Goal: Task Accomplishment & Management: Complete application form

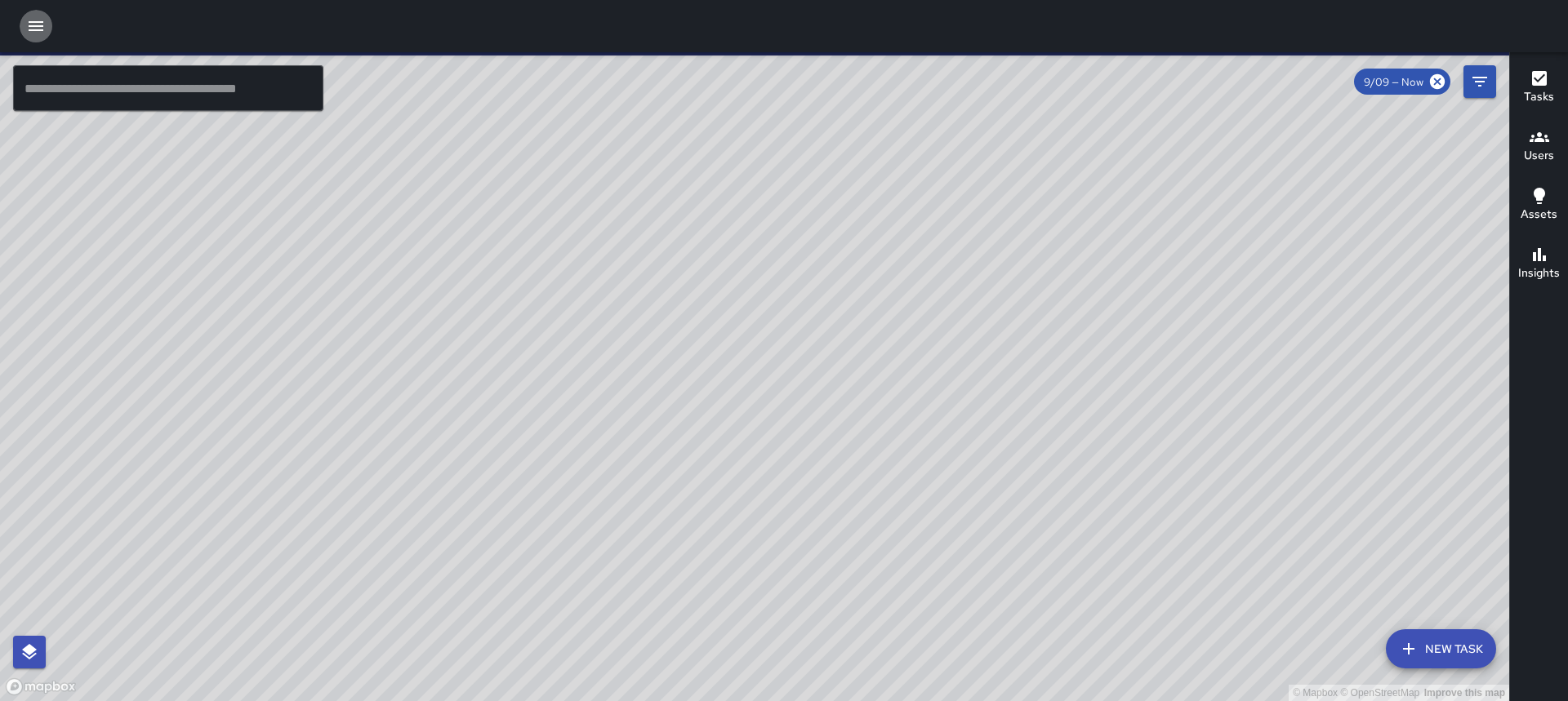
click at [49, 21] on button "button" at bounding box center [35, 26] width 33 height 33
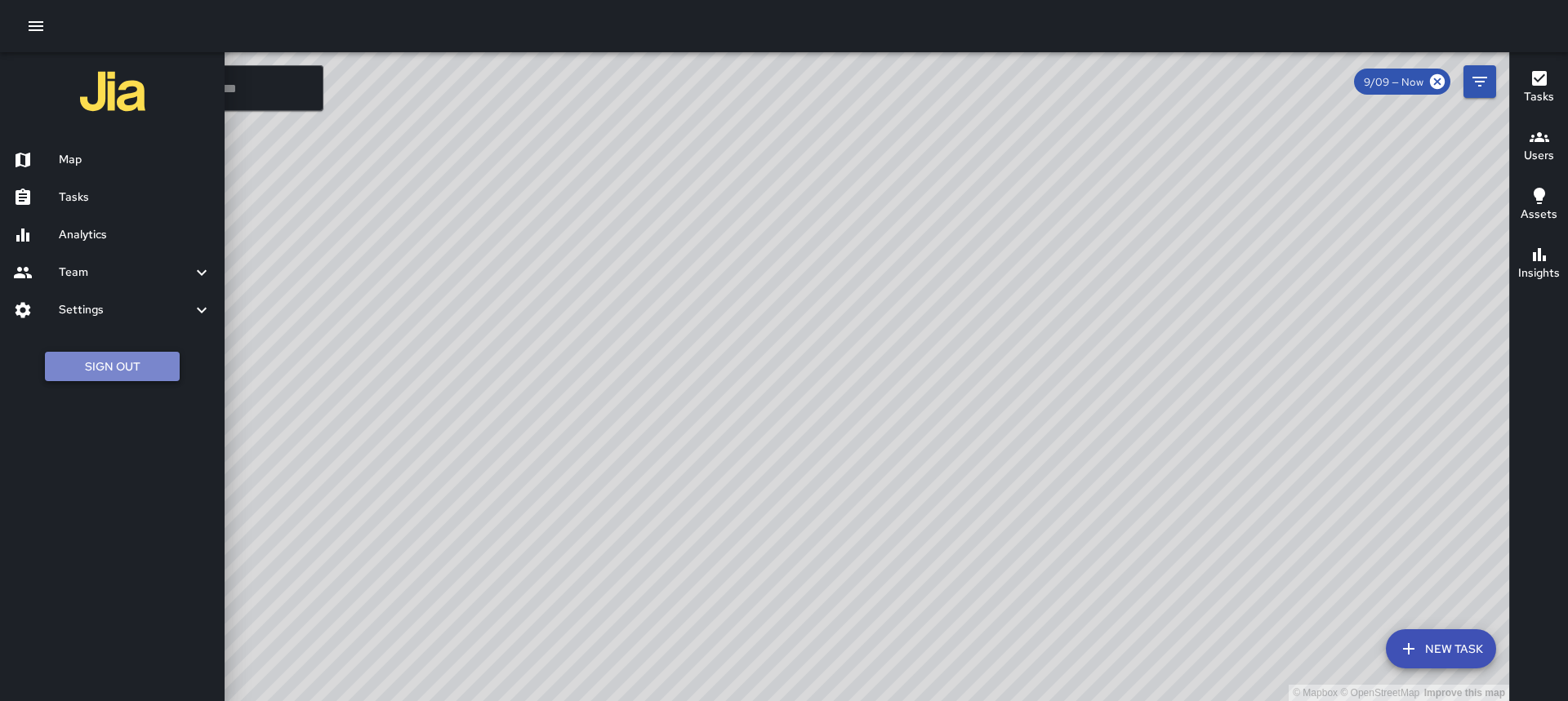
click at [166, 363] on button "Sign Out" at bounding box center [112, 366] width 134 height 30
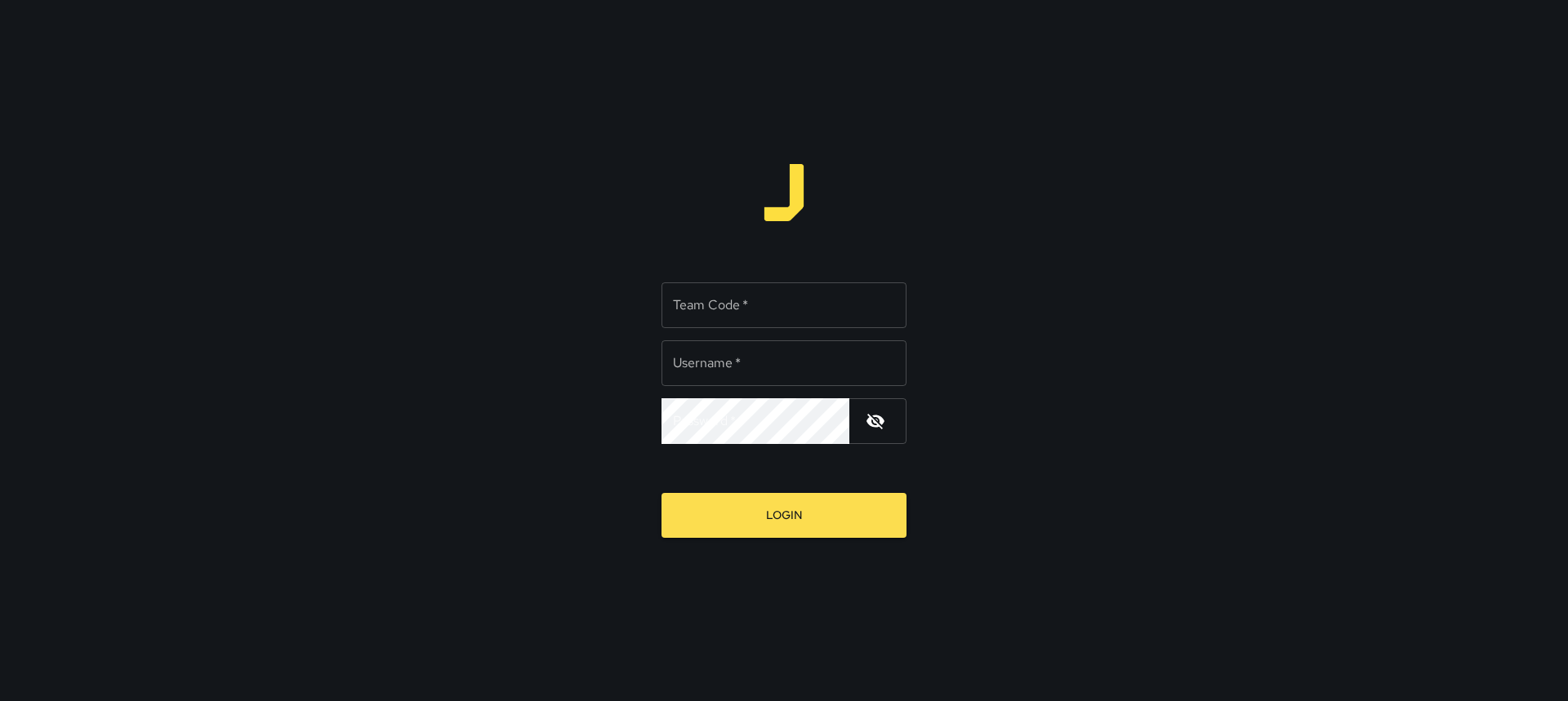
type input "**********"
click at [758, 308] on input "Team Code   *" at bounding box center [784, 305] width 245 height 46
type input "****"
click at [787, 368] on input "**********" at bounding box center [784, 363] width 245 height 46
click at [772, 357] on input "**********" at bounding box center [784, 363] width 245 height 46
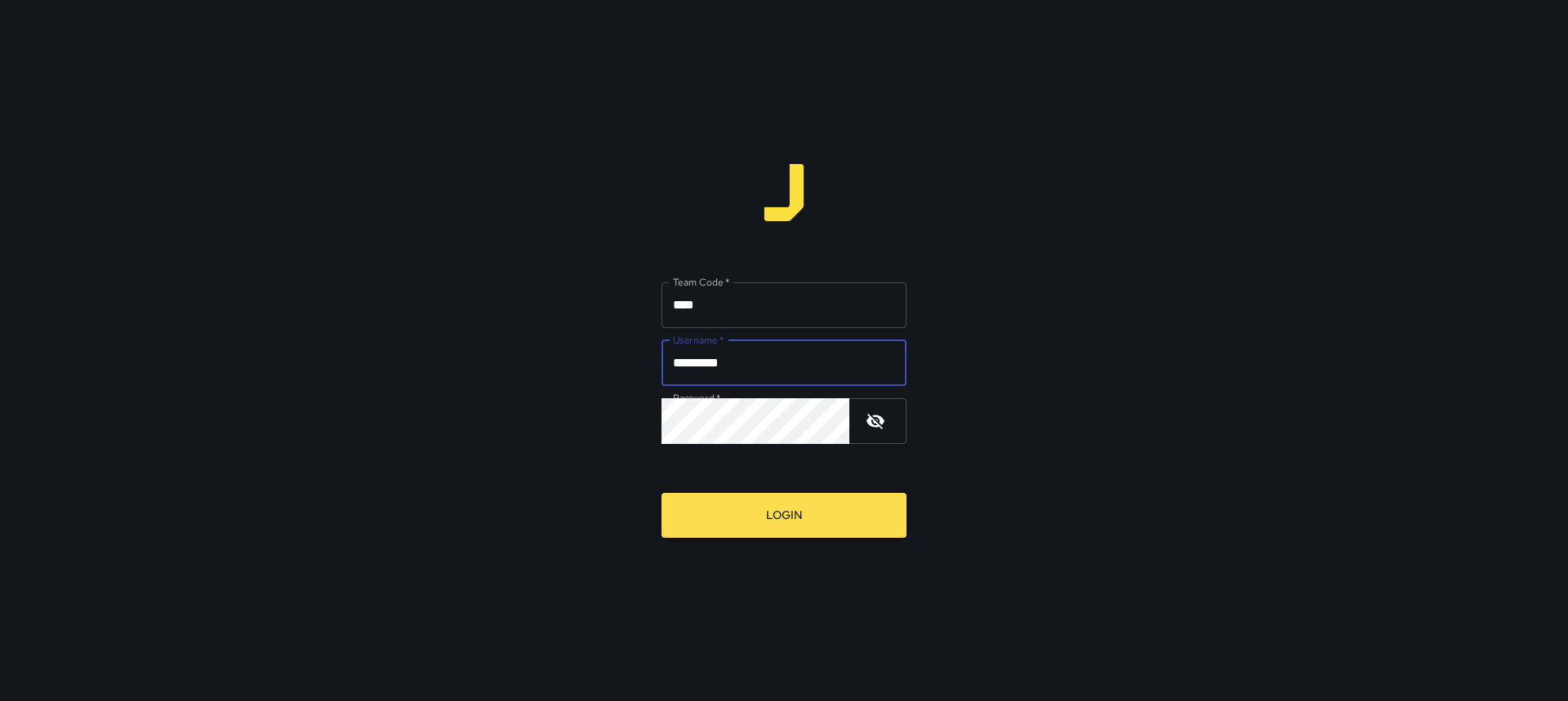
type input "*********"
click at [498, 403] on div "Team Code   * **** Team Code   * Username   * ********* Username   * Password  …" at bounding box center [784, 350] width 1568 height 701
click at [661, 493] on button "Login" at bounding box center [784, 515] width 245 height 45
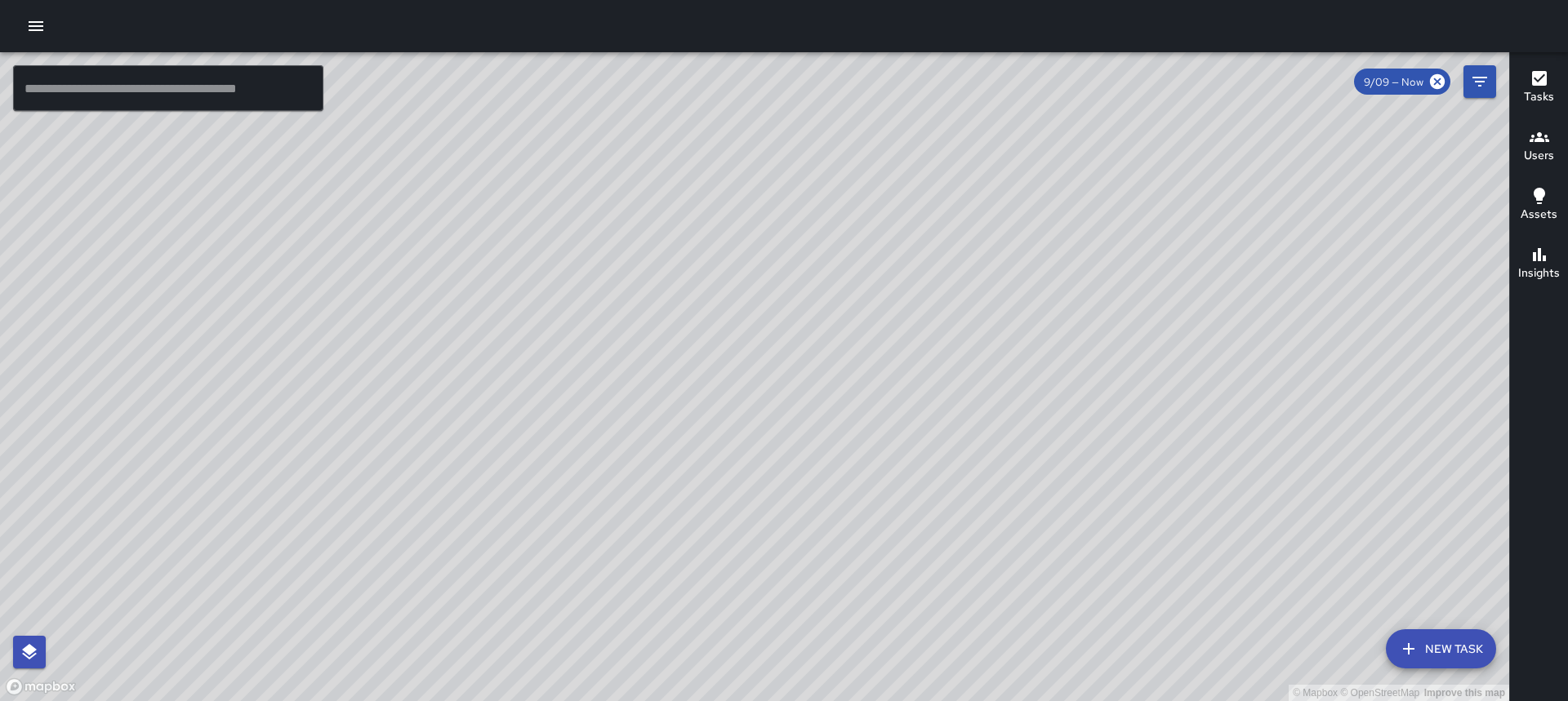
click at [38, 18] on icon "button" at bounding box center [35, 26] width 20 height 20
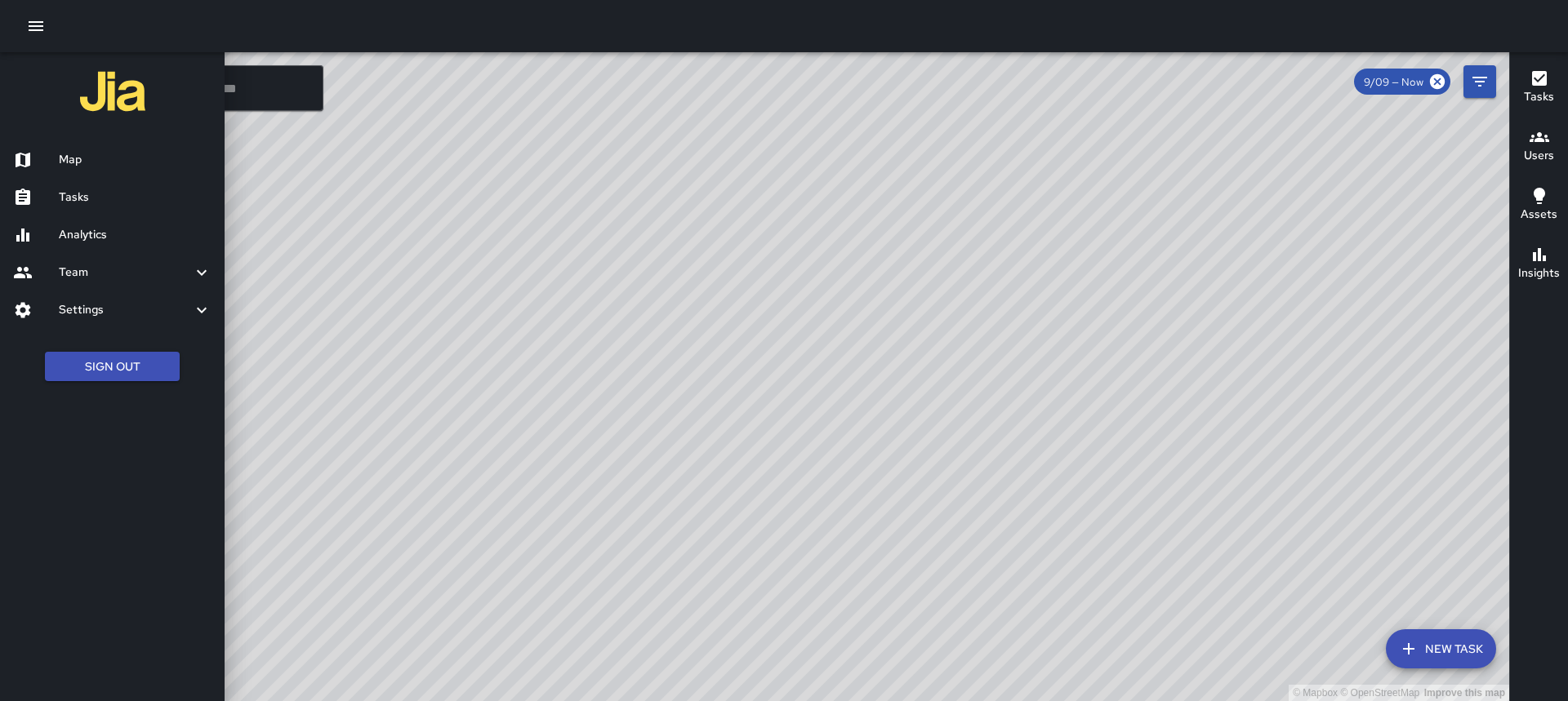
click at [93, 193] on h6 "Tasks" at bounding box center [135, 197] width 153 height 18
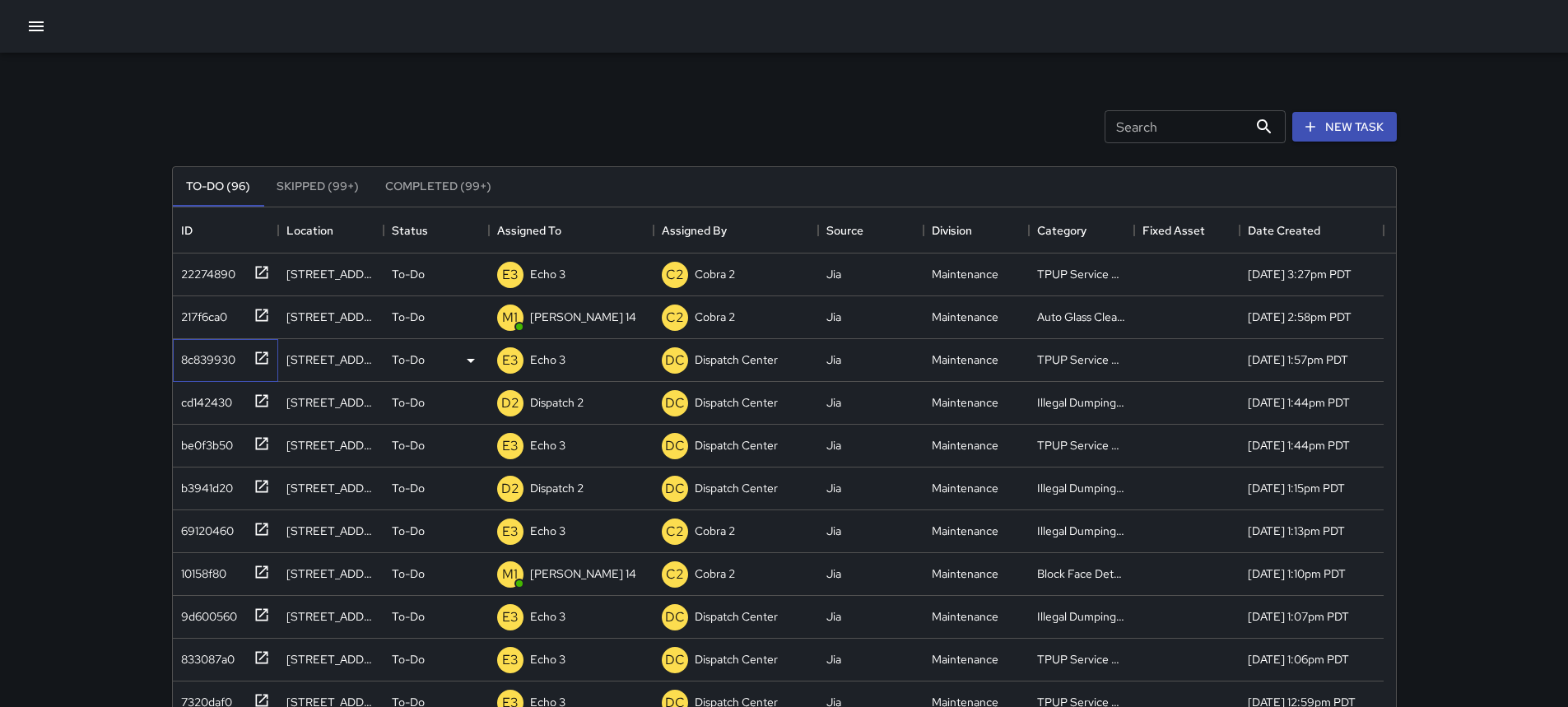
click at [259, 356] on icon at bounding box center [262, 358] width 17 height 17
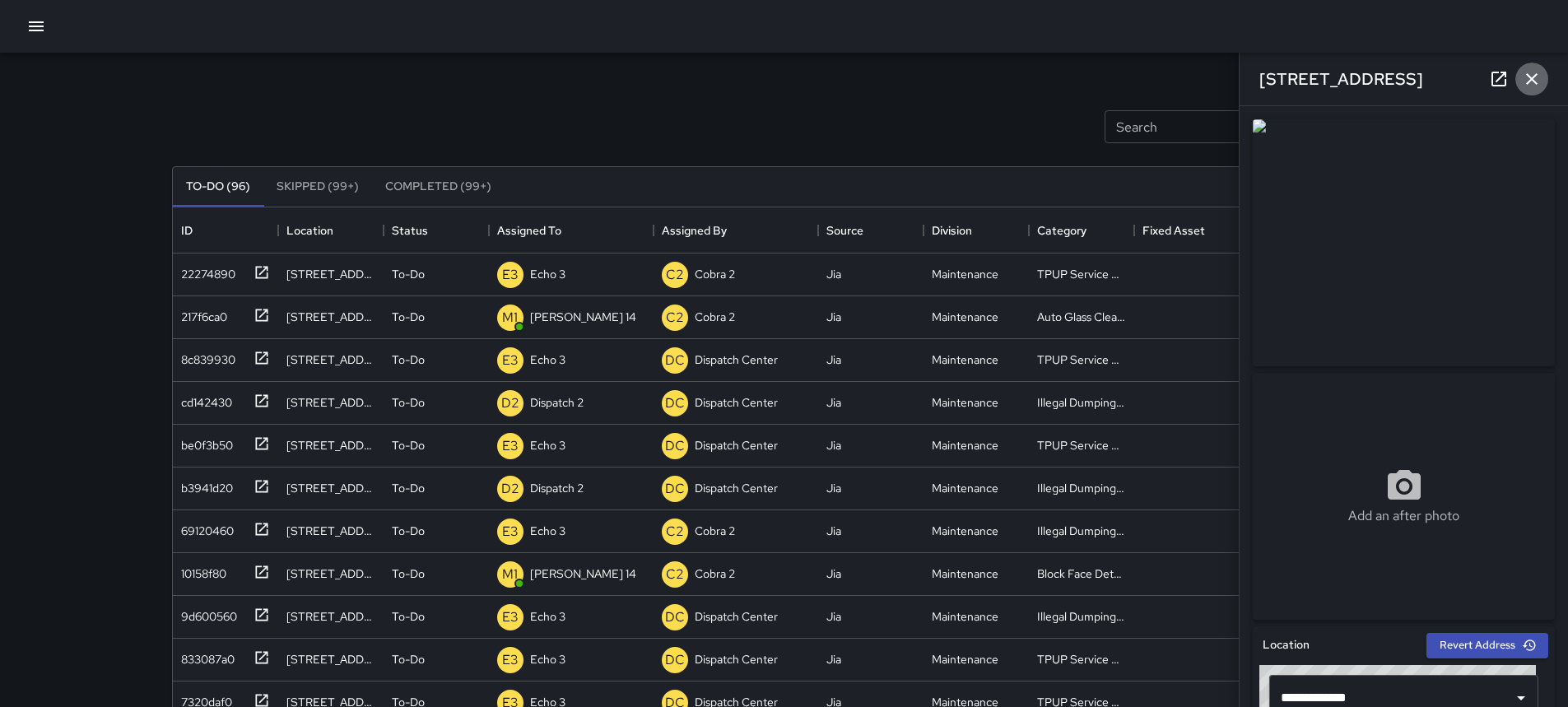
click at [1539, 86] on icon "button" at bounding box center [1530, 79] width 20 height 20
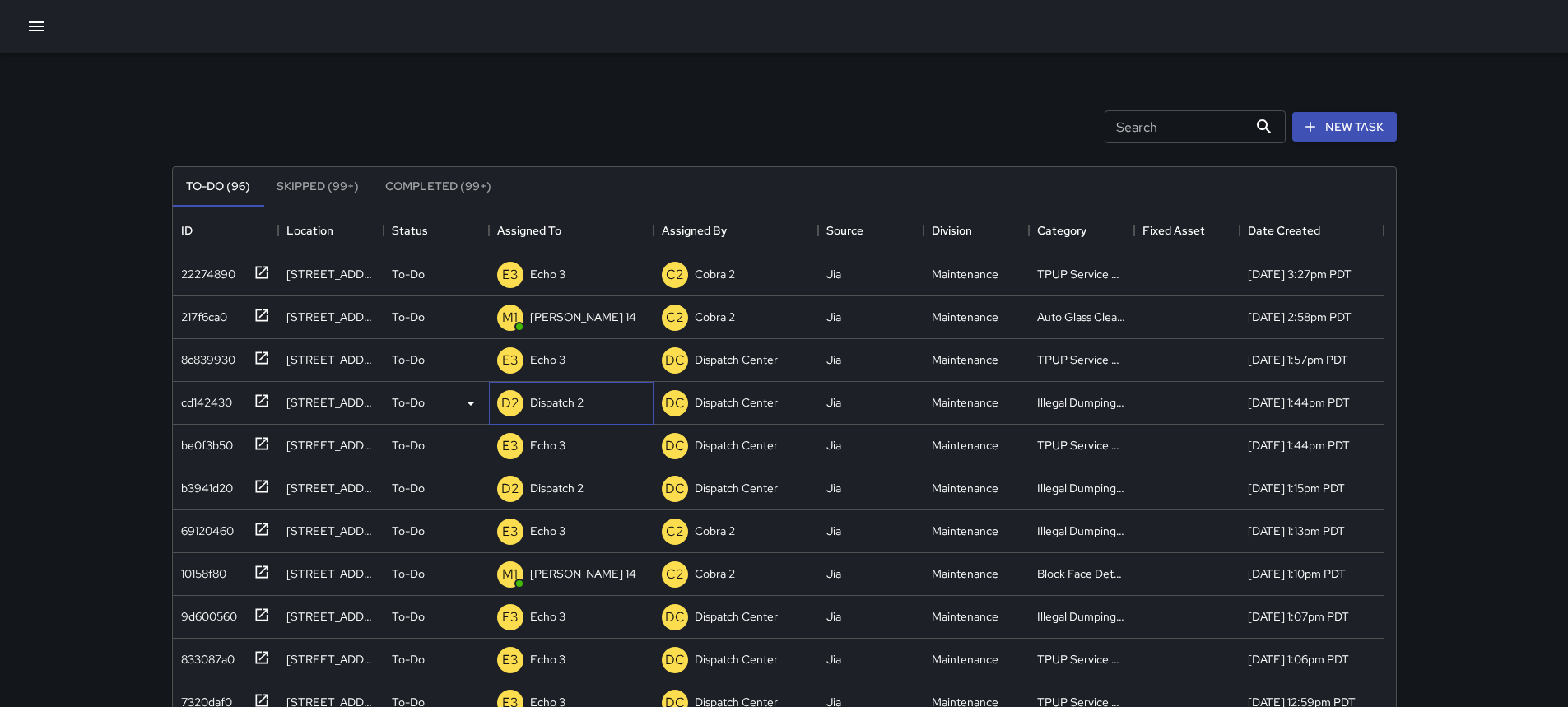
click at [567, 406] on p "Dispatch 2" at bounding box center [557, 402] width 54 height 17
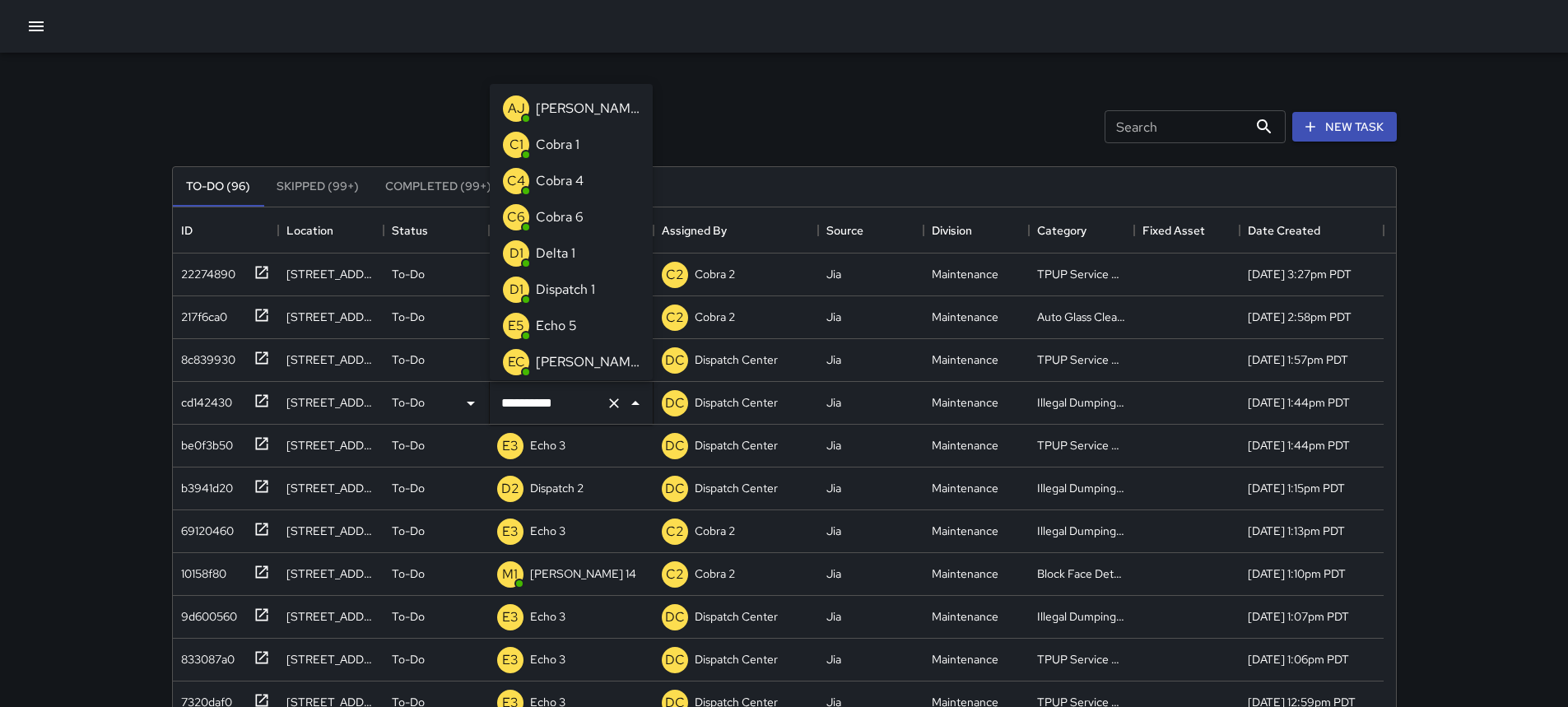
scroll to position [1050, 0]
click at [611, 406] on icon "Clear" at bounding box center [614, 403] width 10 height 10
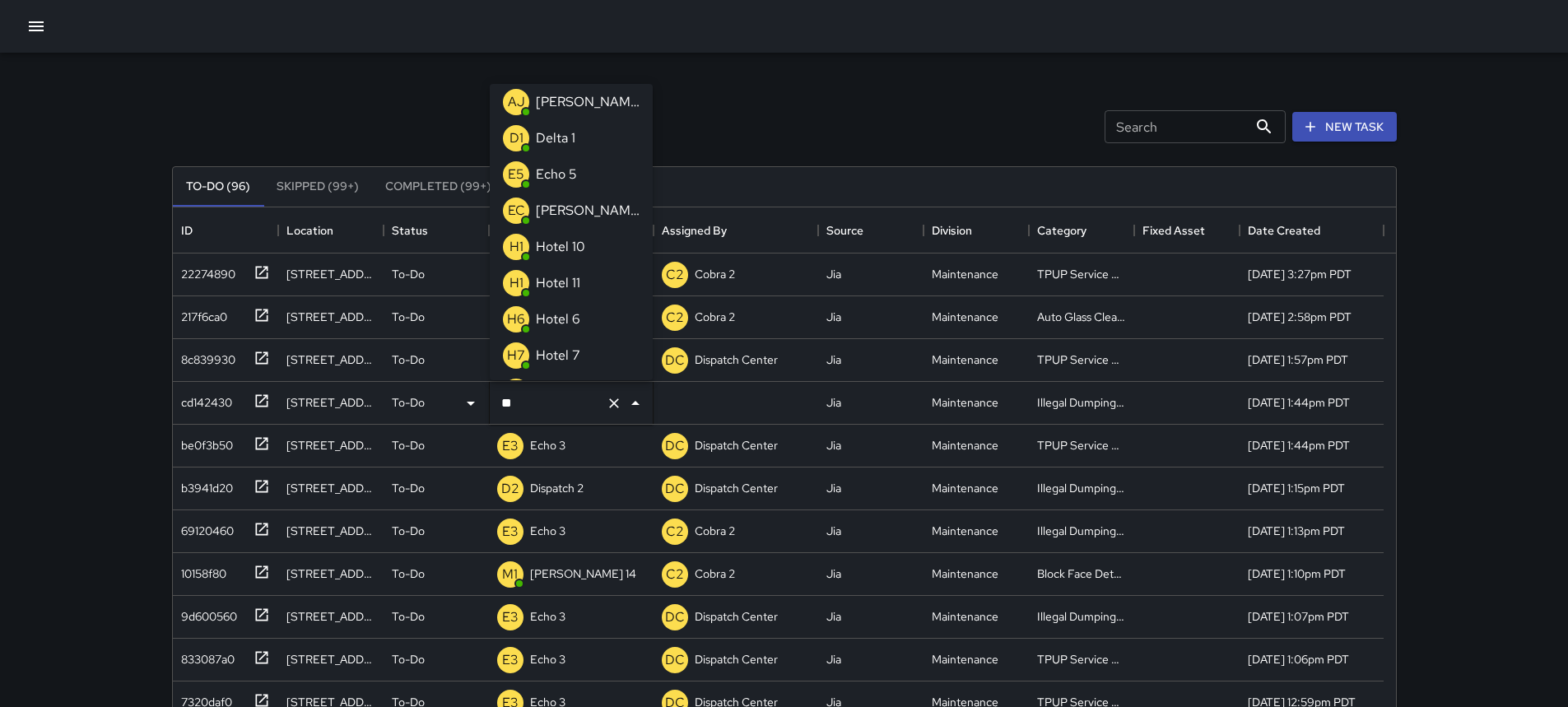
scroll to position [0, 0]
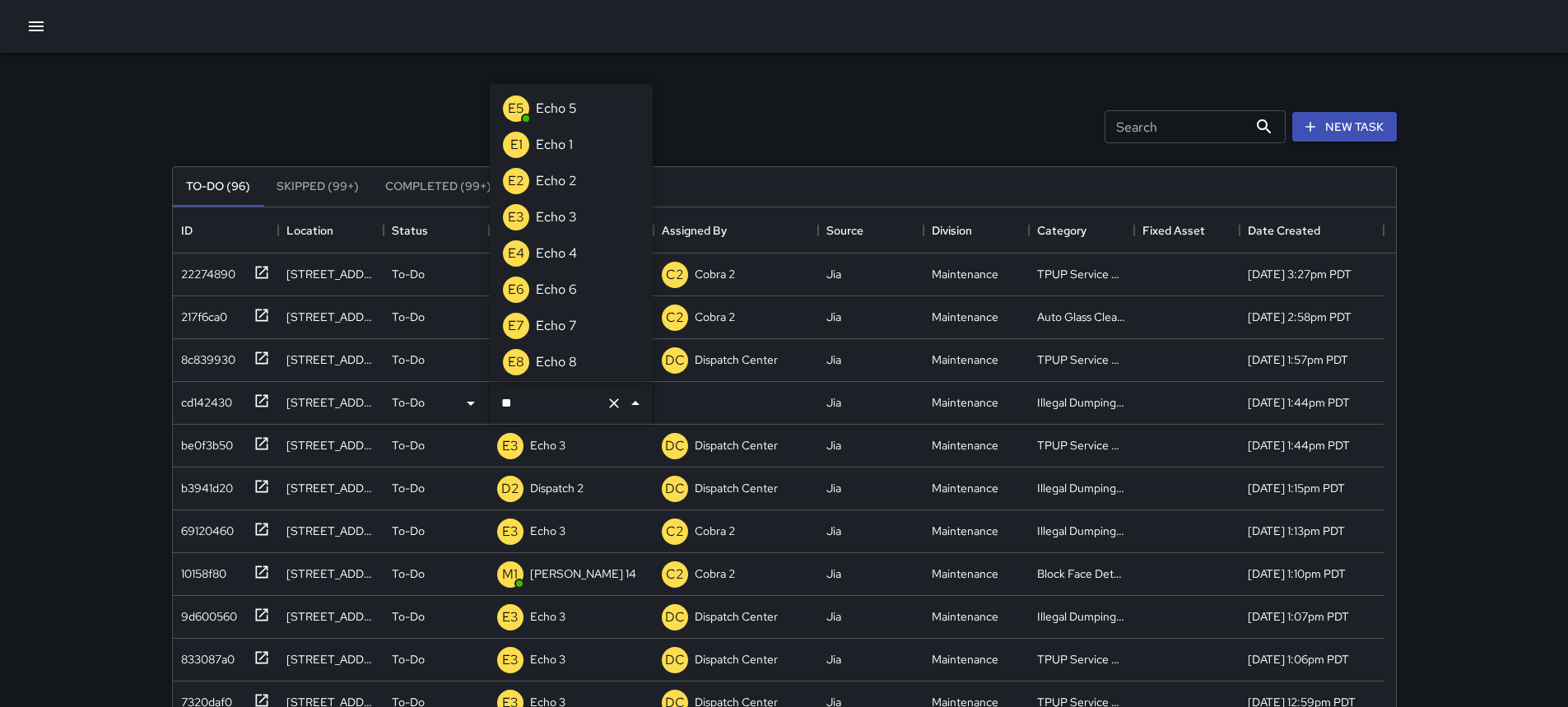
type input "***"
click at [516, 210] on p "E3" at bounding box center [516, 217] width 17 height 20
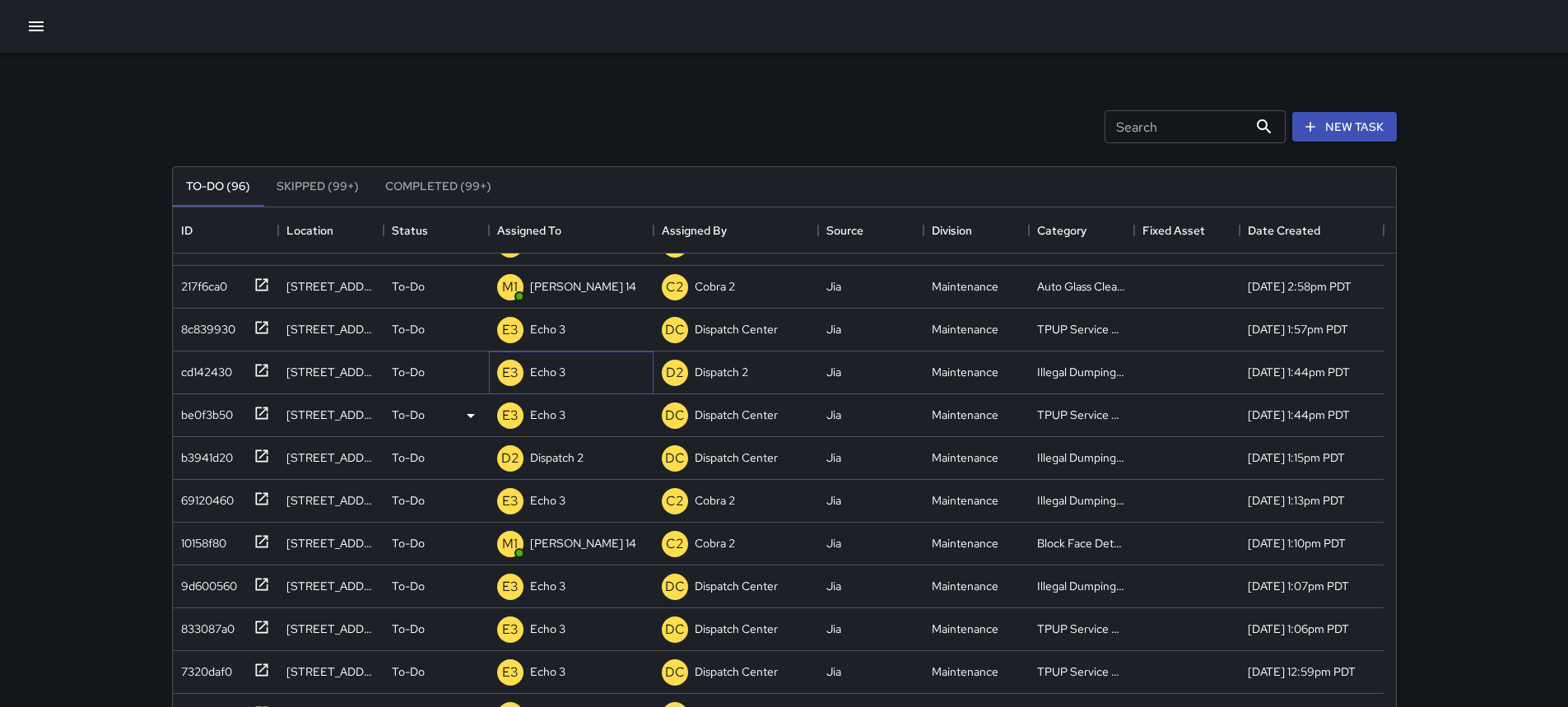
scroll to position [83, 0]
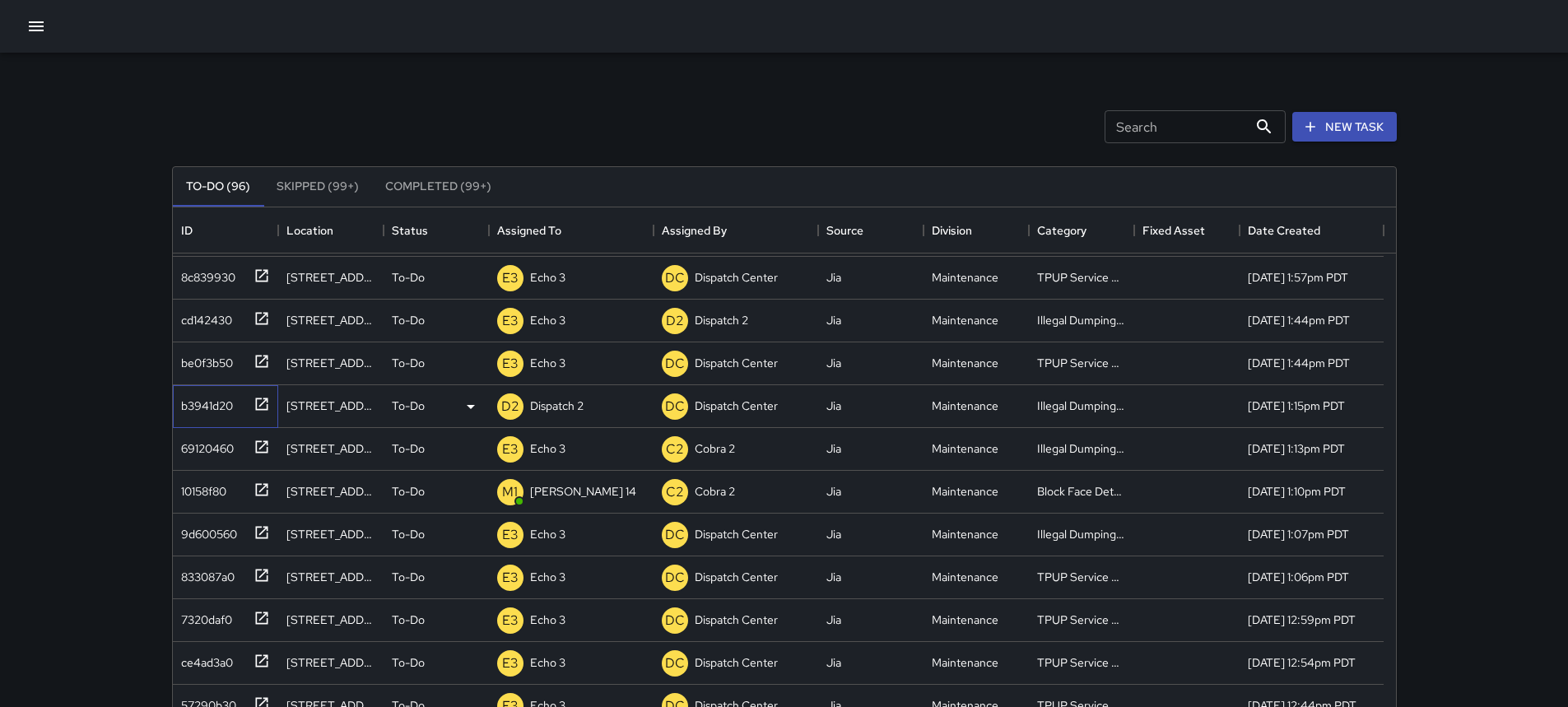
click at [266, 406] on icon at bounding box center [262, 404] width 17 height 17
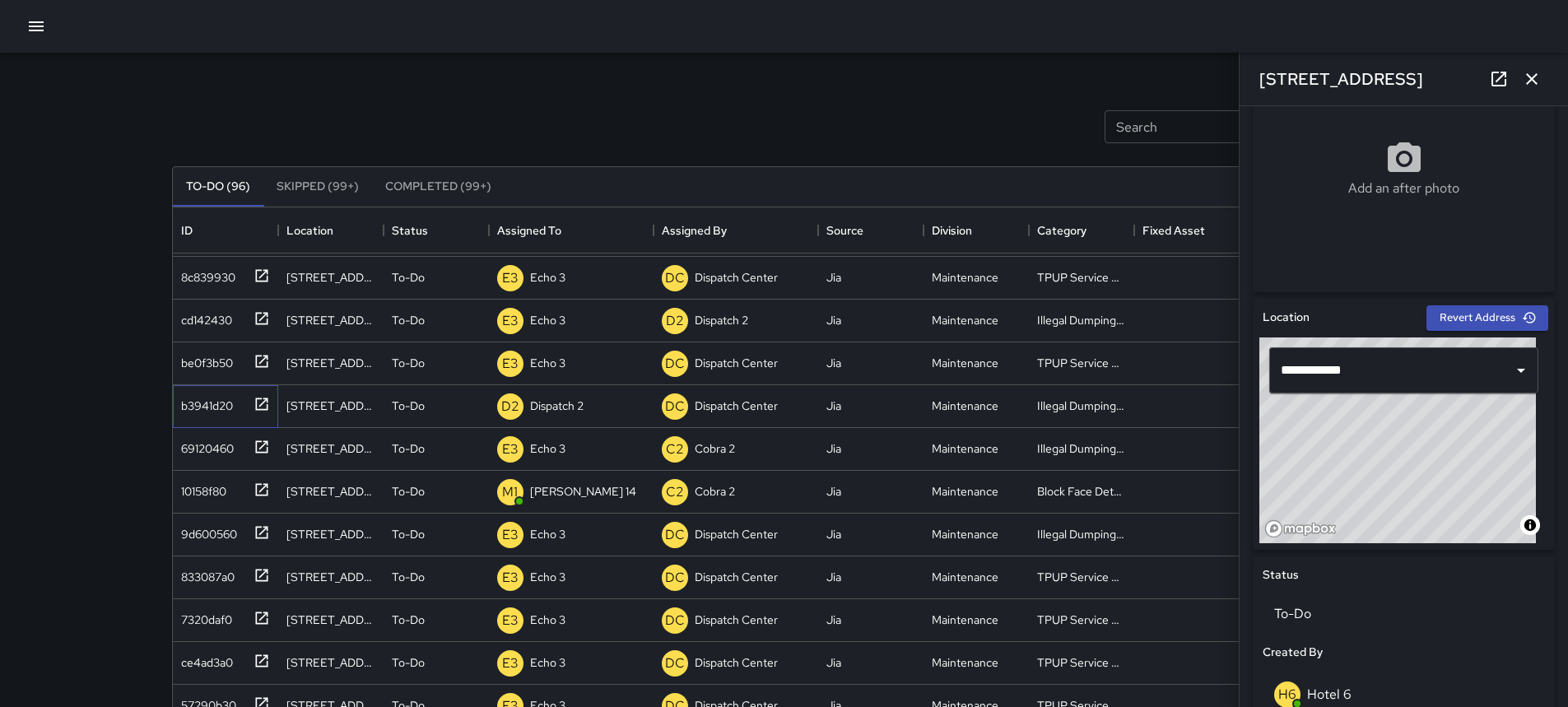
scroll to position [330, 0]
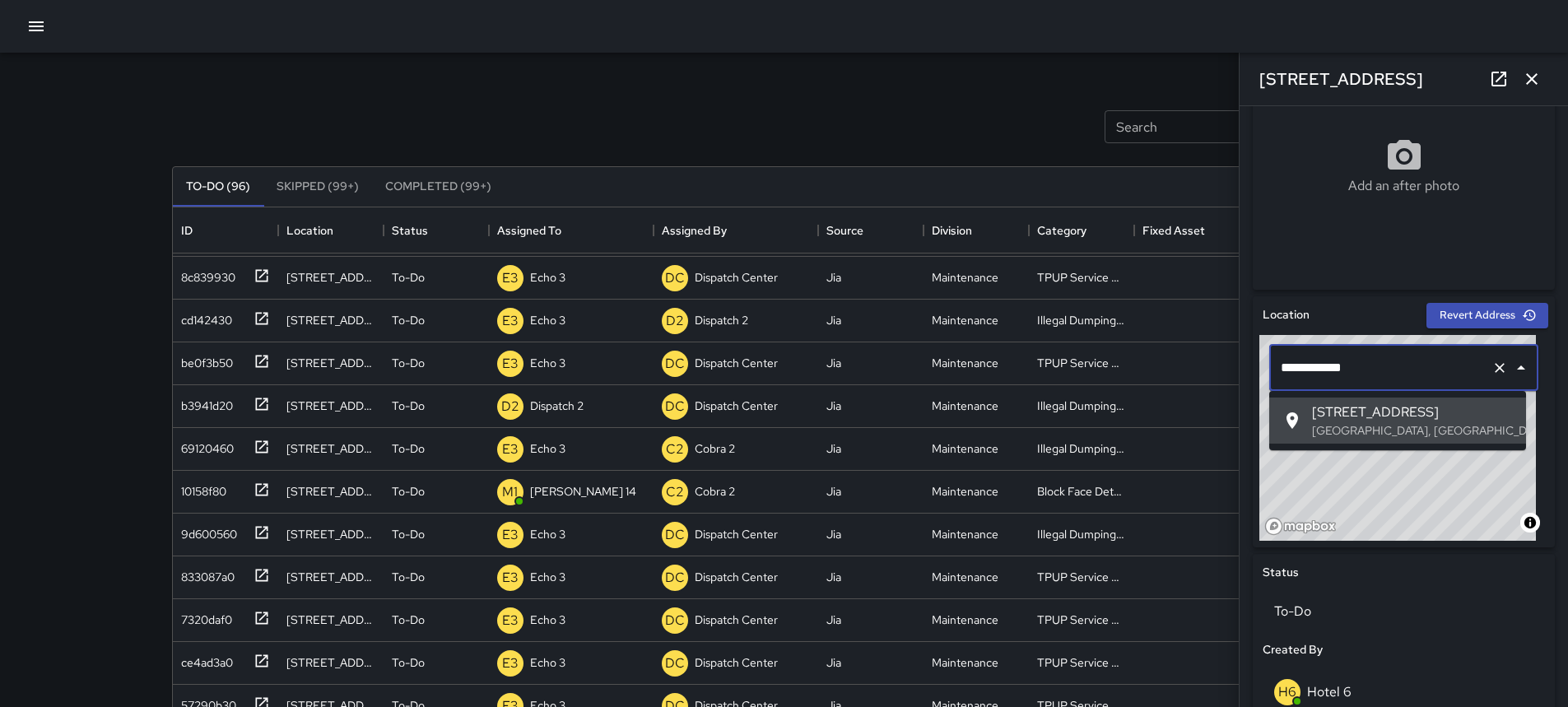
drag, startPoint x: 1367, startPoint y: 367, endPoint x: 1243, endPoint y: 369, distance: 124.0
click at [1243, 369] on div "**********" at bounding box center [1403, 406] width 328 height 601
click at [918, 36] on div at bounding box center [784, 26] width 1568 height 53
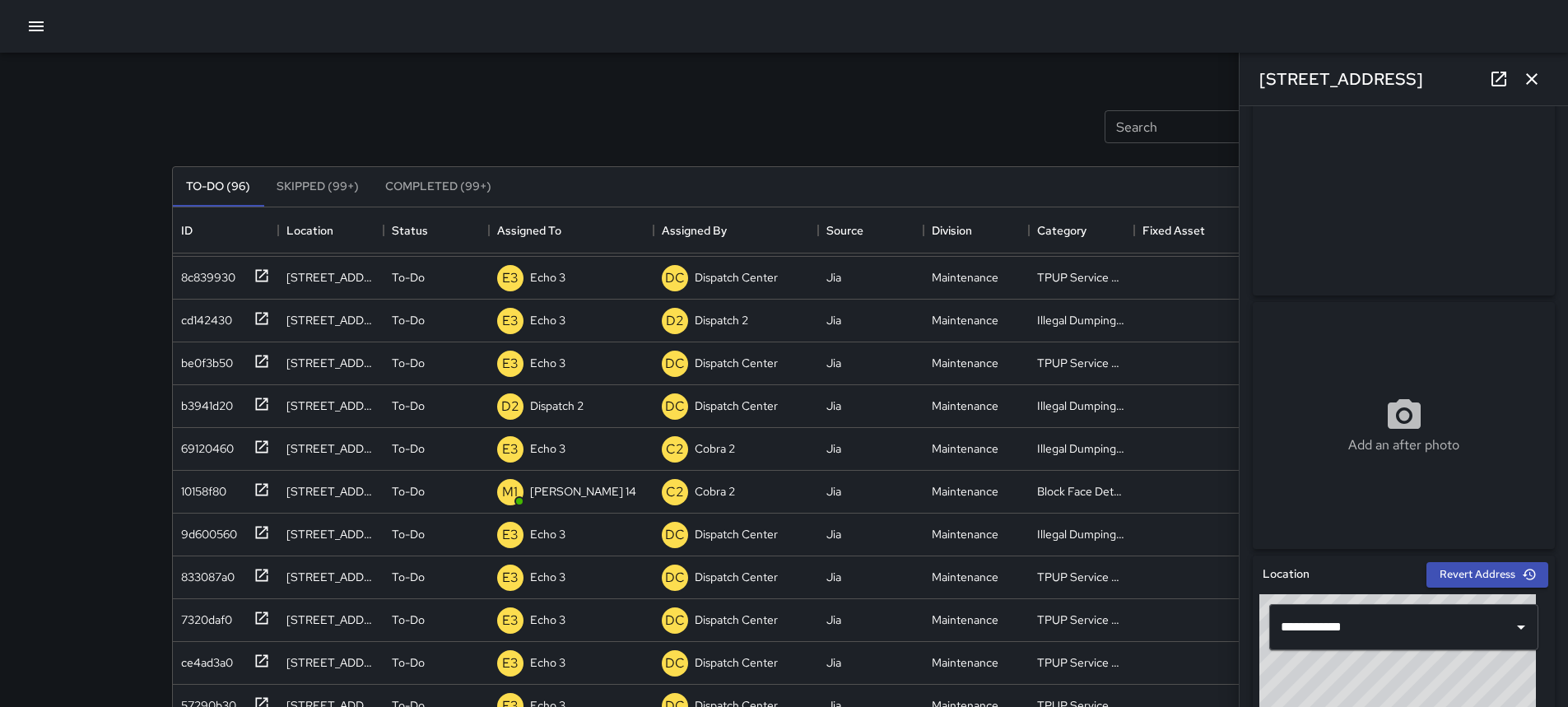
scroll to position [54, 0]
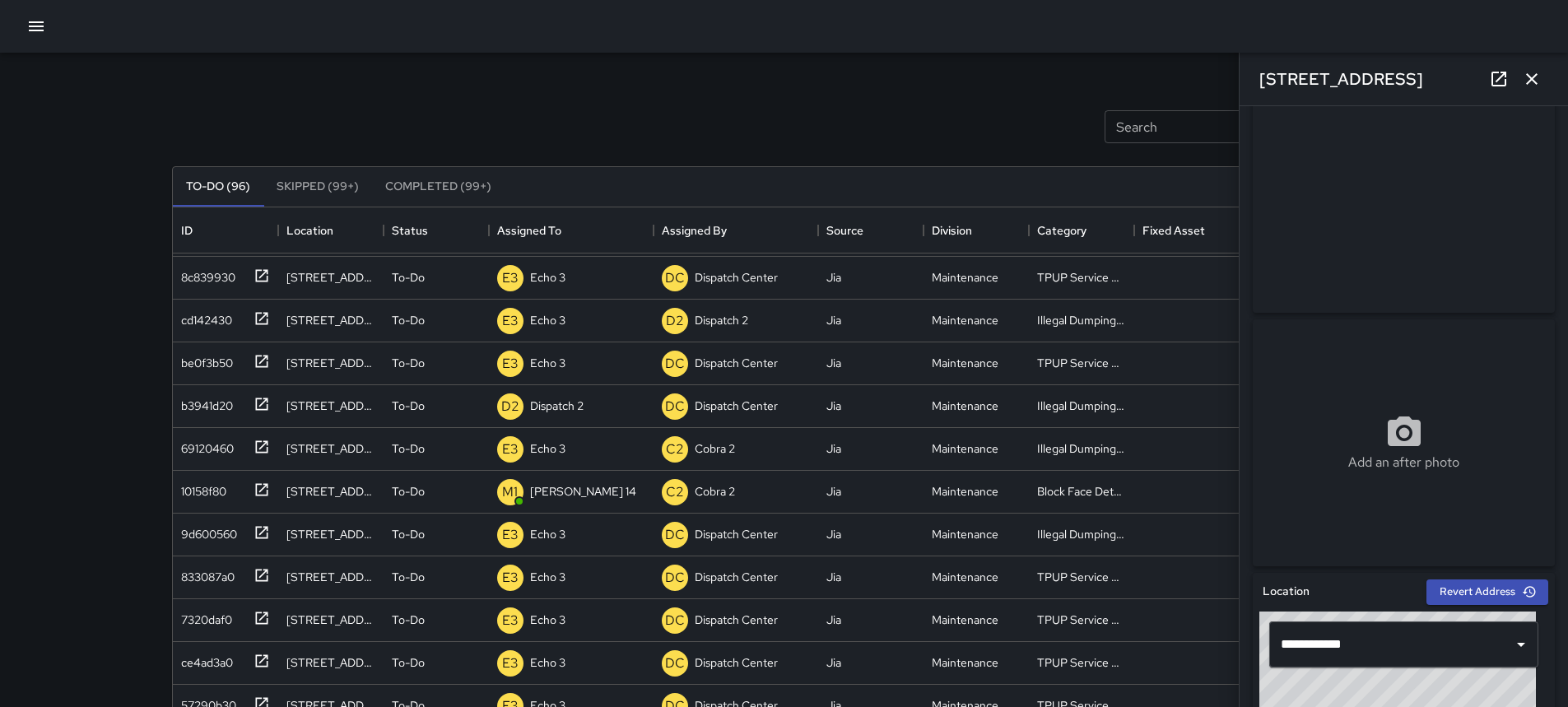
click at [1493, 84] on icon at bounding box center [1498, 79] width 15 height 15
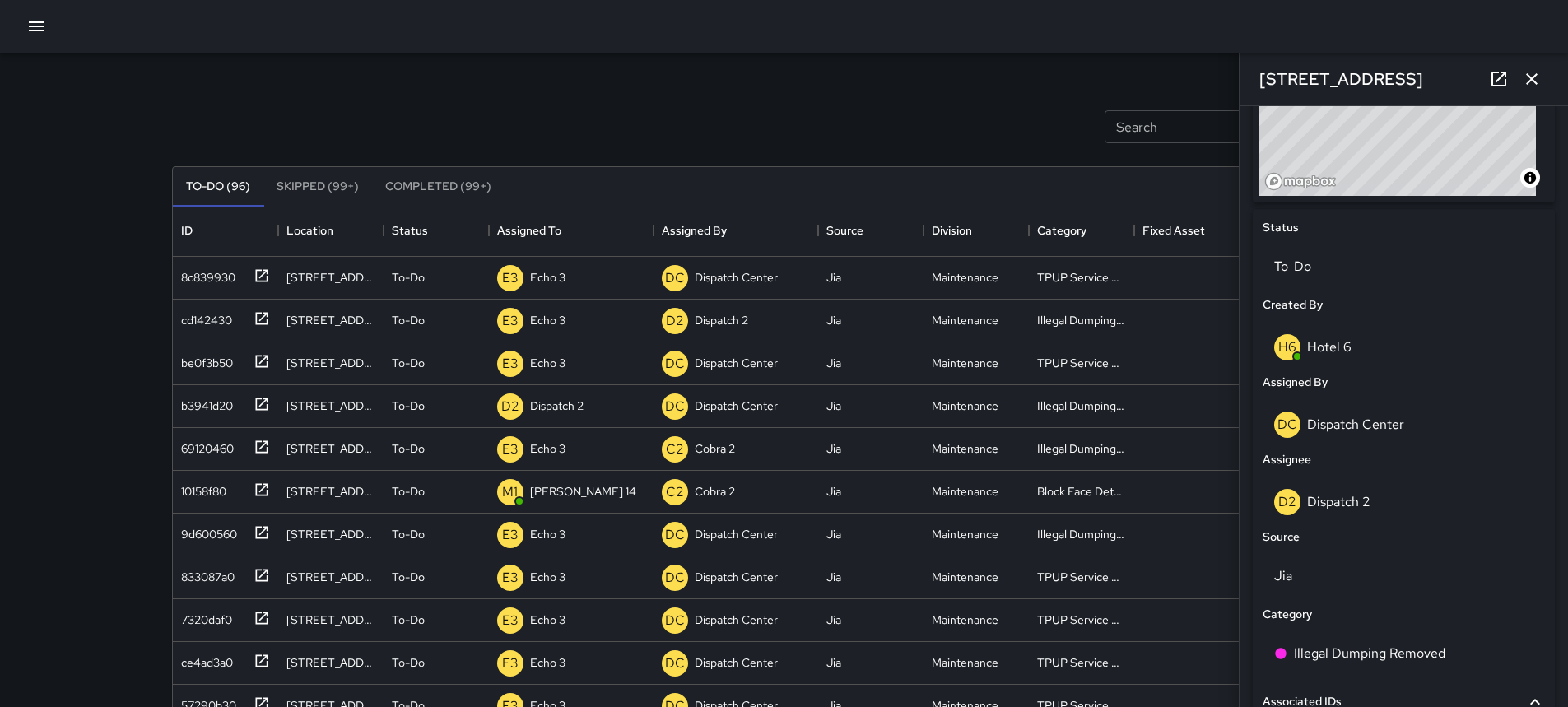
scroll to position [756, 0]
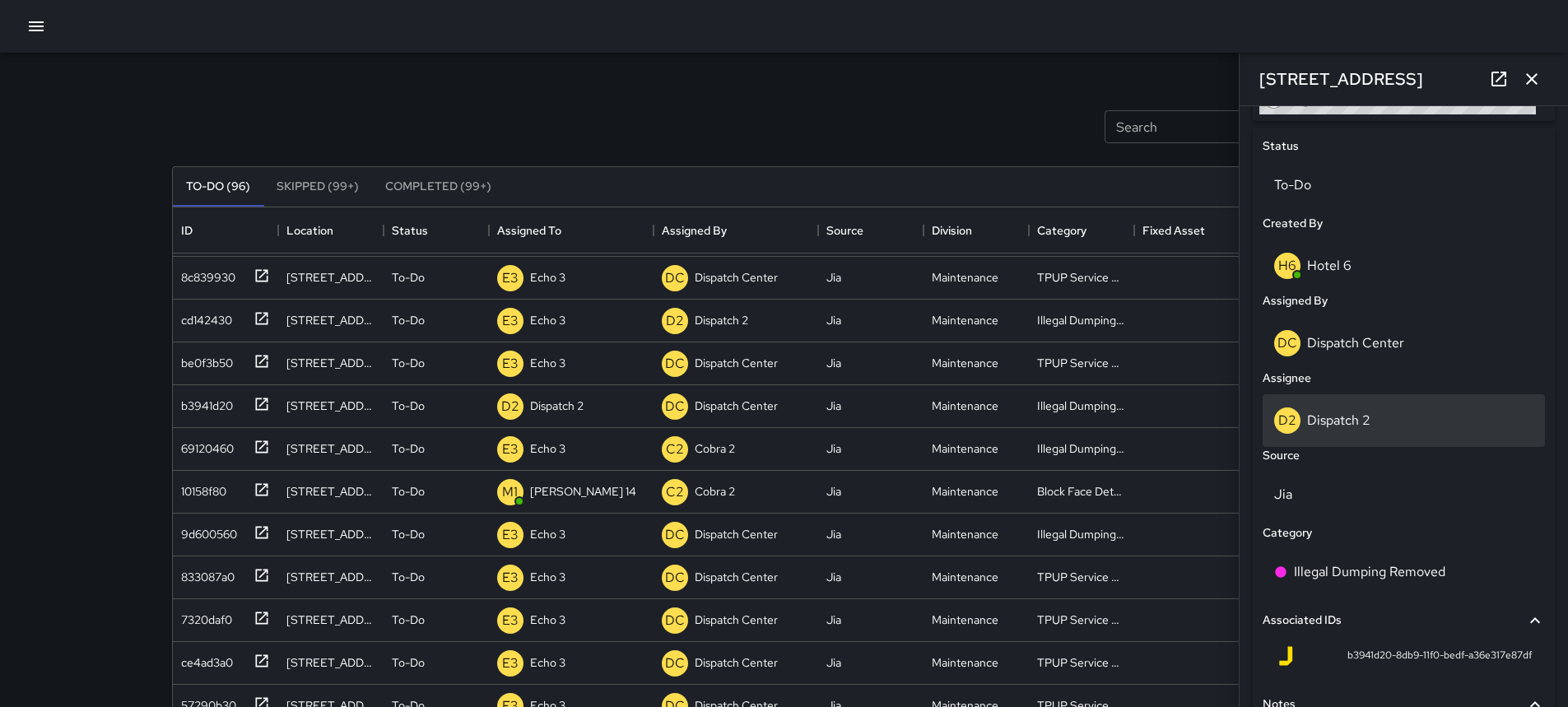
click at [1362, 432] on div "D2 Dispatch 2" at bounding box center [1403, 420] width 259 height 26
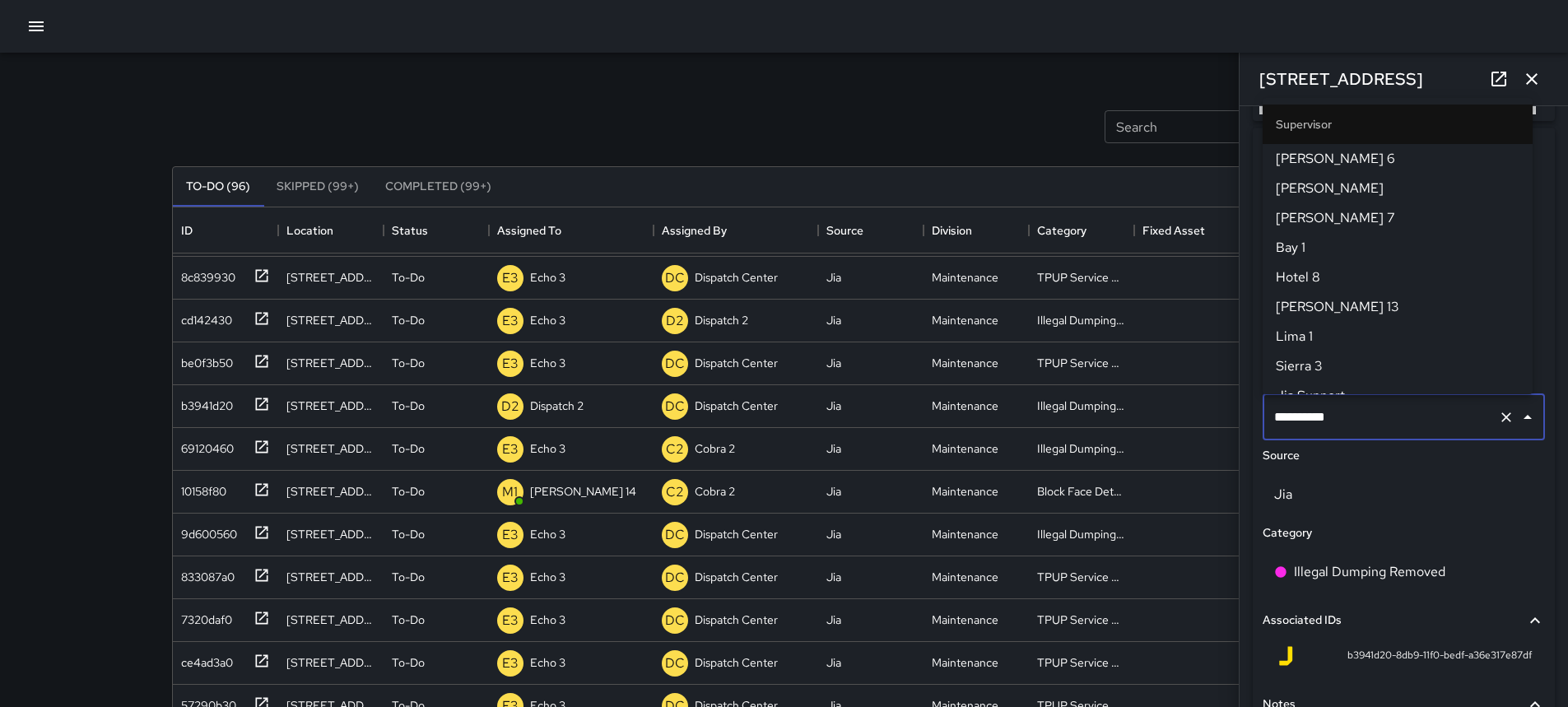
scroll to position [401, 0]
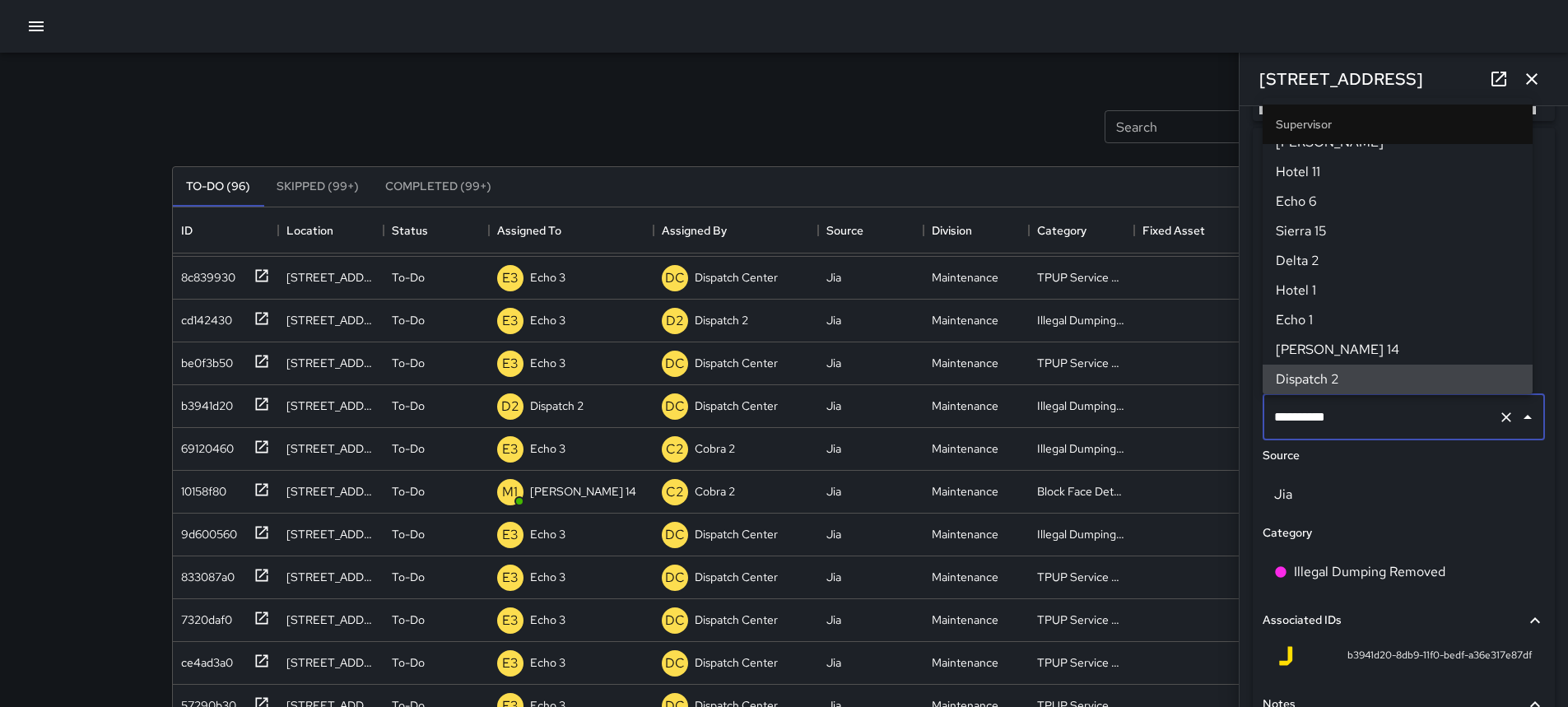
click at [1497, 419] on icon "Clear" at bounding box center [1506, 417] width 17 height 17
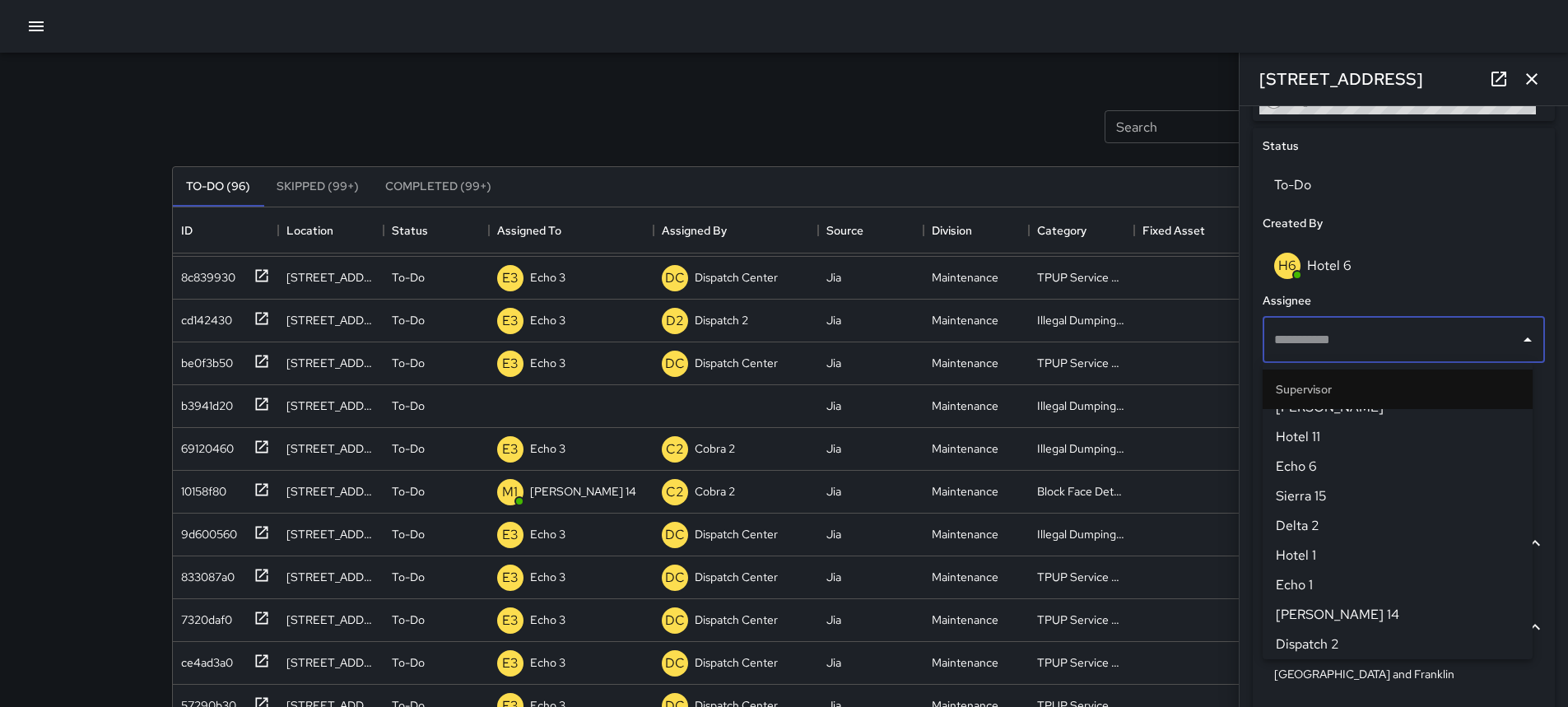
scroll to position [0, 0]
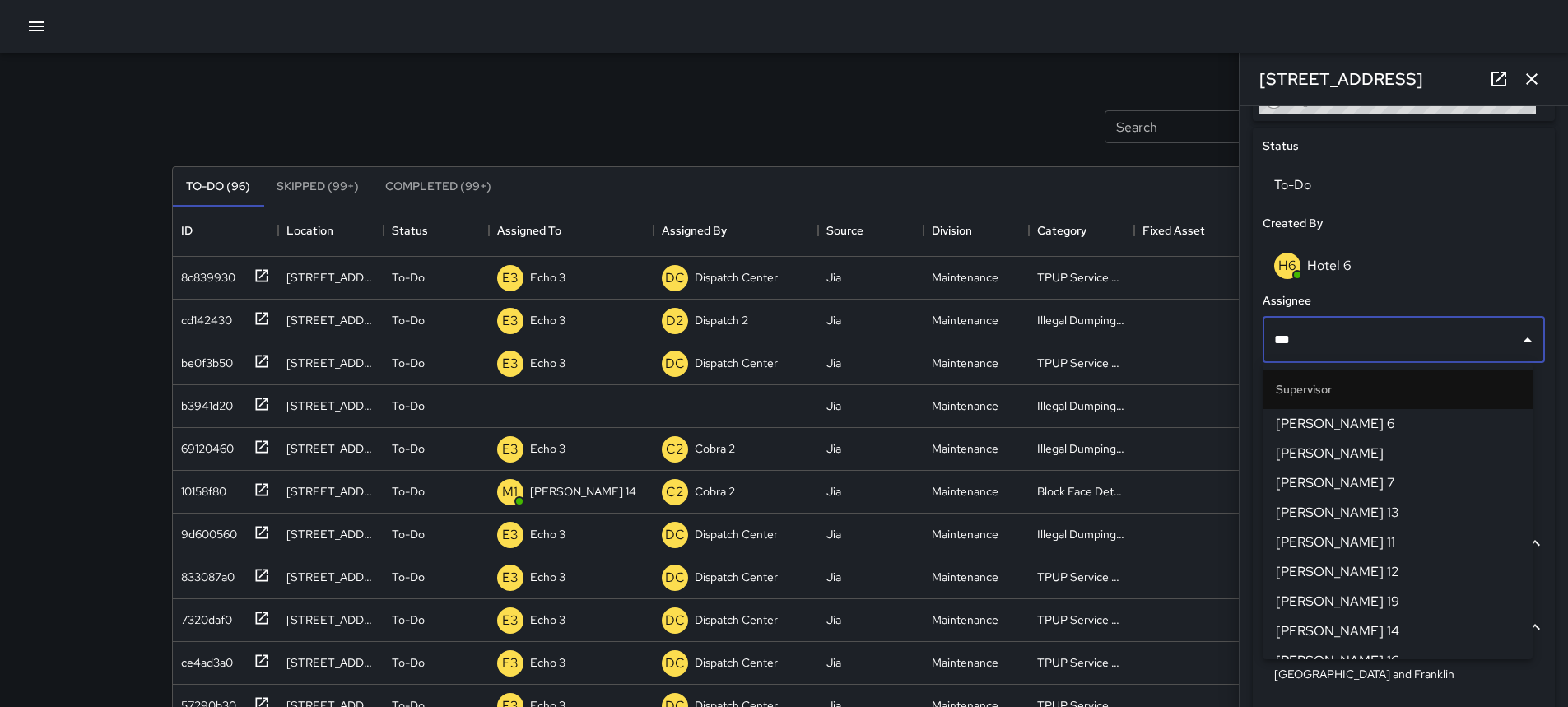
type input "****"
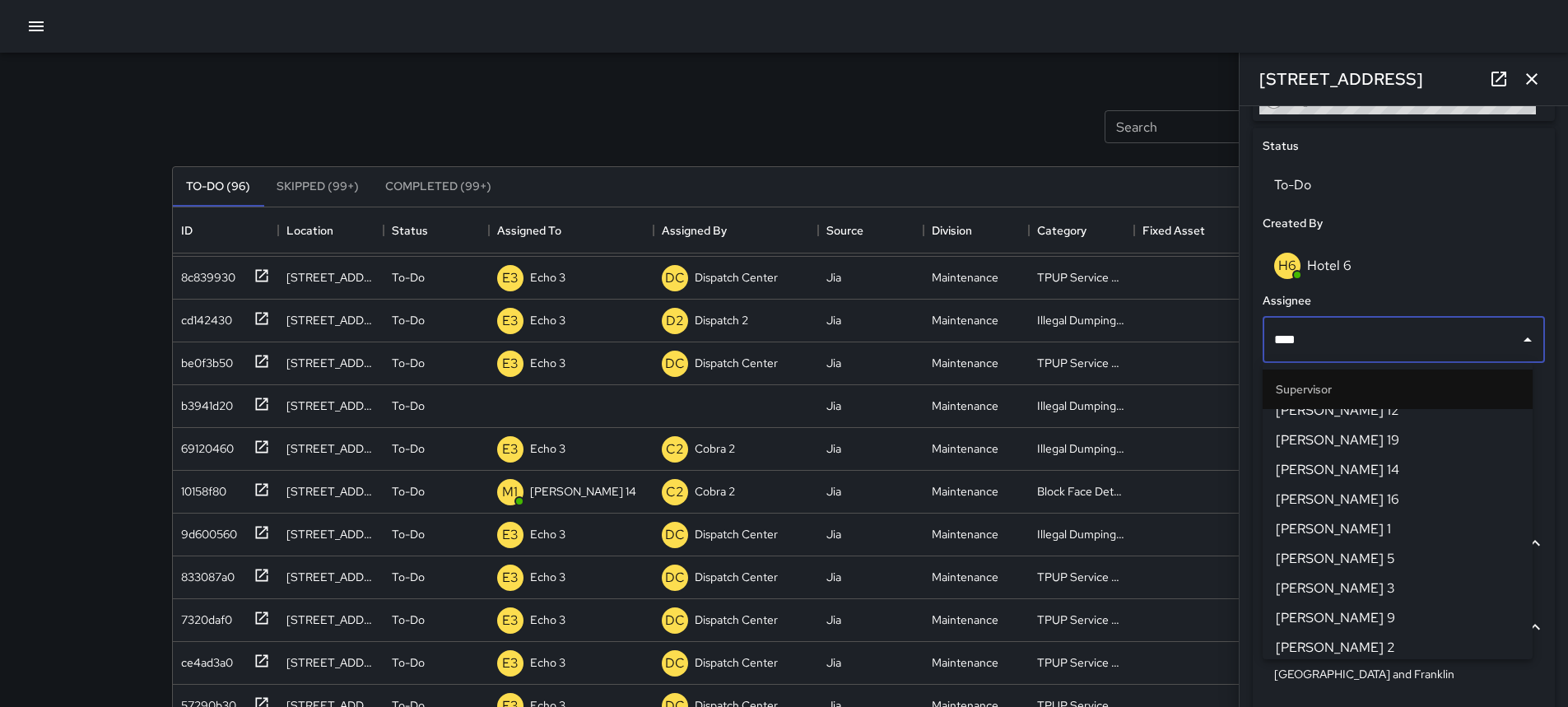
scroll to position [165, 0]
click at [1306, 439] on span "[PERSON_NAME] 14" at bounding box center [1397, 436] width 243 height 20
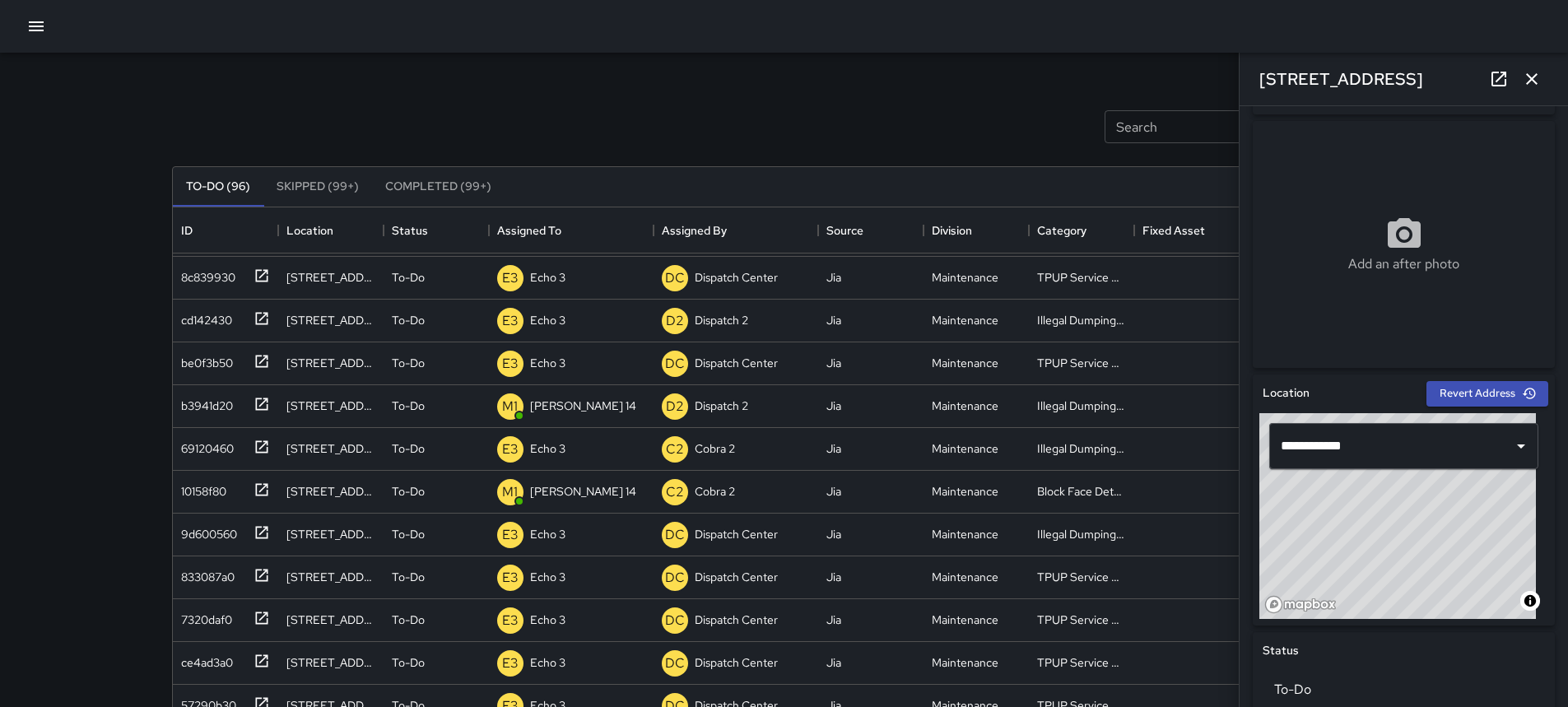
scroll to position [205, 0]
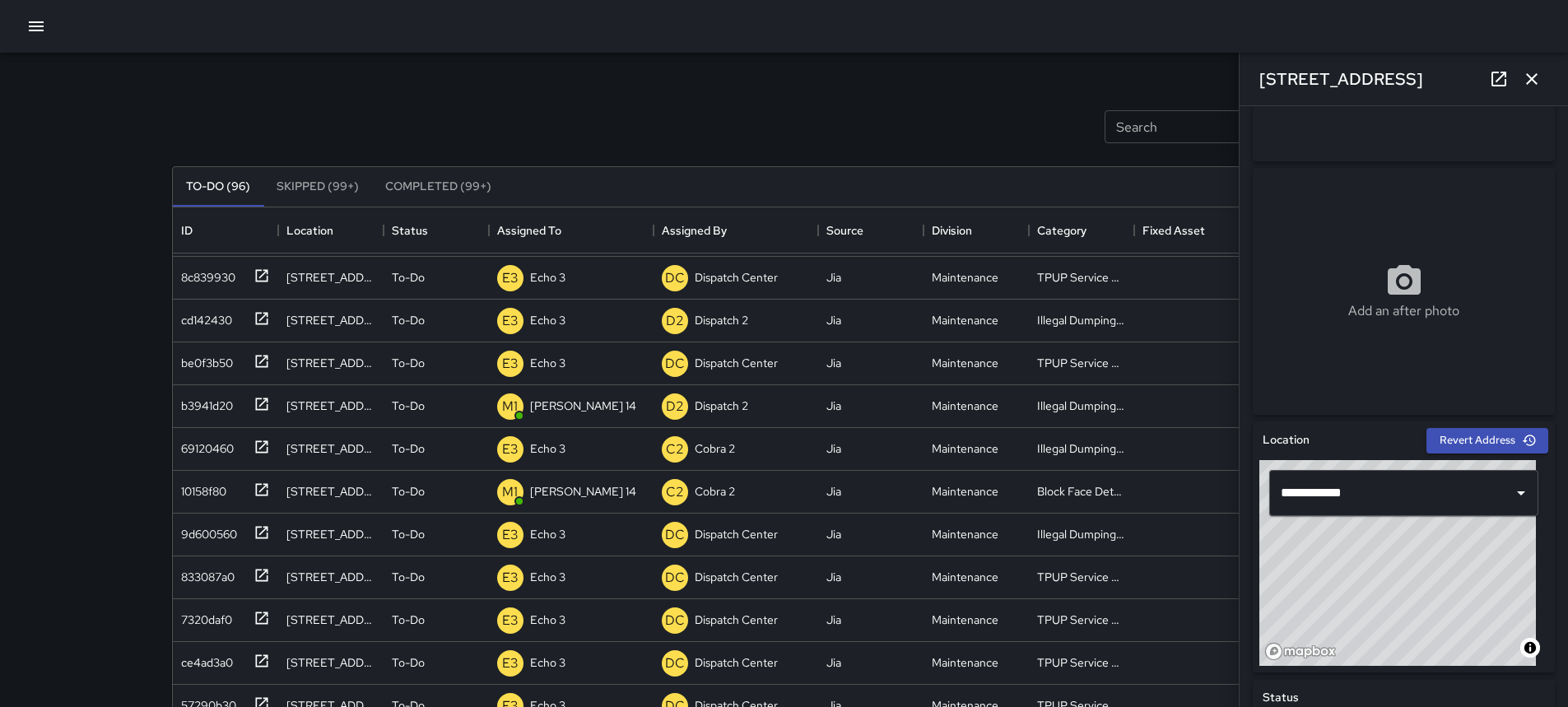
click at [1528, 80] on icon "button" at bounding box center [1530, 79] width 20 height 20
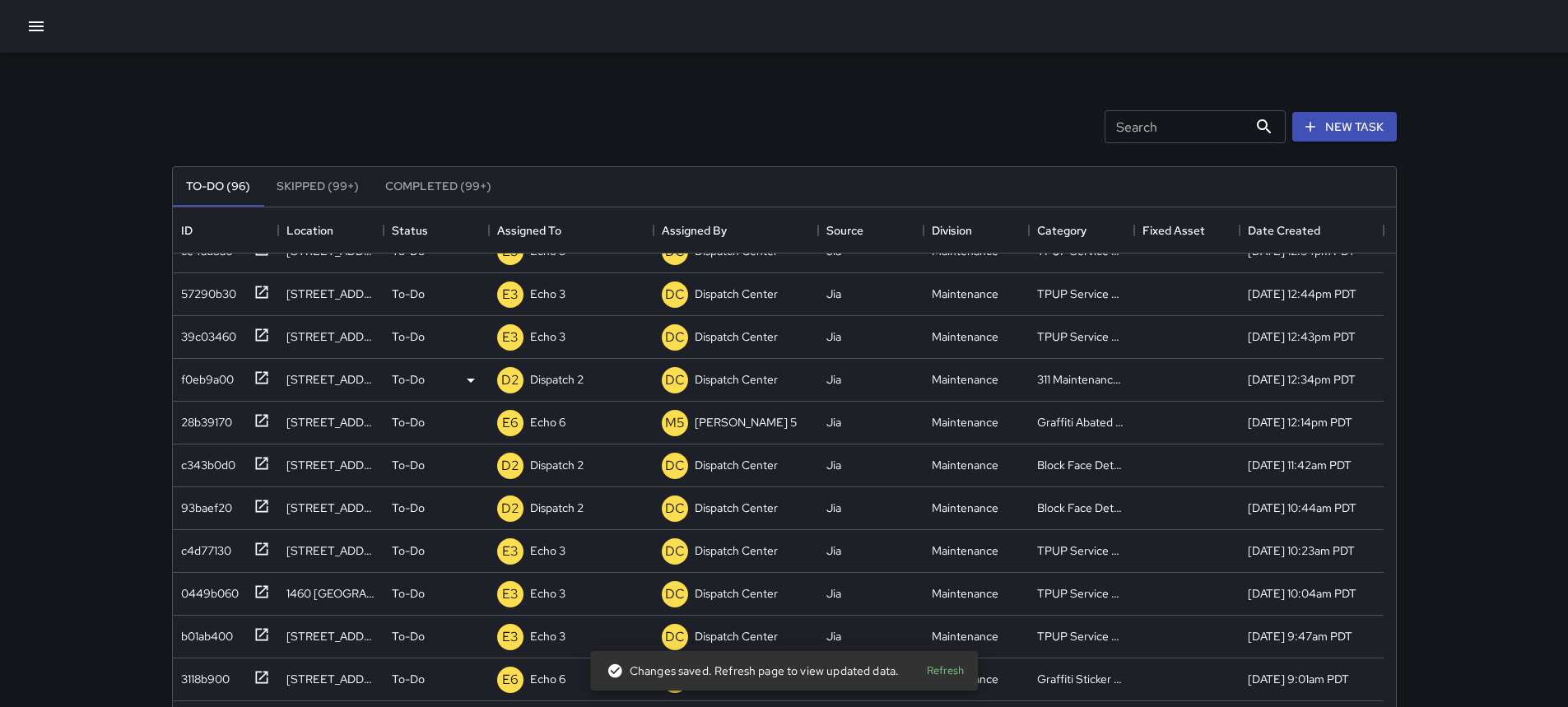
scroll to position [576, 0]
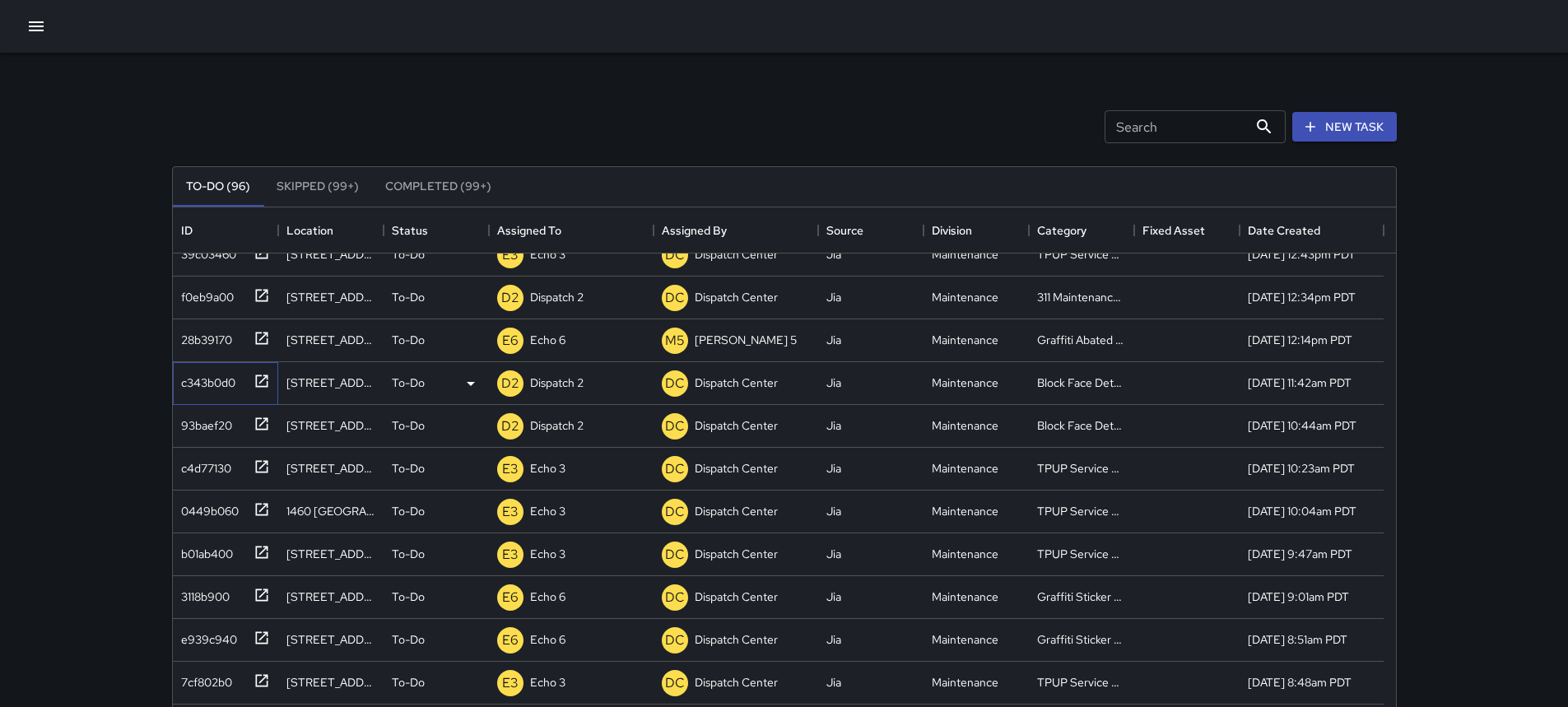
click at [266, 376] on icon at bounding box center [260, 380] width 12 height 12
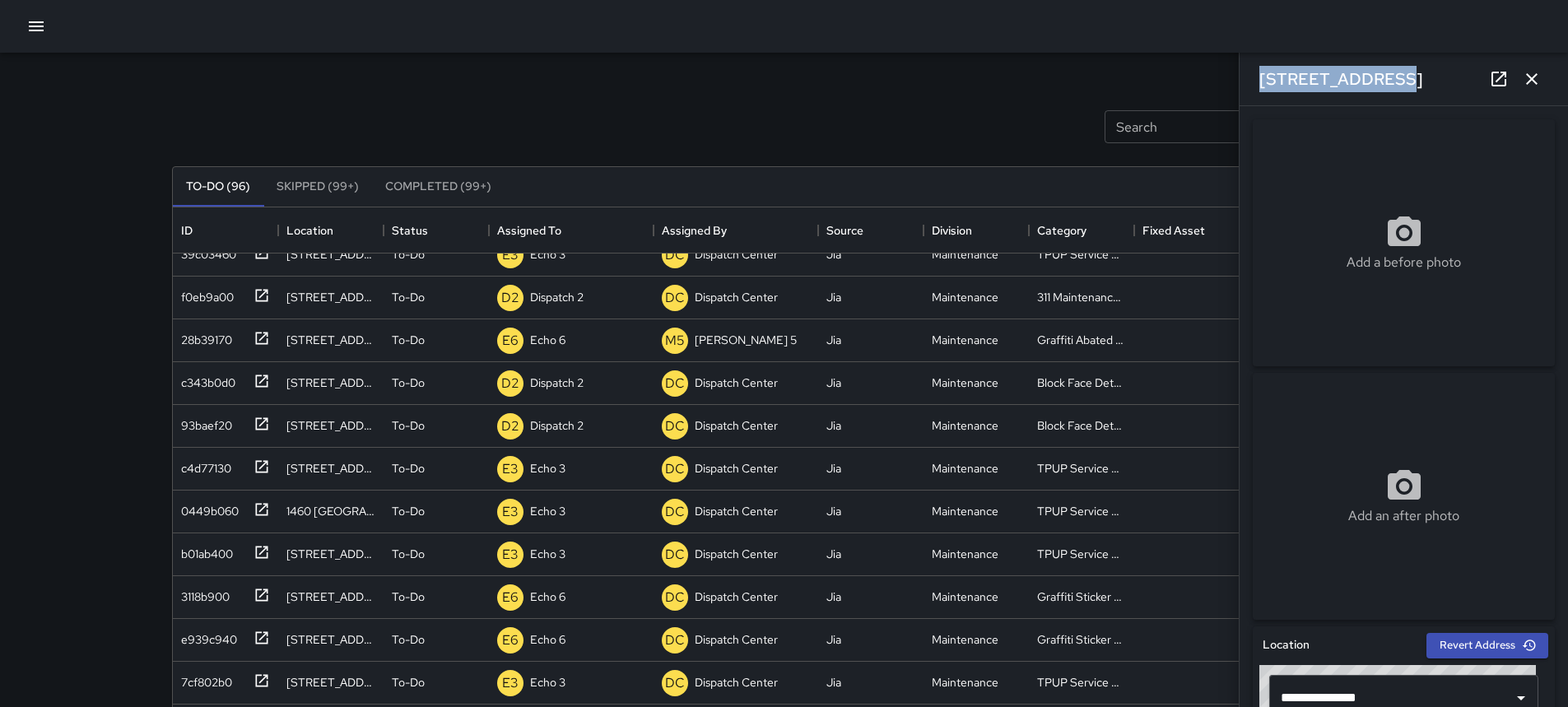
drag, startPoint x: 1390, startPoint y: 84, endPoint x: 1256, endPoint y: 84, distance: 134.0
click at [1256, 84] on div "516 16th Street" at bounding box center [1403, 79] width 328 height 53
copy h6 "516 16th Street"
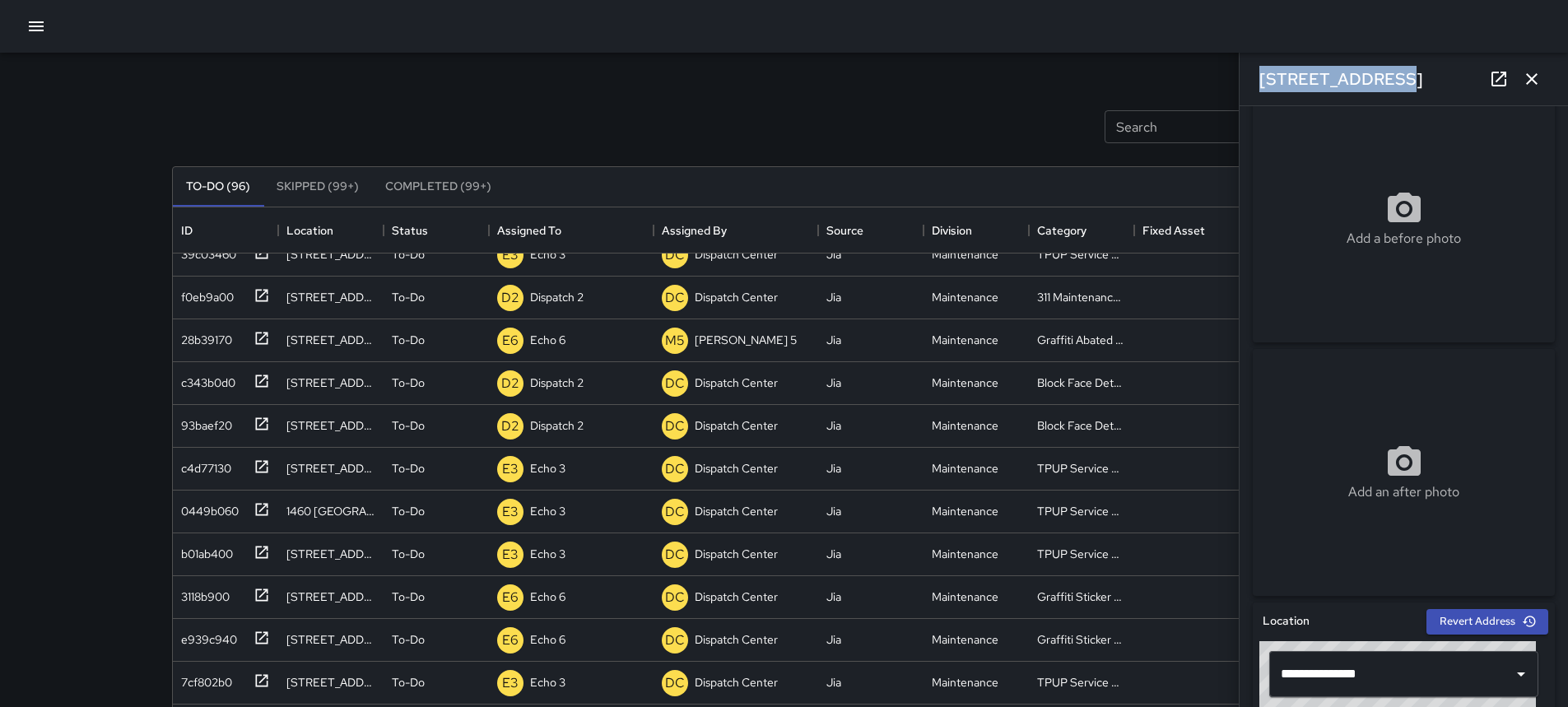
scroll to position [0, 0]
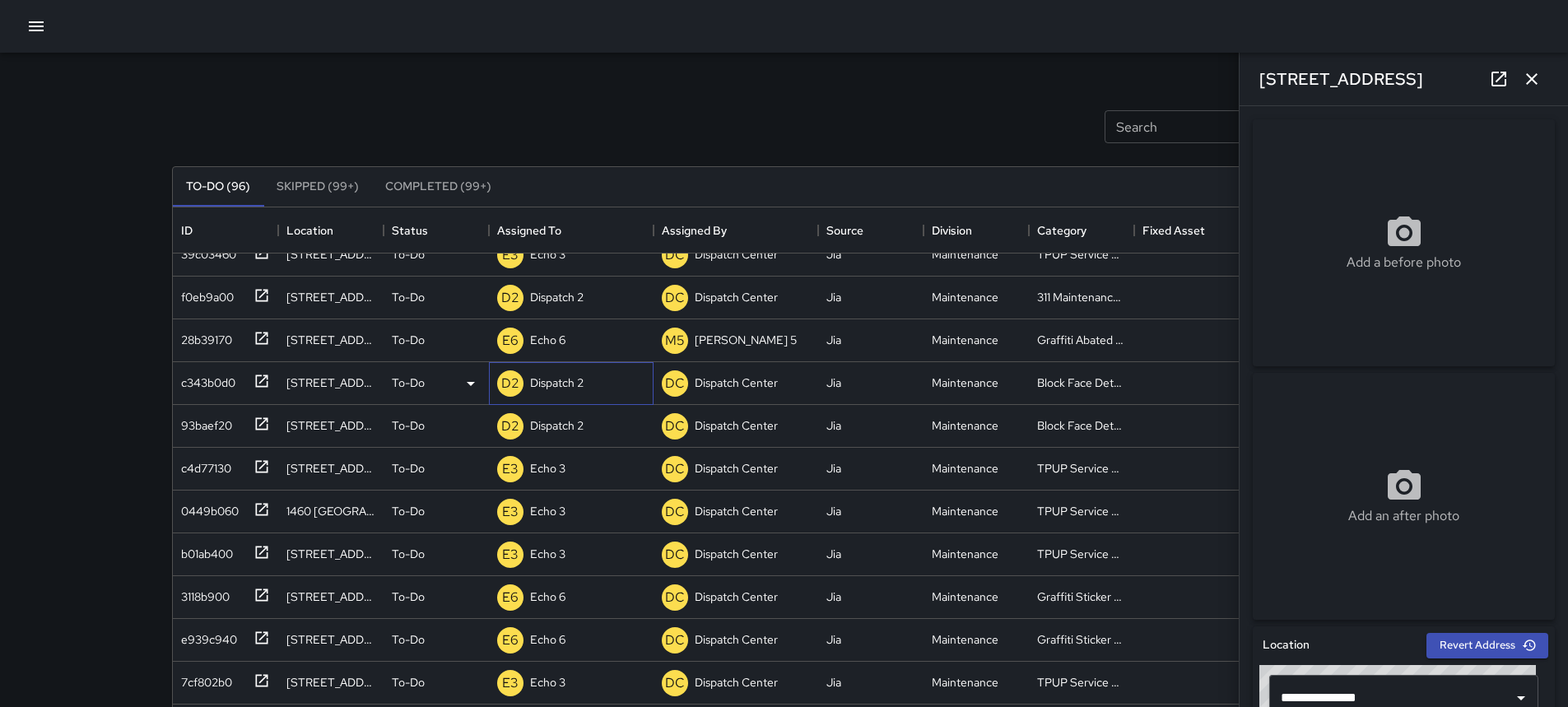
click at [570, 385] on p "Dispatch 2" at bounding box center [557, 383] width 54 height 17
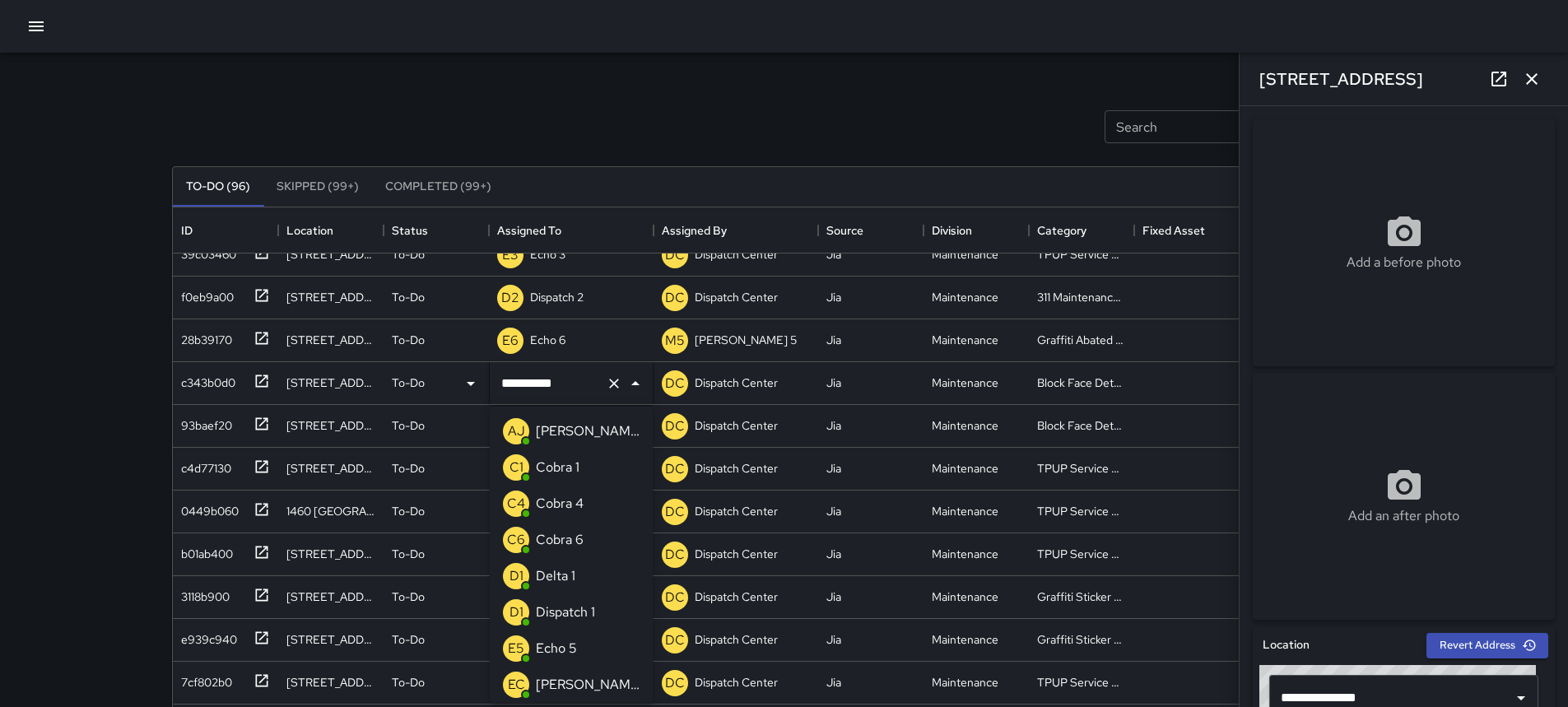
scroll to position [1050, 0]
click at [614, 391] on icon "Clear" at bounding box center [614, 384] width 17 height 17
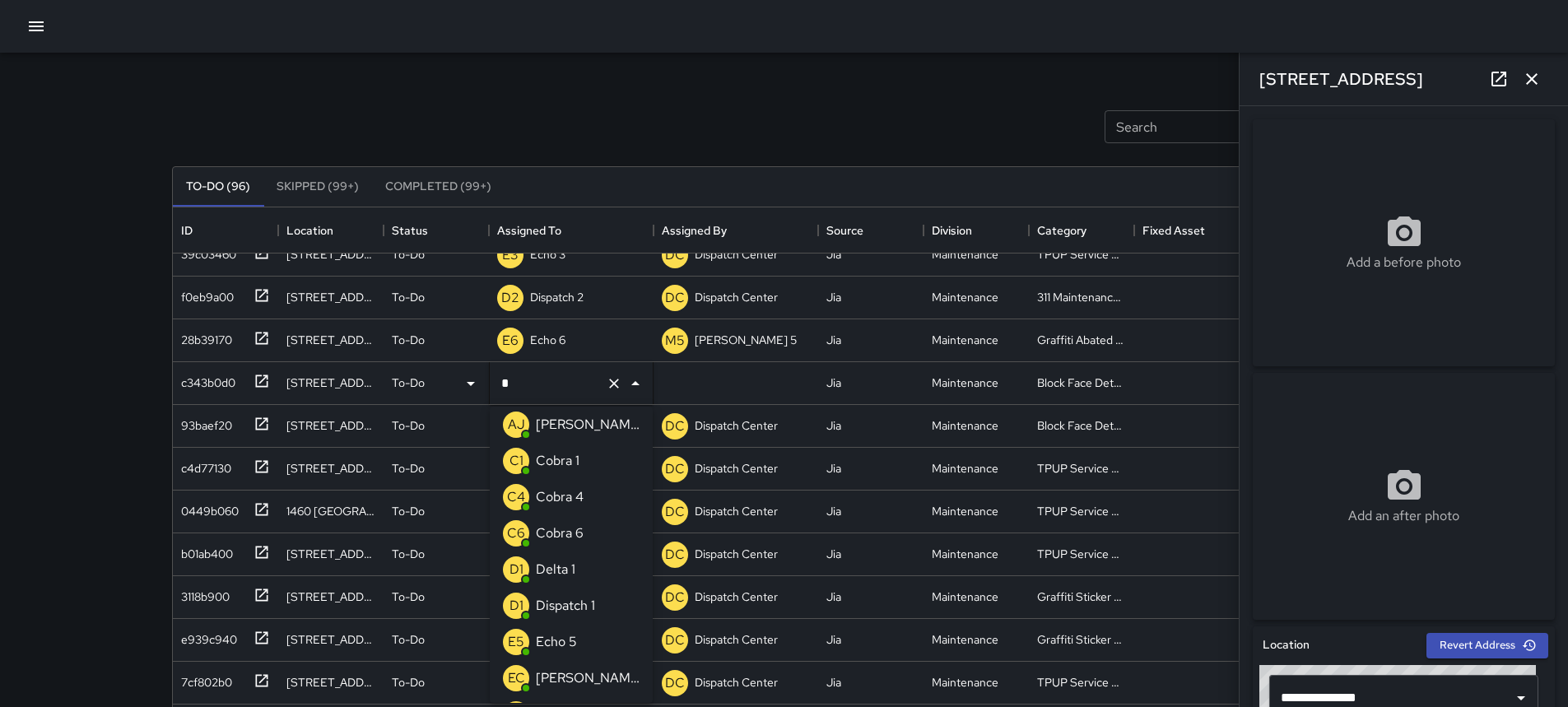
scroll to position [0, 0]
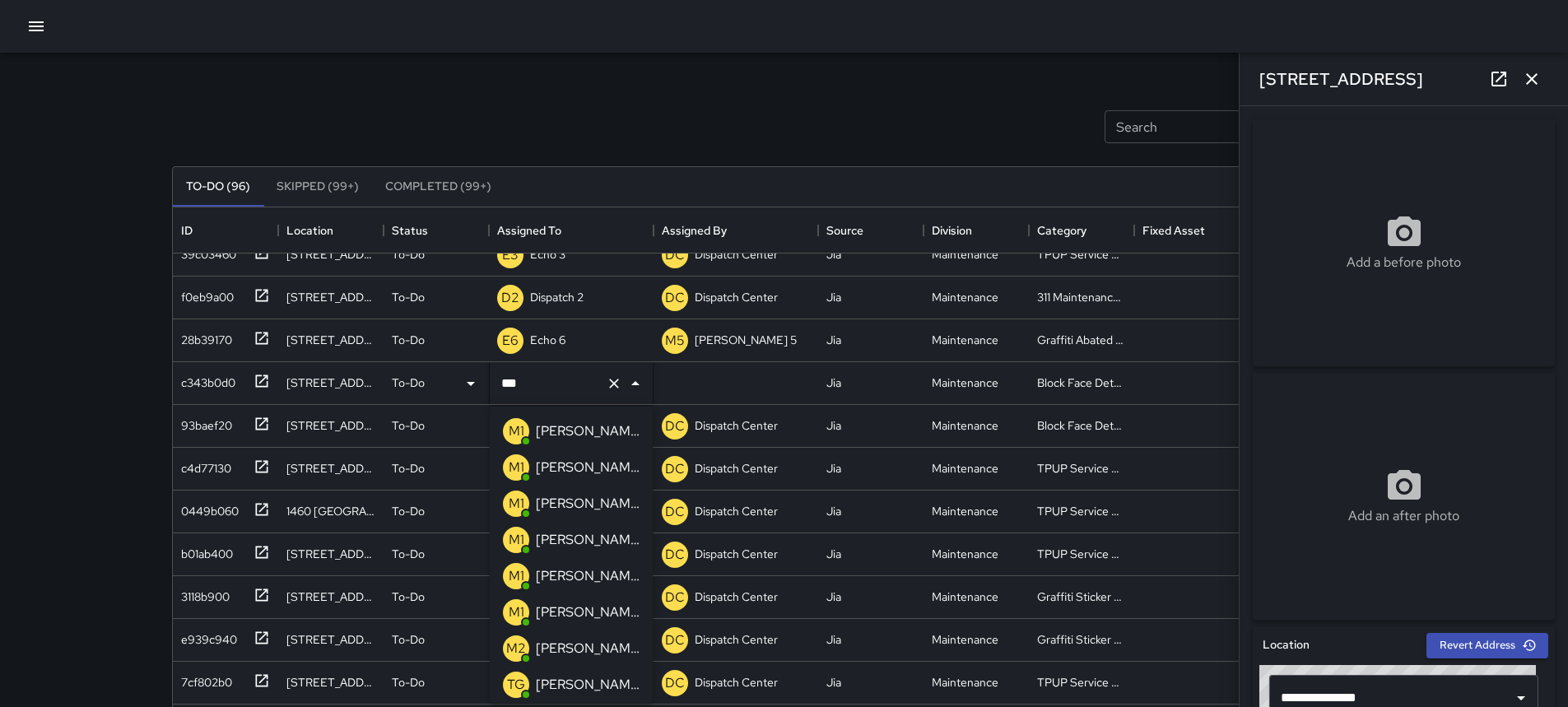
type input "****"
click at [611, 462] on li "M1 Mike 12" at bounding box center [571, 467] width 163 height 37
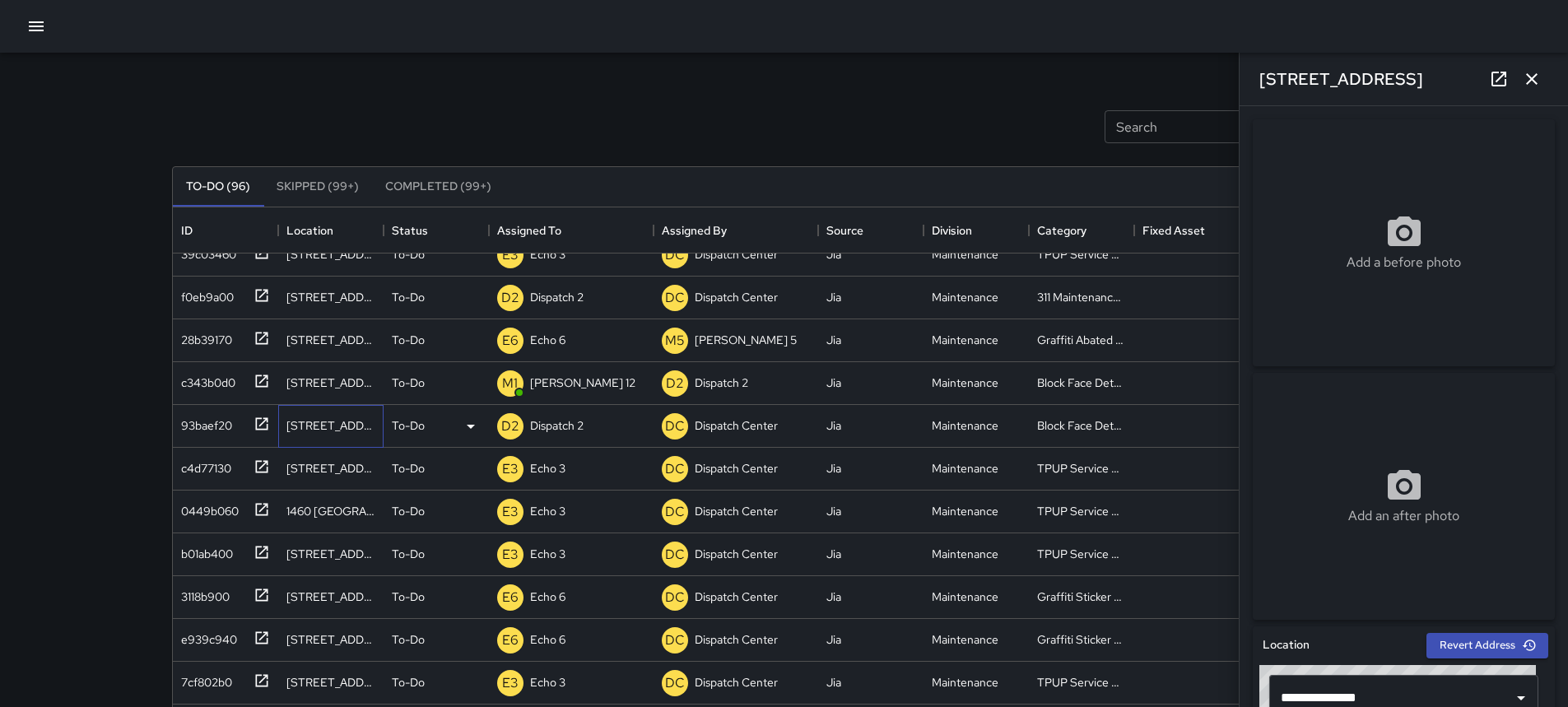
click at [280, 424] on div "[STREET_ADDRESS]" at bounding box center [331, 427] width 105 height 43
click at [264, 425] on icon at bounding box center [262, 424] width 17 height 17
drag, startPoint x: 1381, startPoint y: 77, endPoint x: 1254, endPoint y: 84, distance: 127.2
click at [1254, 84] on div "[STREET_ADDRESS]" at bounding box center [1403, 79] width 328 height 53
copy h6 "[STREET_ADDRESS]"
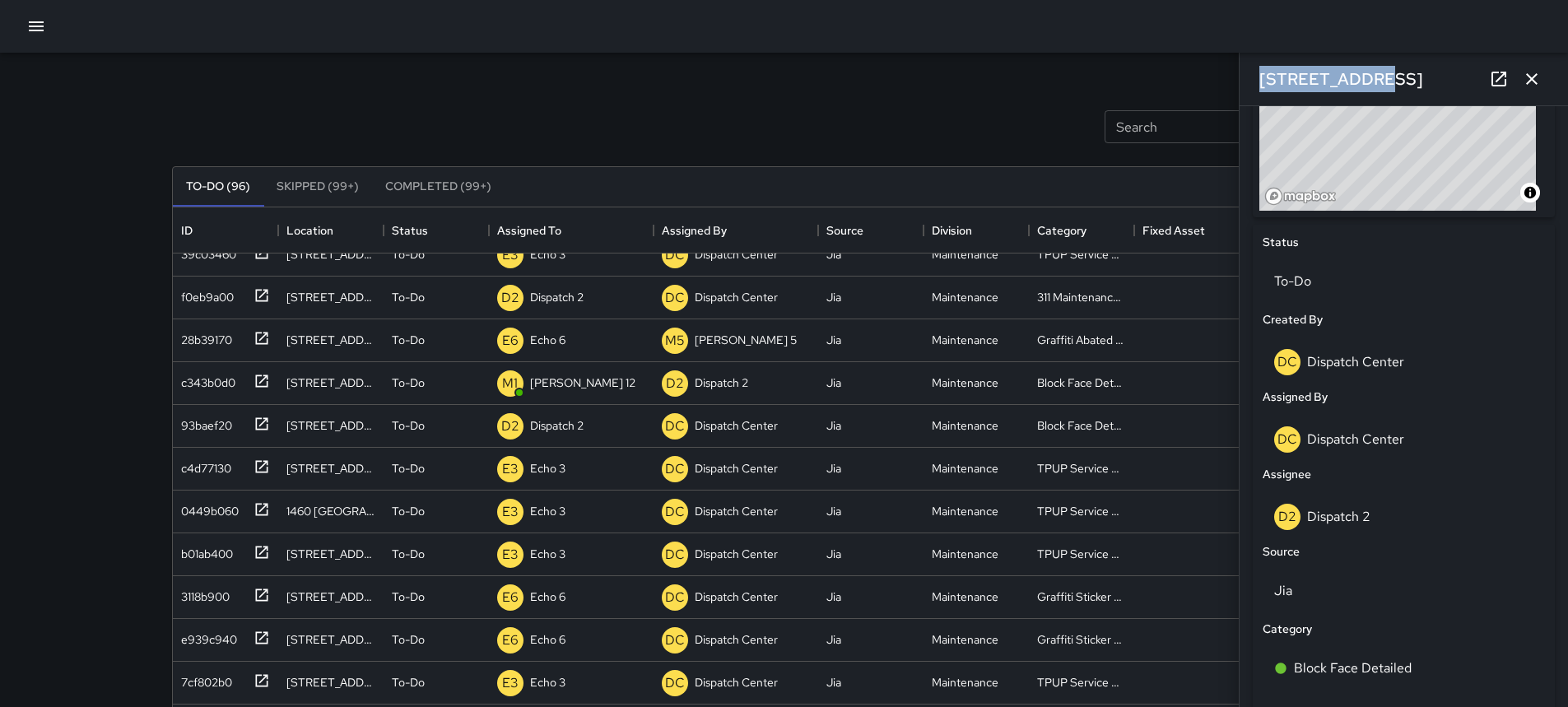
scroll to position [664, 0]
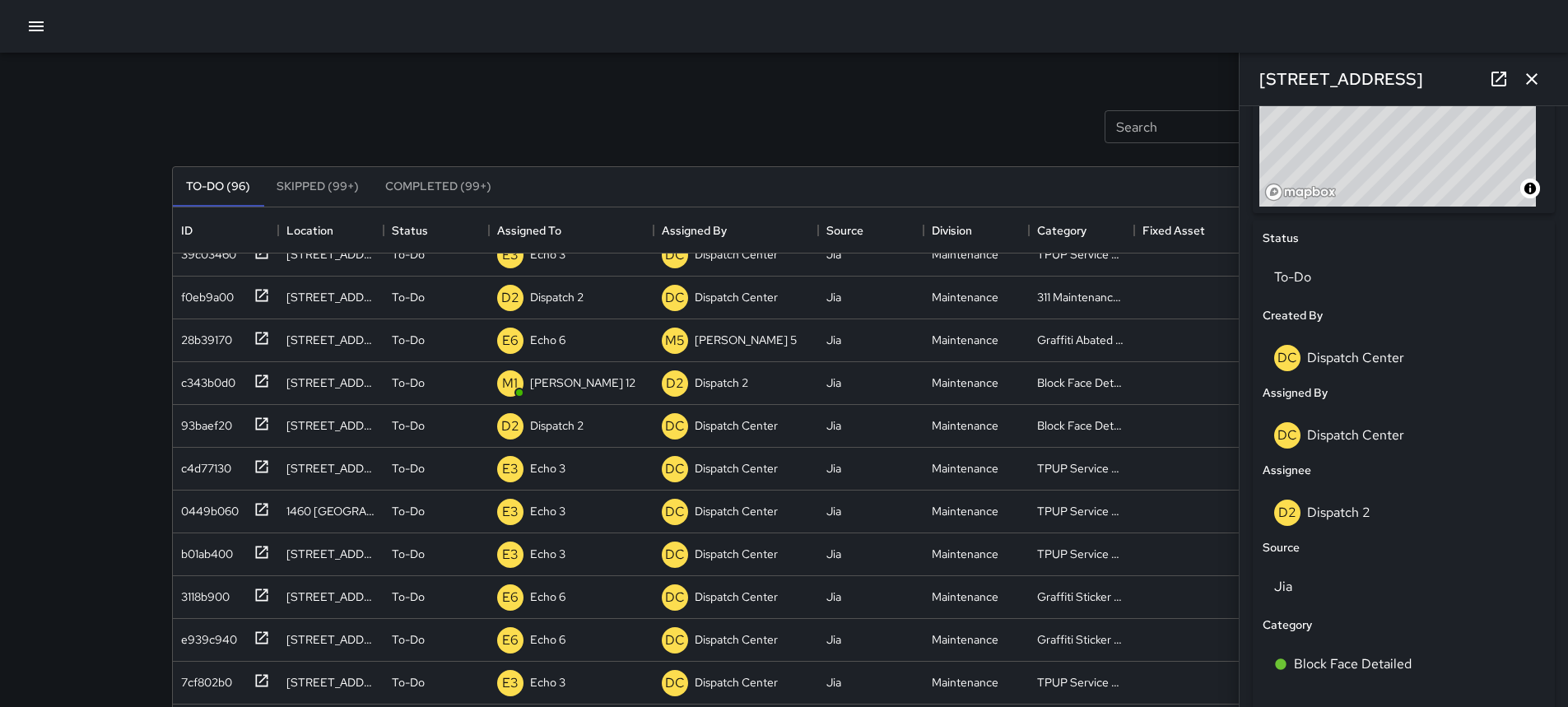
click at [1333, 429] on p "Dispatch Center" at bounding box center [1355, 434] width 97 height 17
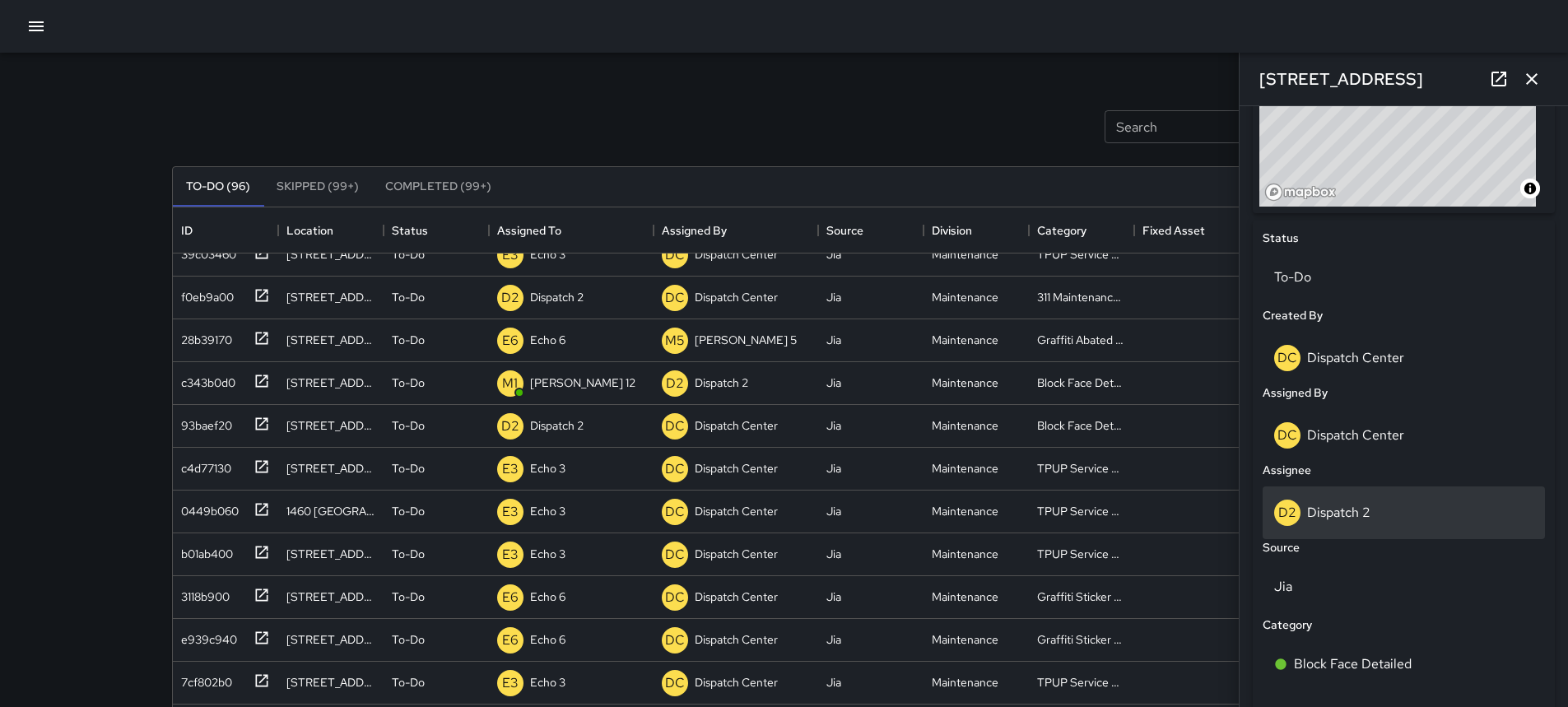
click at [1308, 512] on p "Dispatch 2" at bounding box center [1338, 512] width 63 height 17
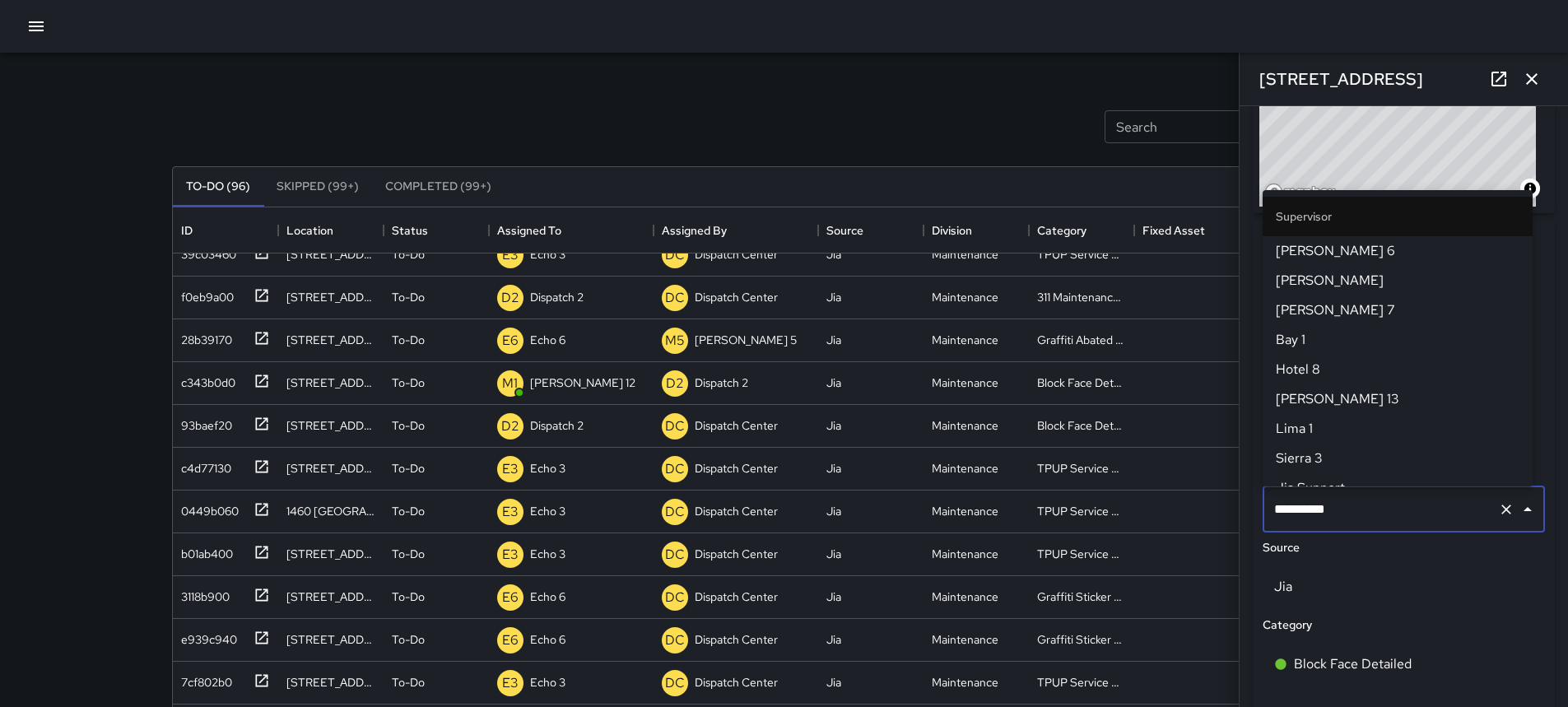
scroll to position [401, 0]
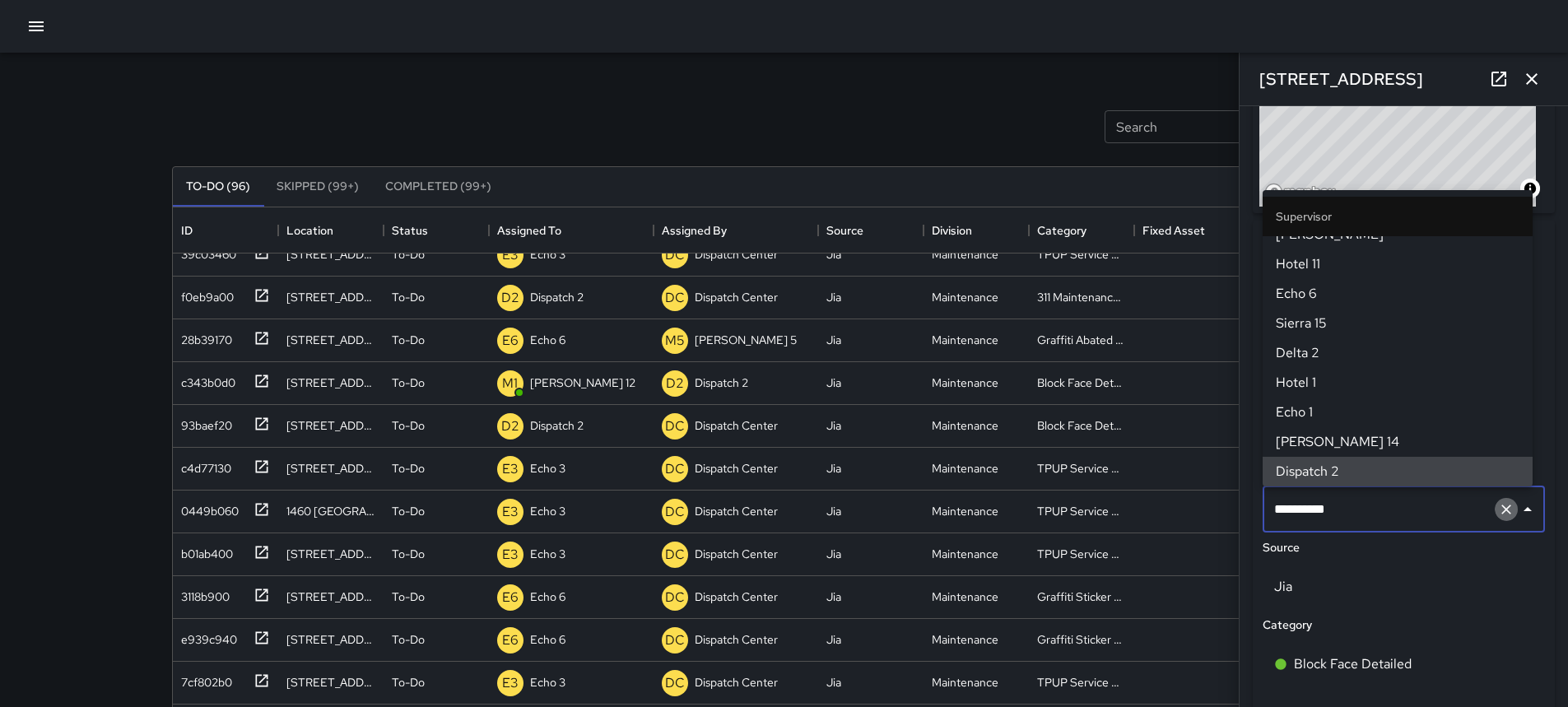
click at [1497, 511] on icon "Clear" at bounding box center [1506, 510] width 17 height 17
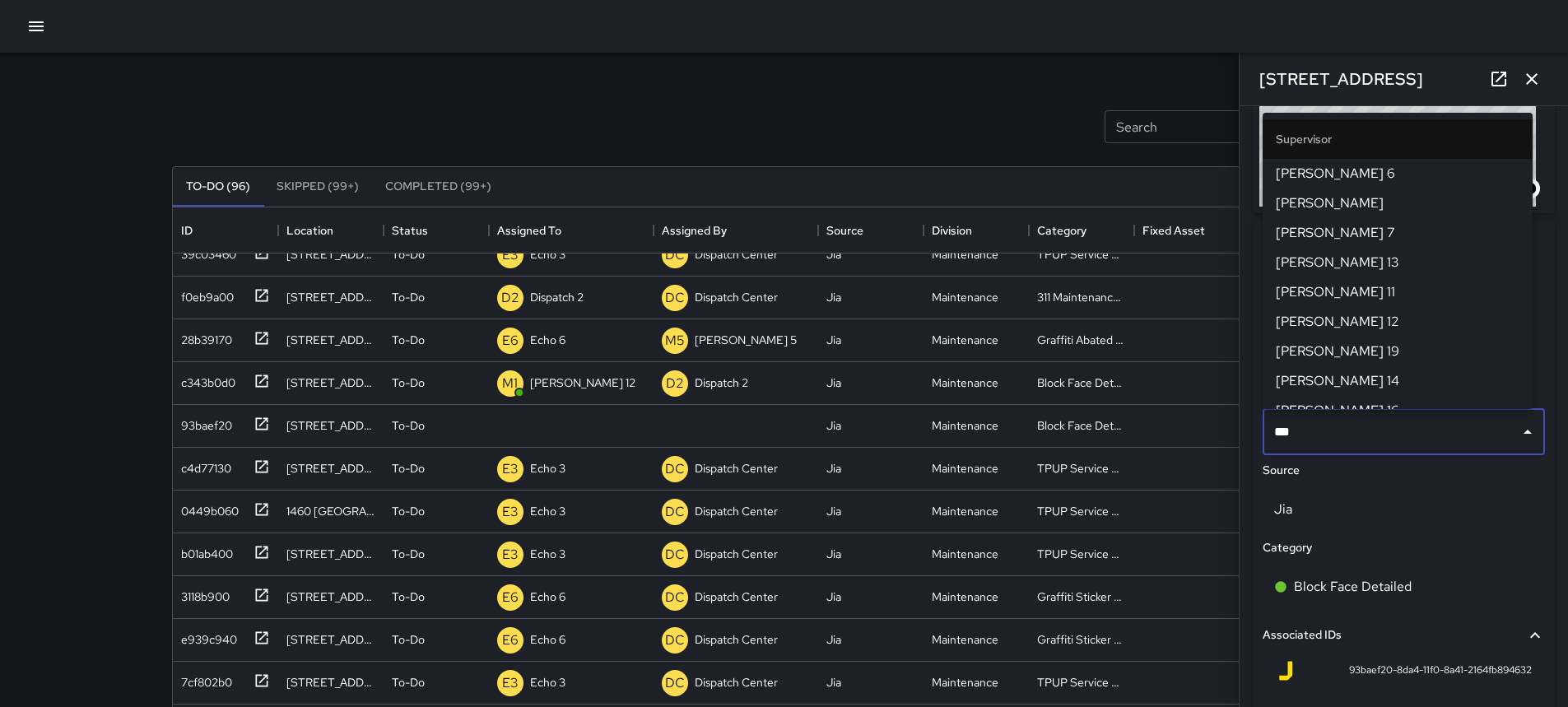
type input "****"
click at [1372, 291] on span "[PERSON_NAME] 12" at bounding box center [1397, 291] width 243 height 20
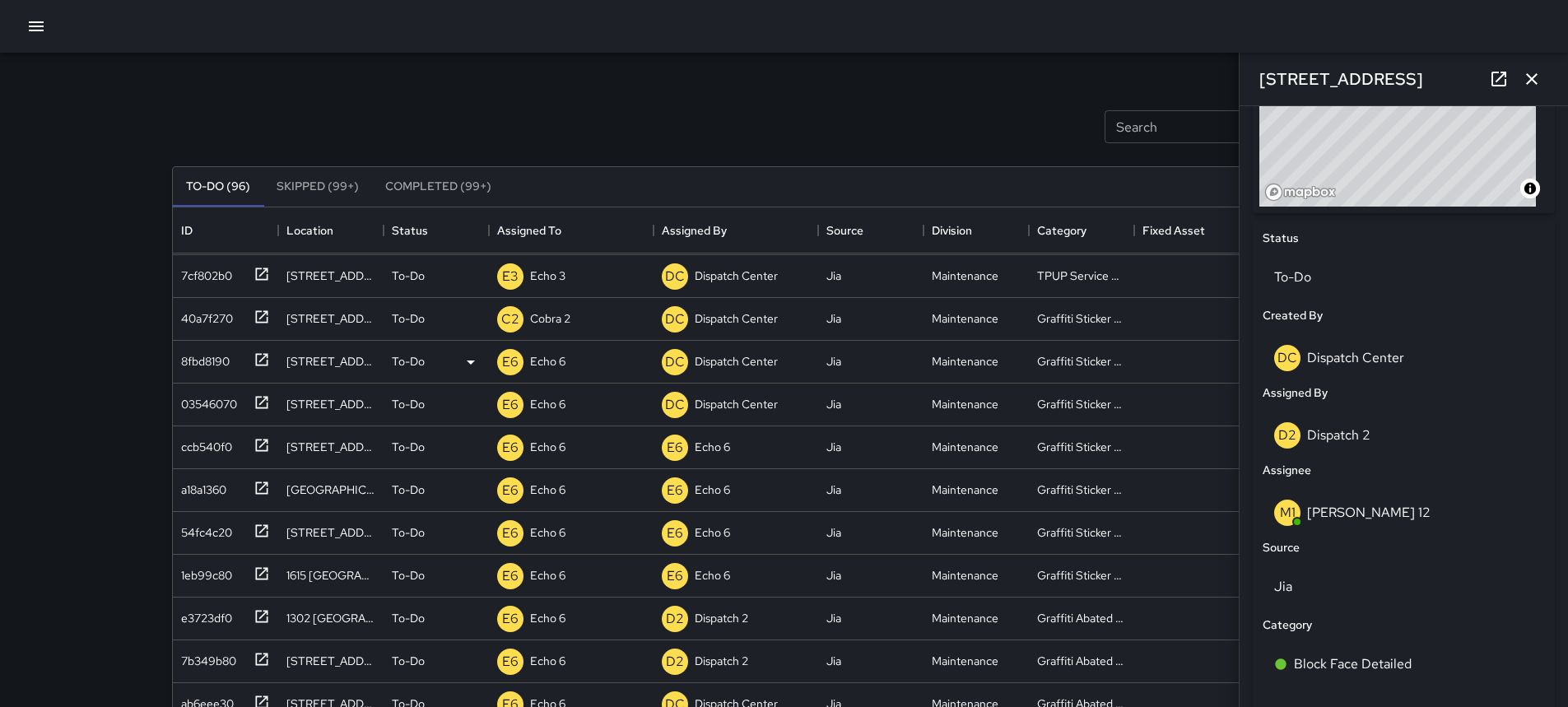
scroll to position [987, 0]
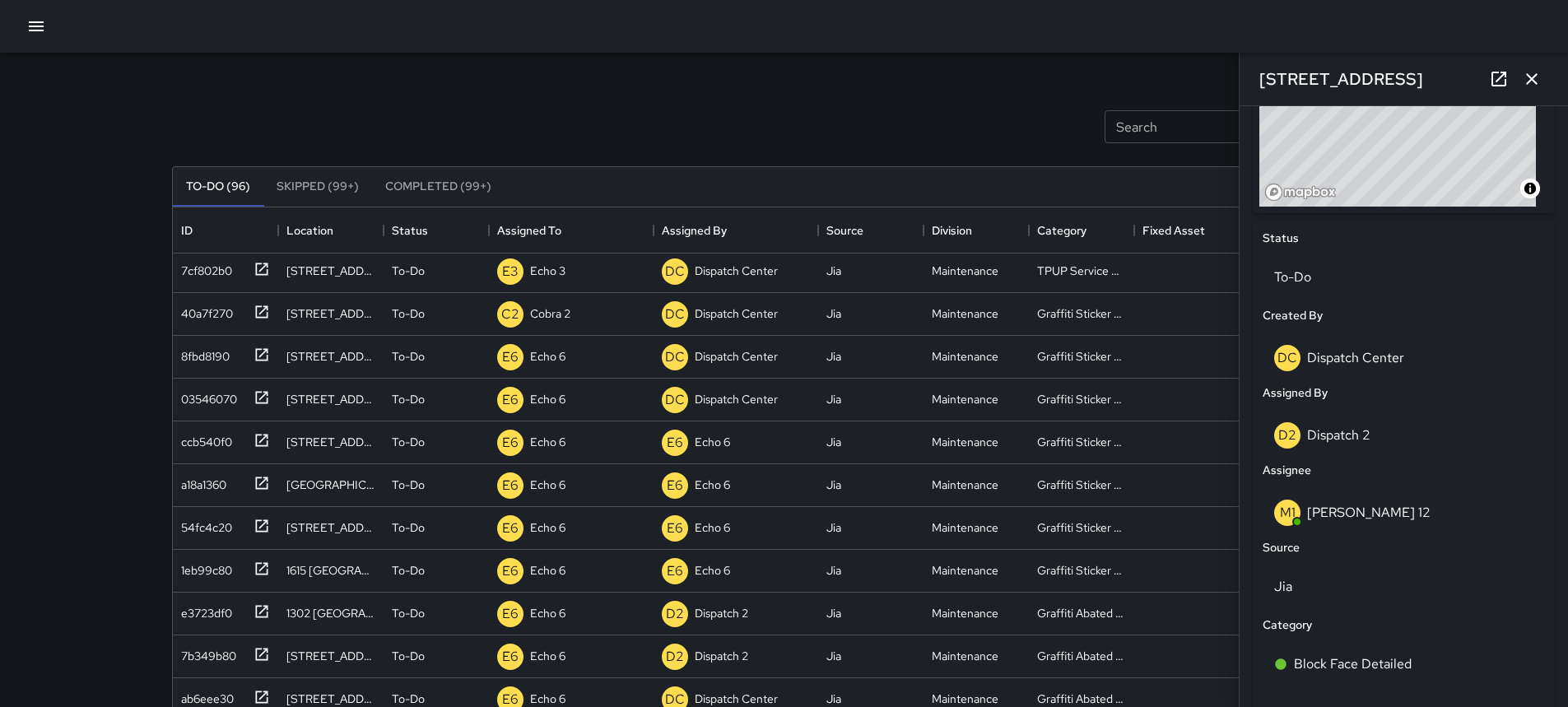
click at [1540, 86] on icon "button" at bounding box center [1530, 79] width 20 height 20
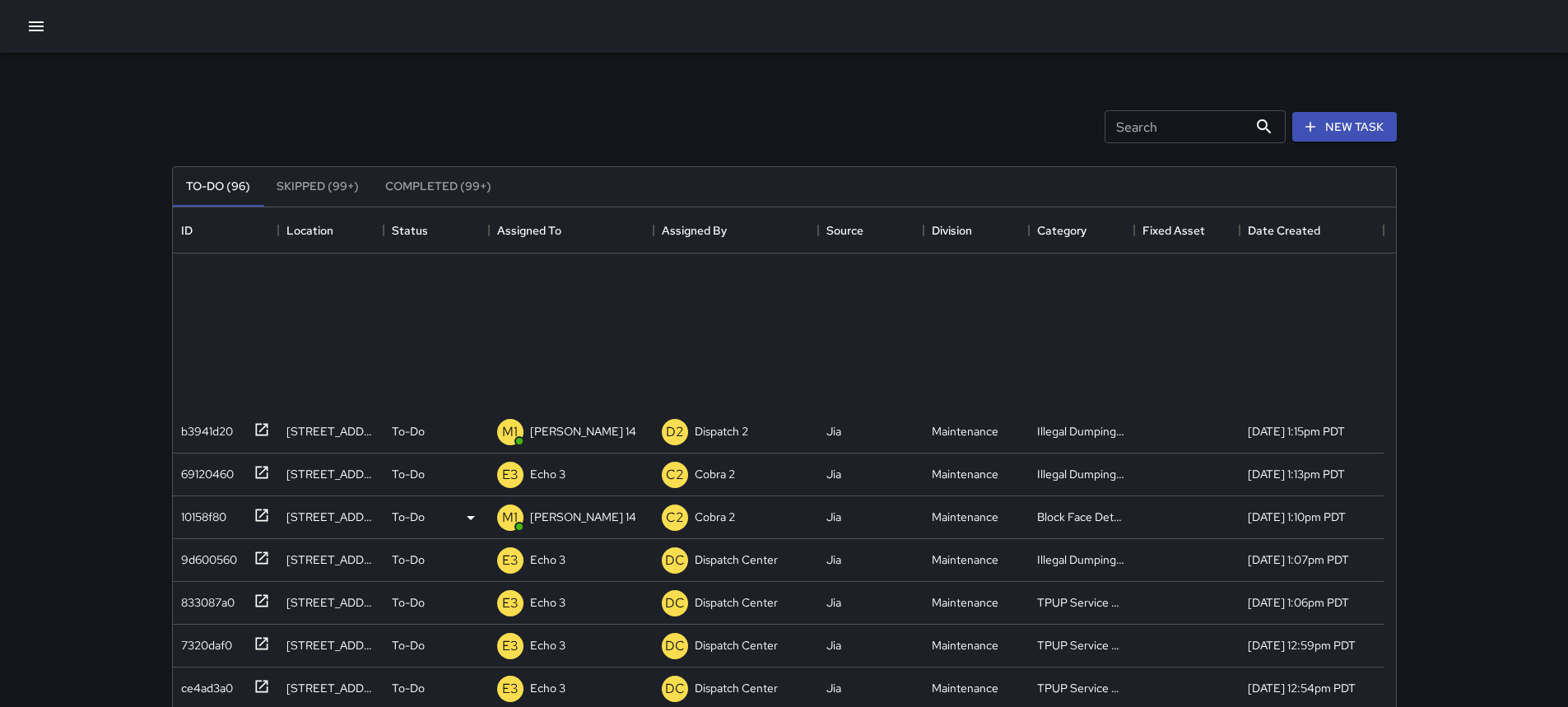
scroll to position [0, 0]
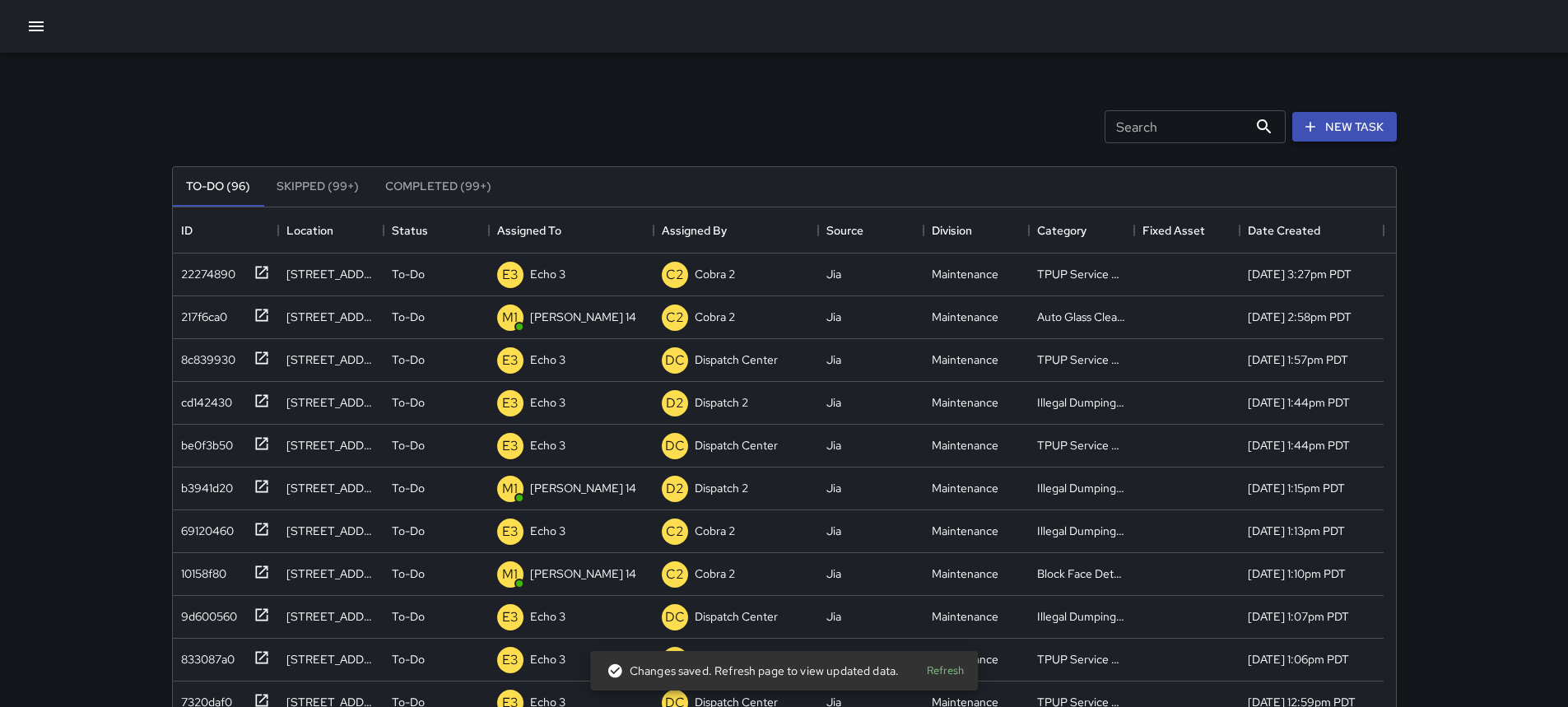
click at [1330, 116] on button "New Task" at bounding box center [1343, 127] width 104 height 30
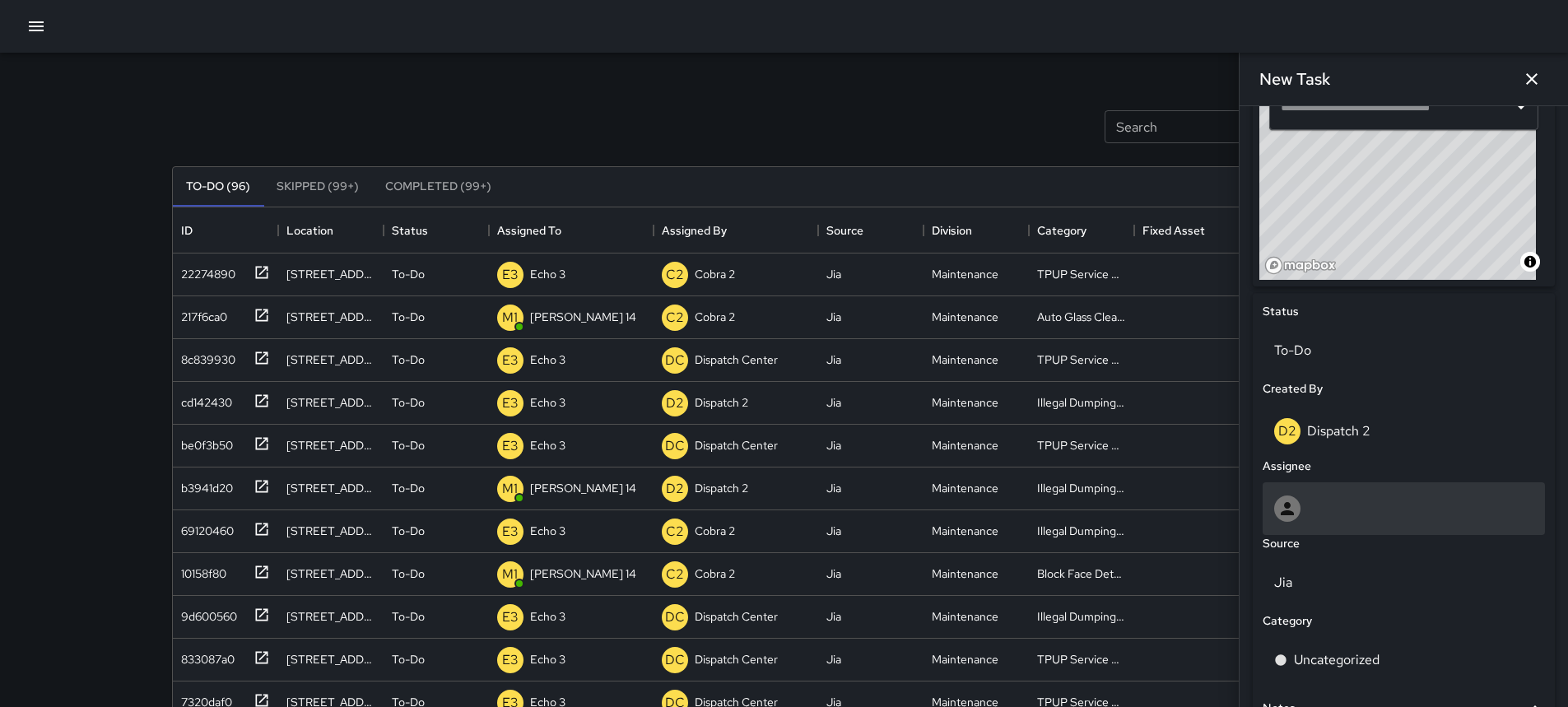
scroll to position [593, 0]
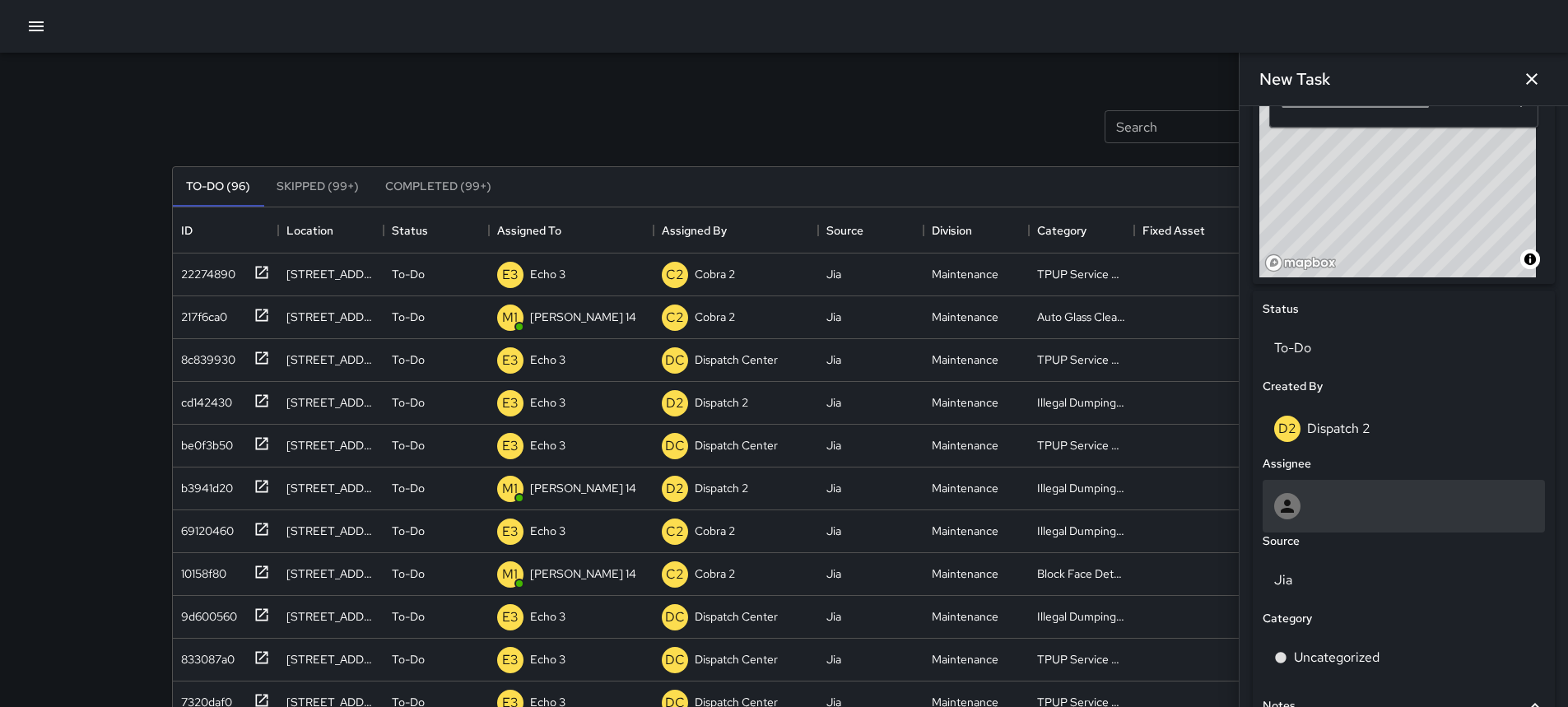
click at [1373, 516] on div at bounding box center [1403, 506] width 259 height 26
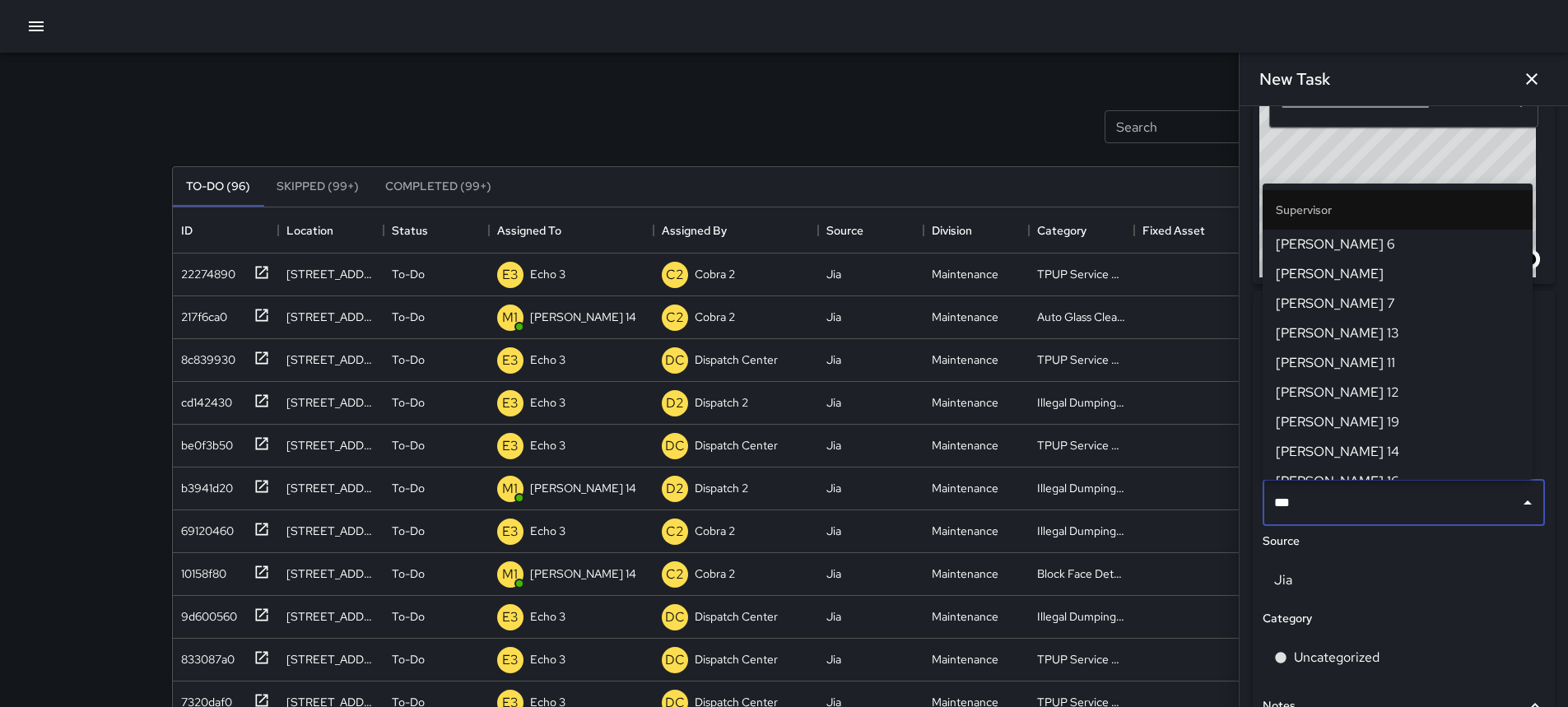
type input "****"
click at [1350, 340] on span "[PERSON_NAME] 11" at bounding box center [1397, 333] width 243 height 20
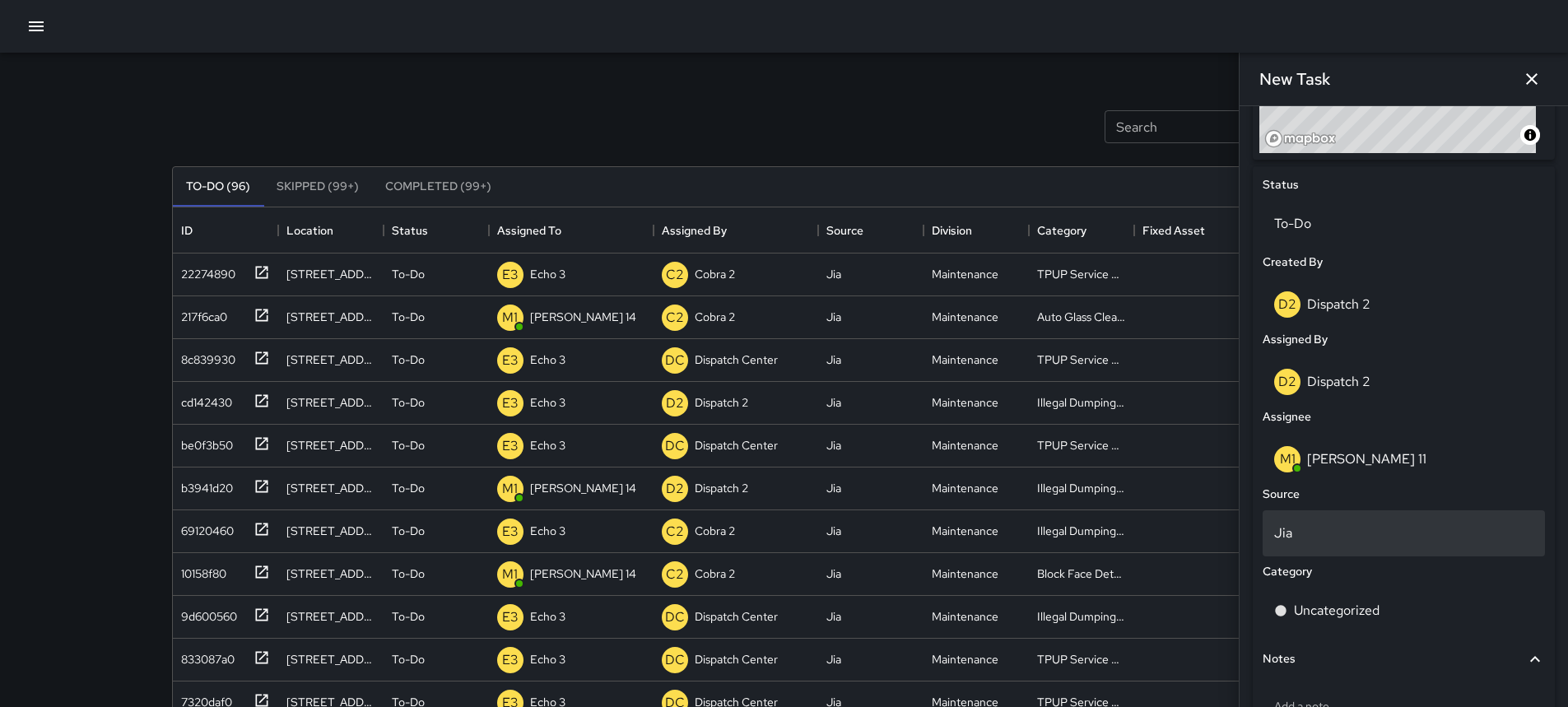
scroll to position [758, 0]
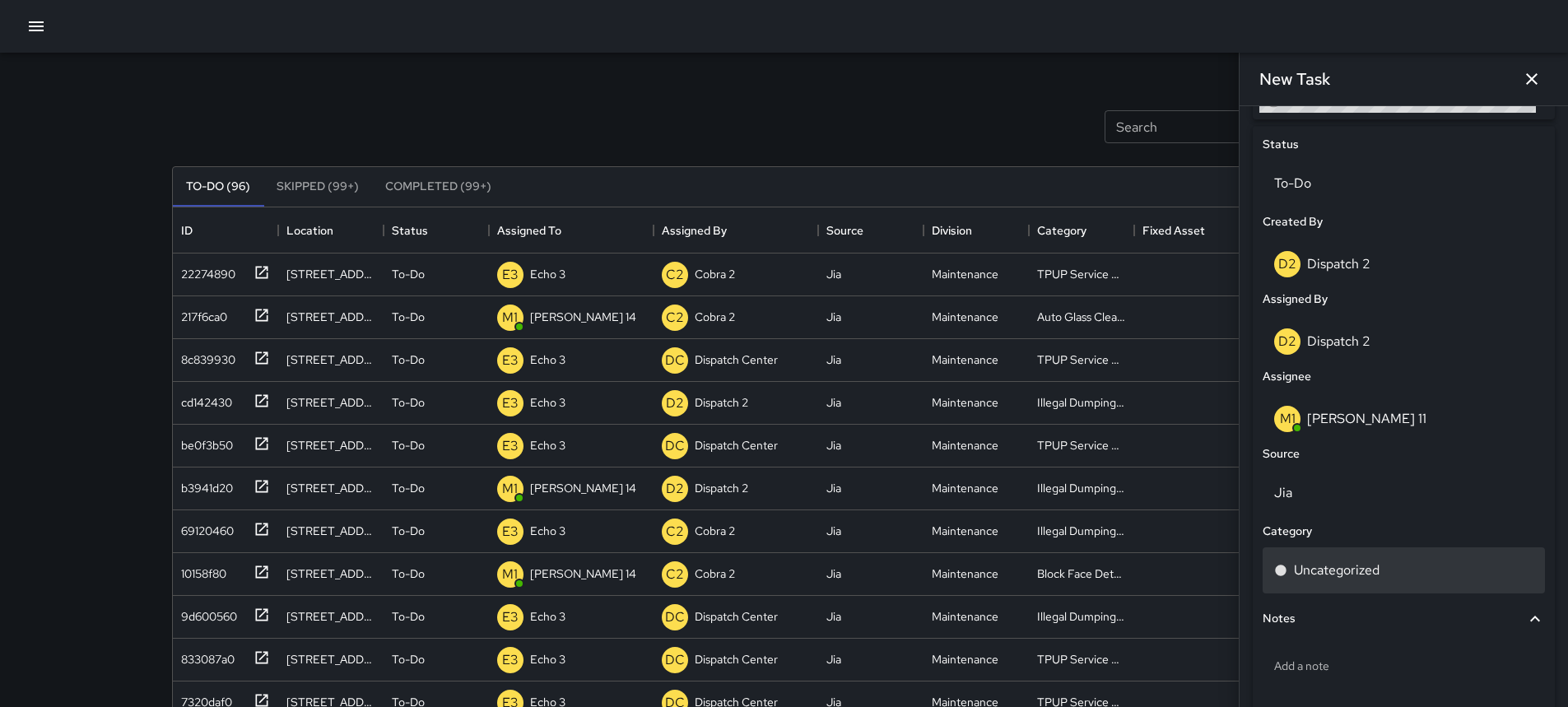
click at [1341, 568] on p "Uncategorized" at bounding box center [1336, 570] width 86 height 20
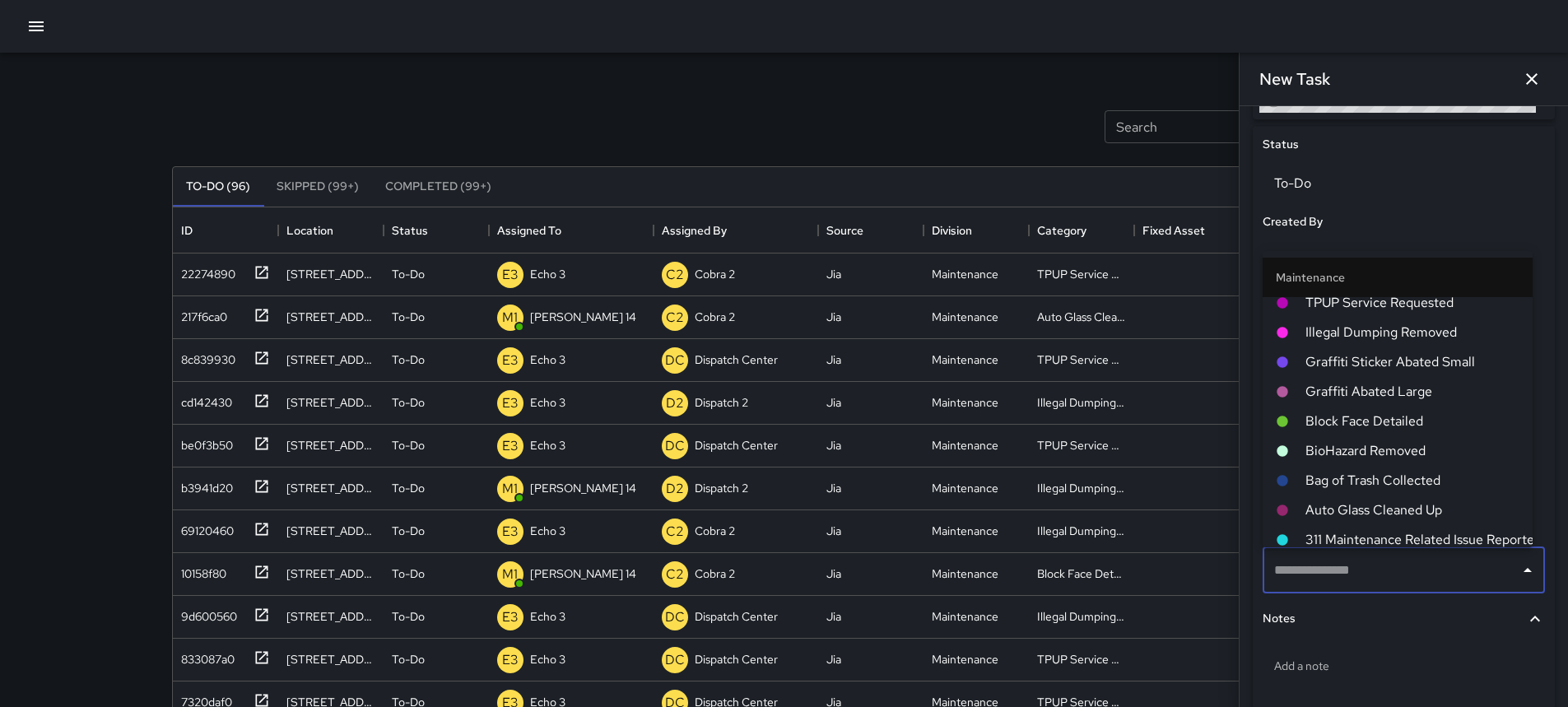
scroll to position [1207, 0]
click at [1392, 431] on span "Block Face Detailed" at bounding box center [1412, 428] width 214 height 20
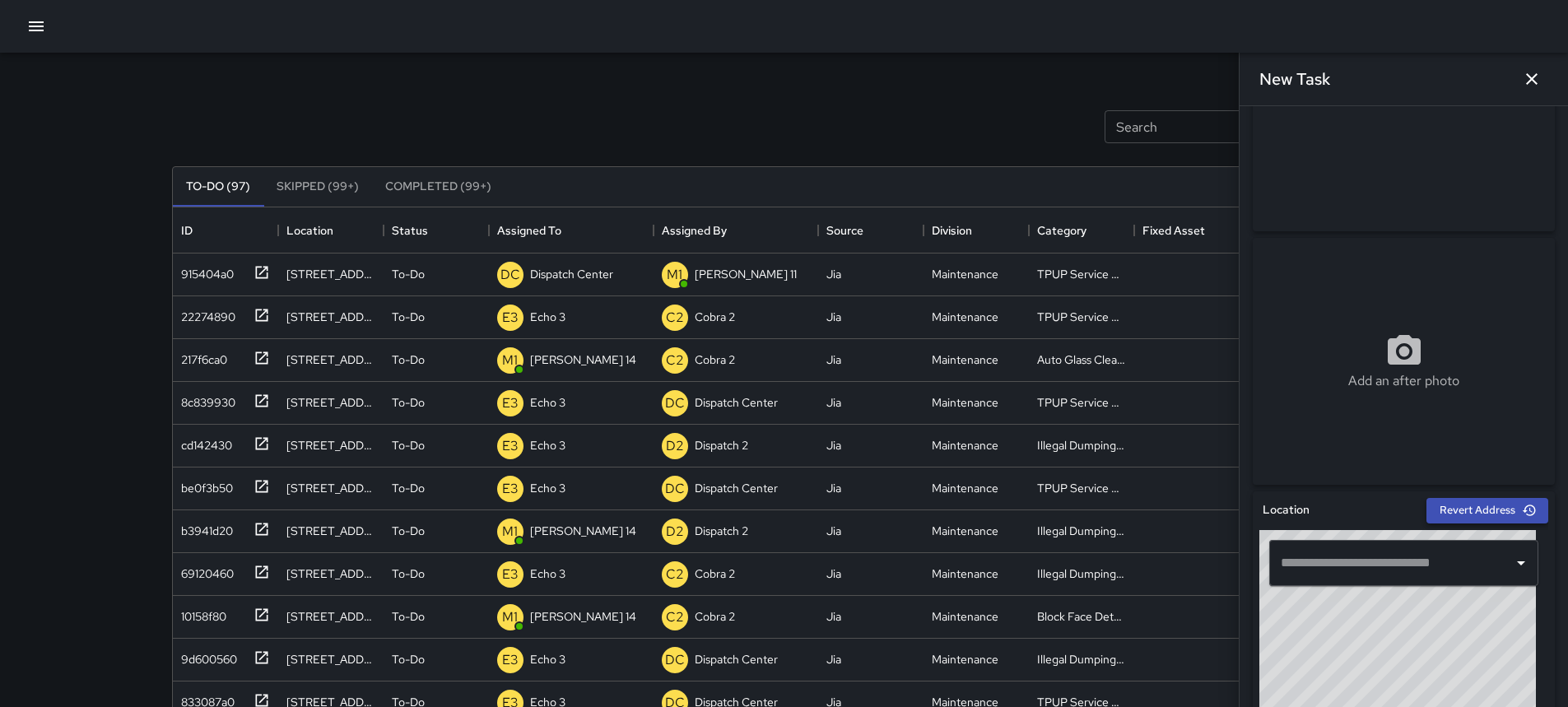
scroll to position [165, 0]
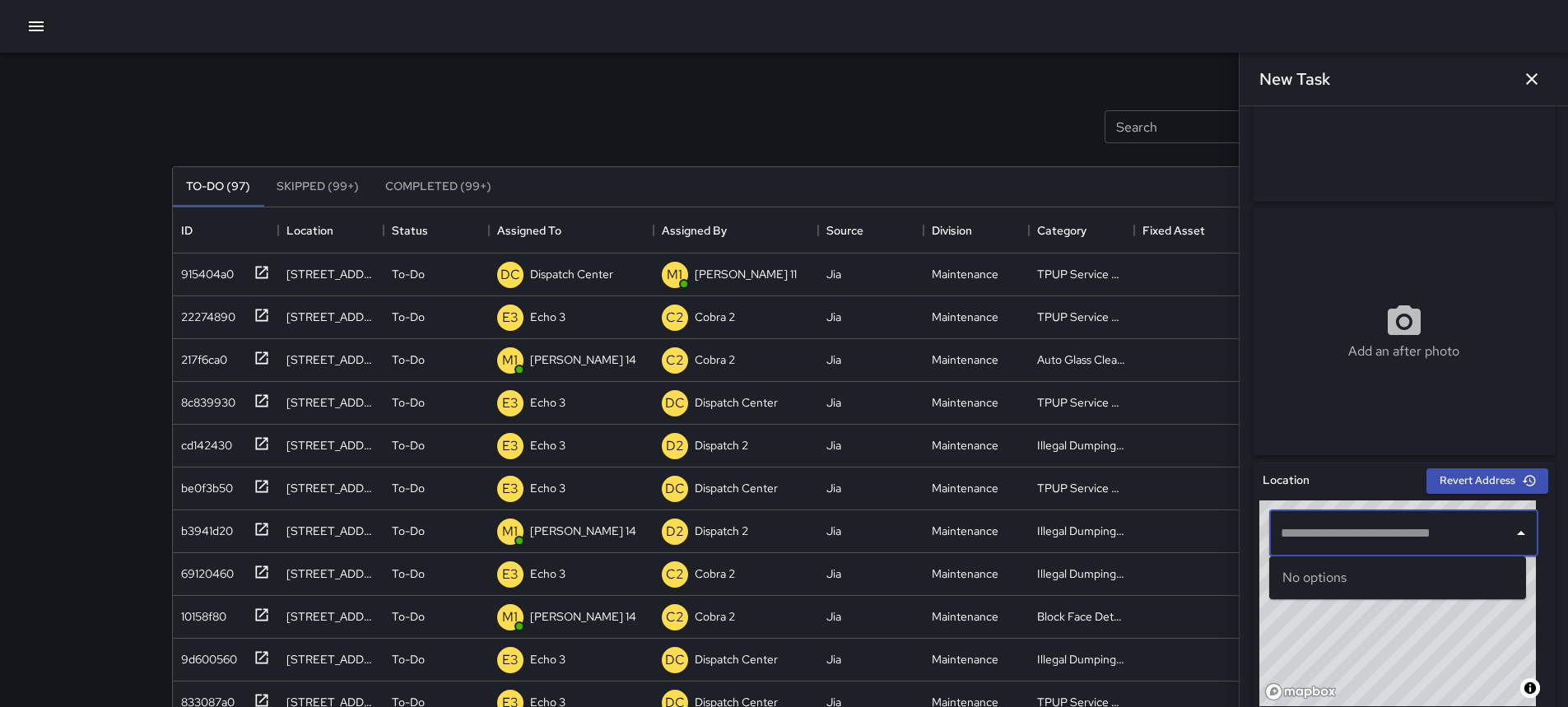
click at [1427, 538] on input "text" at bounding box center [1391, 533] width 229 height 31
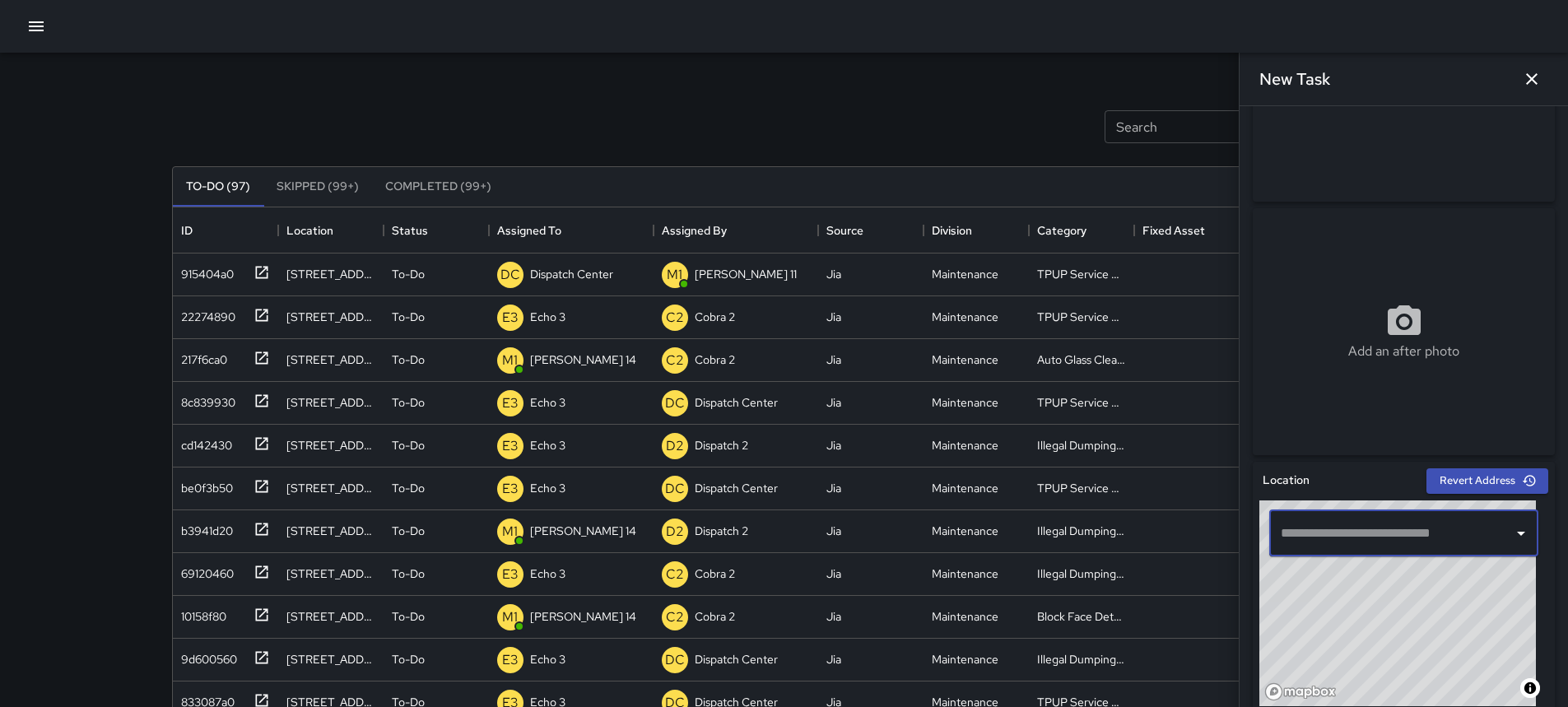
paste input "**********"
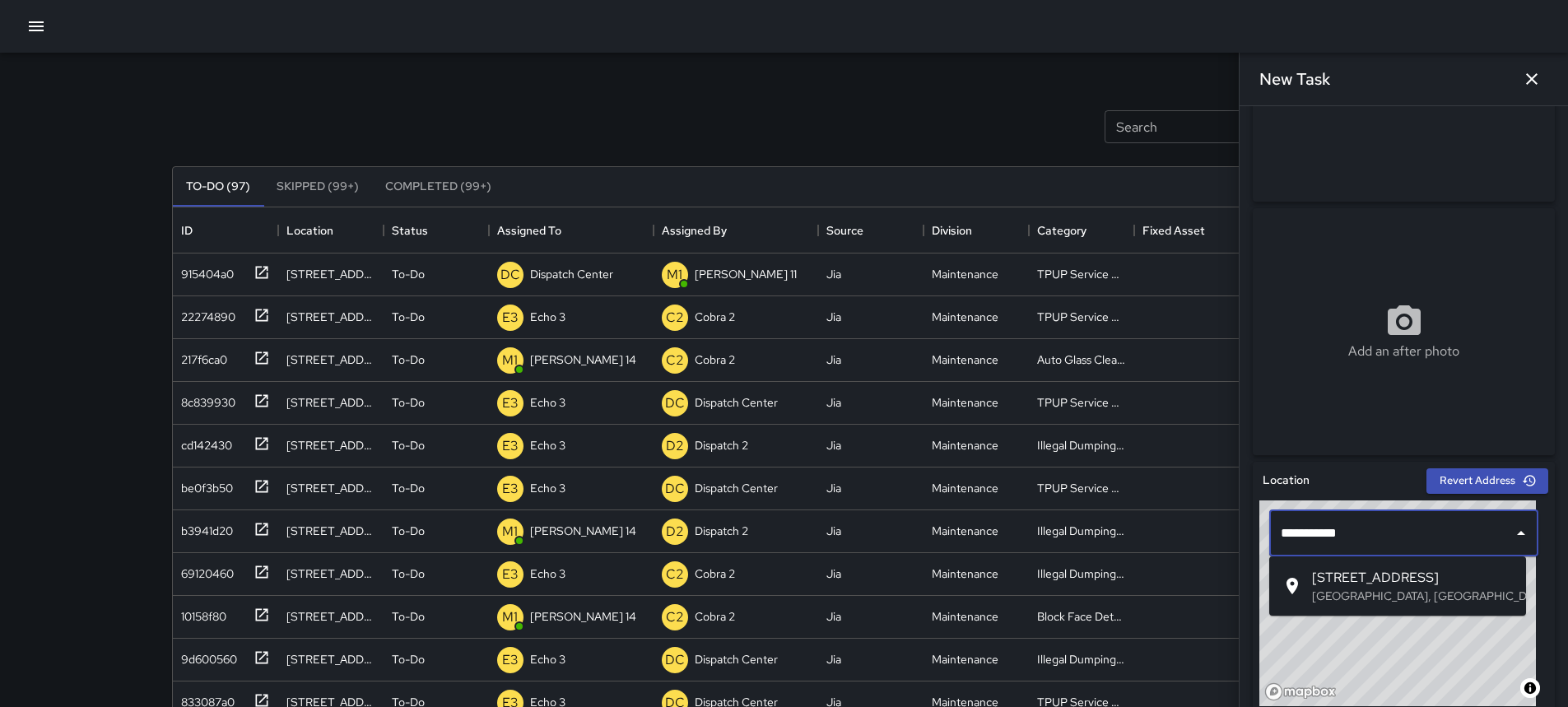
click at [1474, 587] on span "399 23rd Street" at bounding box center [1412, 577] width 201 height 20
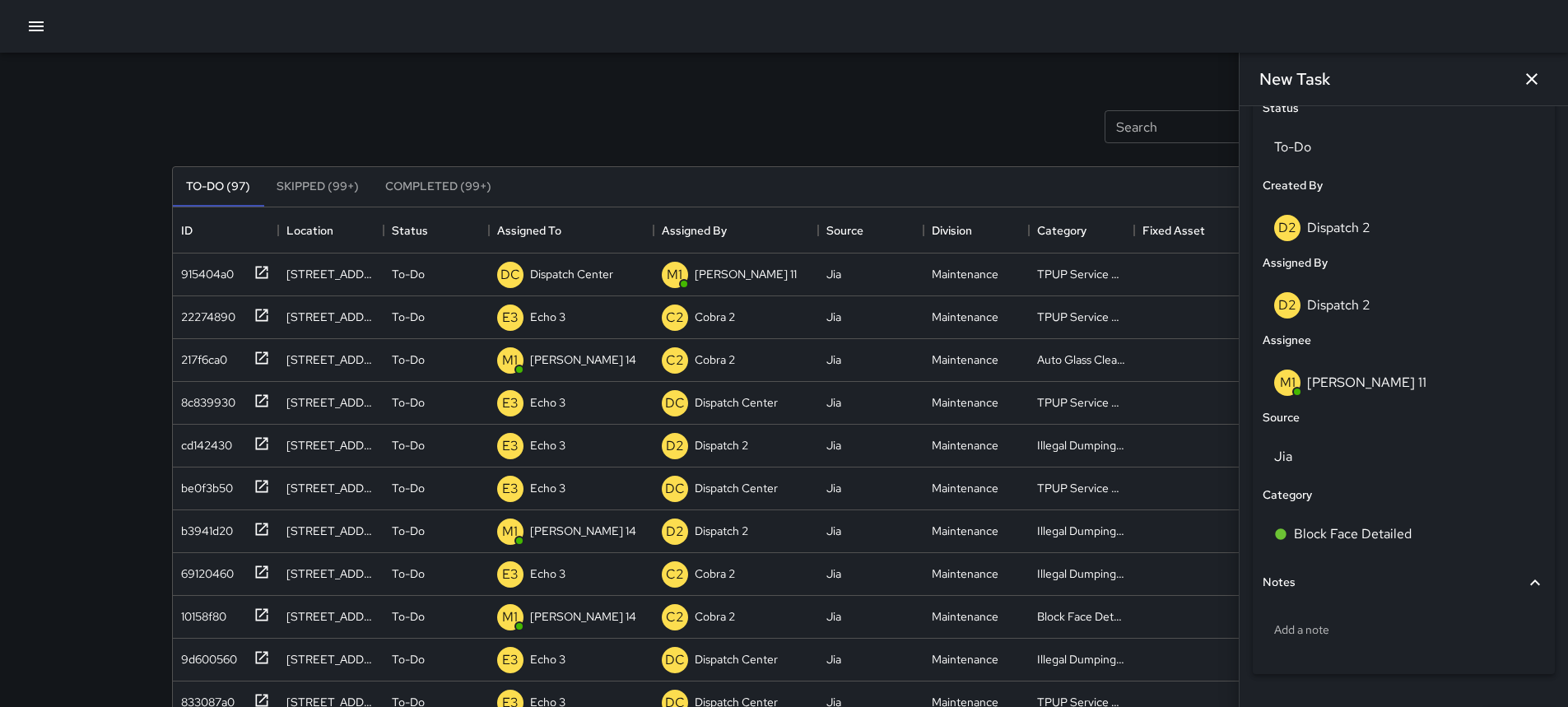
scroll to position [837, 0]
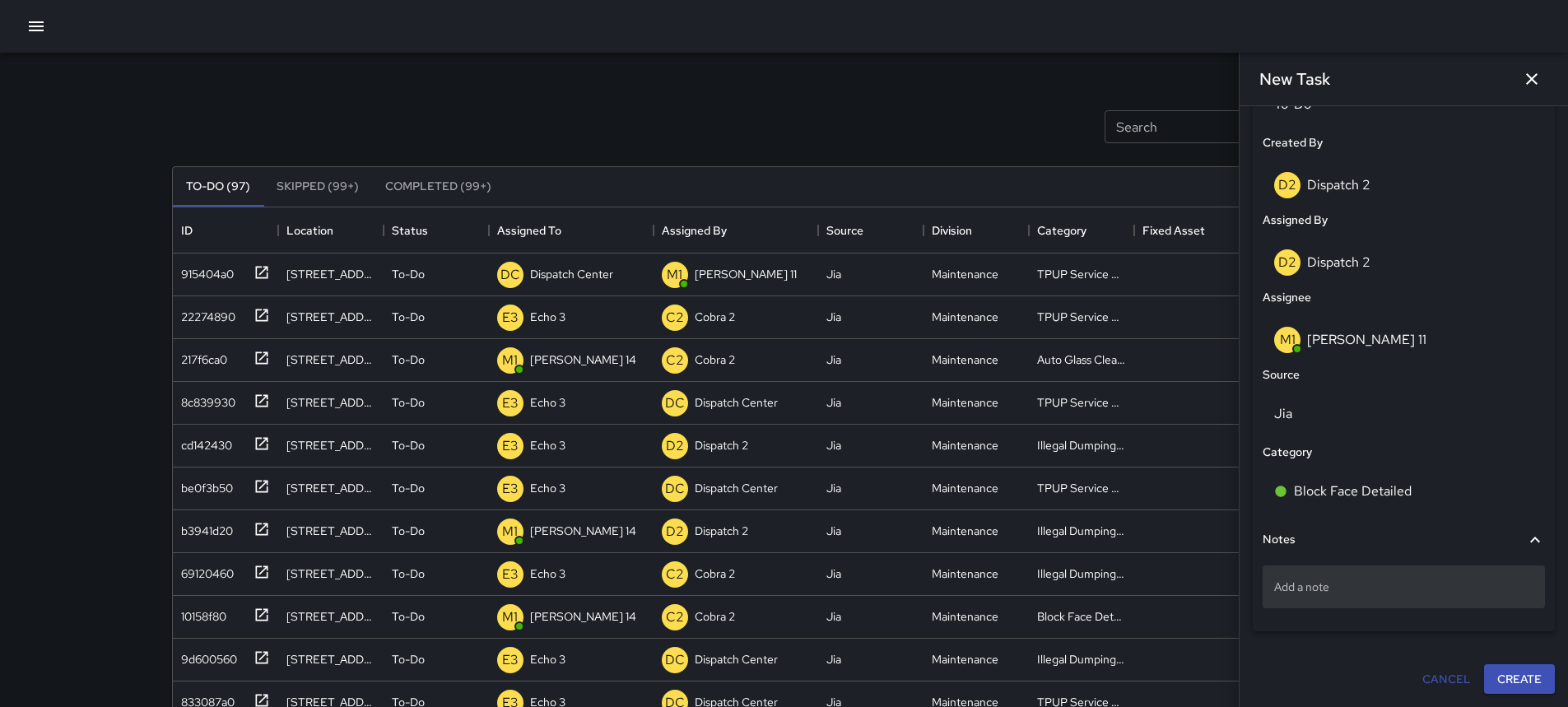
type input "**********"
click at [1396, 582] on p "Add a note" at bounding box center [1403, 587] width 259 height 17
type textarea "**********"
click at [1512, 679] on button "Create" at bounding box center [1518, 680] width 71 height 30
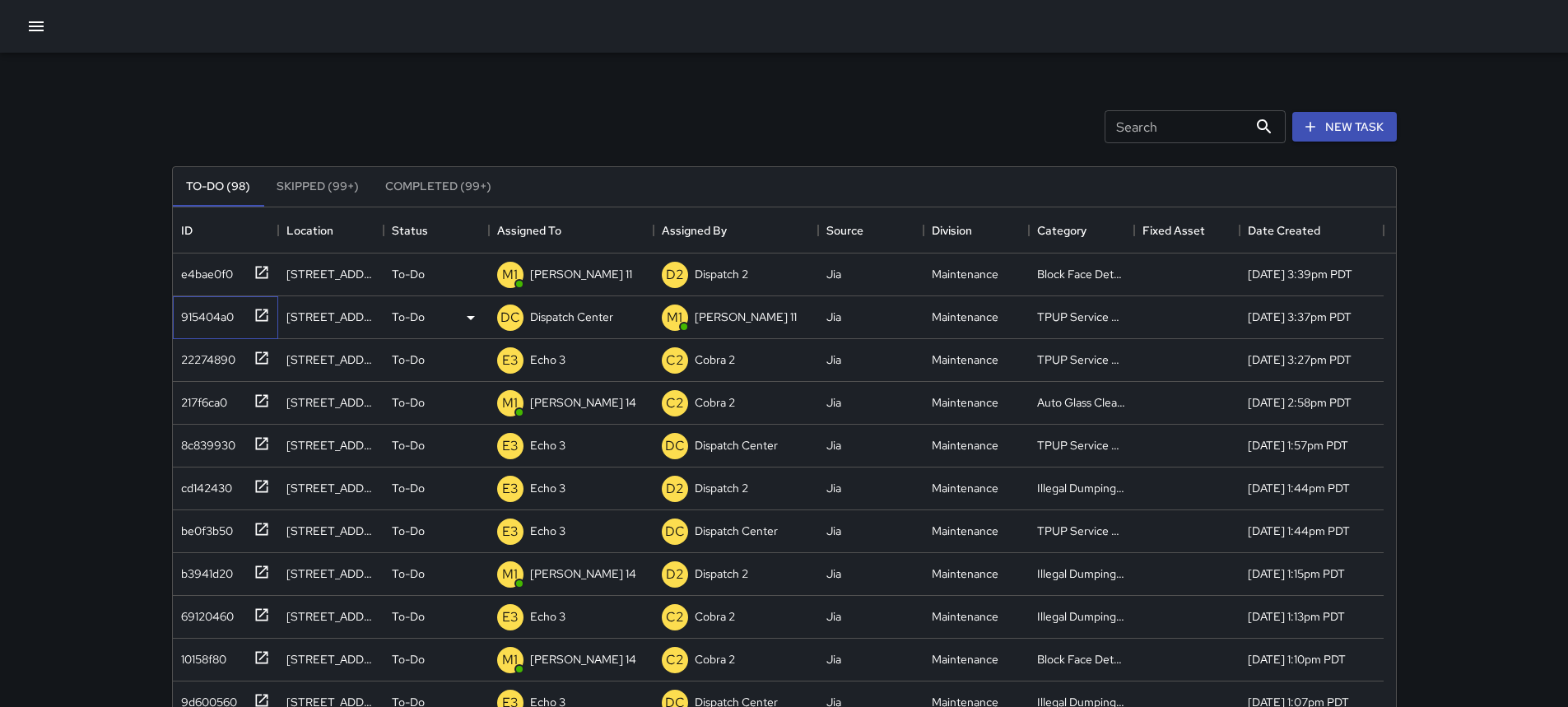
click at [267, 310] on icon at bounding box center [260, 314] width 12 height 12
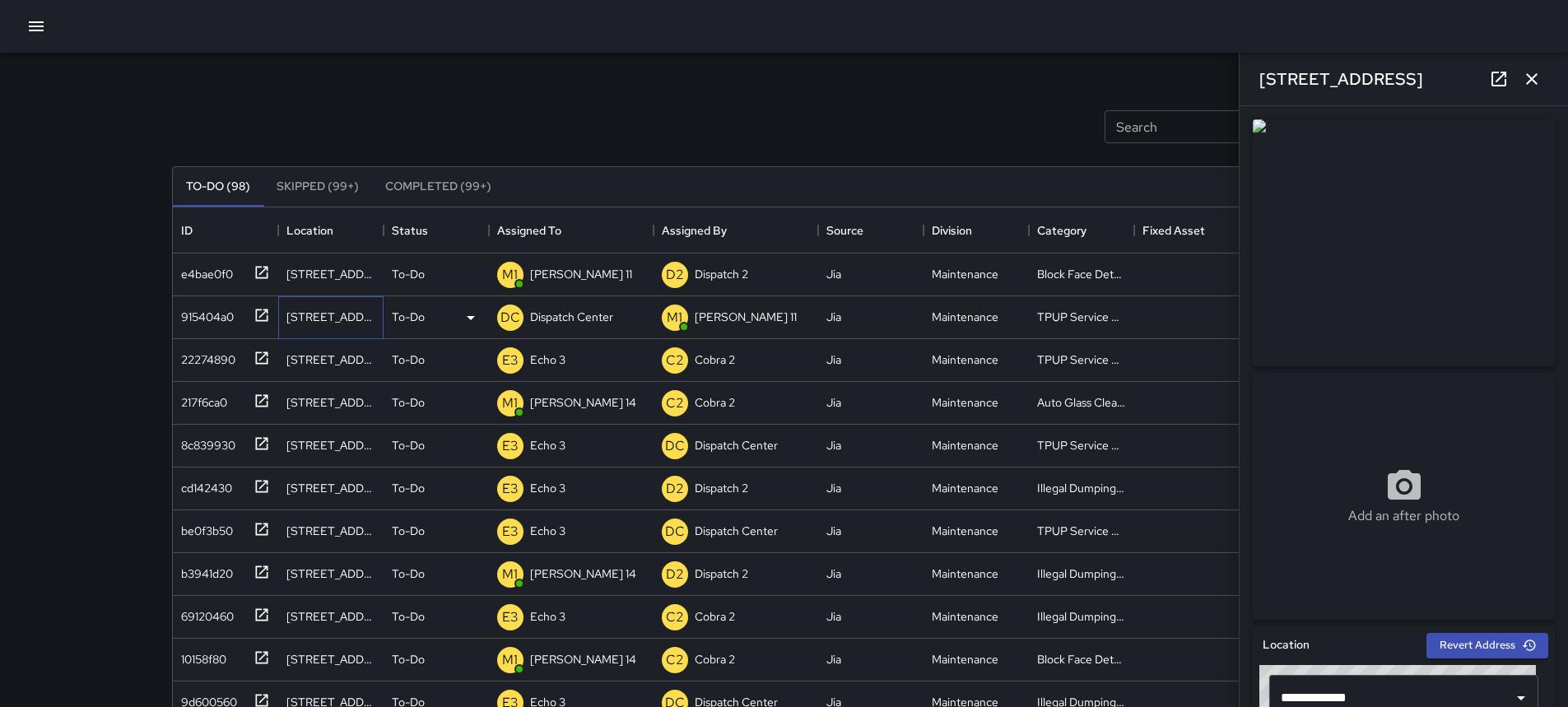
click at [349, 320] on div "[STREET_ADDRESS]" at bounding box center [331, 317] width 89 height 17
click at [541, 312] on p "Dispatch Center" at bounding box center [572, 317] width 83 height 17
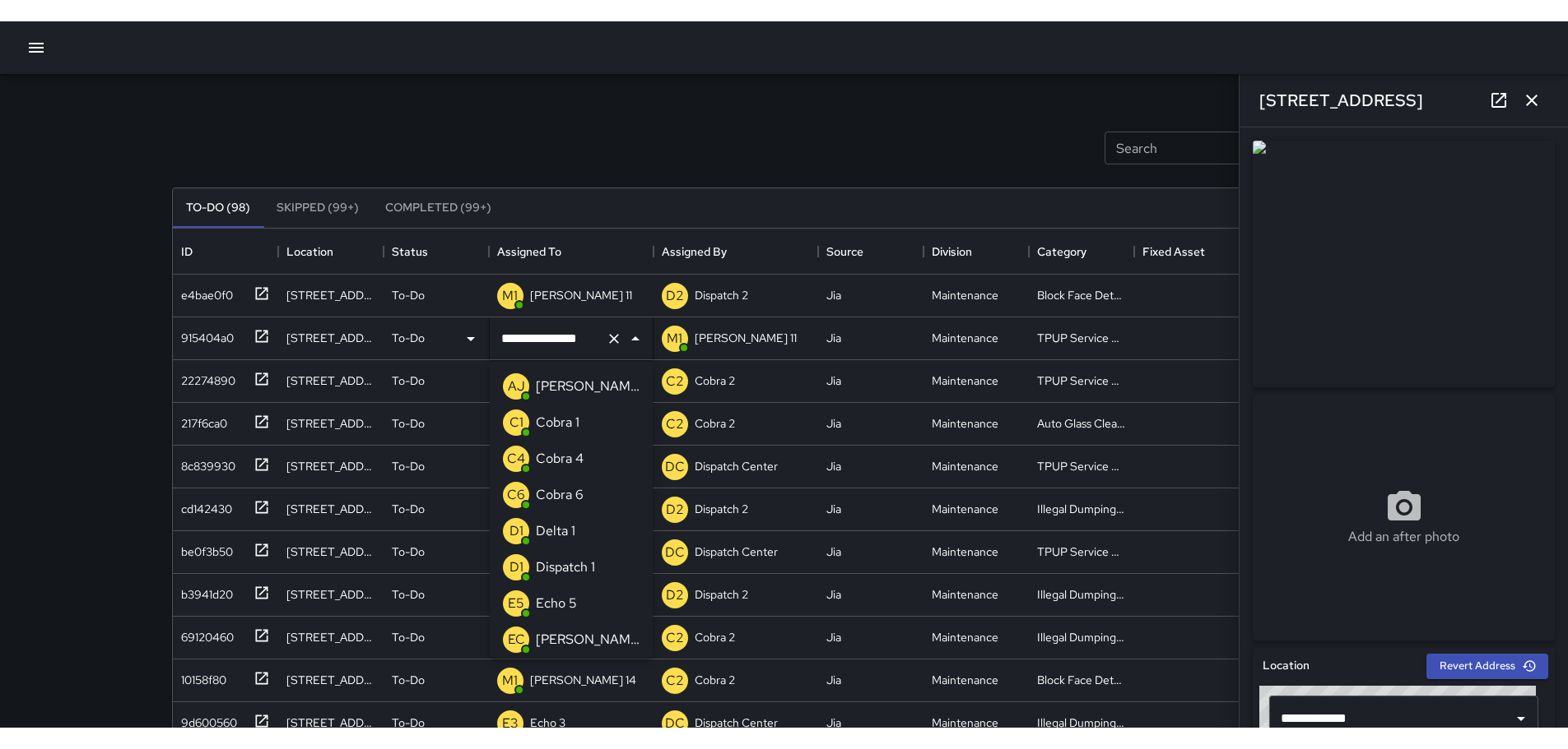
scroll to position [1085, 0]
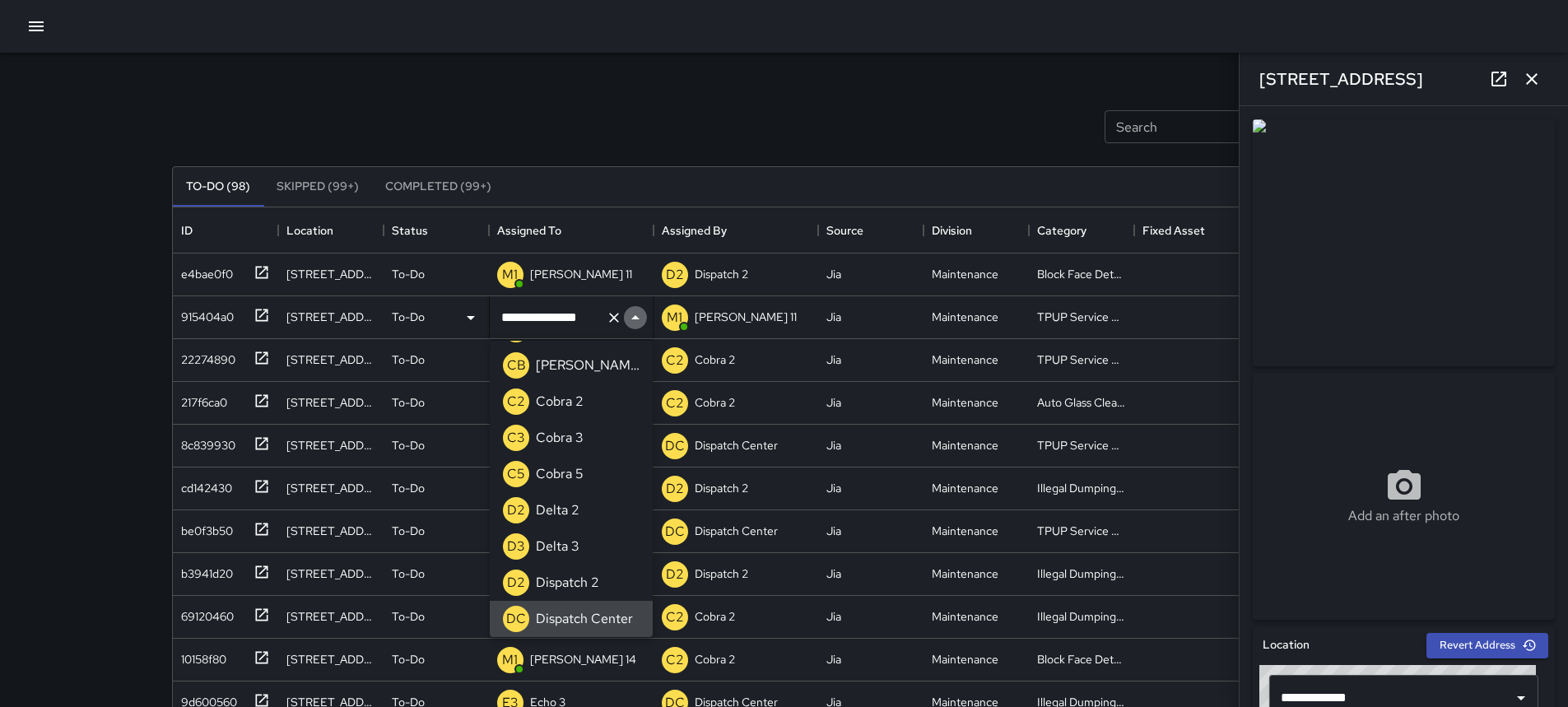
click at [636, 318] on icon "Close" at bounding box center [635, 317] width 8 height 4
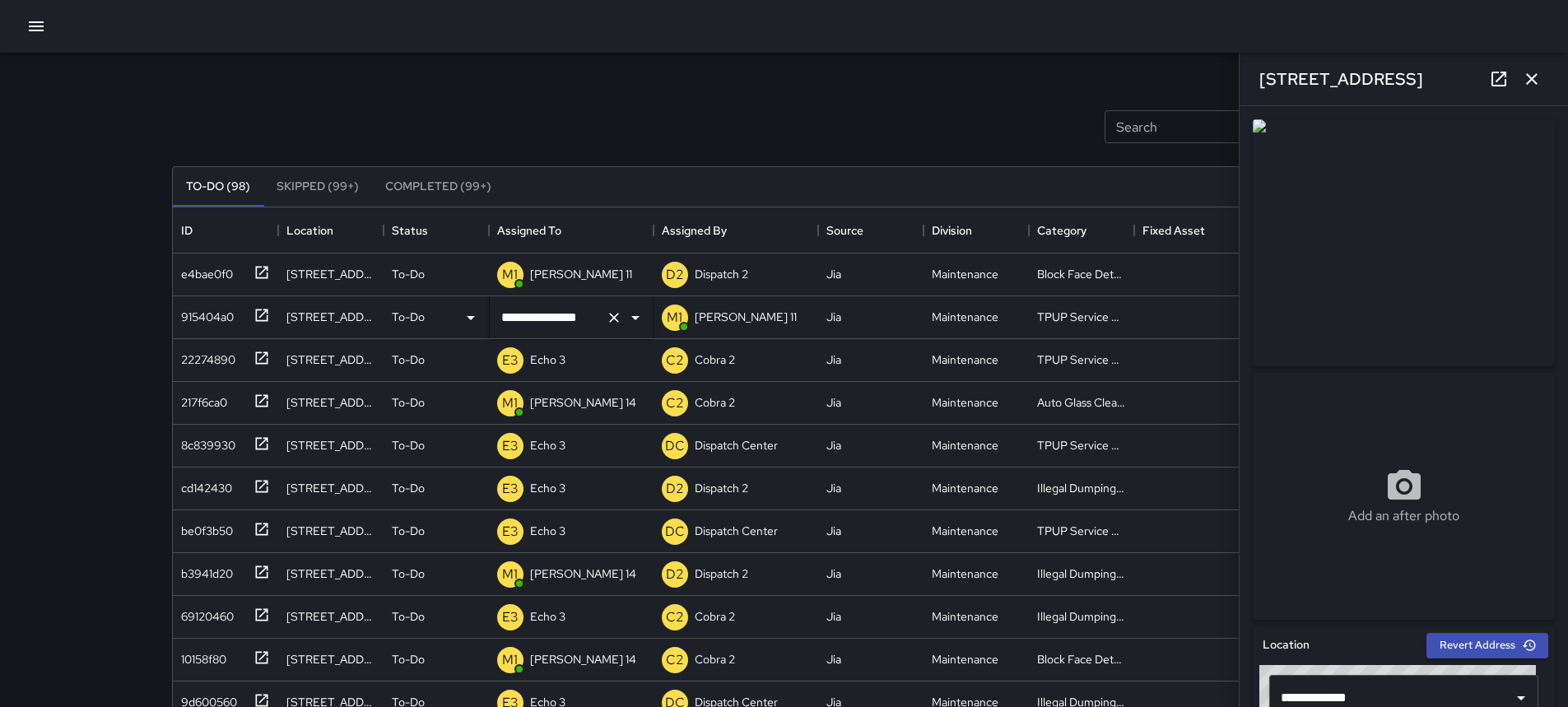
click at [605, 318] on icon "Clear" at bounding box center [614, 318] width 17 height 17
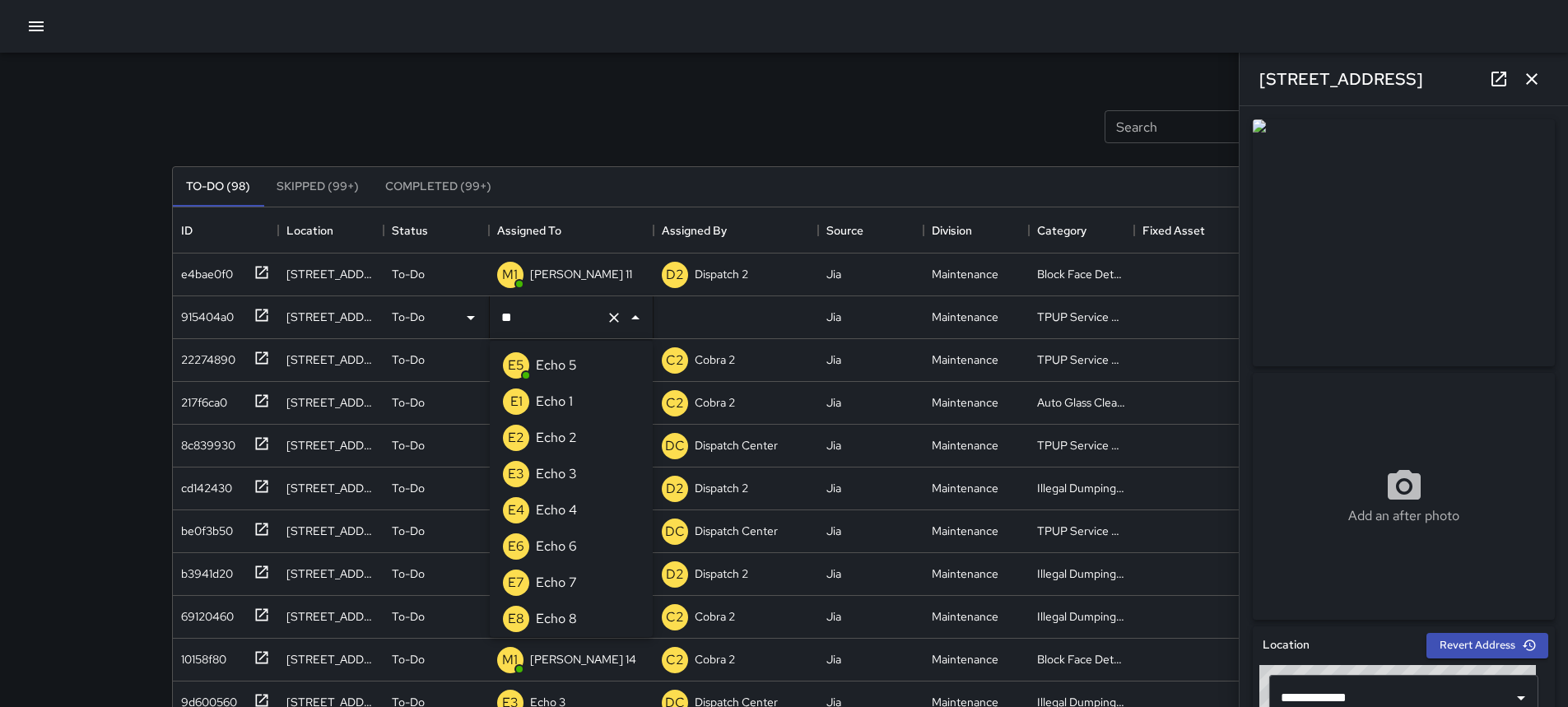
type input "***"
click at [558, 475] on p "Echo 3" at bounding box center [557, 474] width 41 height 20
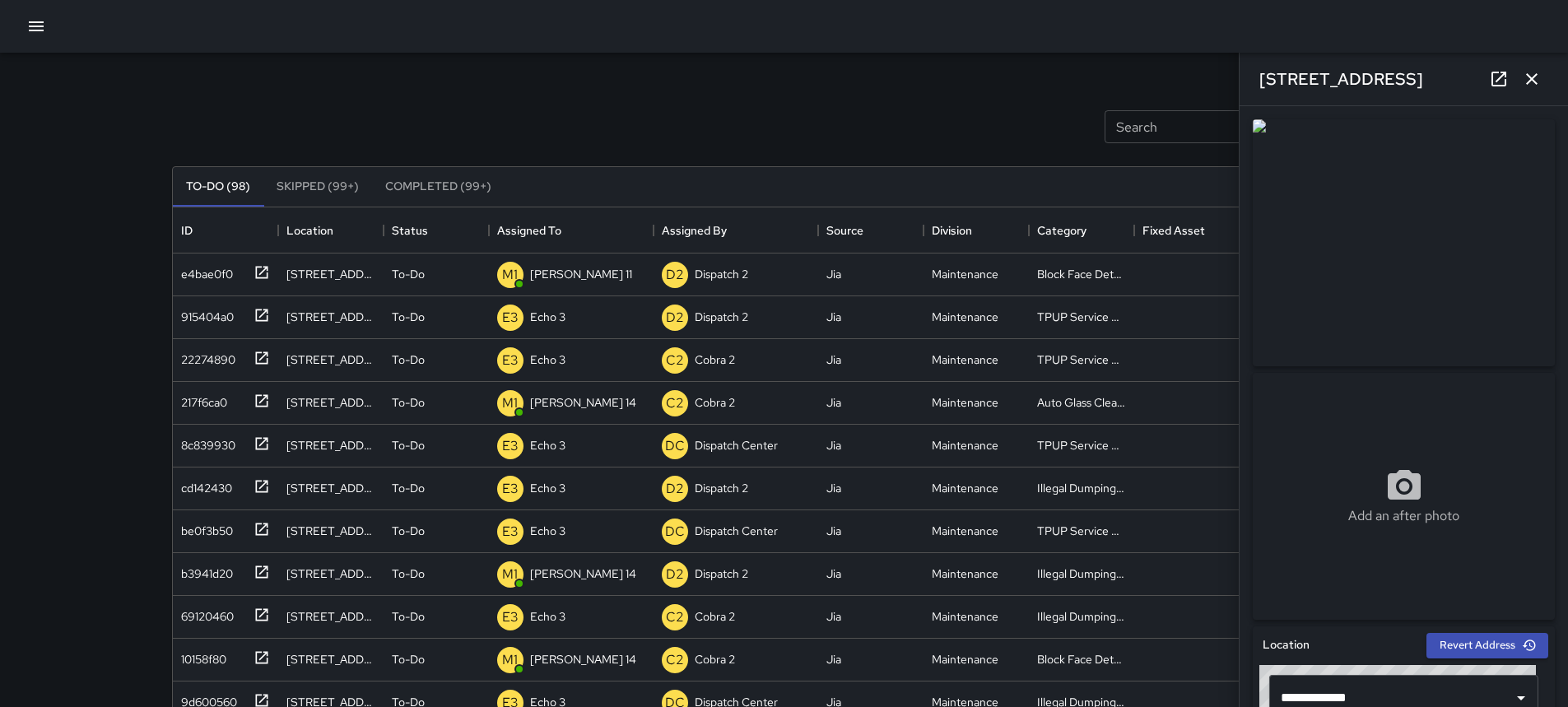
click at [1544, 85] on button "button" at bounding box center [1530, 79] width 33 height 33
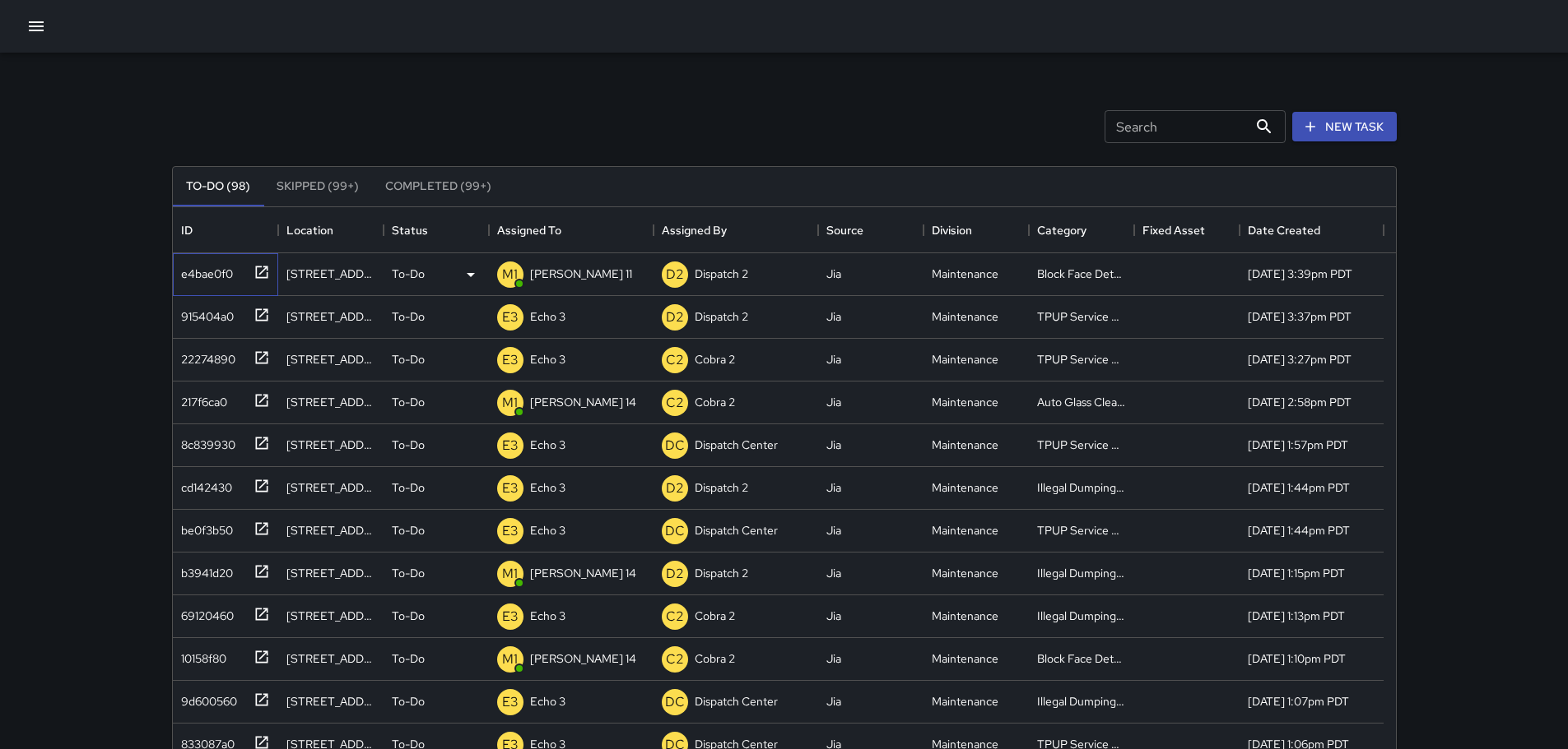
click at [266, 278] on icon at bounding box center [260, 272] width 12 height 12
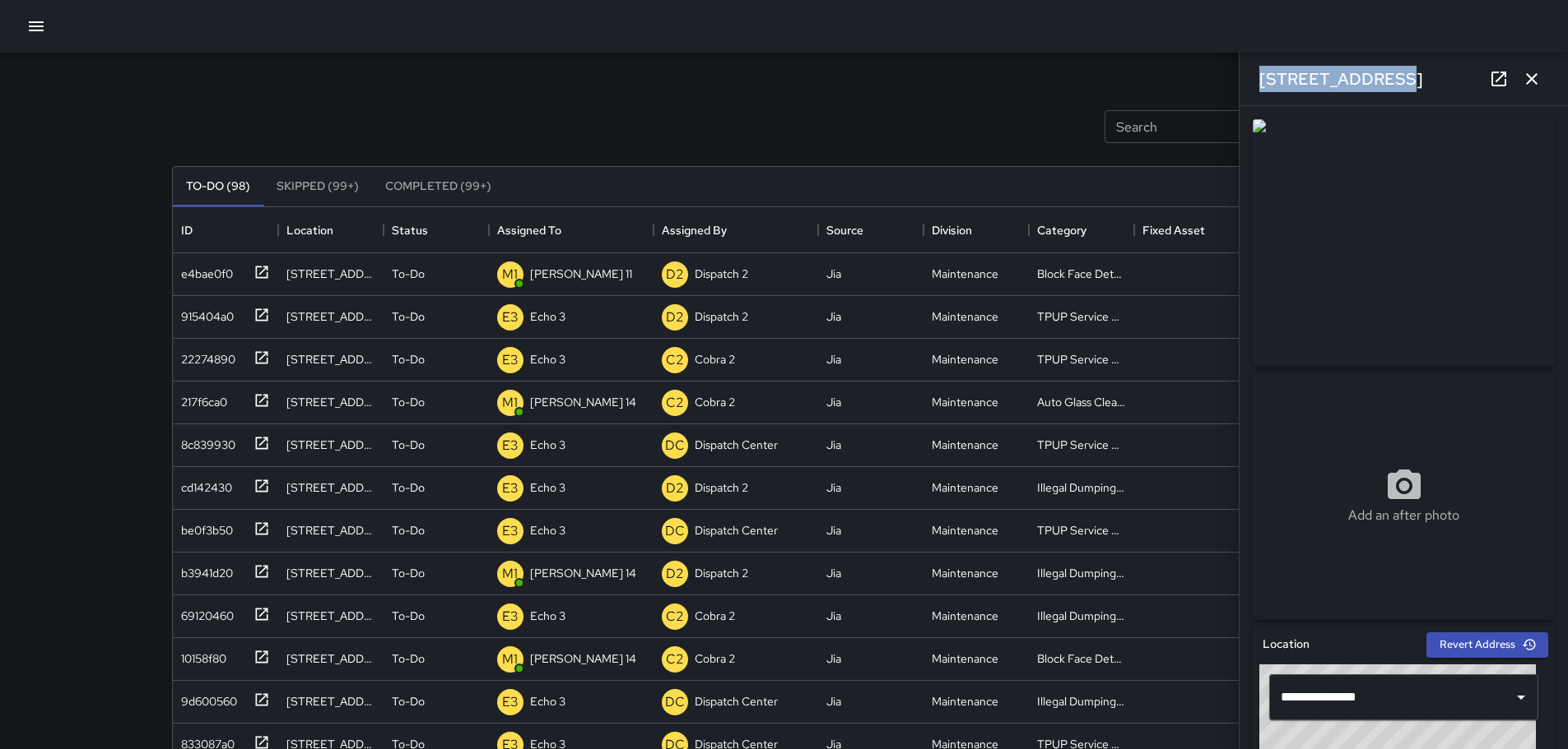
drag, startPoint x: 1388, startPoint y: 86, endPoint x: 1248, endPoint y: 83, distance: 140.0
click at [1248, 83] on div "400 23rd Street" at bounding box center [1403, 79] width 328 height 53
copy h6 "400 23rd Street"
click at [1522, 79] on icon "button" at bounding box center [1530, 79] width 20 height 20
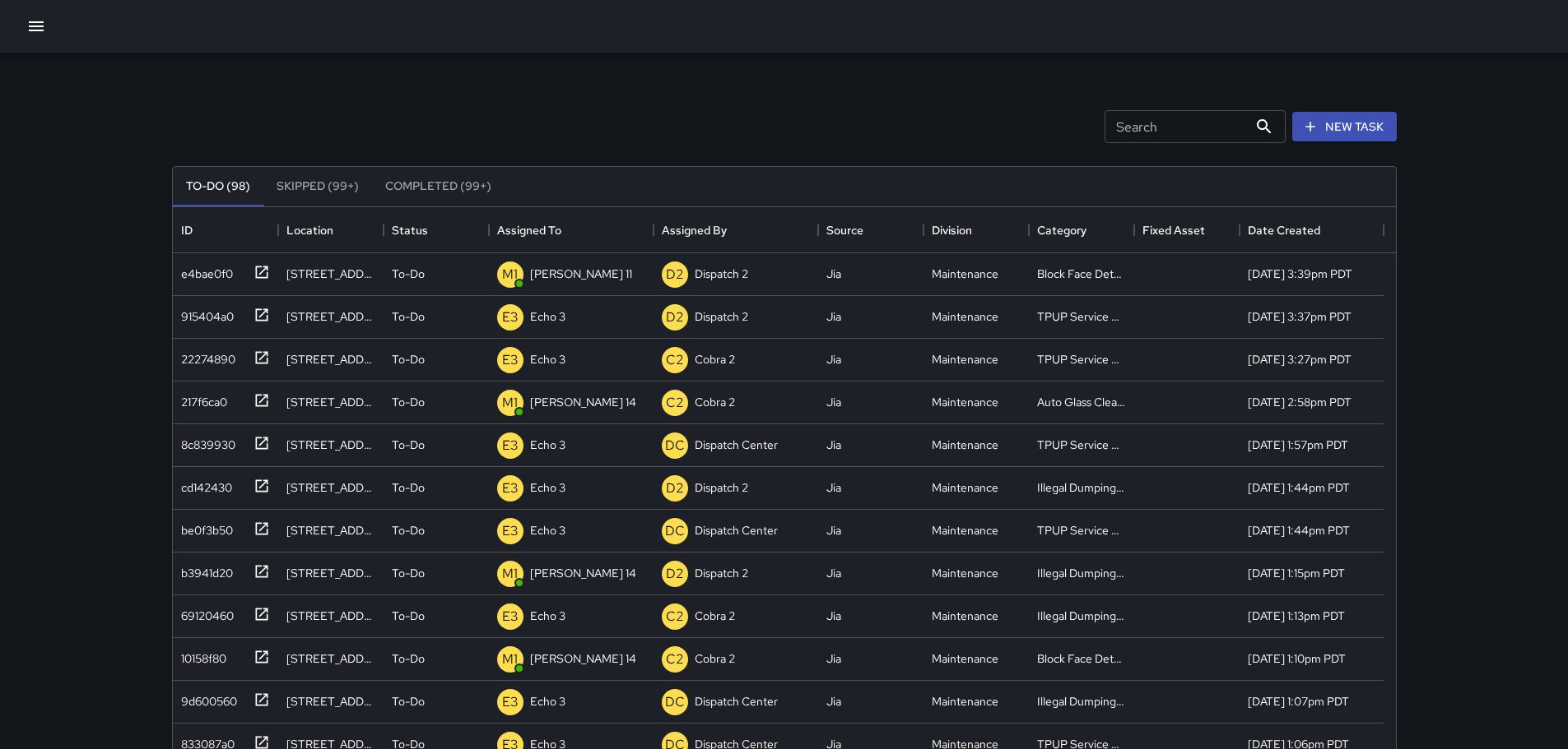
click at [37, 15] on button "button" at bounding box center [36, 26] width 33 height 33
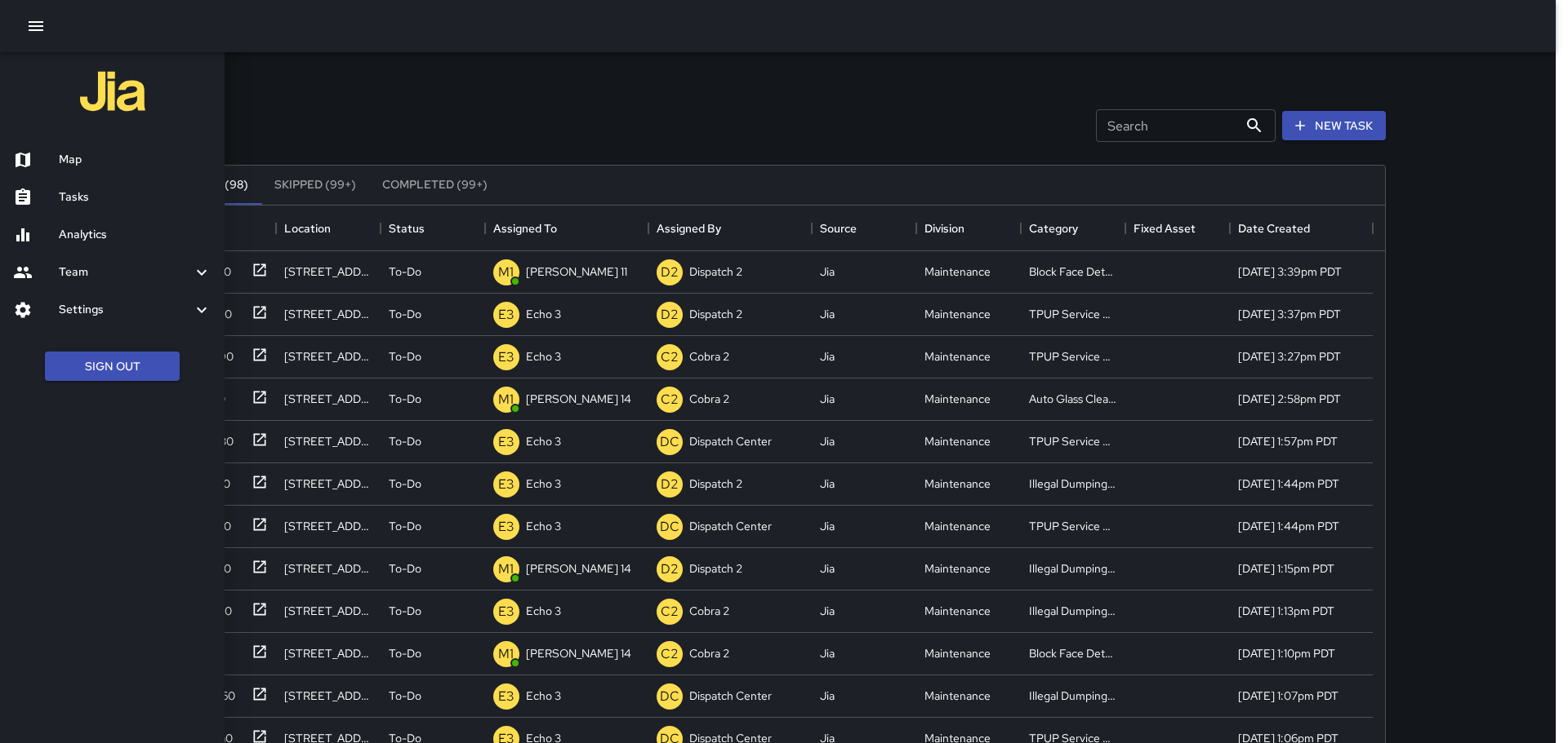
click at [92, 201] on h6 "Tasks" at bounding box center [135, 197] width 153 height 18
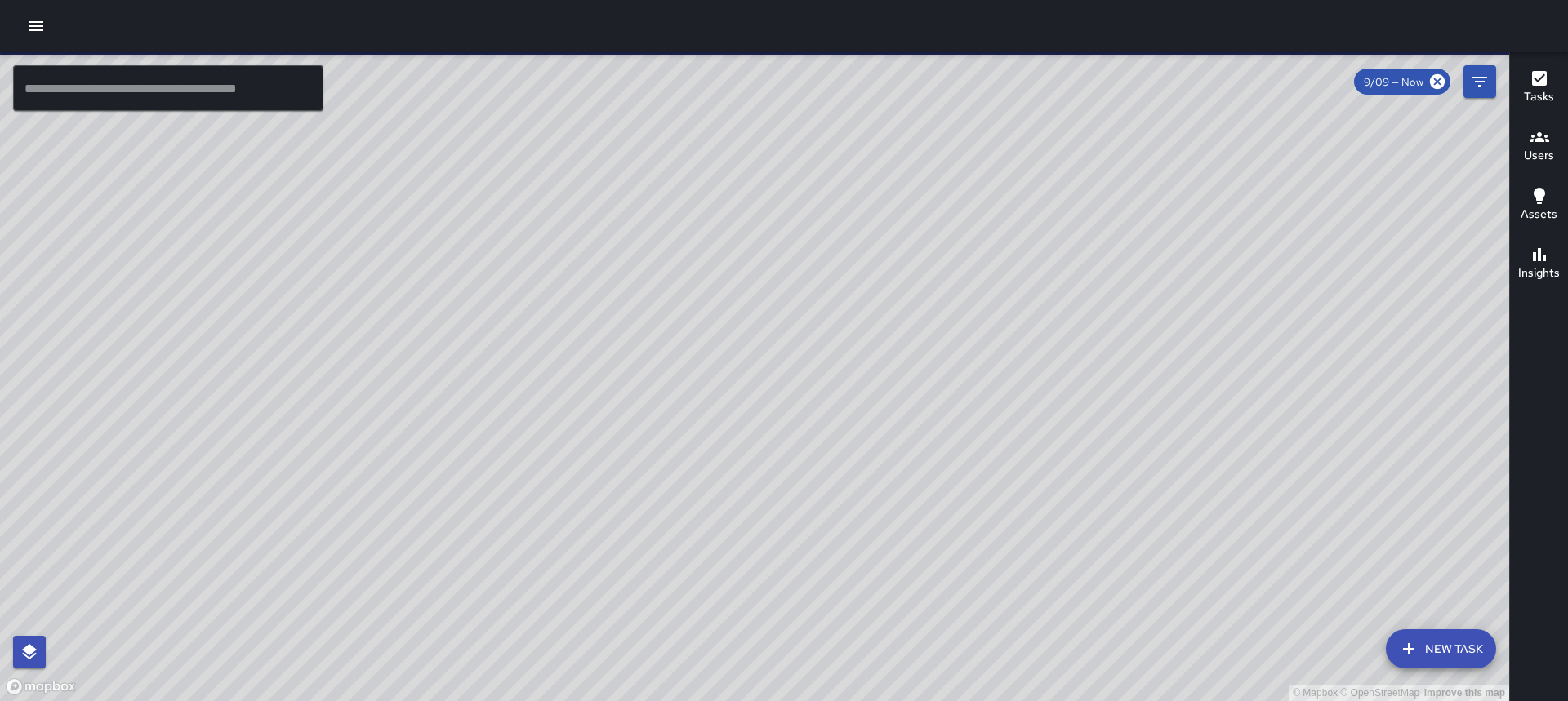
drag, startPoint x: 1211, startPoint y: 199, endPoint x: 1070, endPoint y: 225, distance: 143.4
click at [757, 225] on div "© Mapbox © OpenStreetMap Improve this map" at bounding box center [755, 377] width 1509 height 649
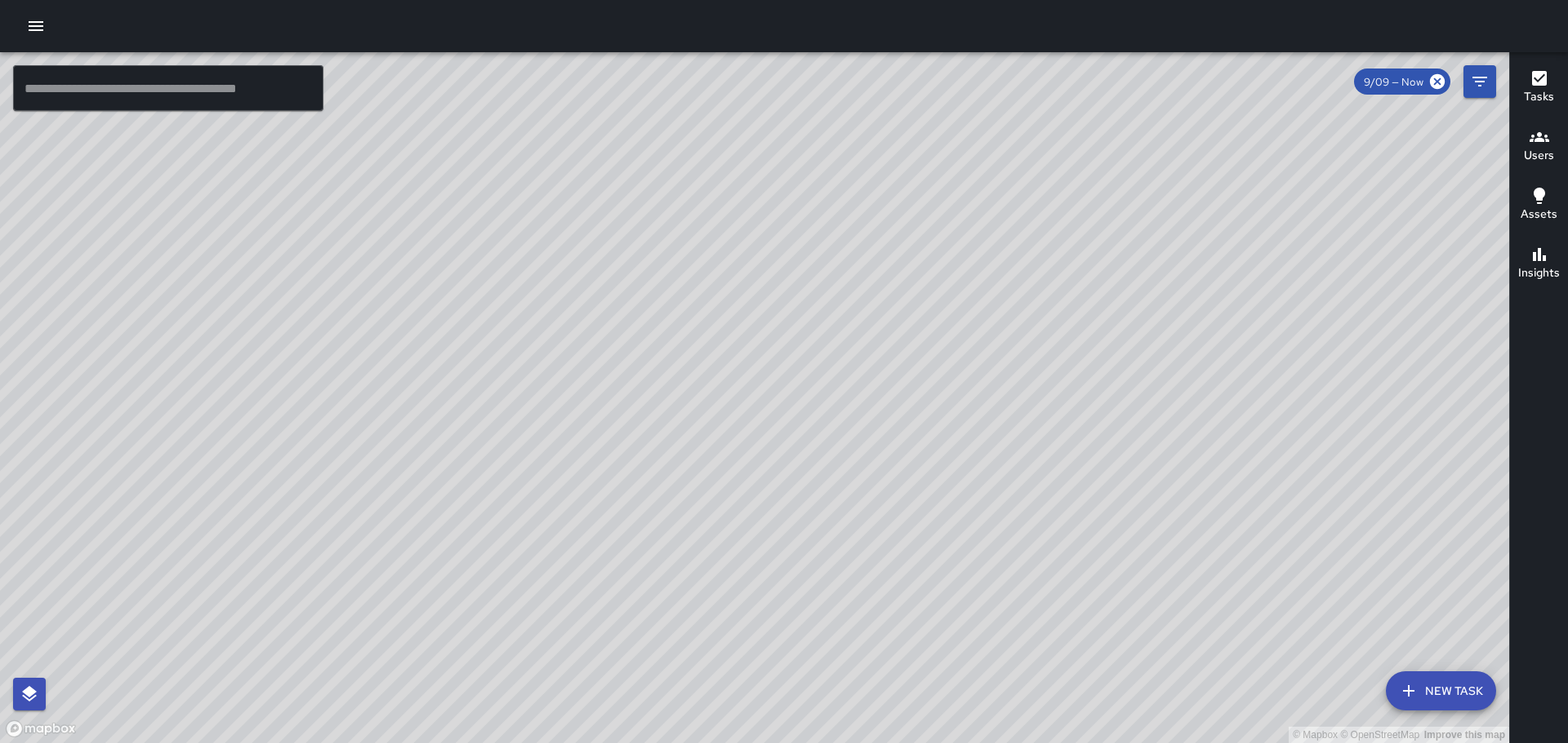
drag, startPoint x: 1048, startPoint y: 215, endPoint x: 1373, endPoint y: 43, distance: 367.7
click at [757, 17] on div "© Mapbox © OpenStreetMap Improve this map ​ New Task 9/09 — Now Map Layers Task…" at bounding box center [784, 371] width 1568 height 743
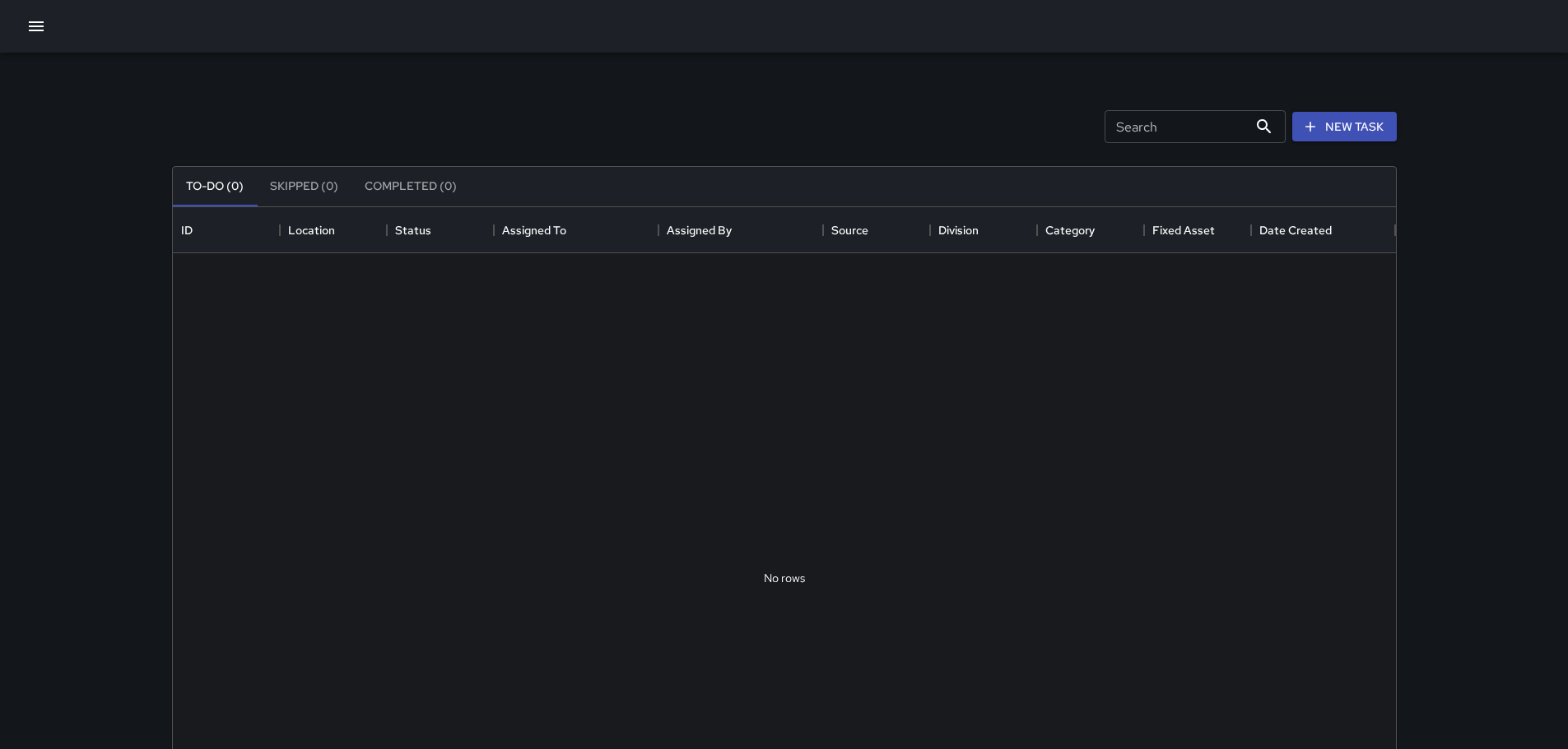
scroll to position [684, 1211]
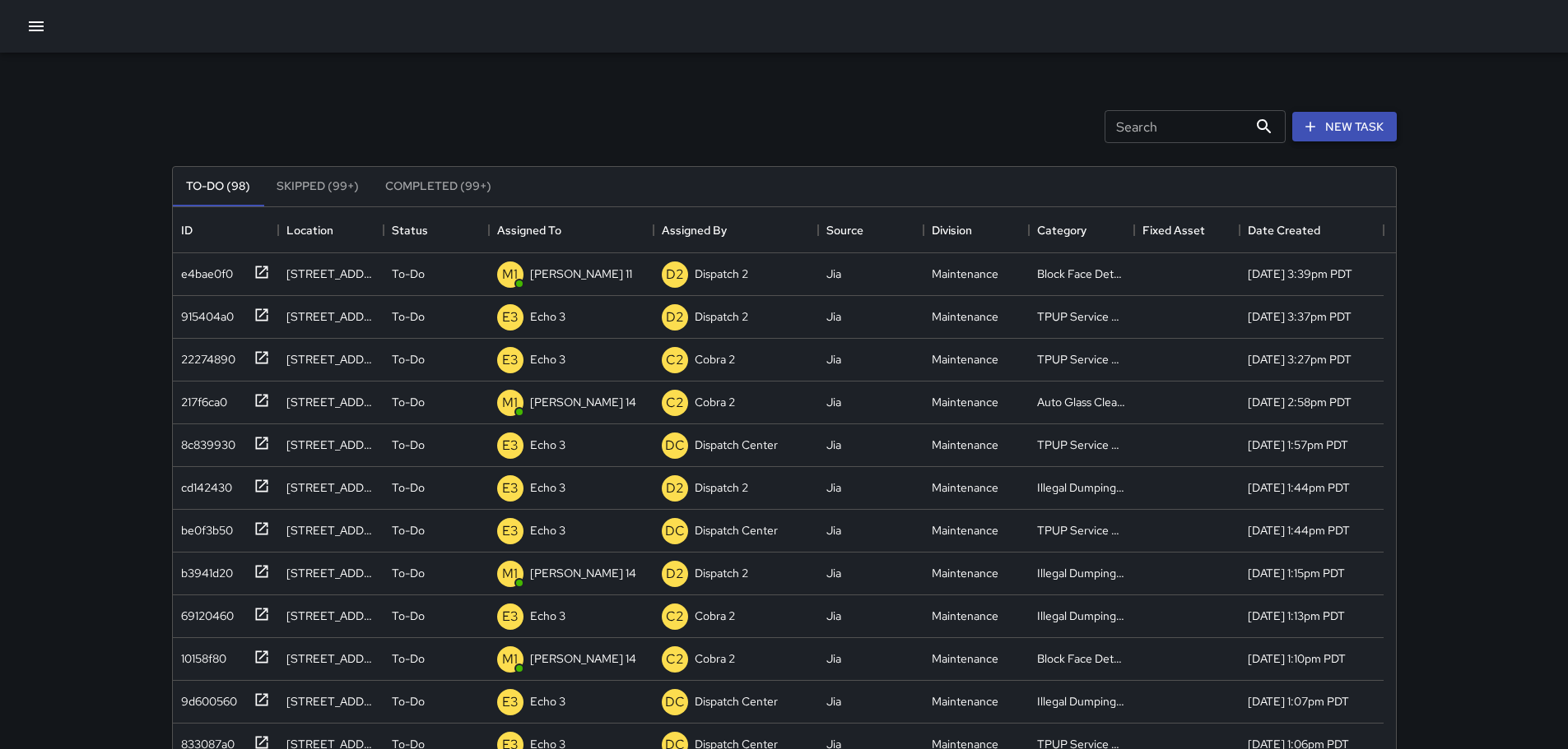
click at [1324, 117] on button "New Task" at bounding box center [1343, 127] width 104 height 30
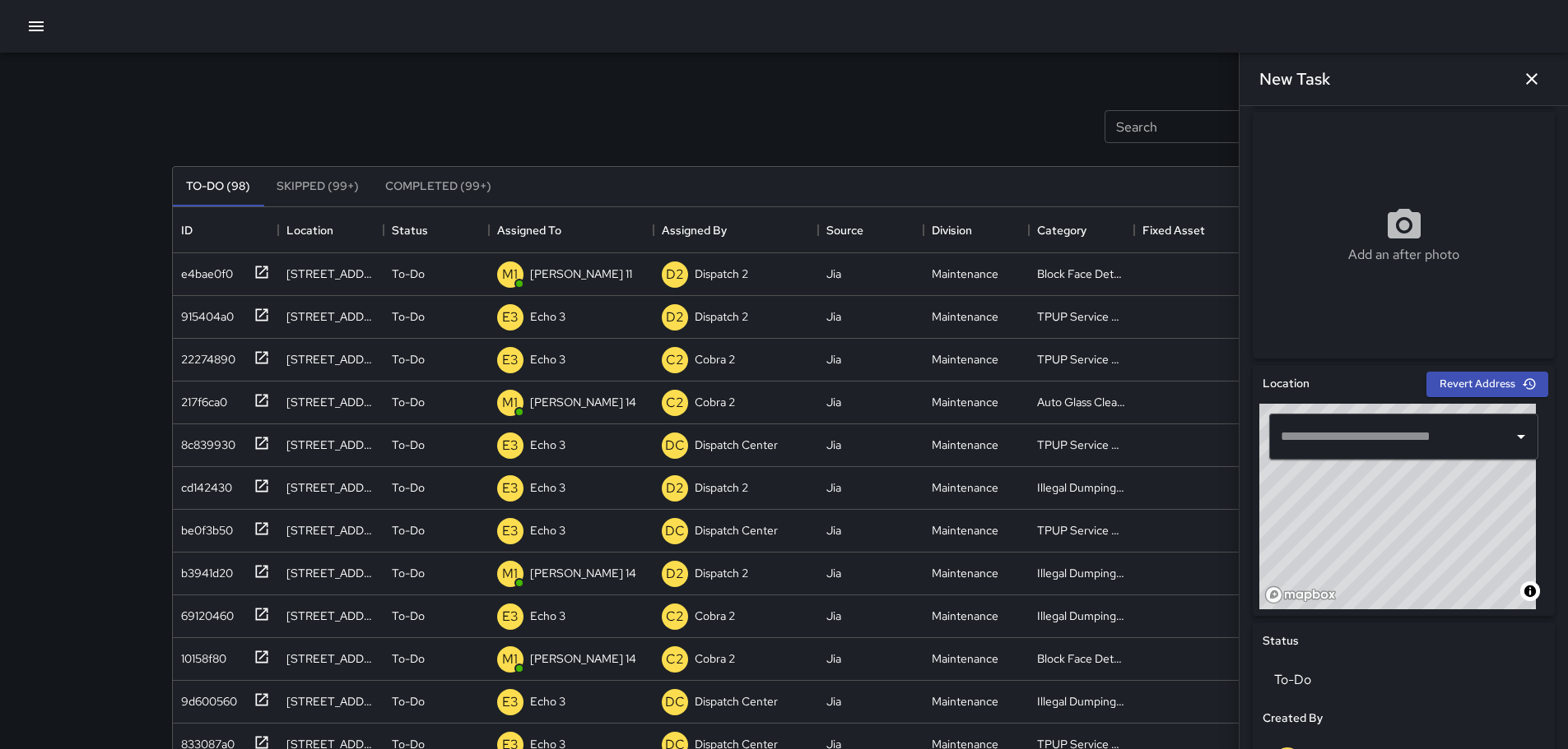
scroll to position [327, 0]
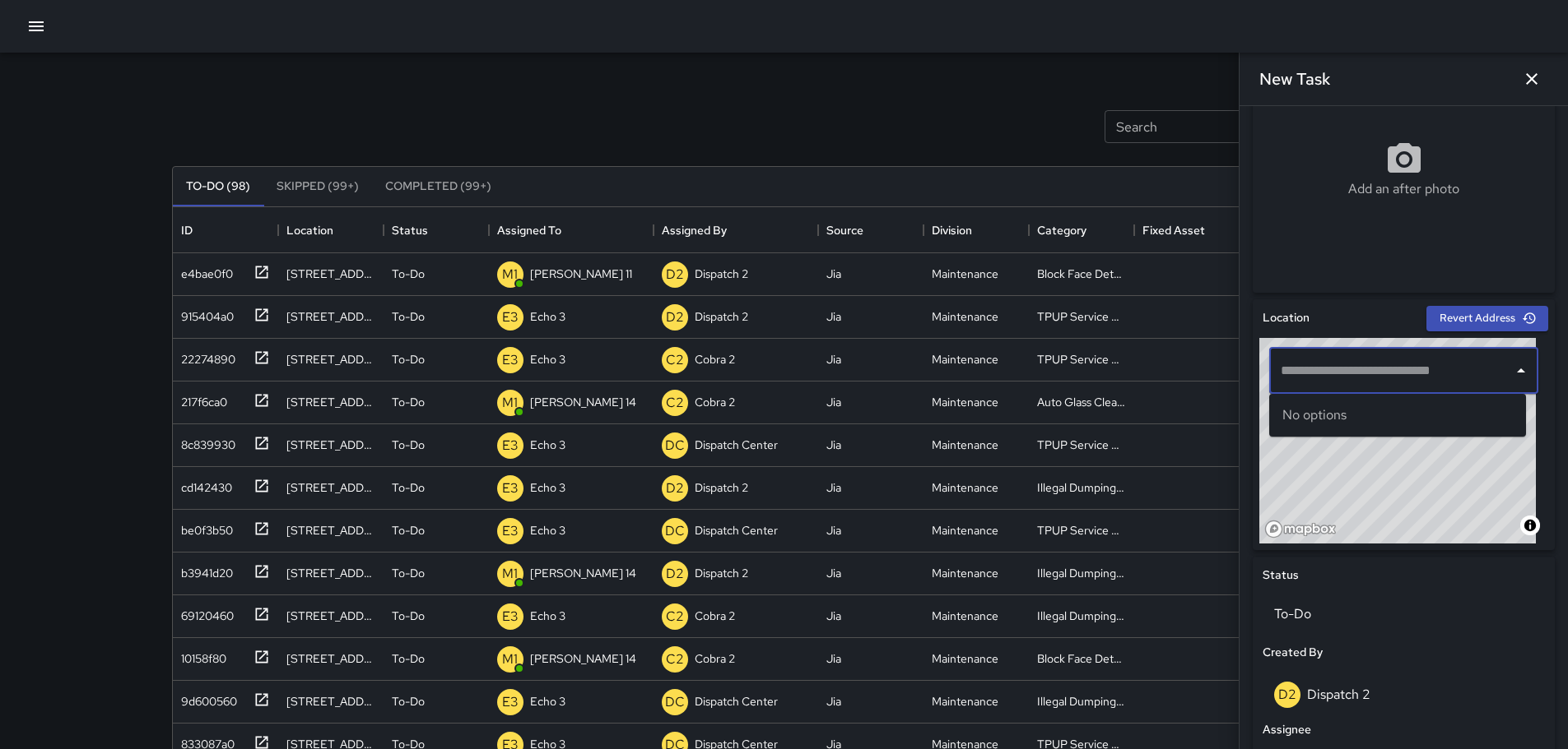
paste input "**********"
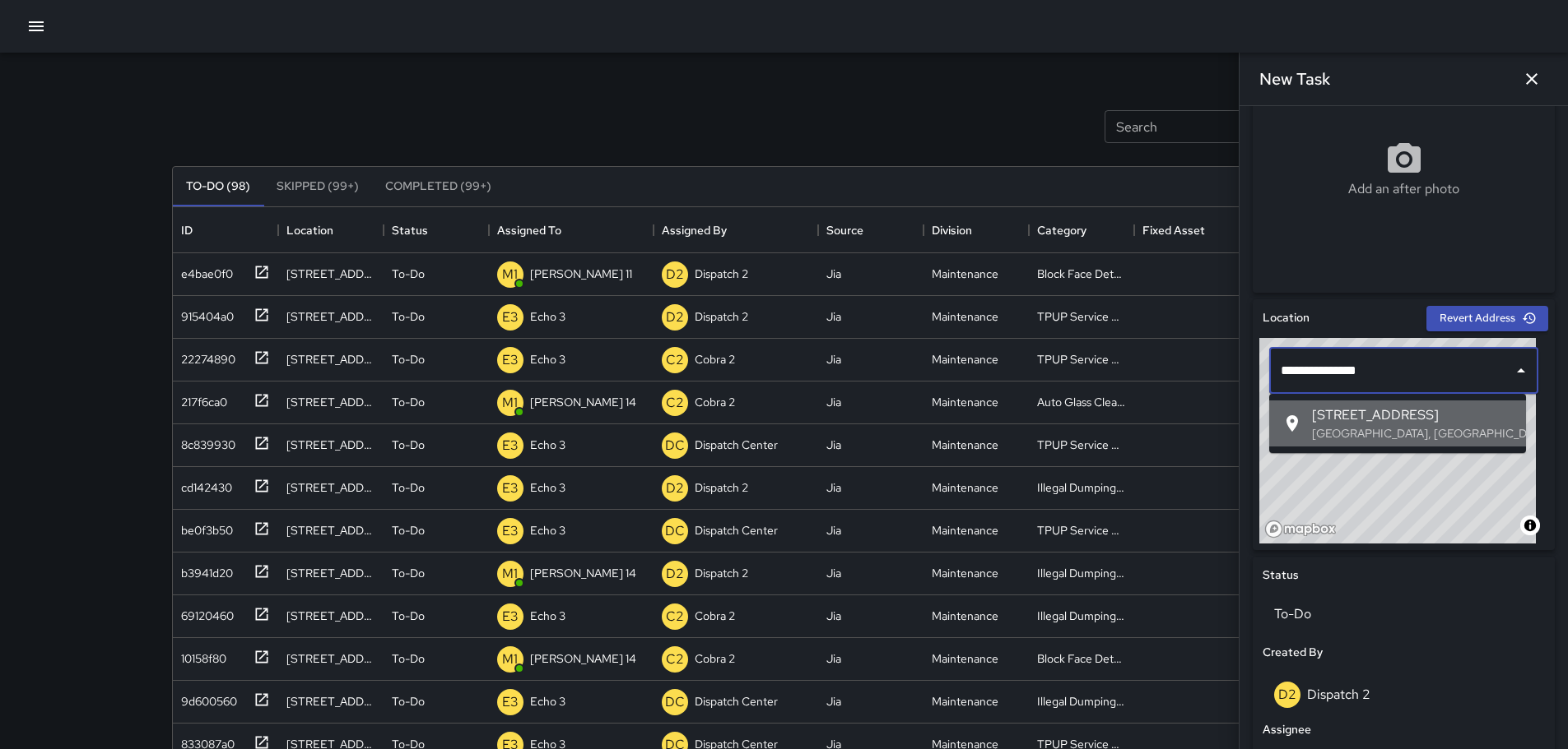
click at [1477, 414] on span "400 23rd Street" at bounding box center [1412, 415] width 201 height 20
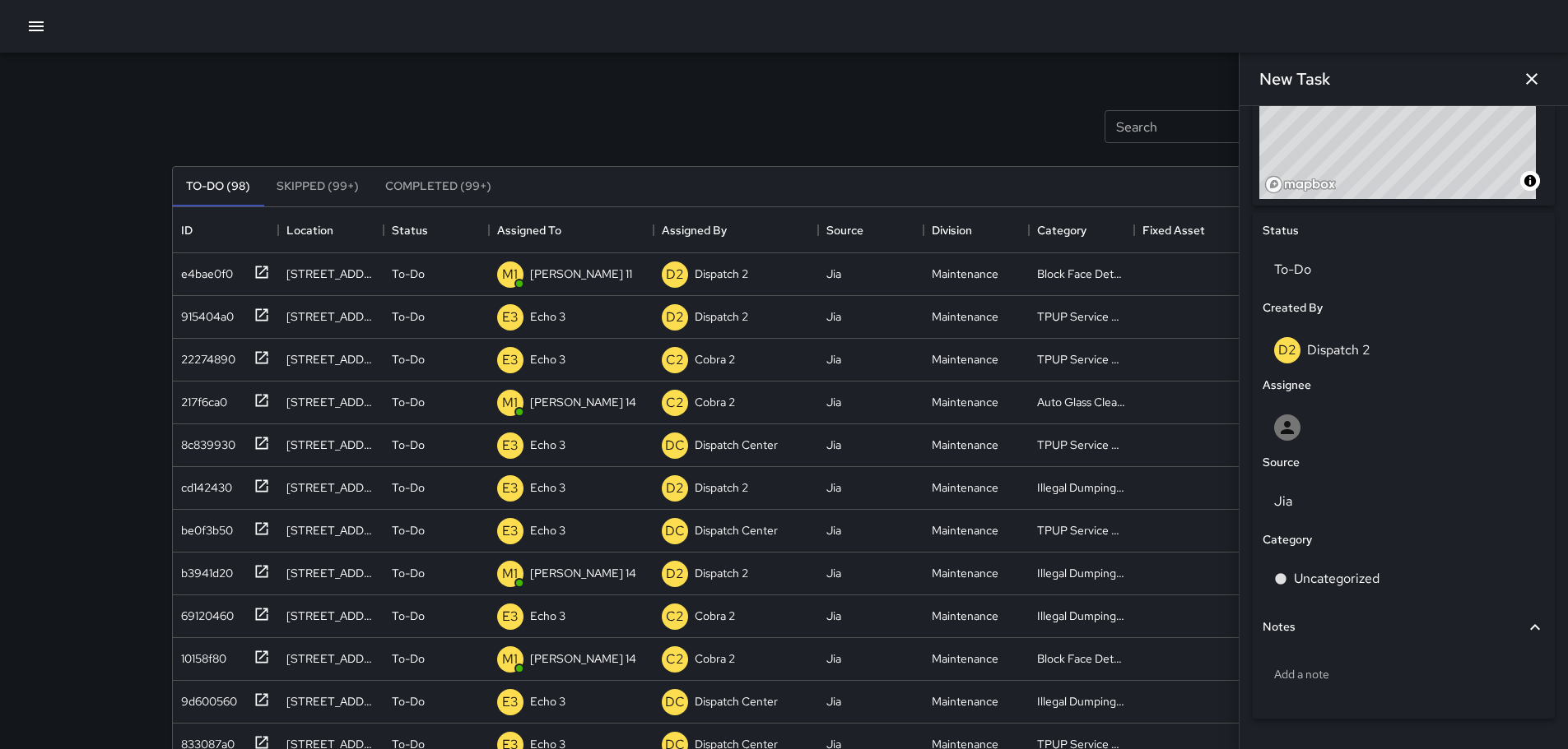
scroll to position [698, 0]
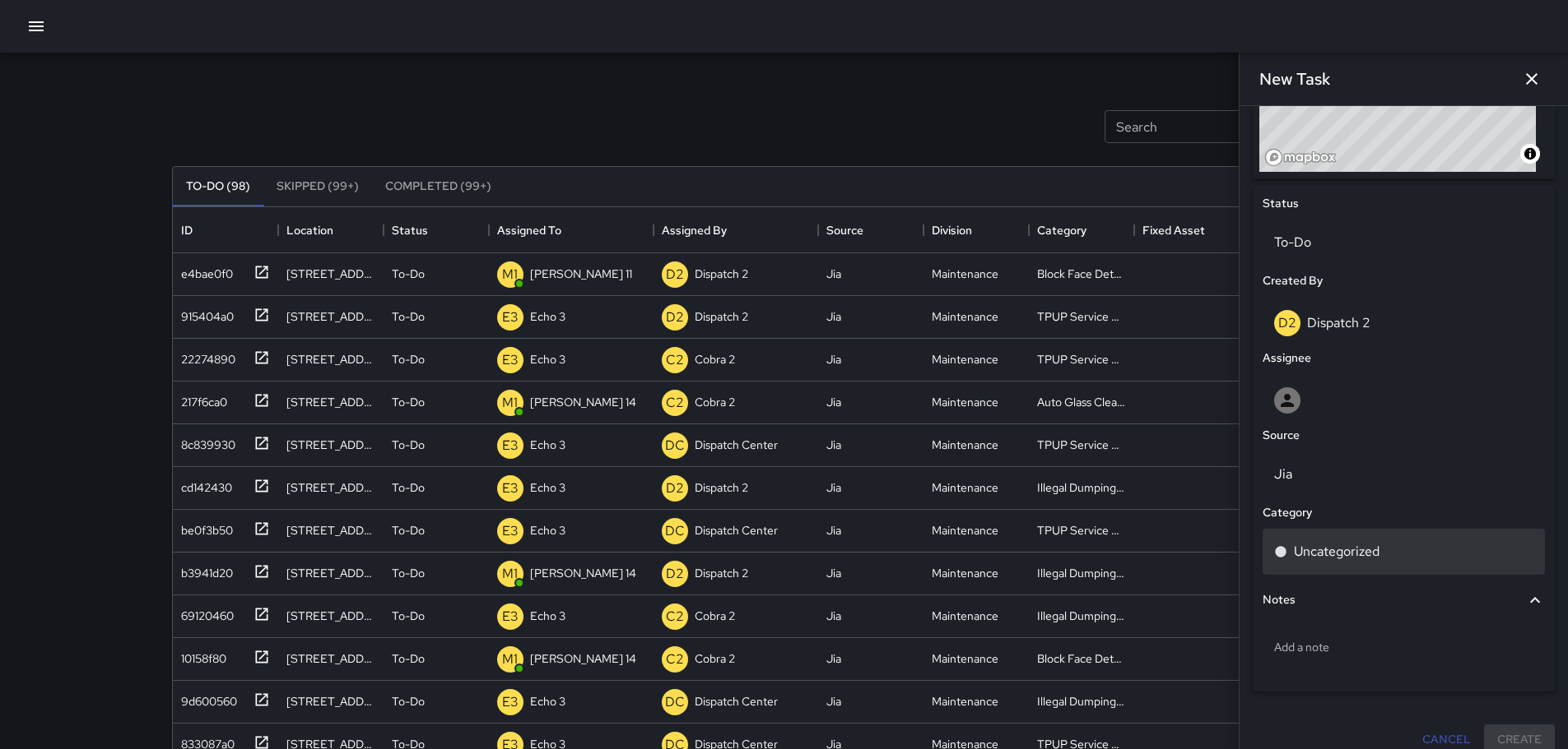
type input "**********"
click at [1385, 542] on div "Uncategorized" at bounding box center [1403, 552] width 259 height 20
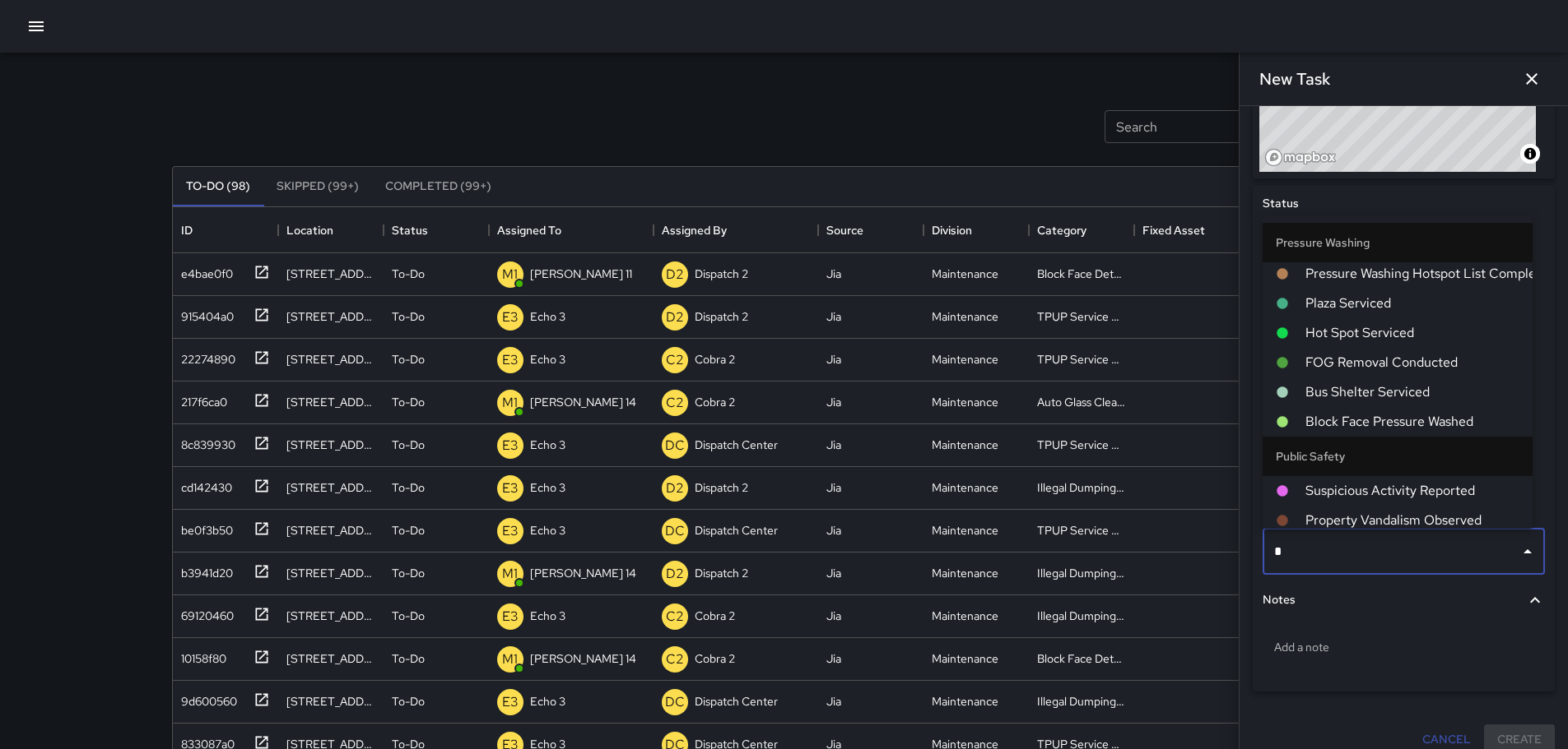
scroll to position [0, 0]
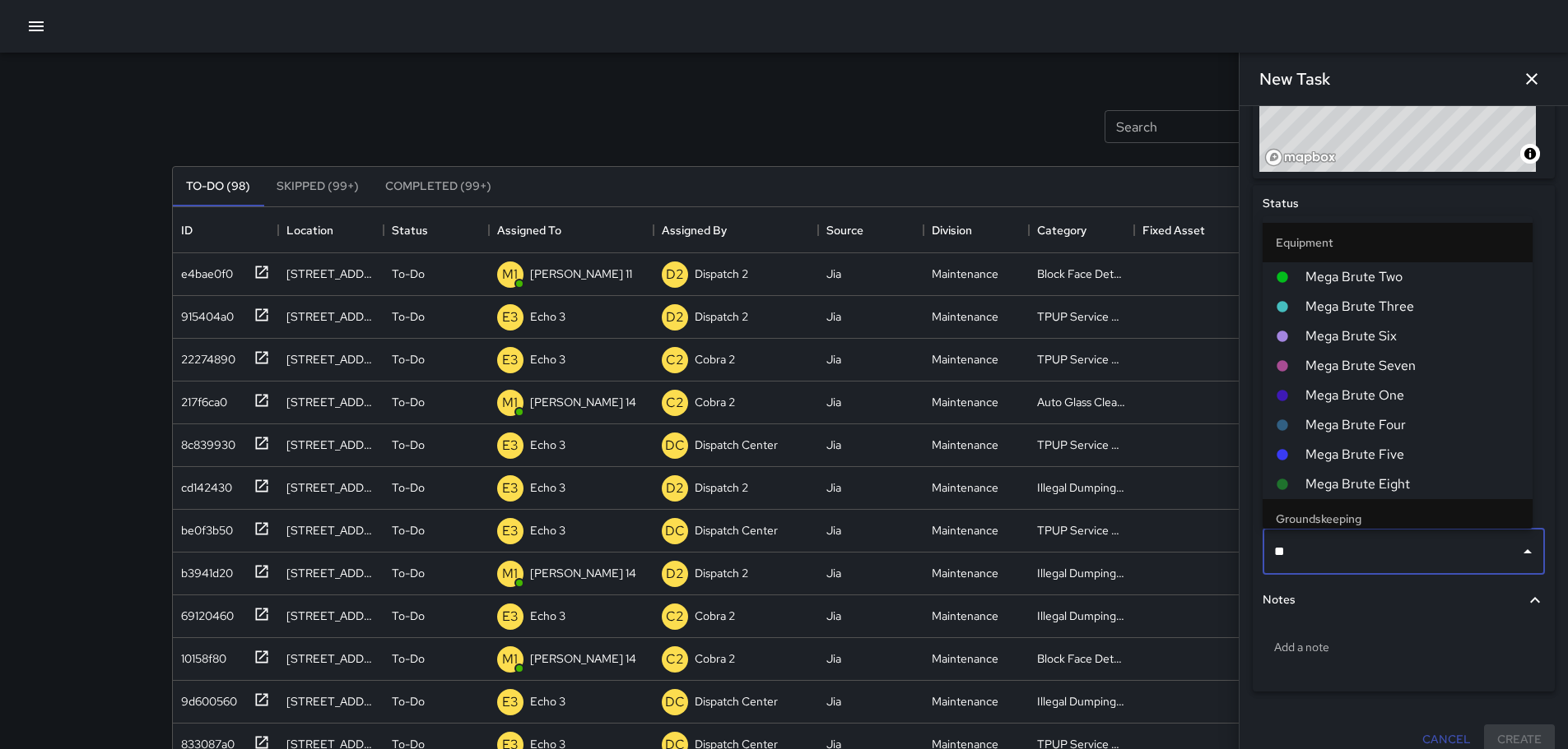
type input "***"
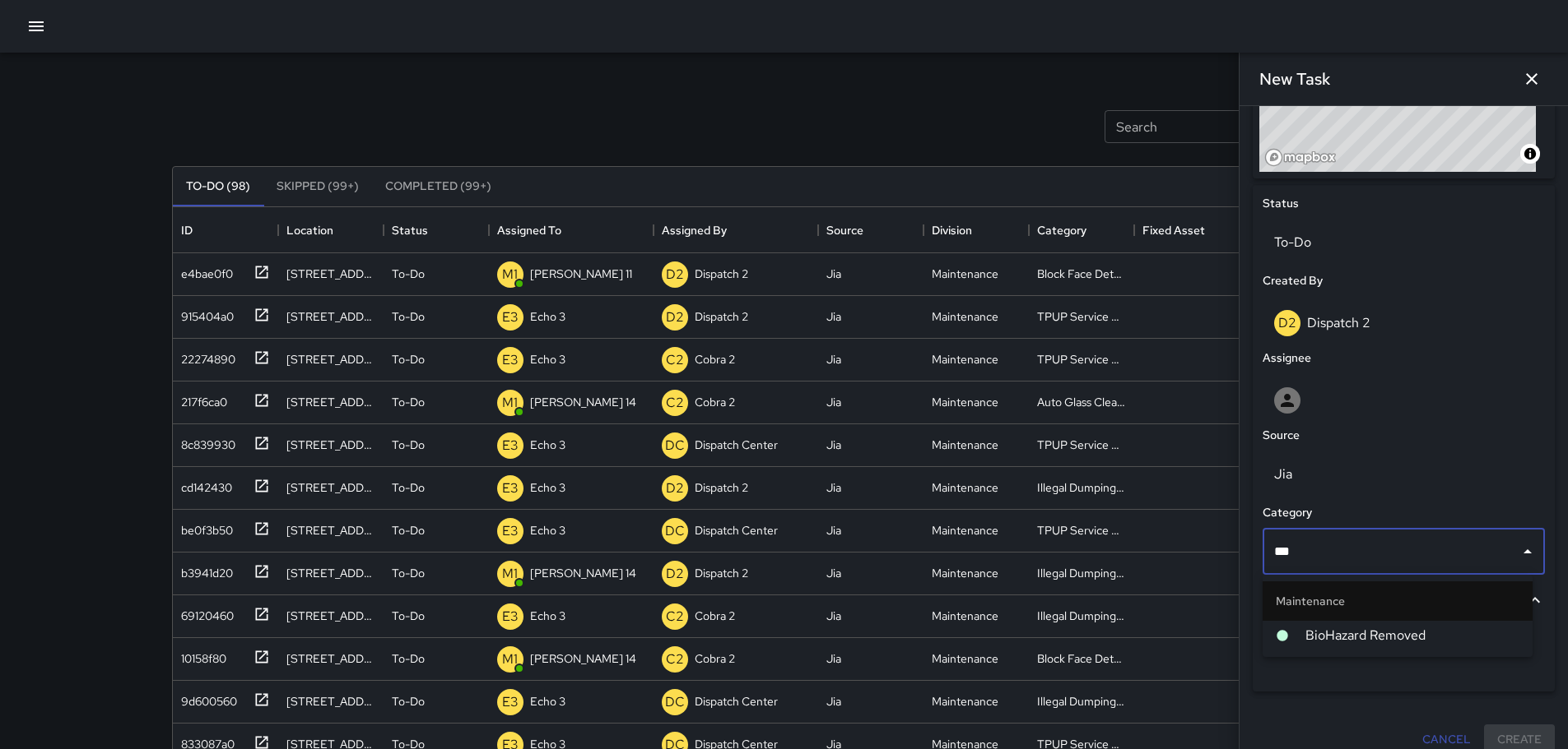
click at [1485, 632] on span "BioHazard Removed" at bounding box center [1412, 635] width 214 height 20
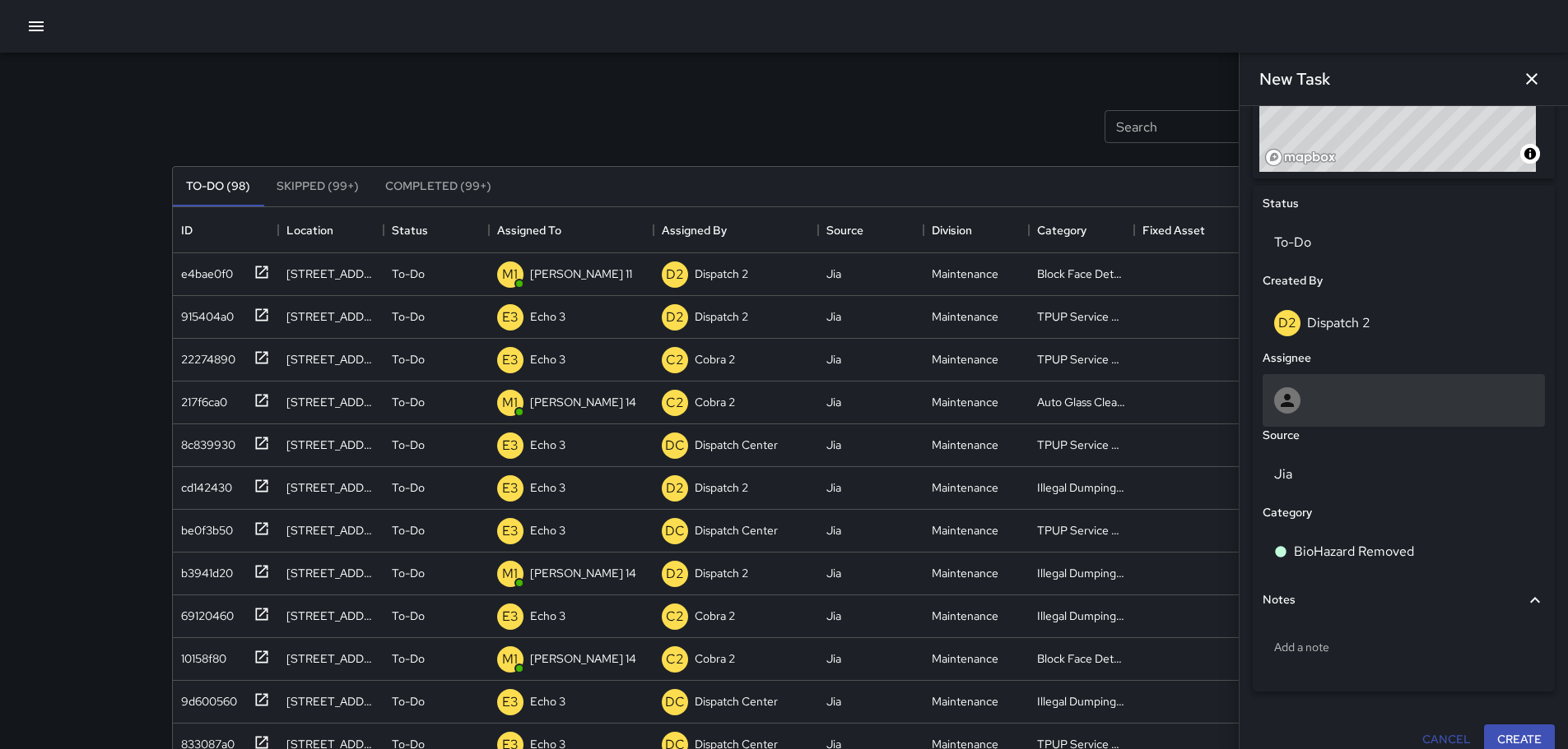
click at [1438, 415] on div at bounding box center [1403, 400] width 282 height 53
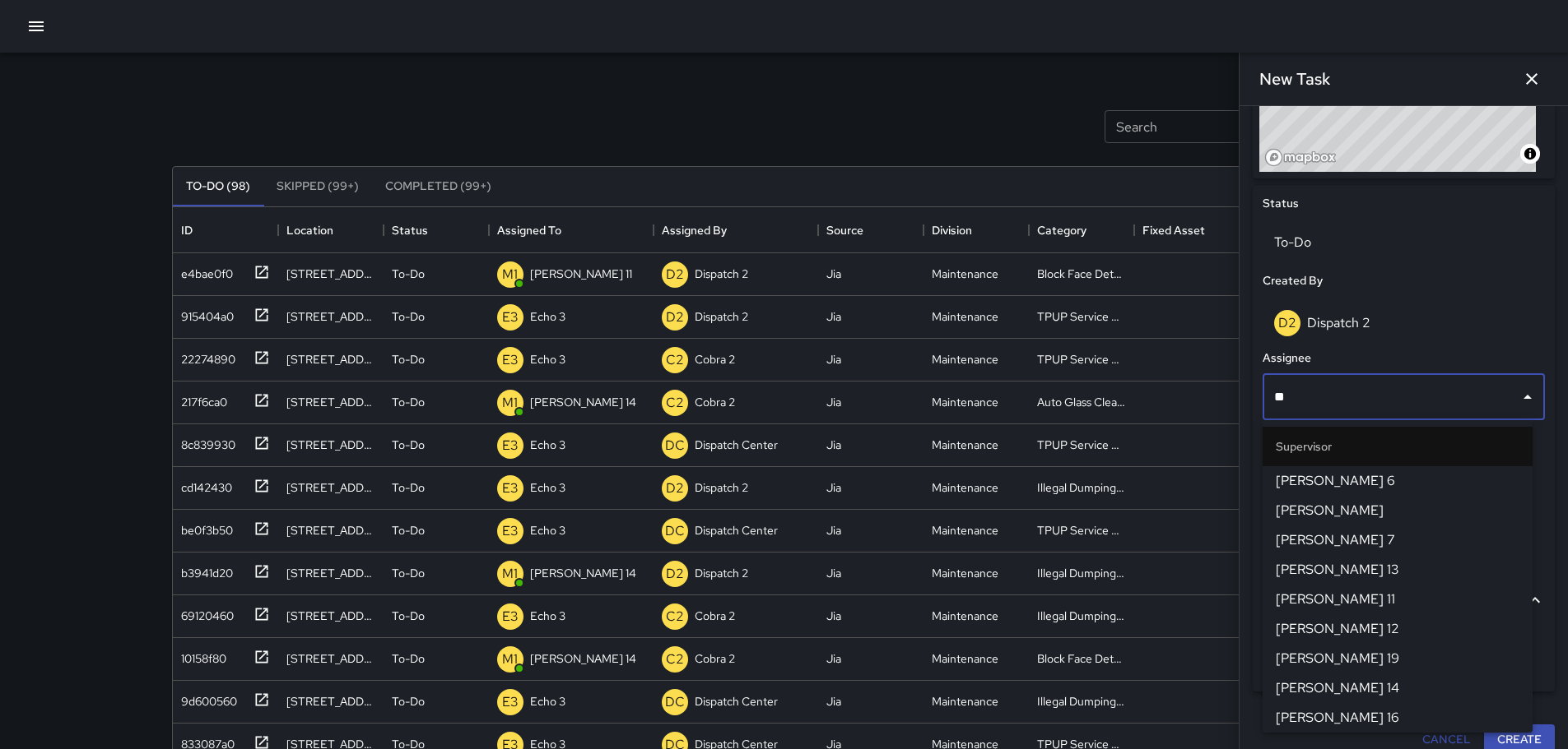
type input "***"
click at [1294, 594] on span "[PERSON_NAME] 11" at bounding box center [1397, 600] width 243 height 20
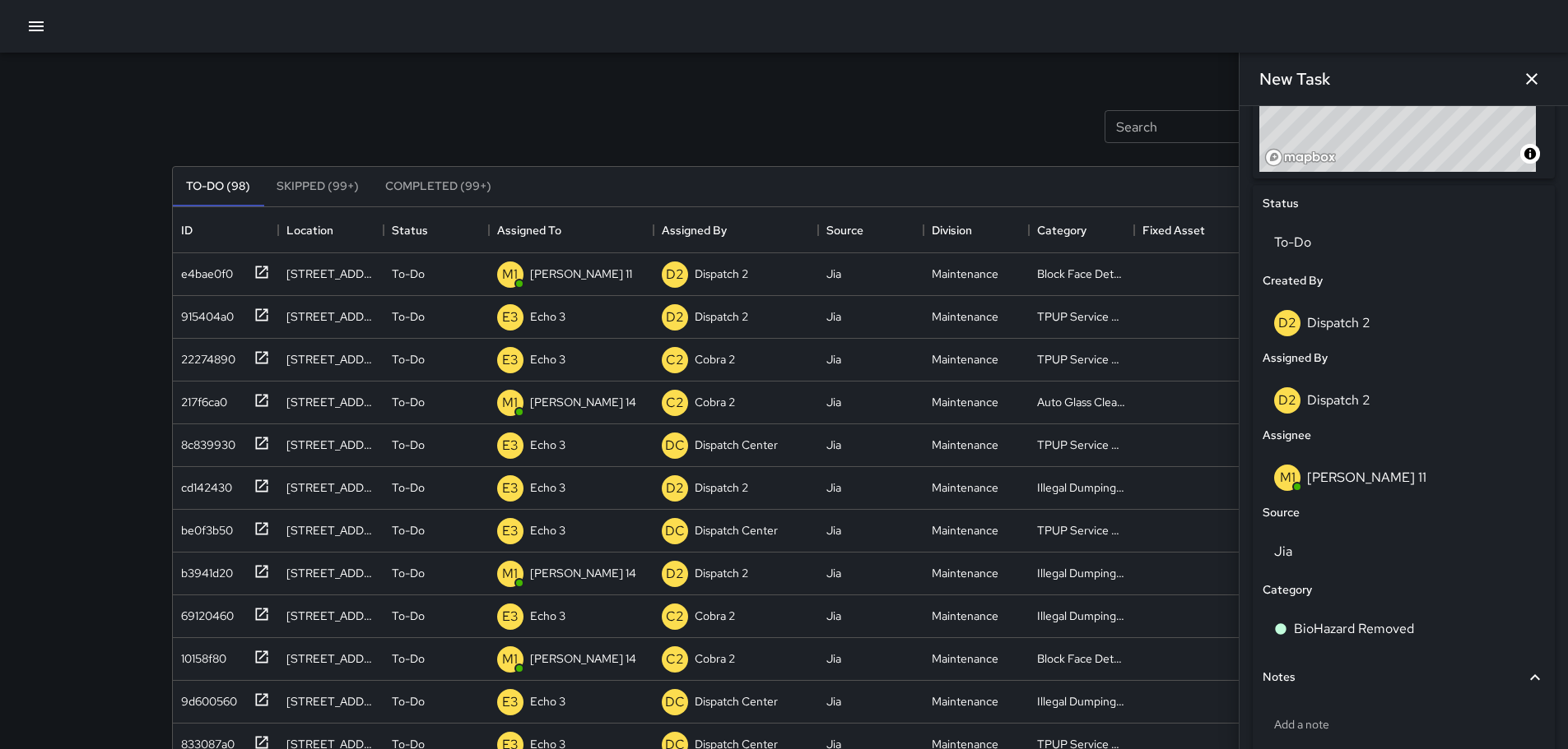
scroll to position [794, 0]
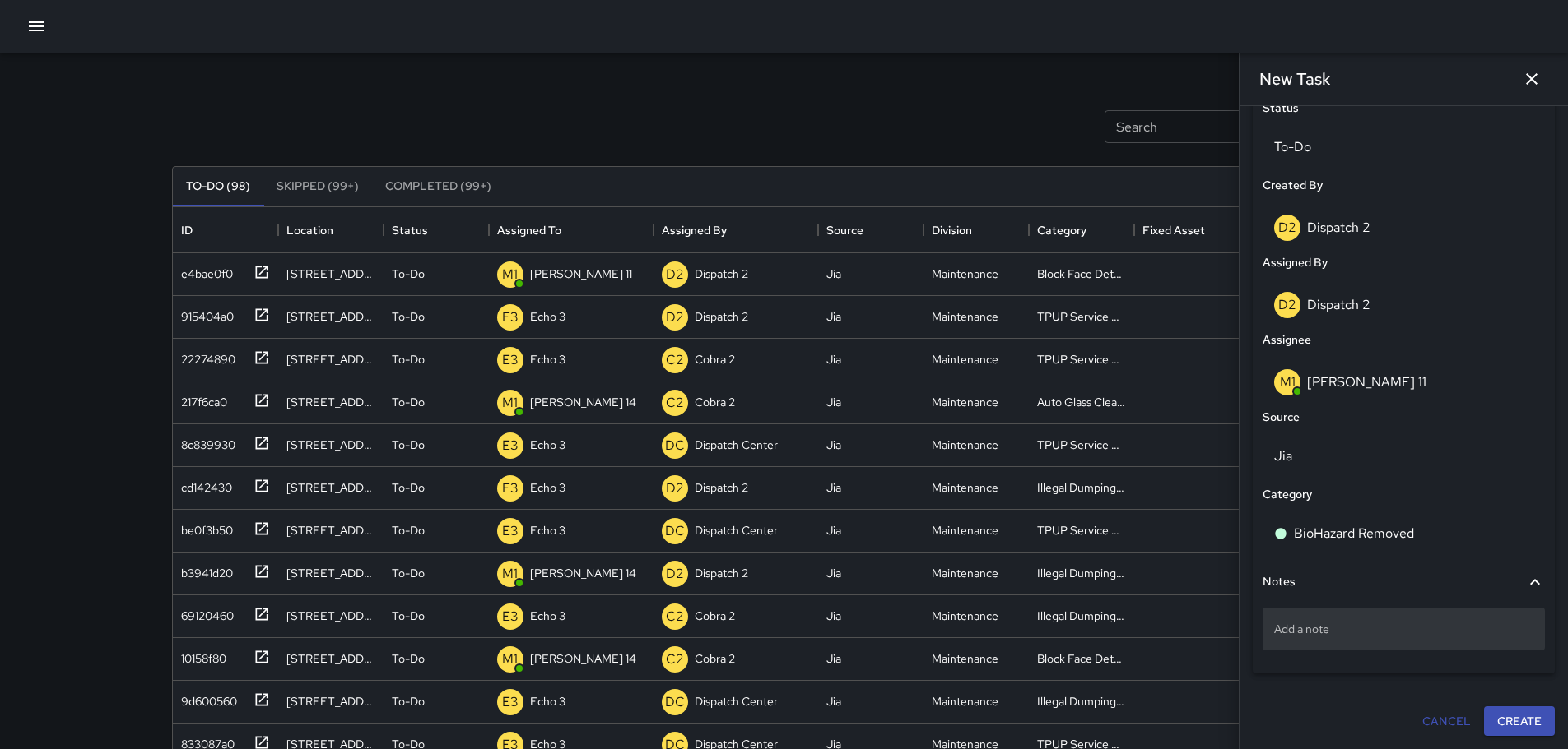
click at [1387, 616] on div "Add a note" at bounding box center [1403, 630] width 282 height 43
click at [1324, 650] on div "Add a note" at bounding box center [1403, 632] width 282 height 63
click at [1322, 639] on div "Add a note" at bounding box center [1403, 630] width 282 height 43
type textarea "**********"
click at [1510, 710] on button "Create" at bounding box center [1518, 722] width 71 height 30
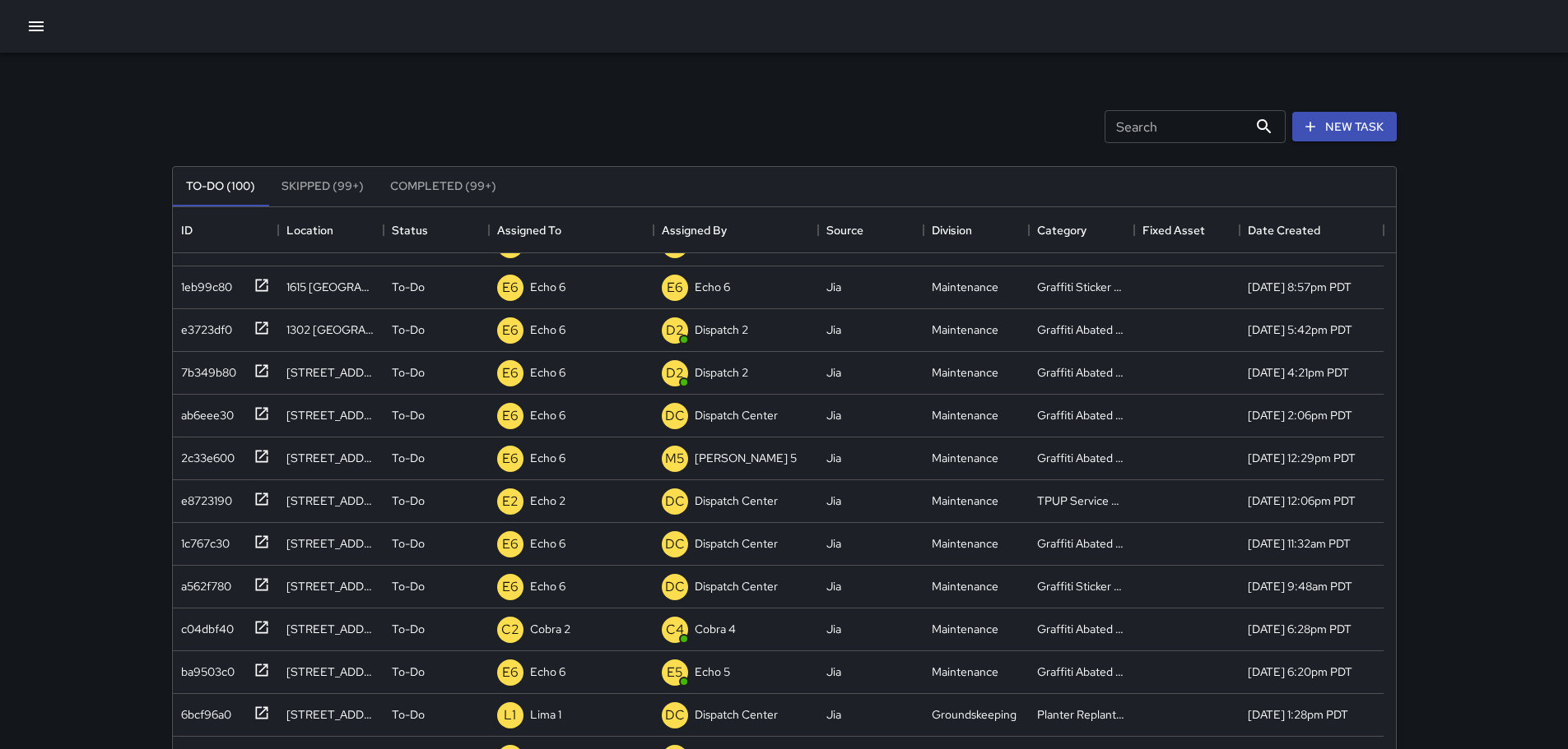
scroll to position [0, 0]
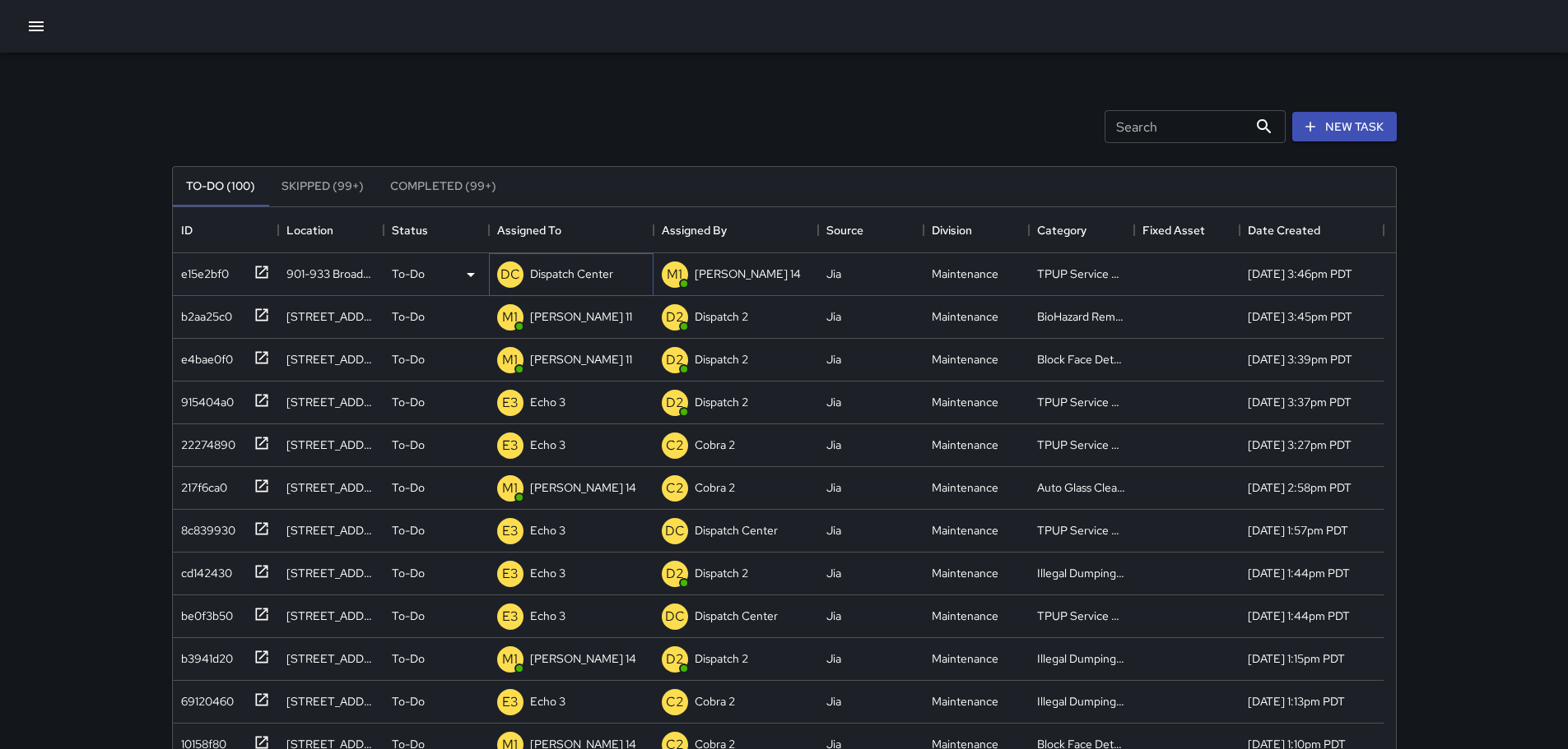
click at [536, 273] on p "Dispatch Center" at bounding box center [572, 274] width 83 height 17
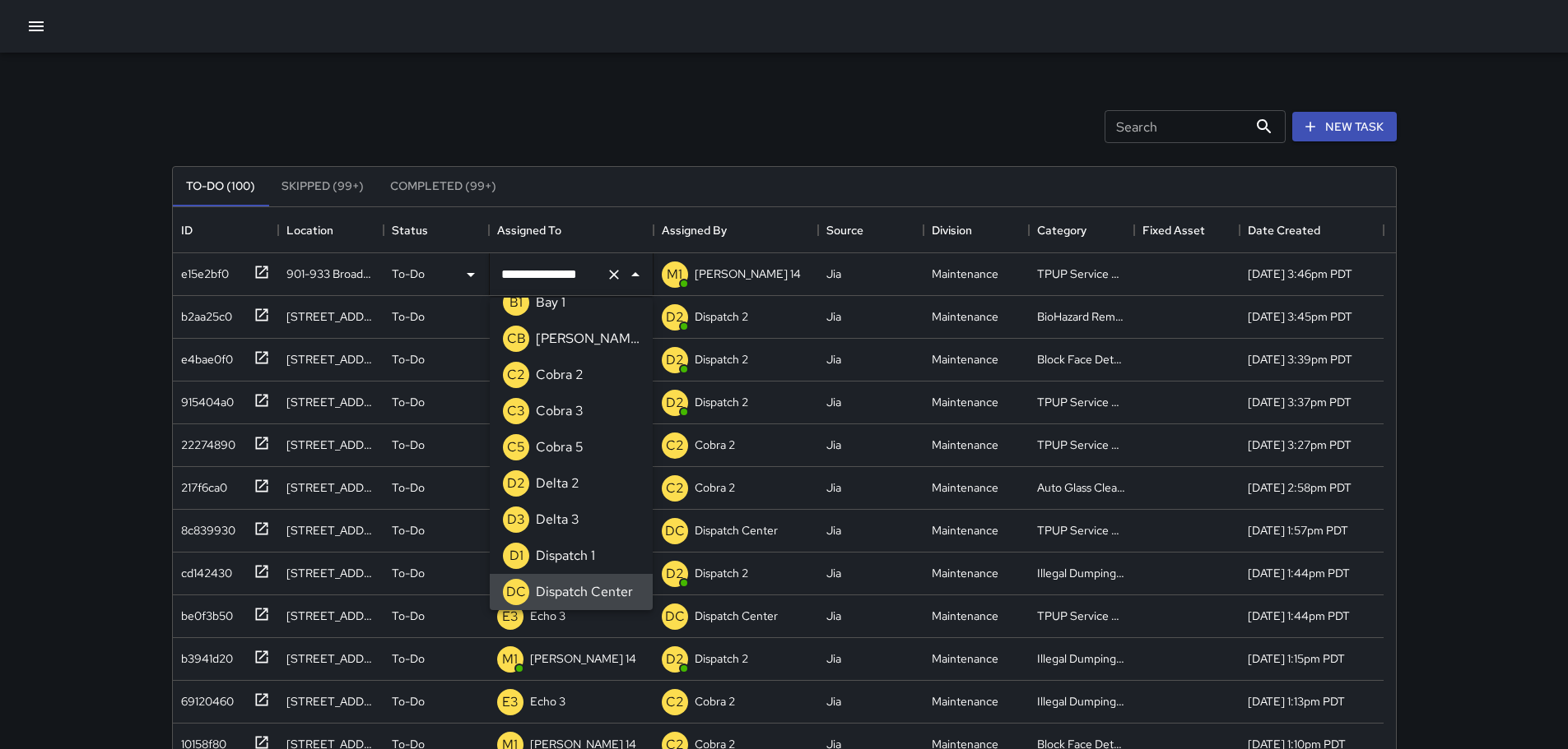
click at [612, 270] on icon "Clear" at bounding box center [614, 275] width 17 height 17
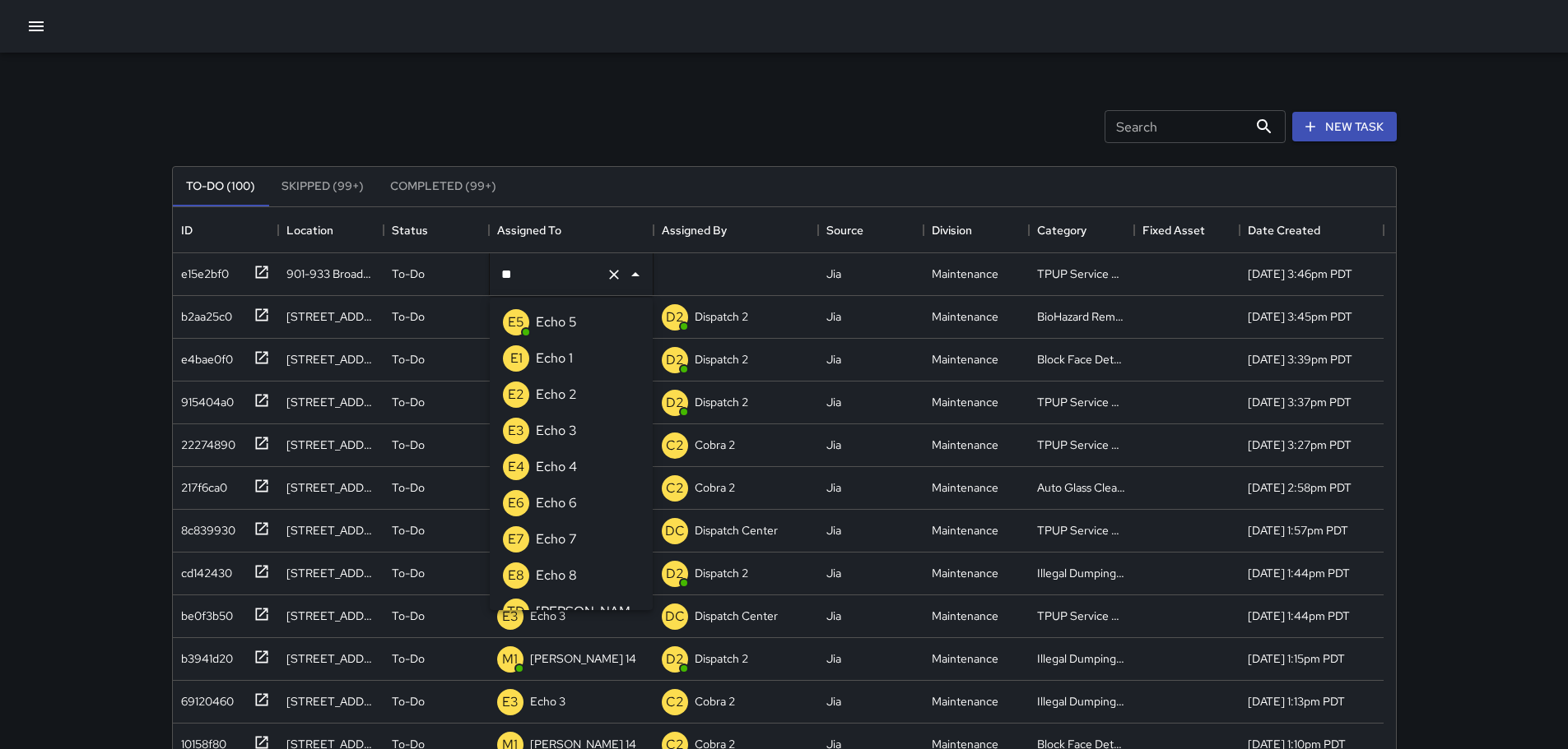
type input "***"
click at [601, 426] on li "E3 Echo 3" at bounding box center [571, 430] width 163 height 37
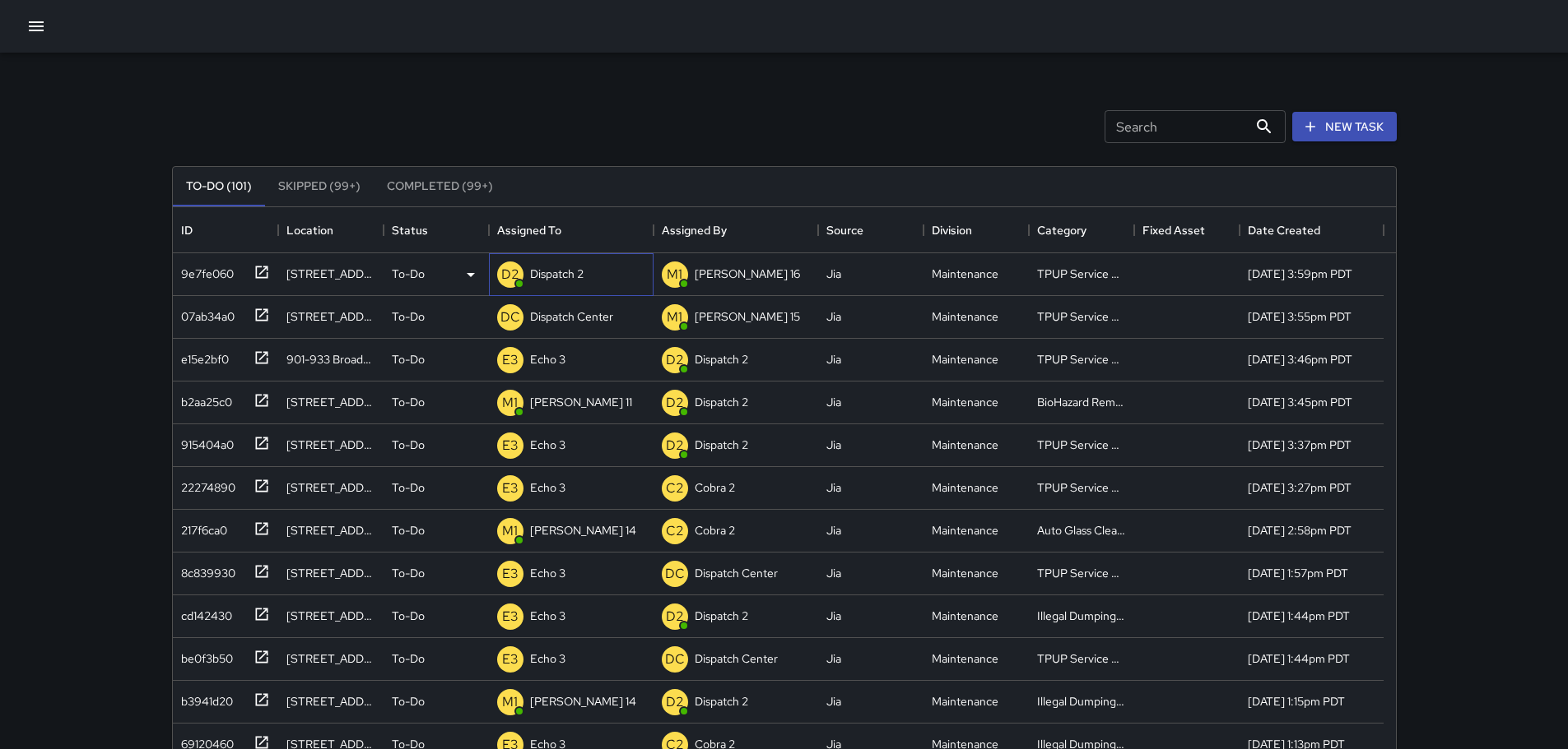
click at [557, 273] on p "Dispatch 2" at bounding box center [557, 274] width 54 height 17
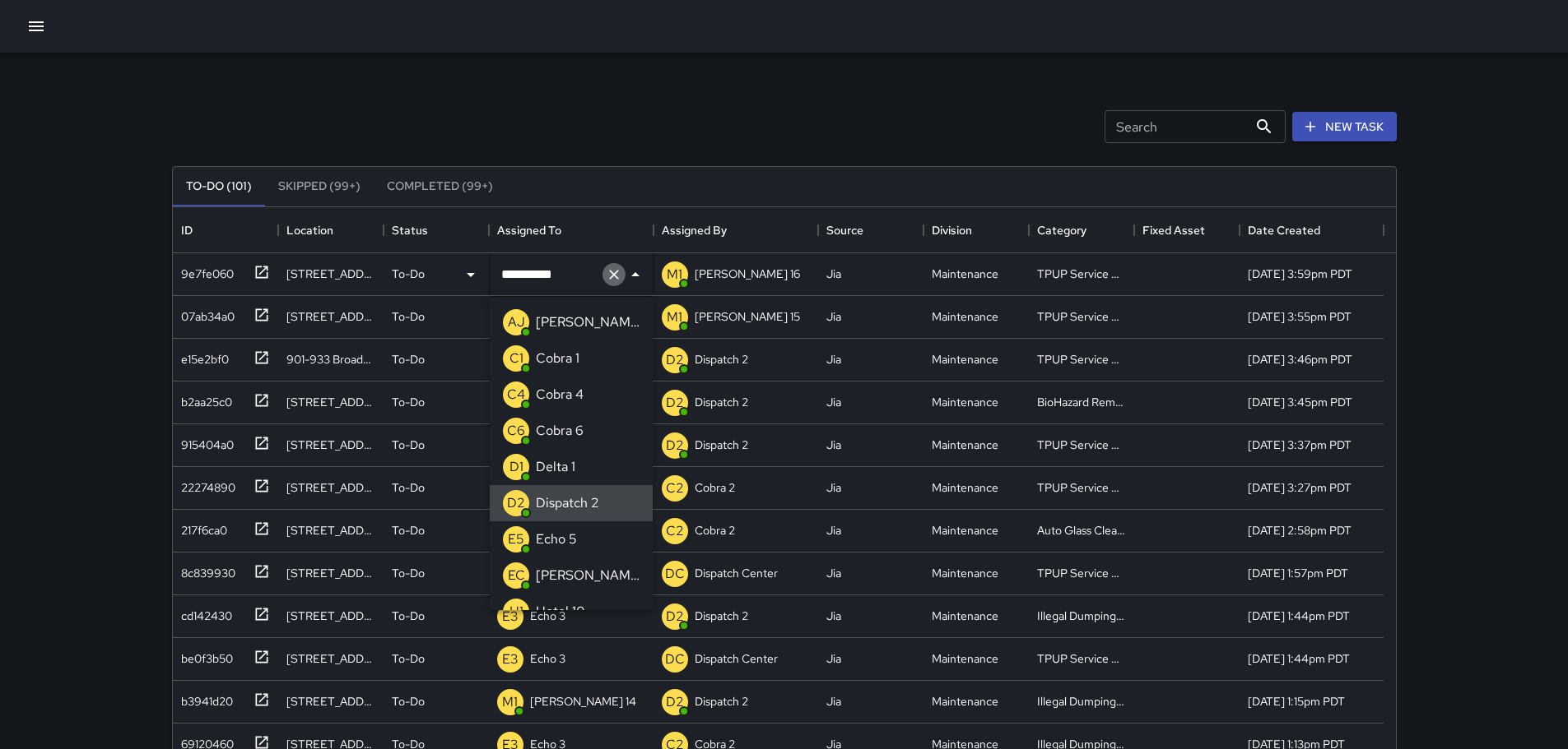
click at [619, 278] on icon "Clear" at bounding box center [614, 275] width 17 height 17
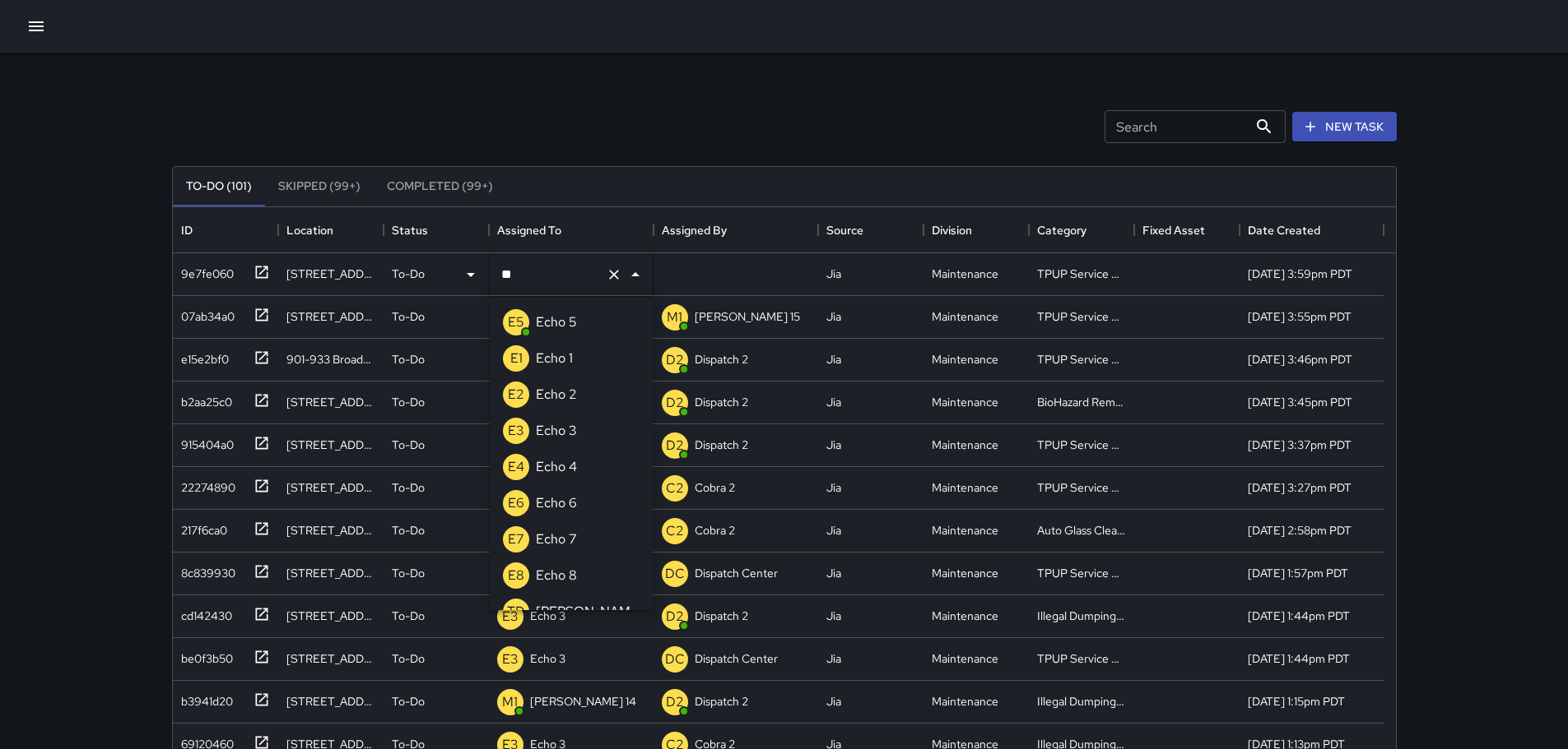
type input "***"
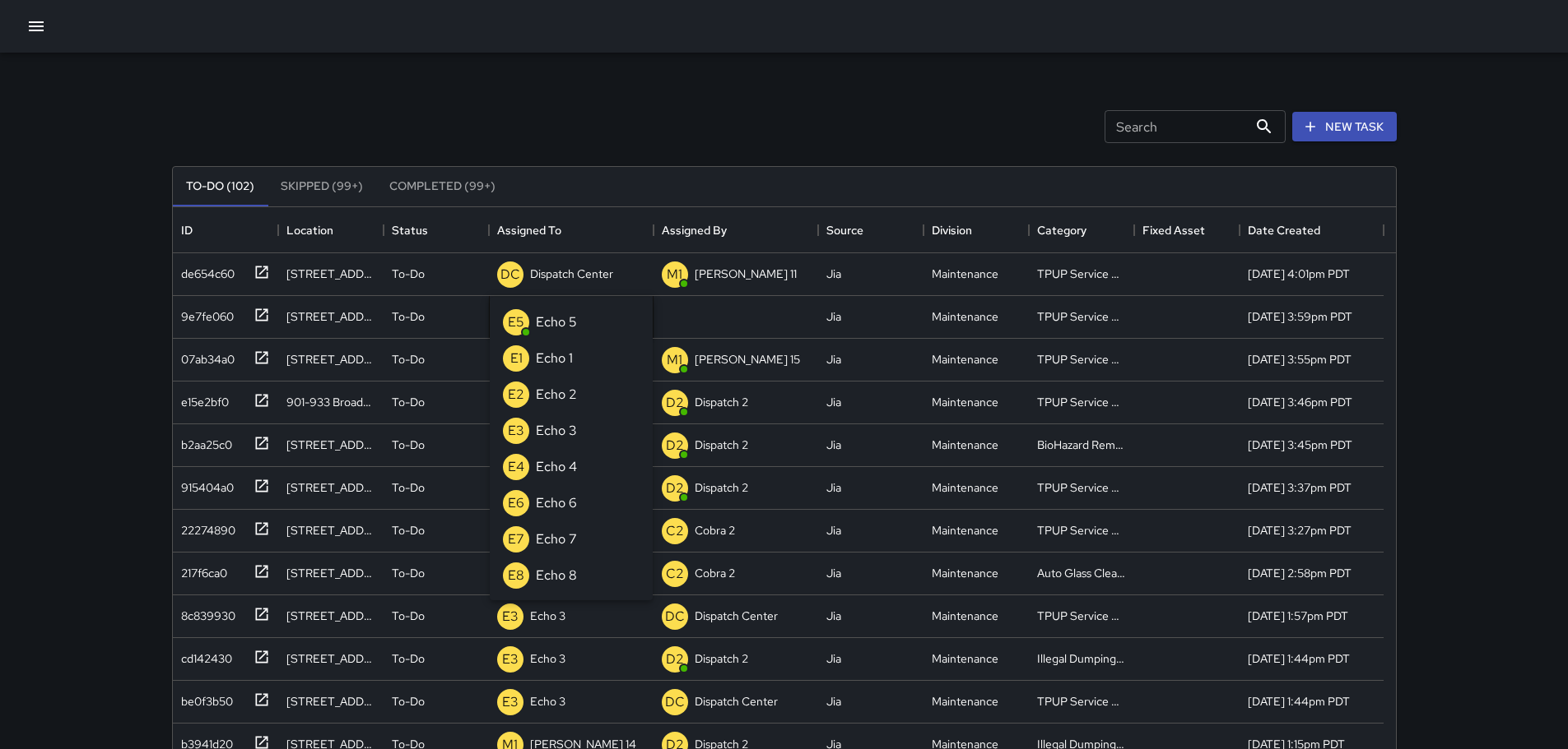
click at [565, 438] on p "Echo 3" at bounding box center [557, 430] width 41 height 20
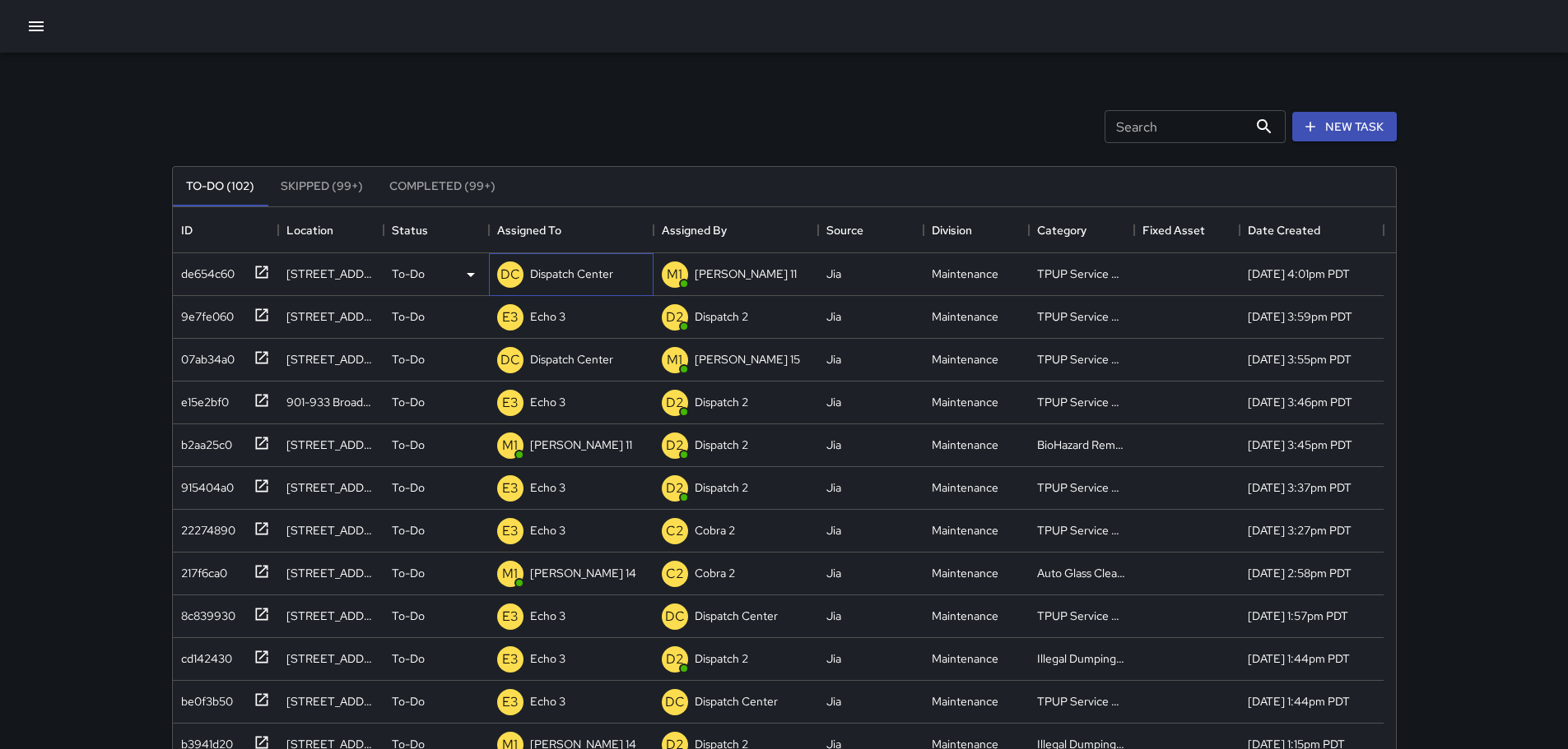
click at [577, 274] on p "Dispatch Center" at bounding box center [572, 274] width 83 height 17
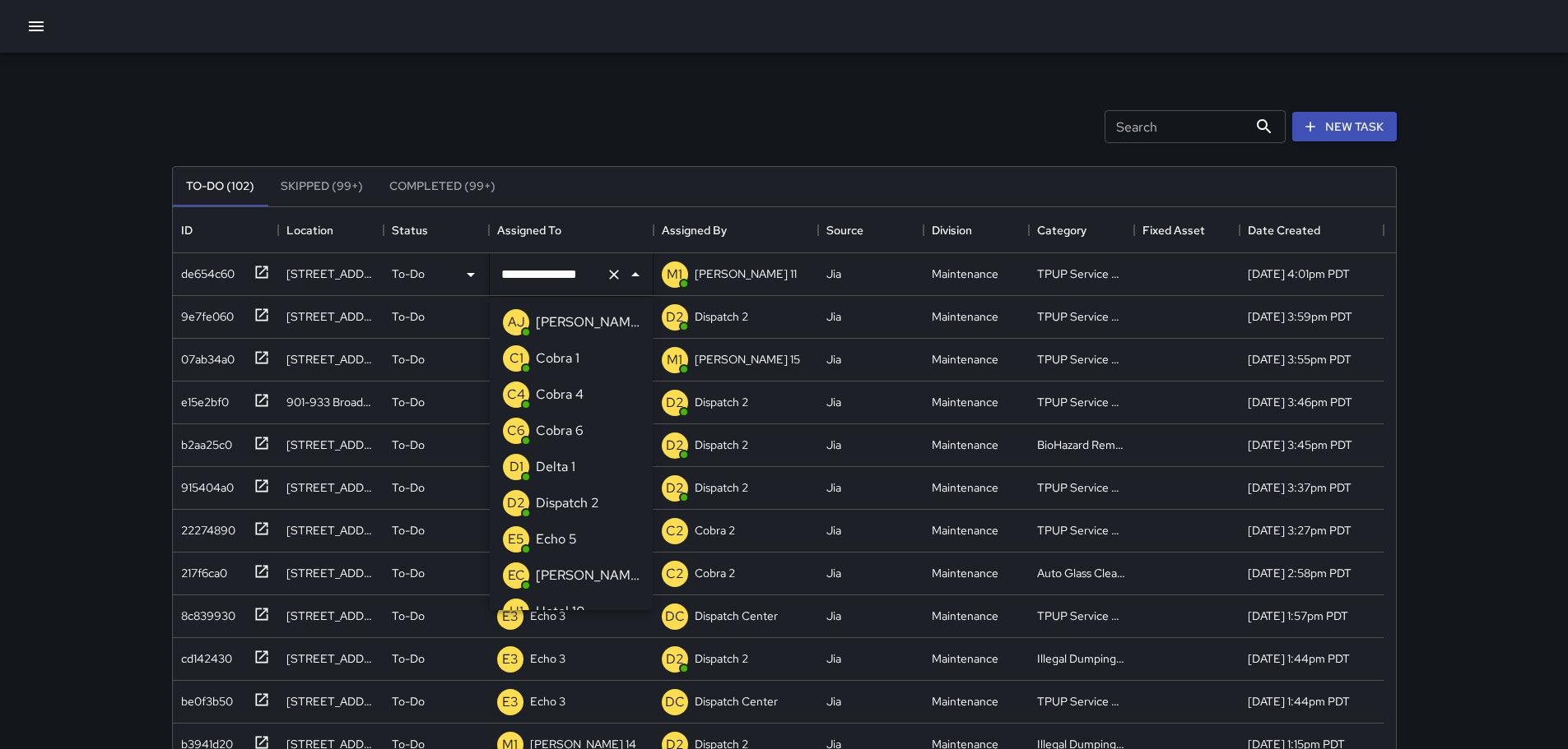
scroll to position [1105, 0]
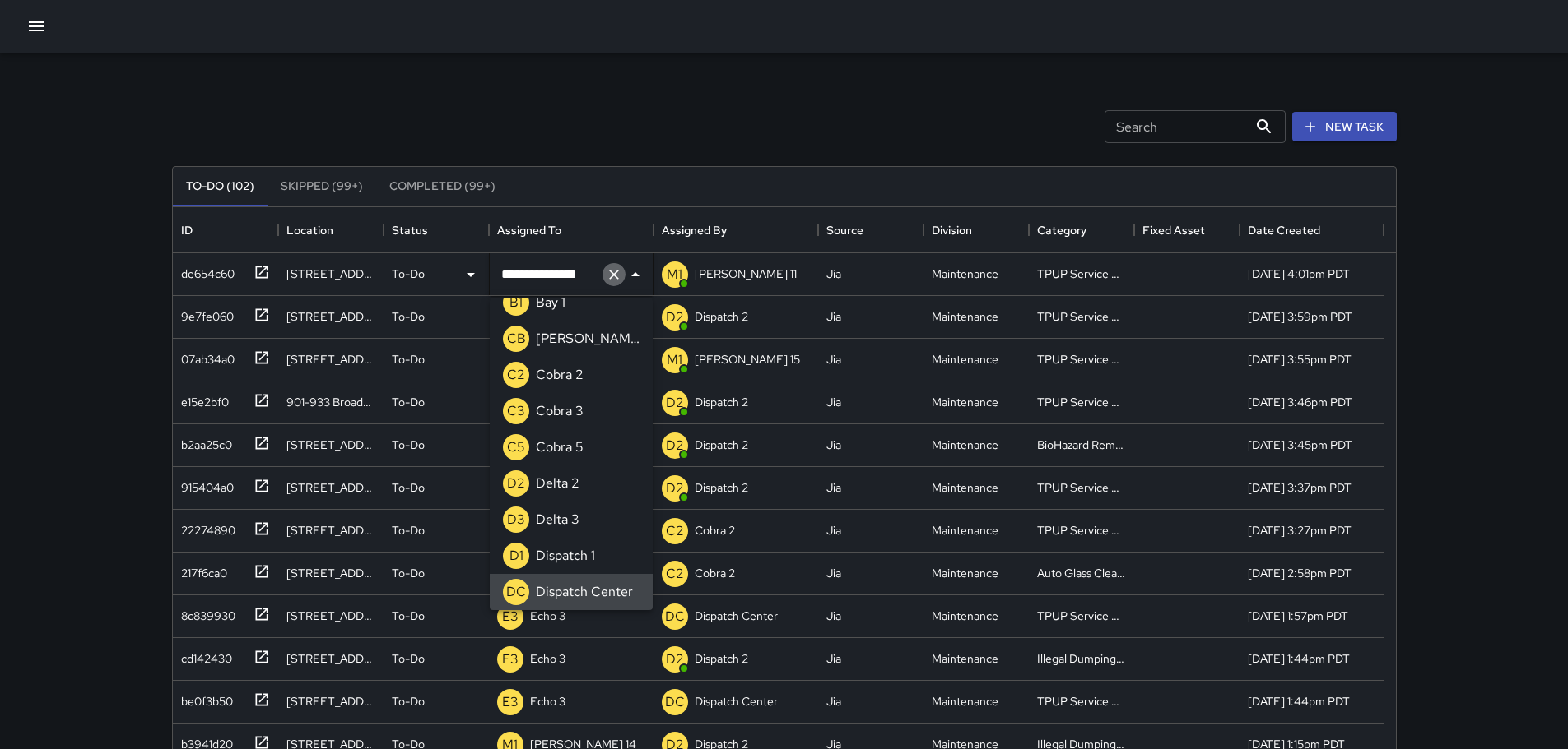
click at [610, 276] on icon "Clear" at bounding box center [614, 275] width 17 height 17
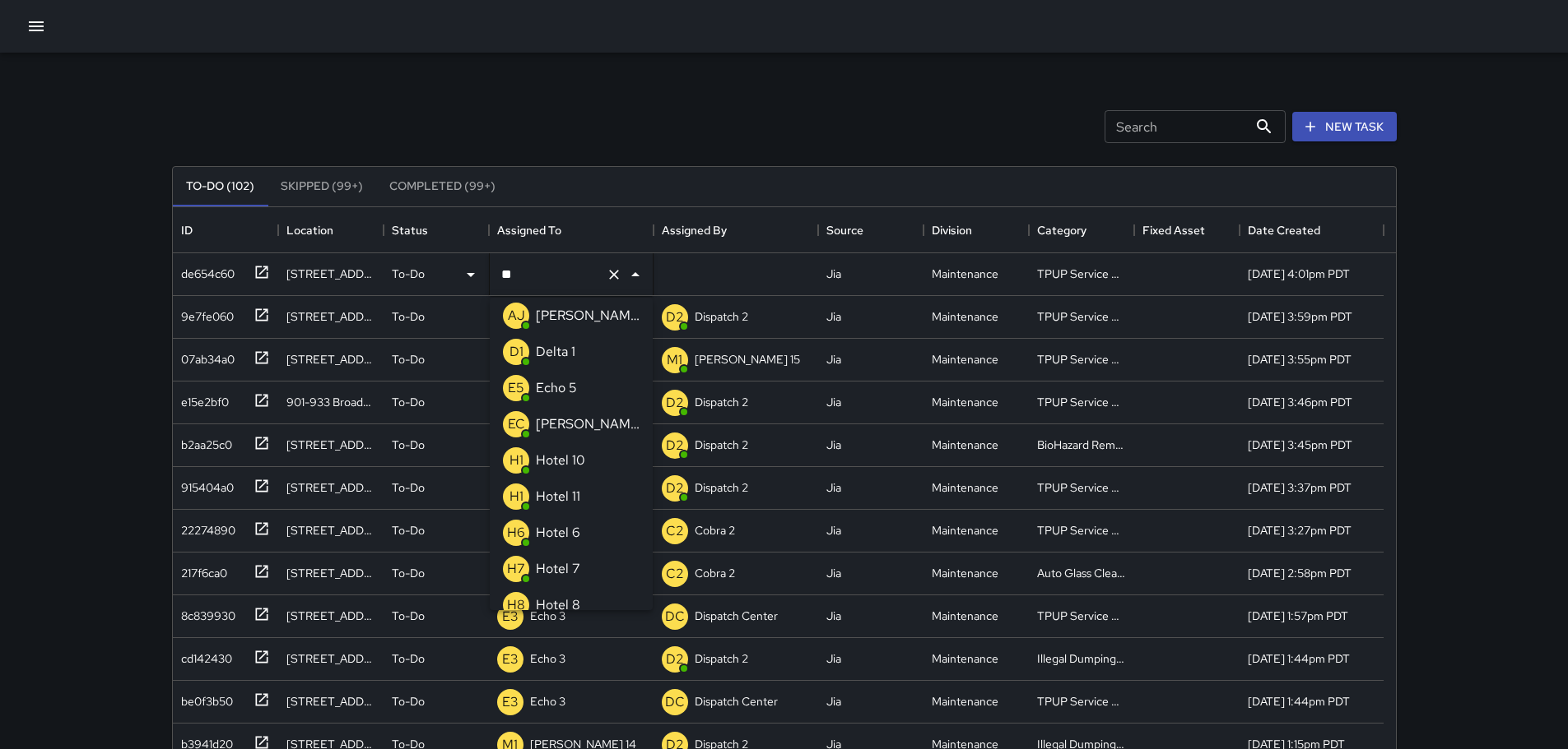
scroll to position [0, 0]
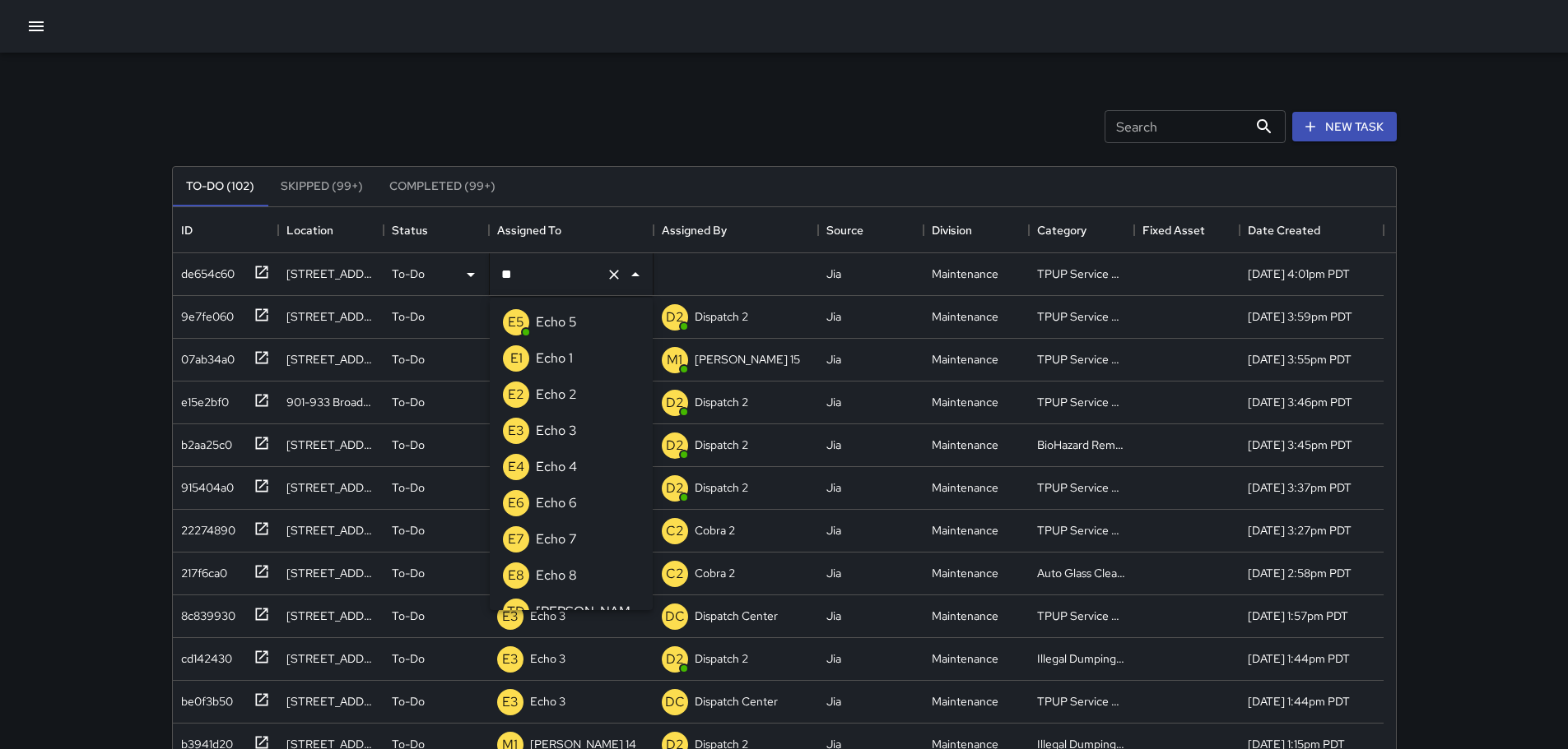
type input "***"
click at [524, 421] on p "E3" at bounding box center [516, 430] width 17 height 20
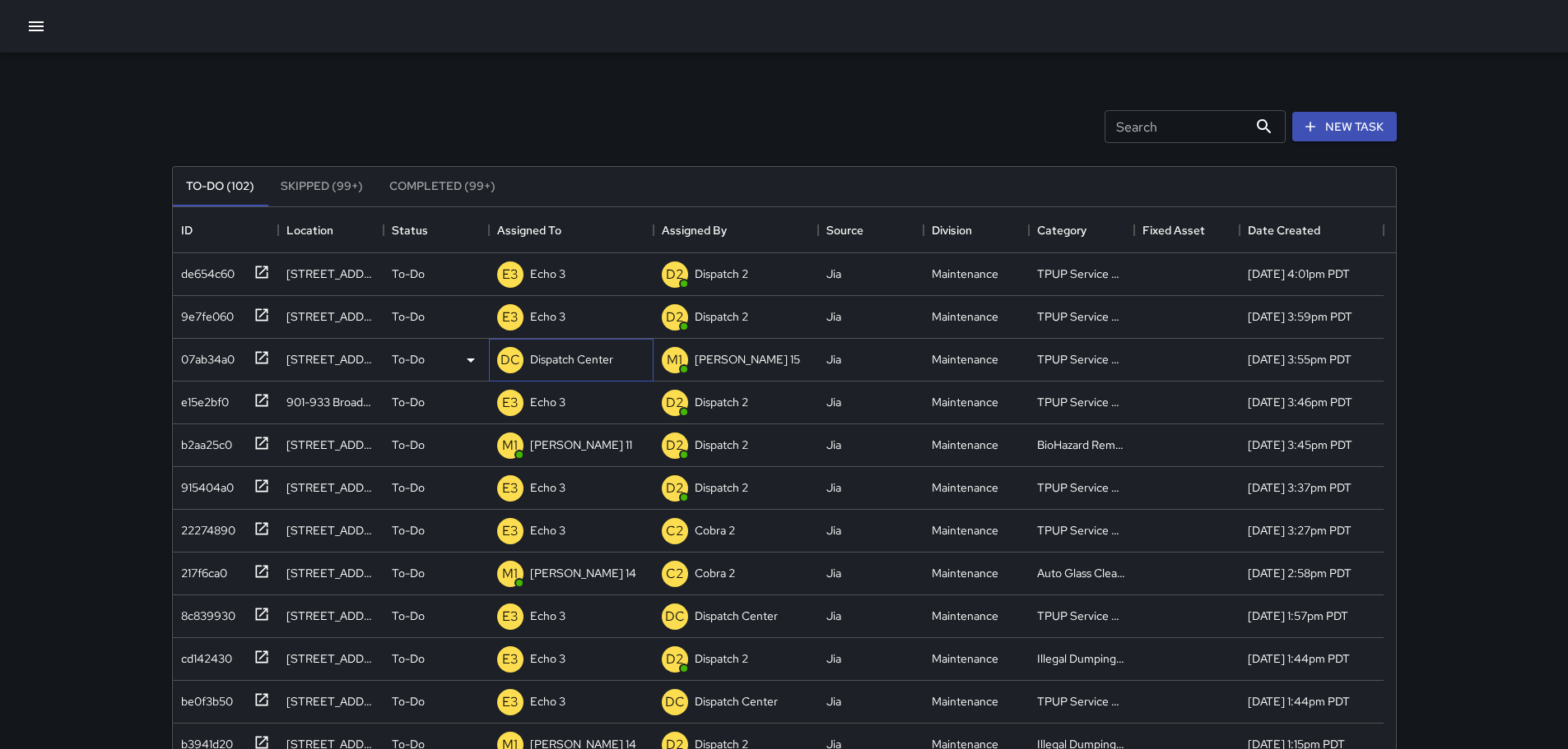
click at [571, 360] on p "Dispatch Center" at bounding box center [572, 360] width 83 height 17
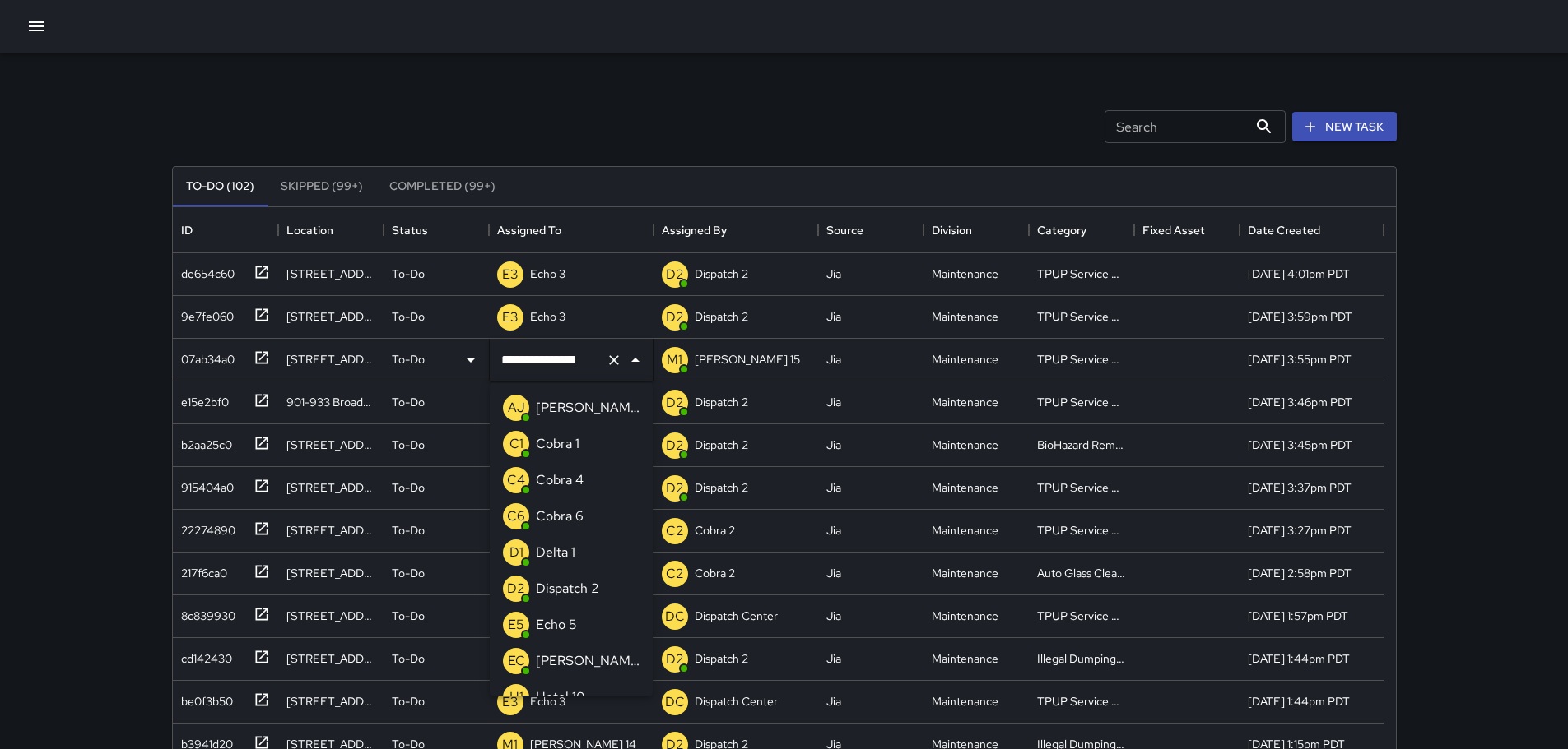
scroll to position [1105, 0]
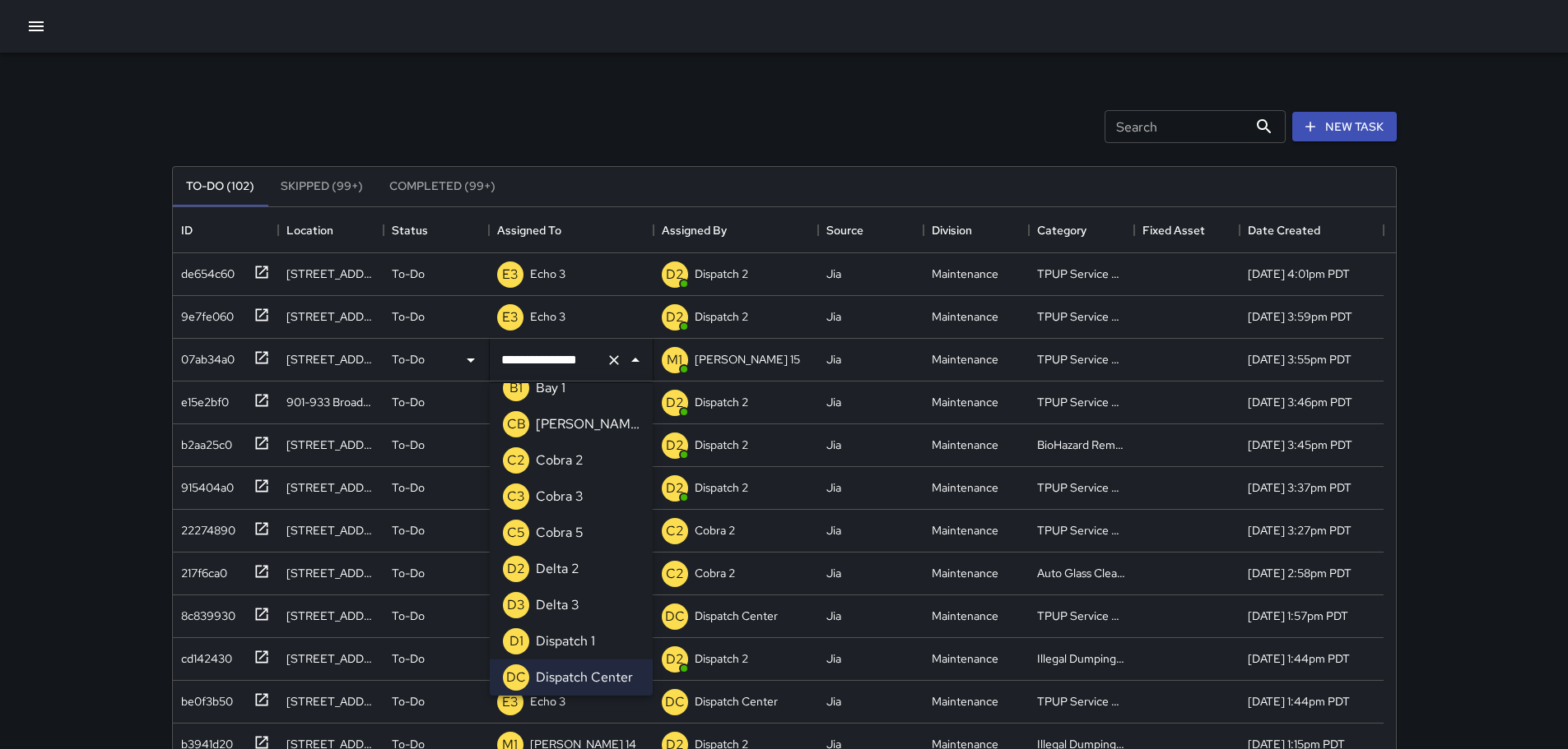
click at [584, 492] on div "Cobra 3" at bounding box center [559, 497] width 55 height 26
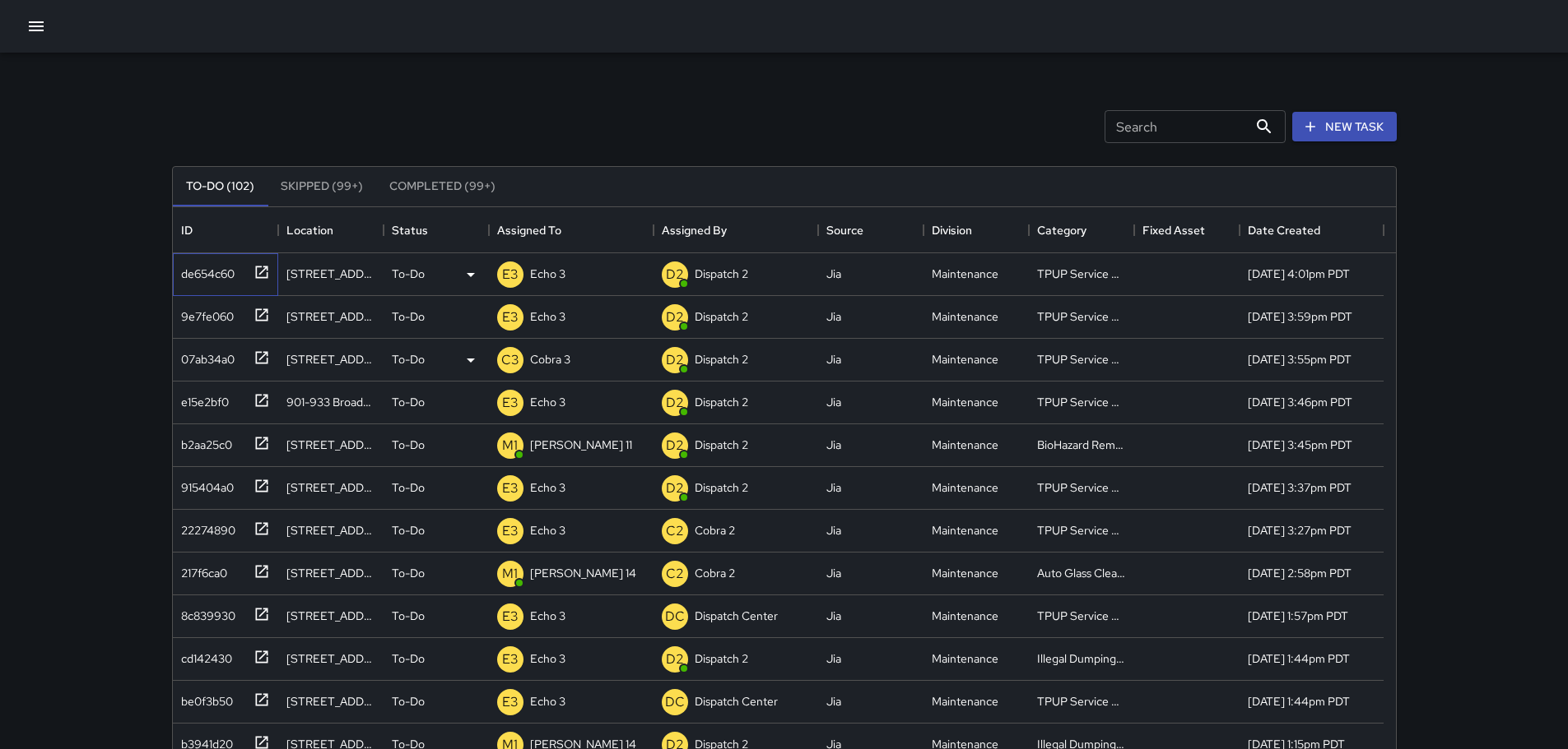
click at [252, 276] on div at bounding box center [259, 271] width 24 height 27
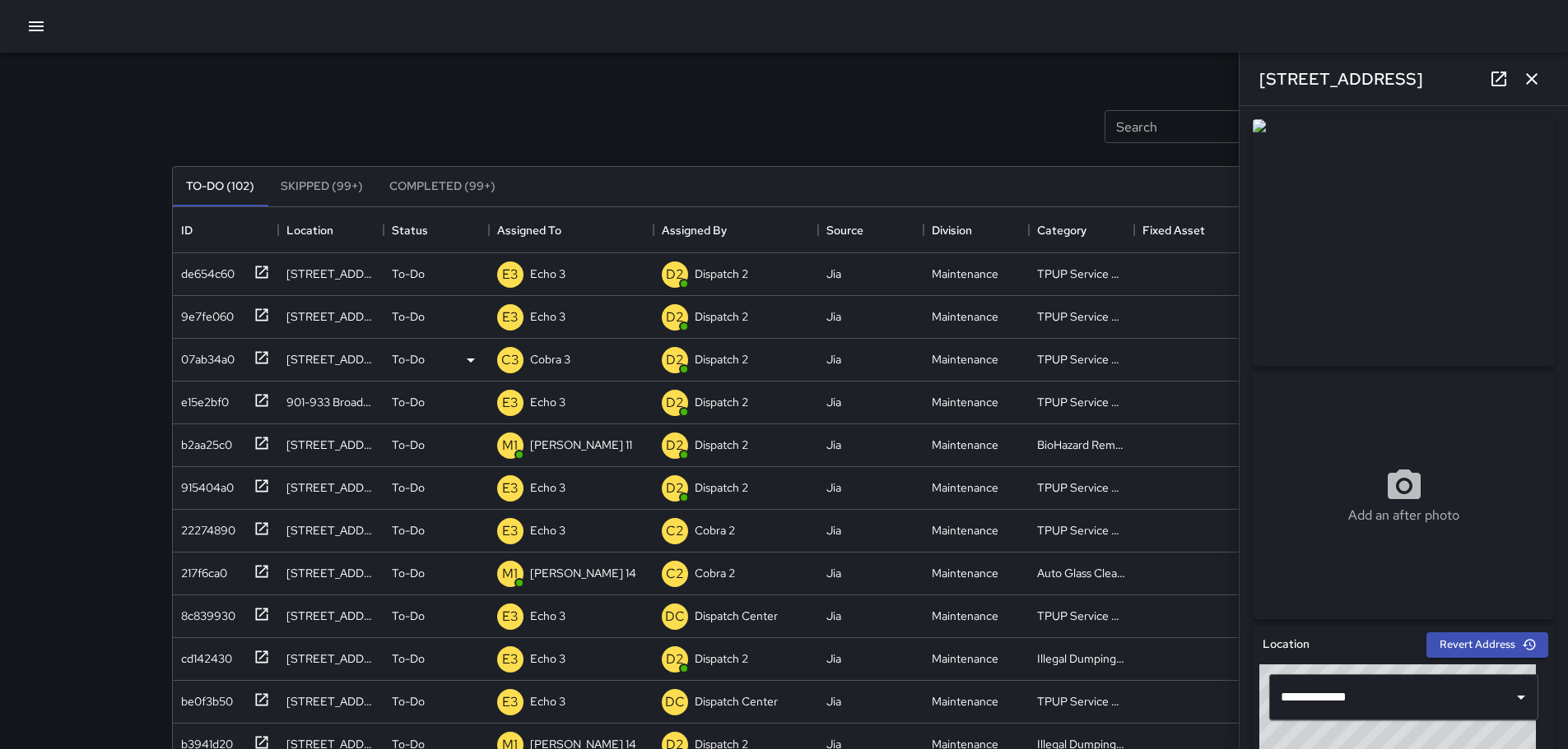
click at [1530, 85] on icon "button" at bounding box center [1530, 79] width 20 height 20
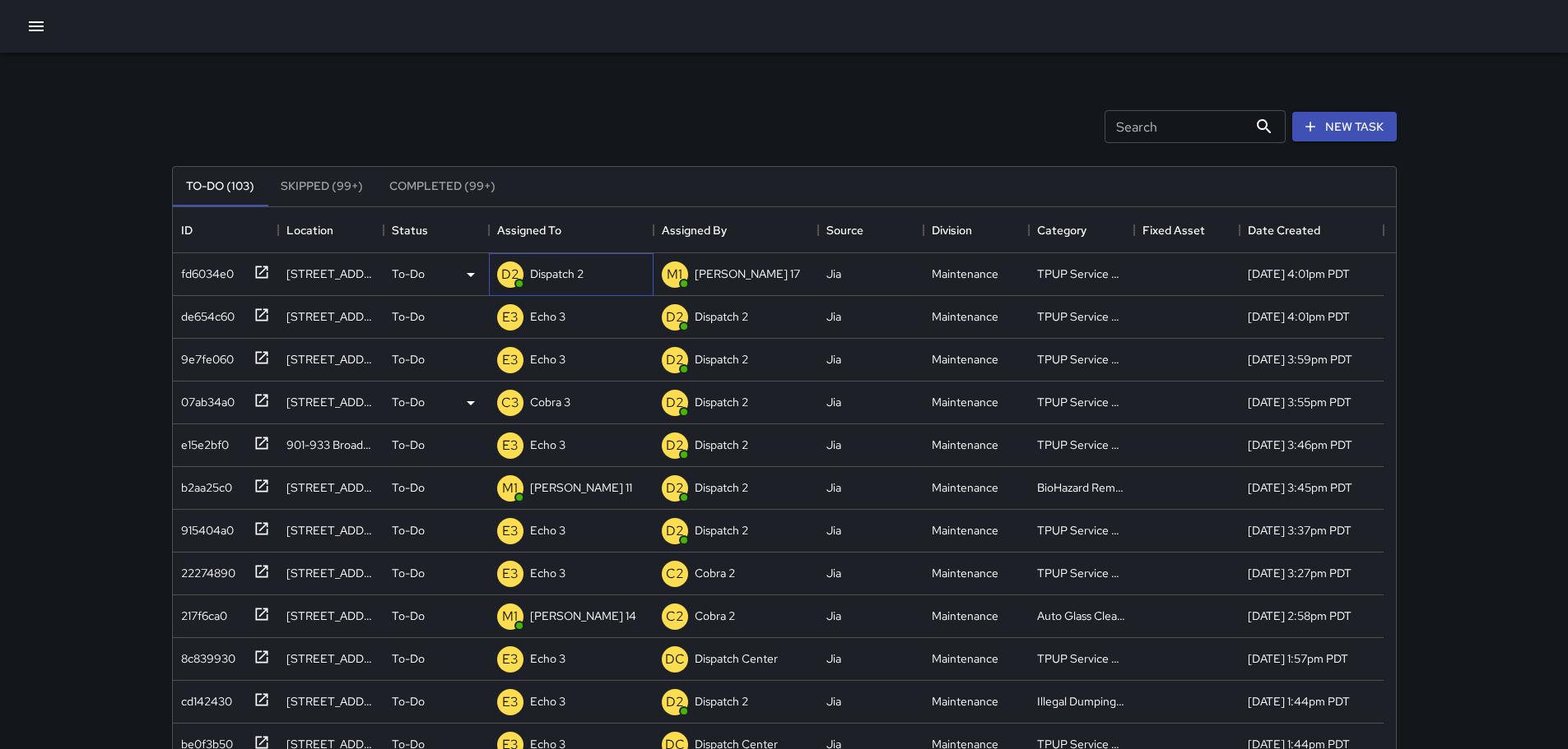
click at [559, 260] on div "D2 Dispatch 2" at bounding box center [540, 274] width 93 height 33
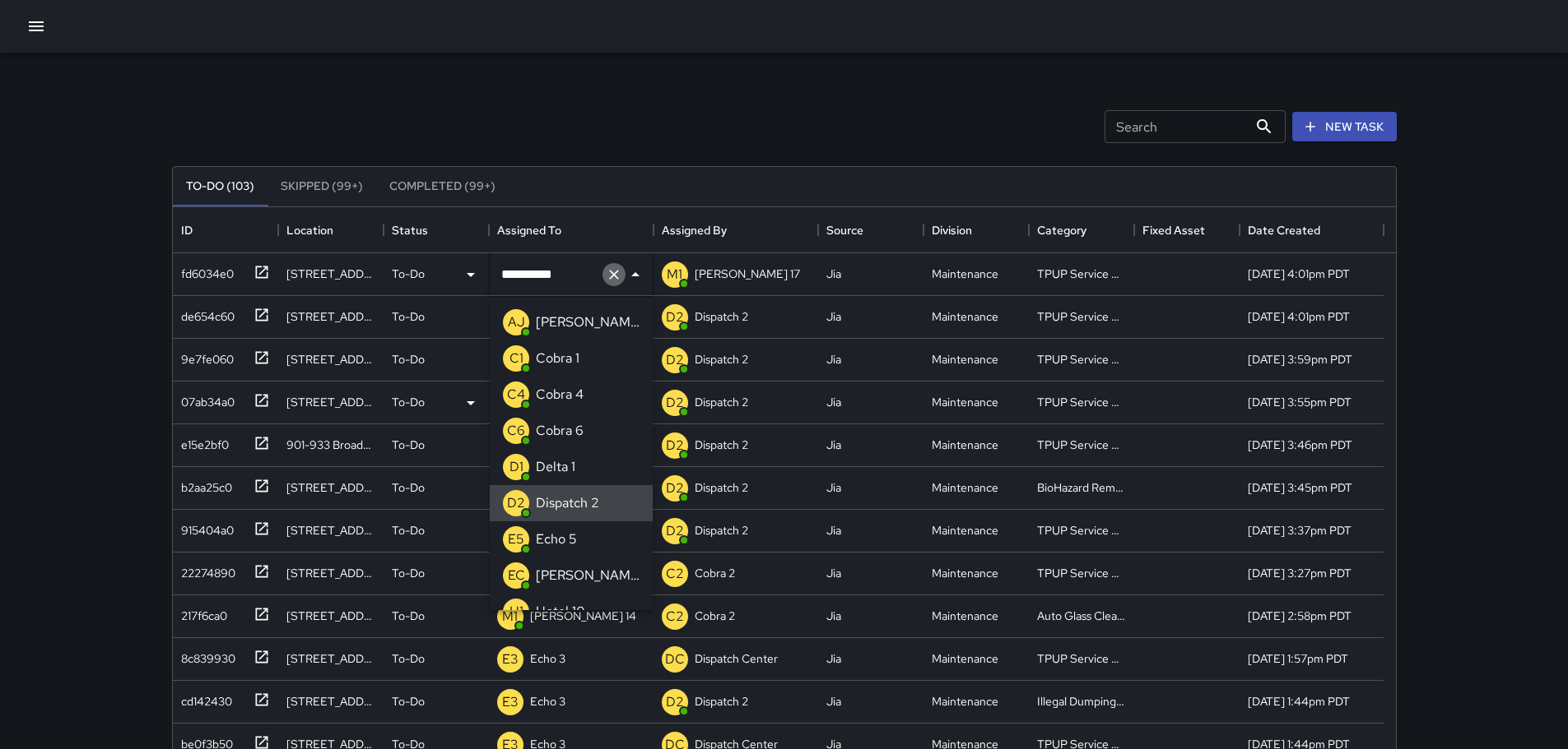
click at [614, 271] on icon "Clear" at bounding box center [614, 275] width 17 height 17
type input "**"
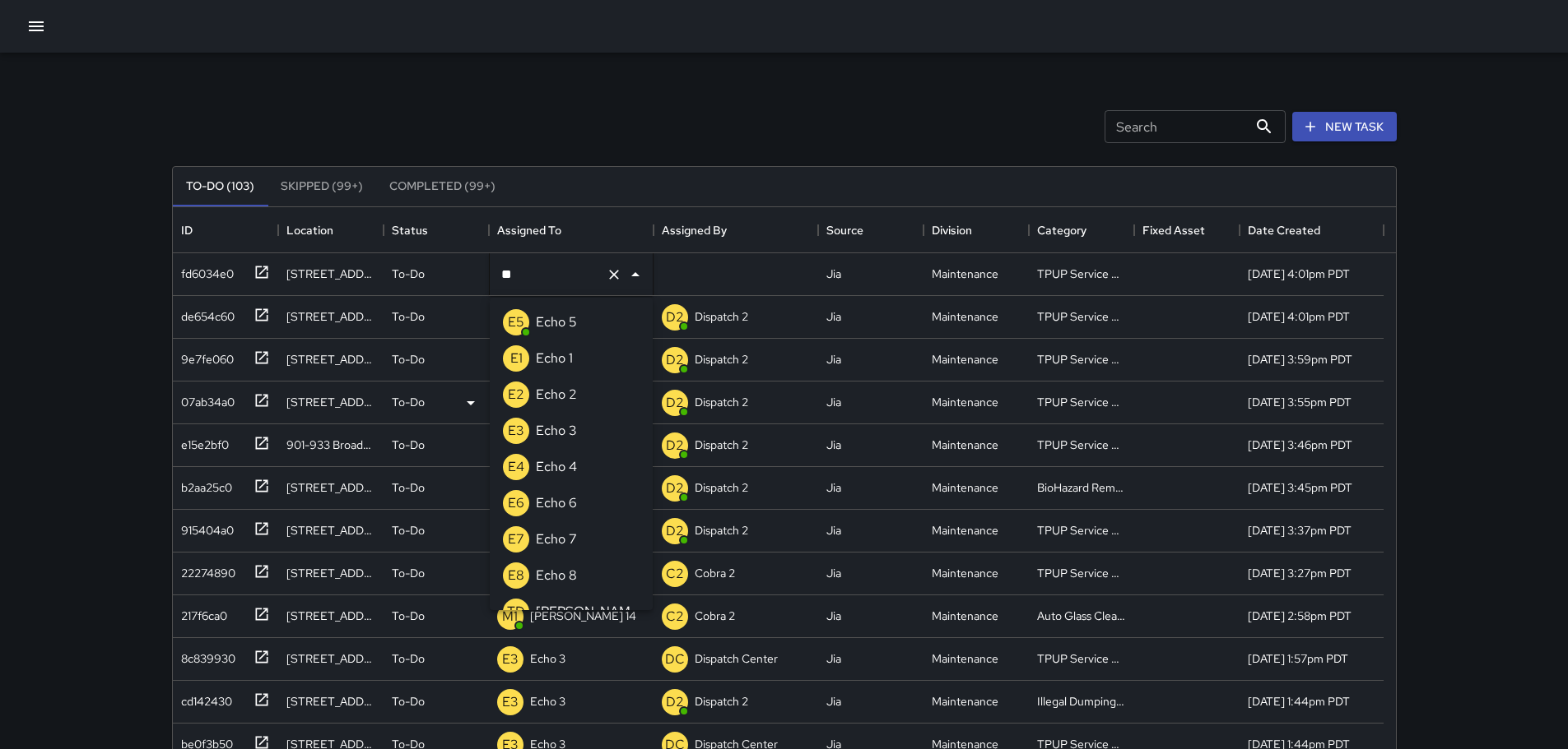
click at [563, 422] on p "Echo 3" at bounding box center [557, 430] width 41 height 20
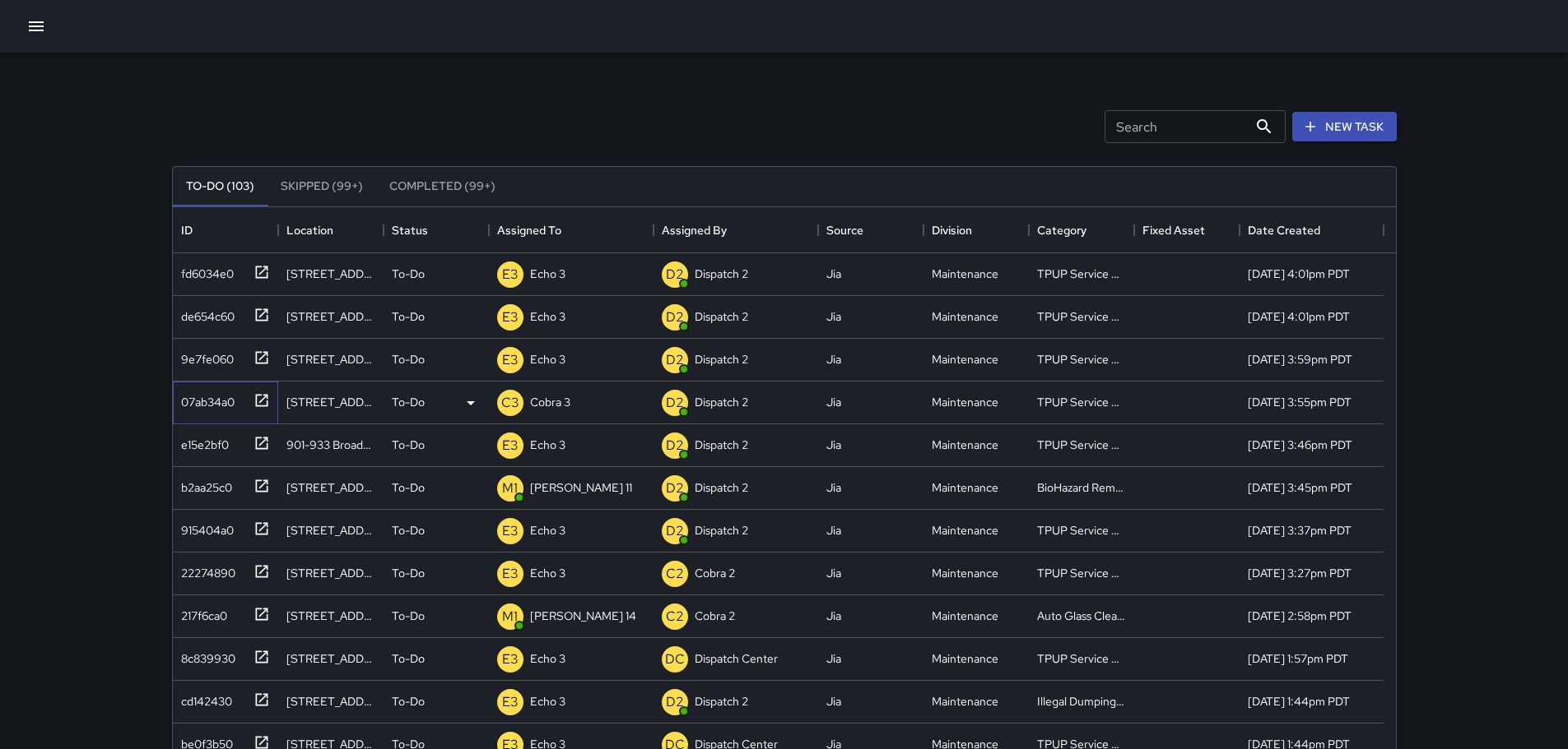
click at [265, 404] on icon at bounding box center [262, 401] width 17 height 17
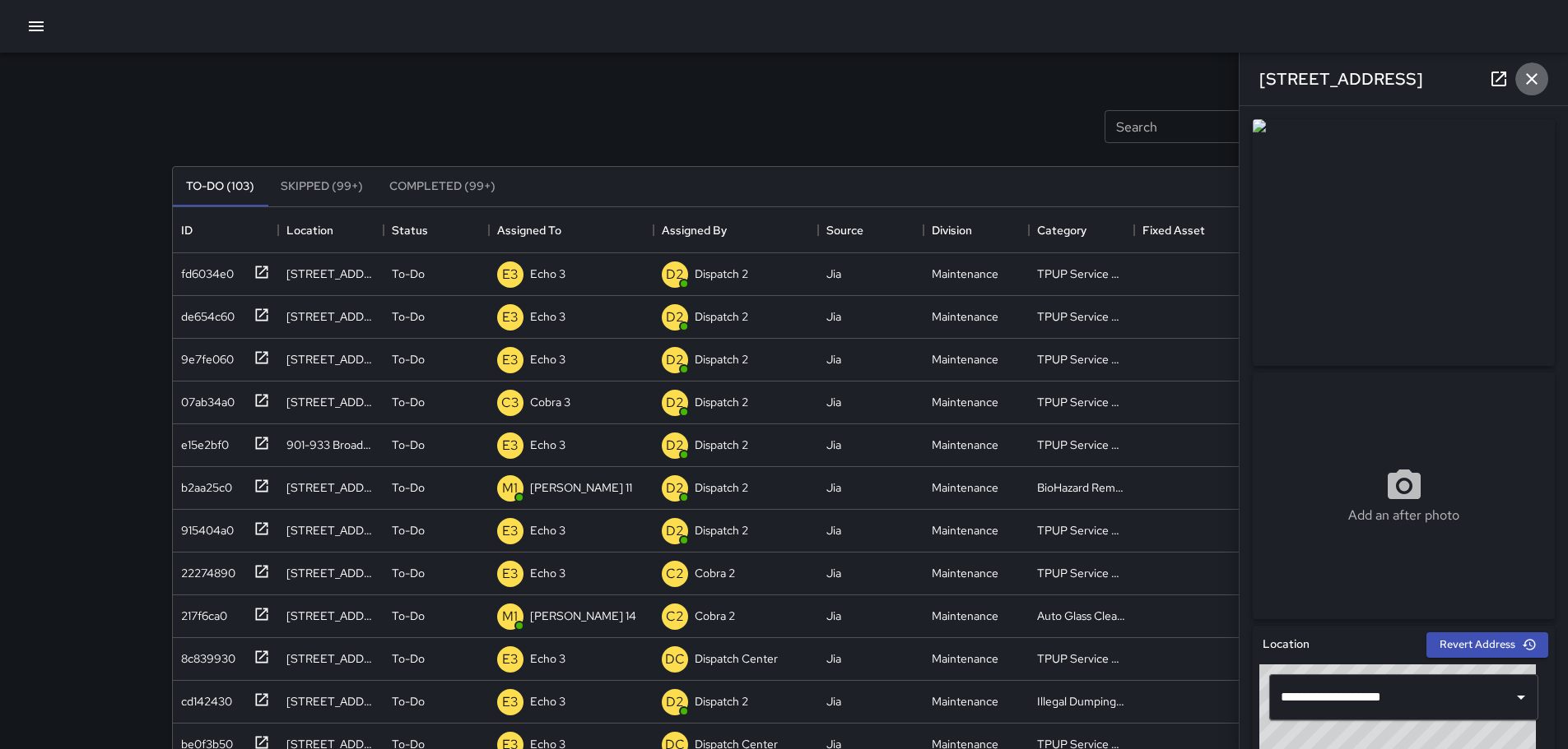
click at [1541, 84] on icon "button" at bounding box center [1530, 79] width 20 height 20
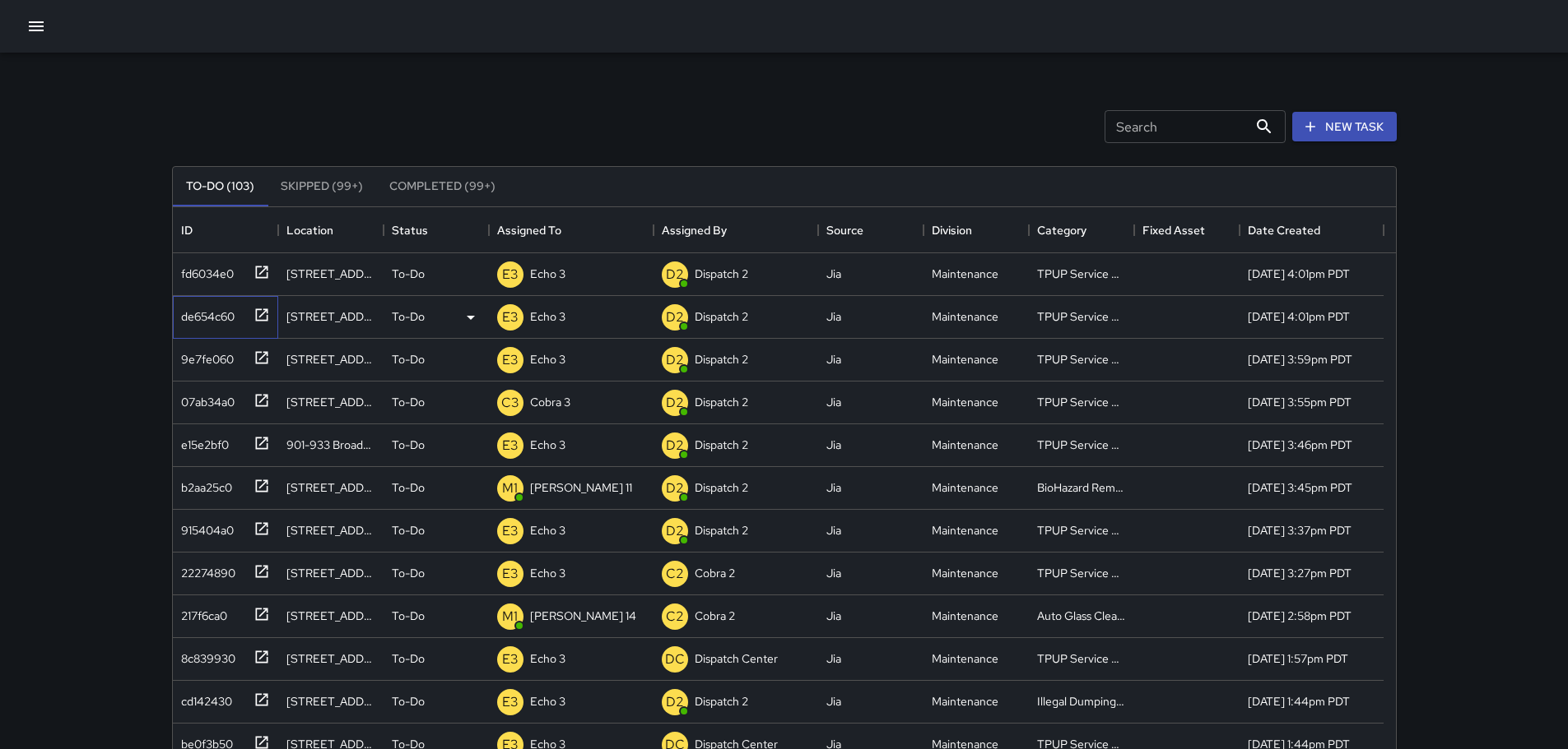
click at [265, 318] on icon at bounding box center [262, 315] width 17 height 17
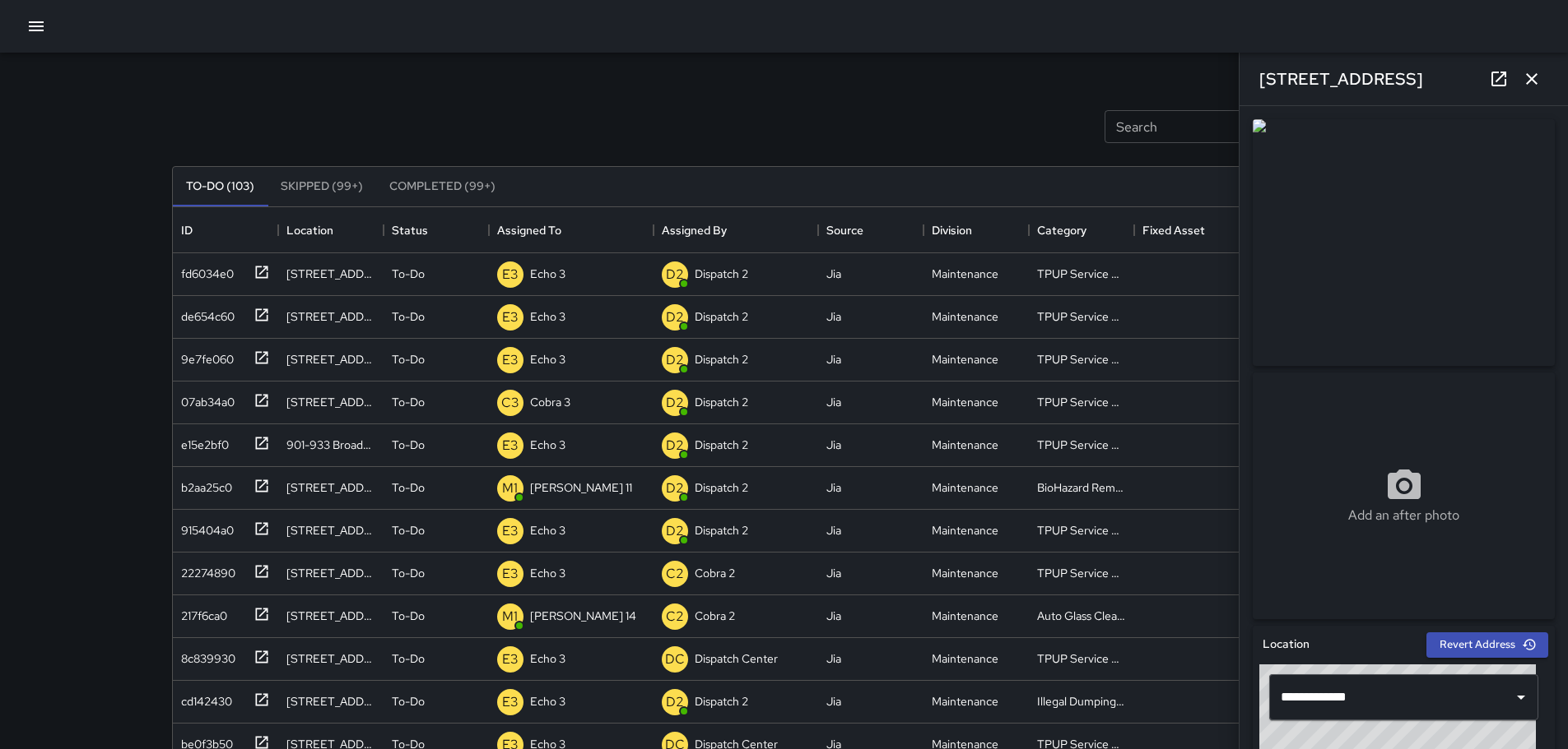
click at [1534, 77] on icon "button" at bounding box center [1530, 79] width 20 height 20
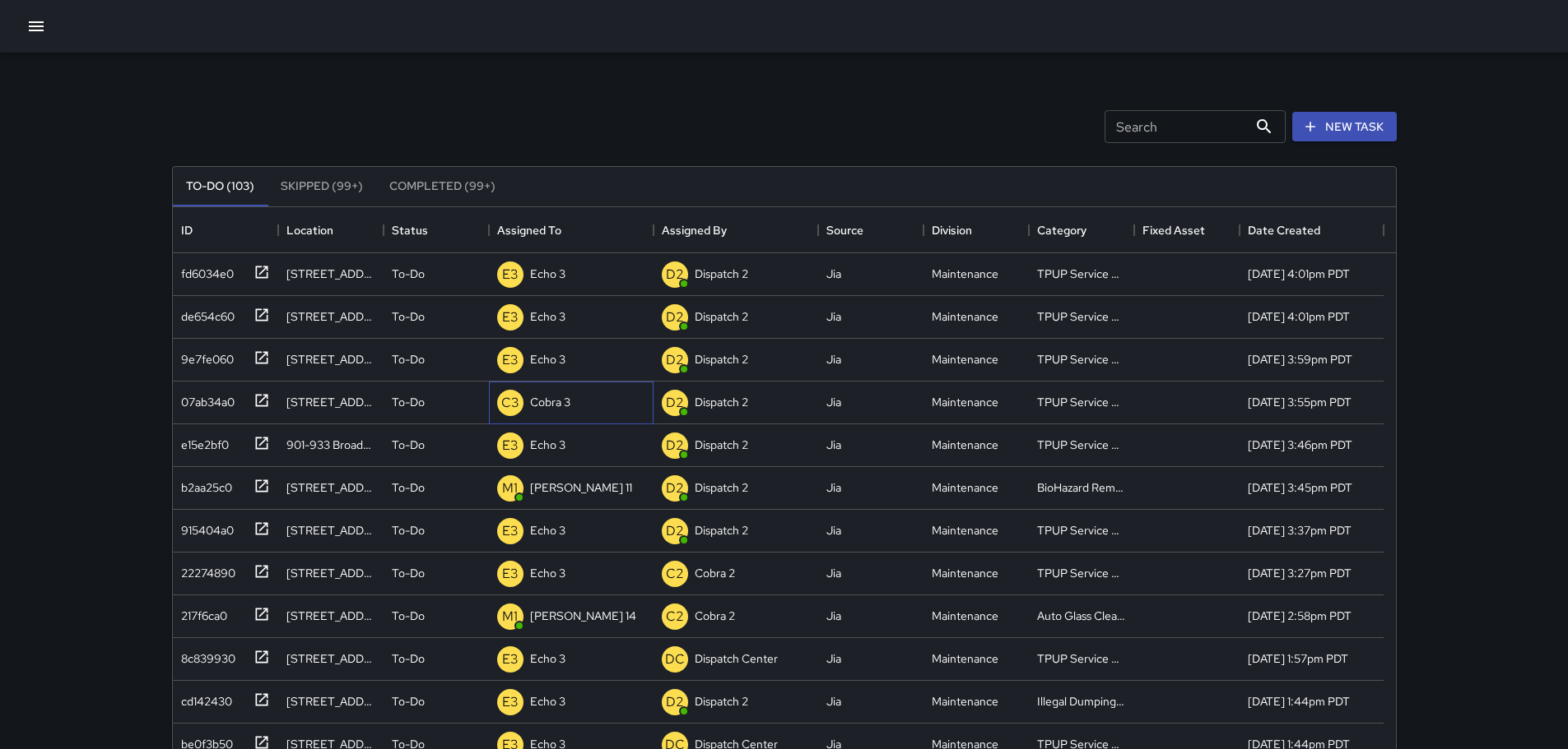
click at [531, 402] on p "Cobra 3" at bounding box center [550, 402] width 40 height 17
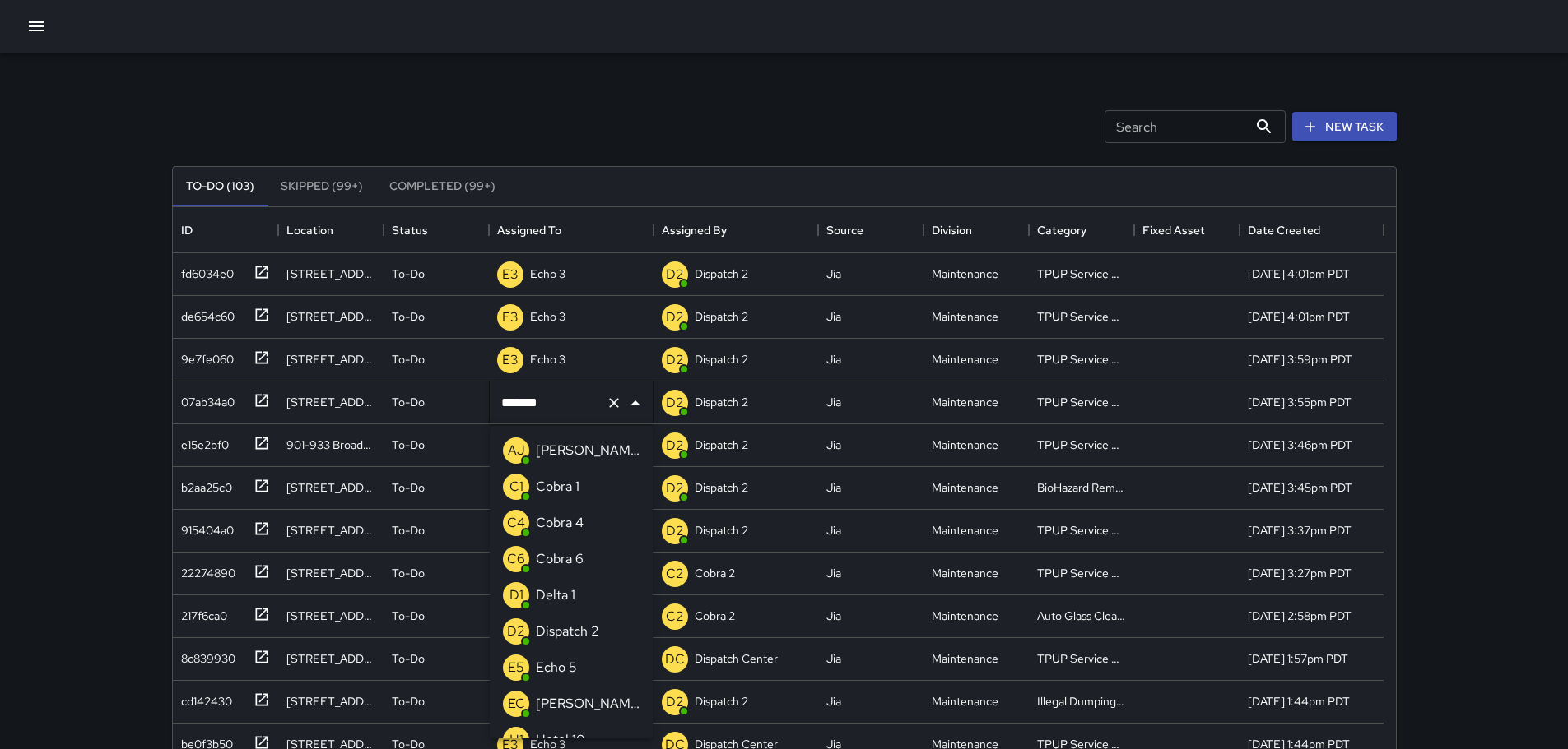
scroll to position [925, 0]
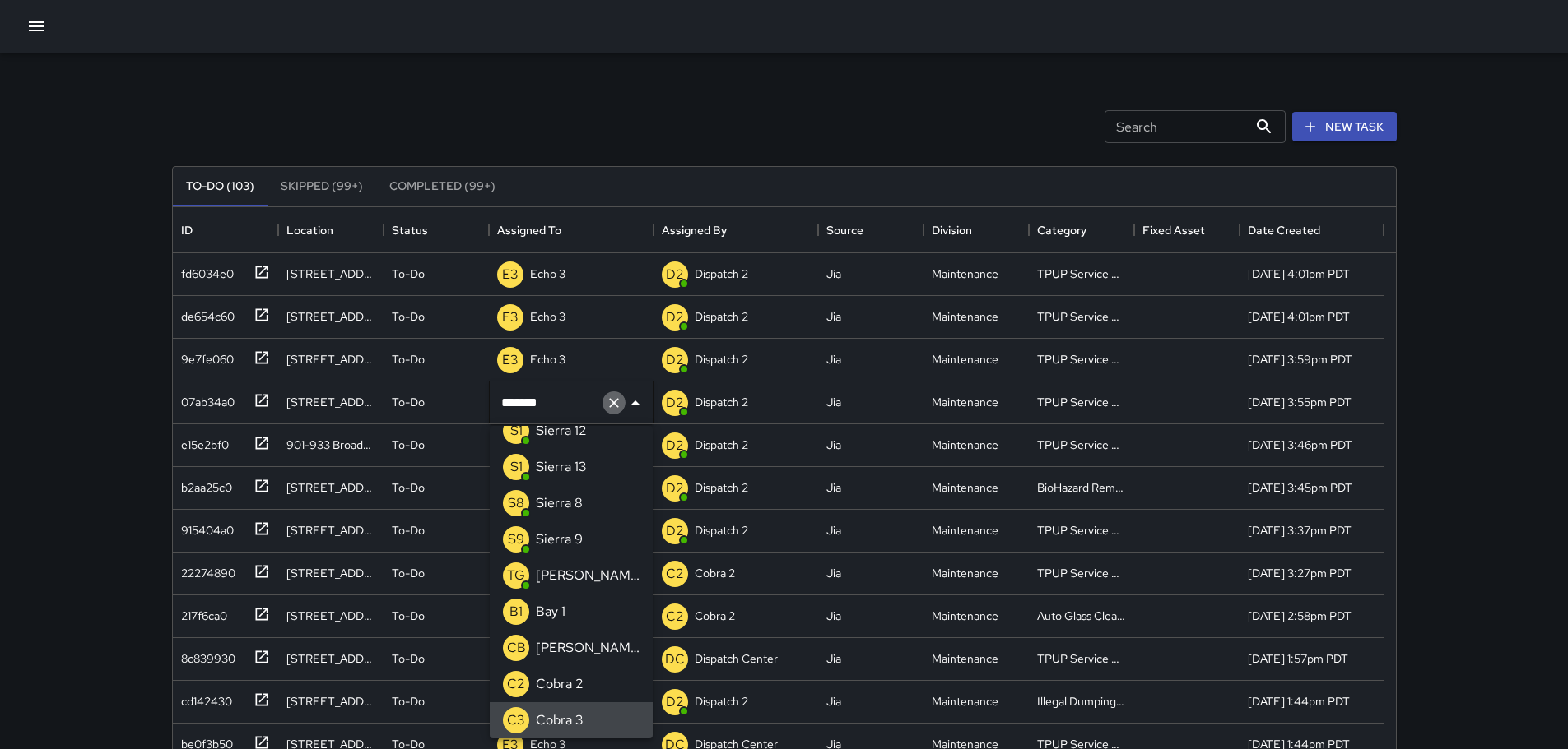
click at [612, 407] on icon "Clear" at bounding box center [614, 403] width 17 height 17
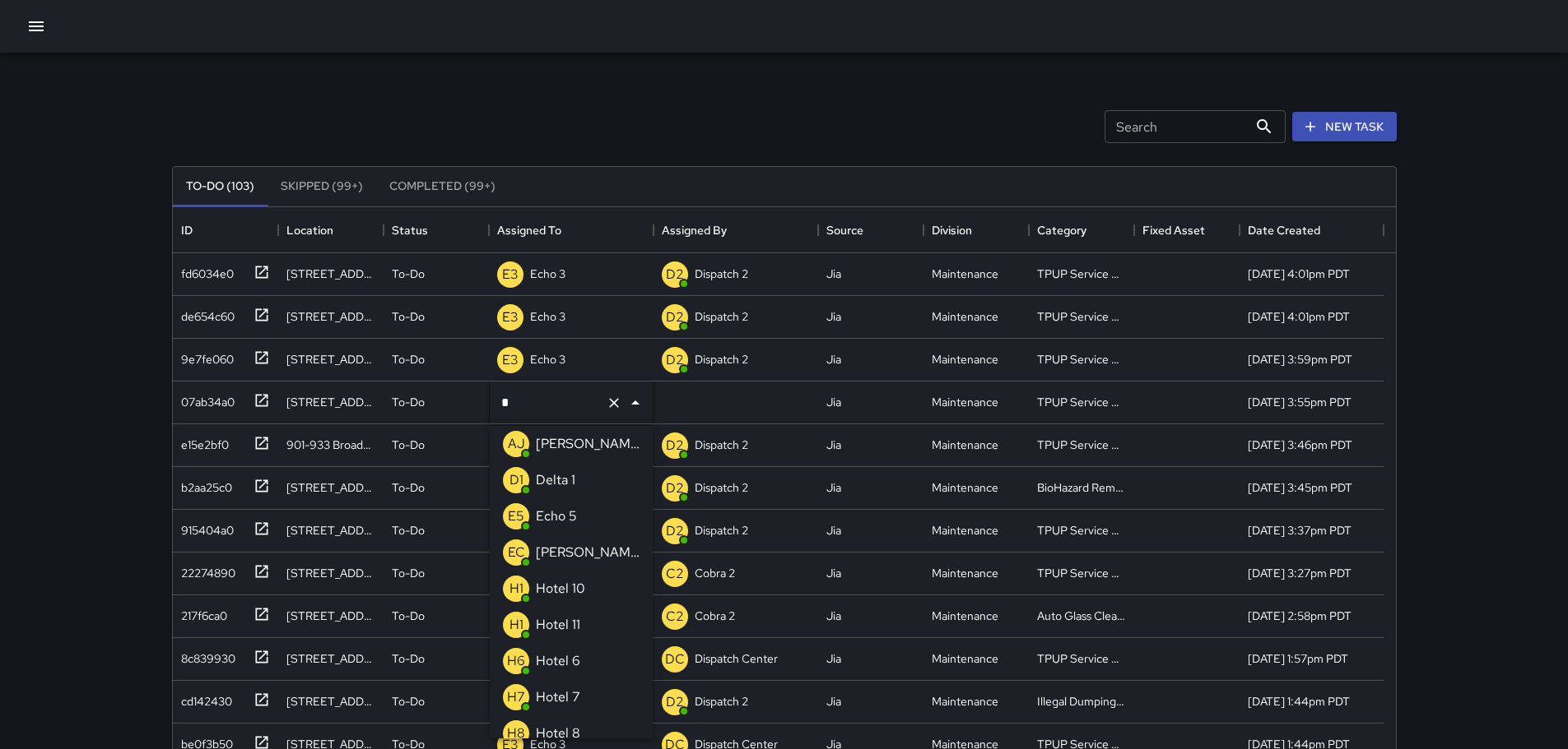
type input "**"
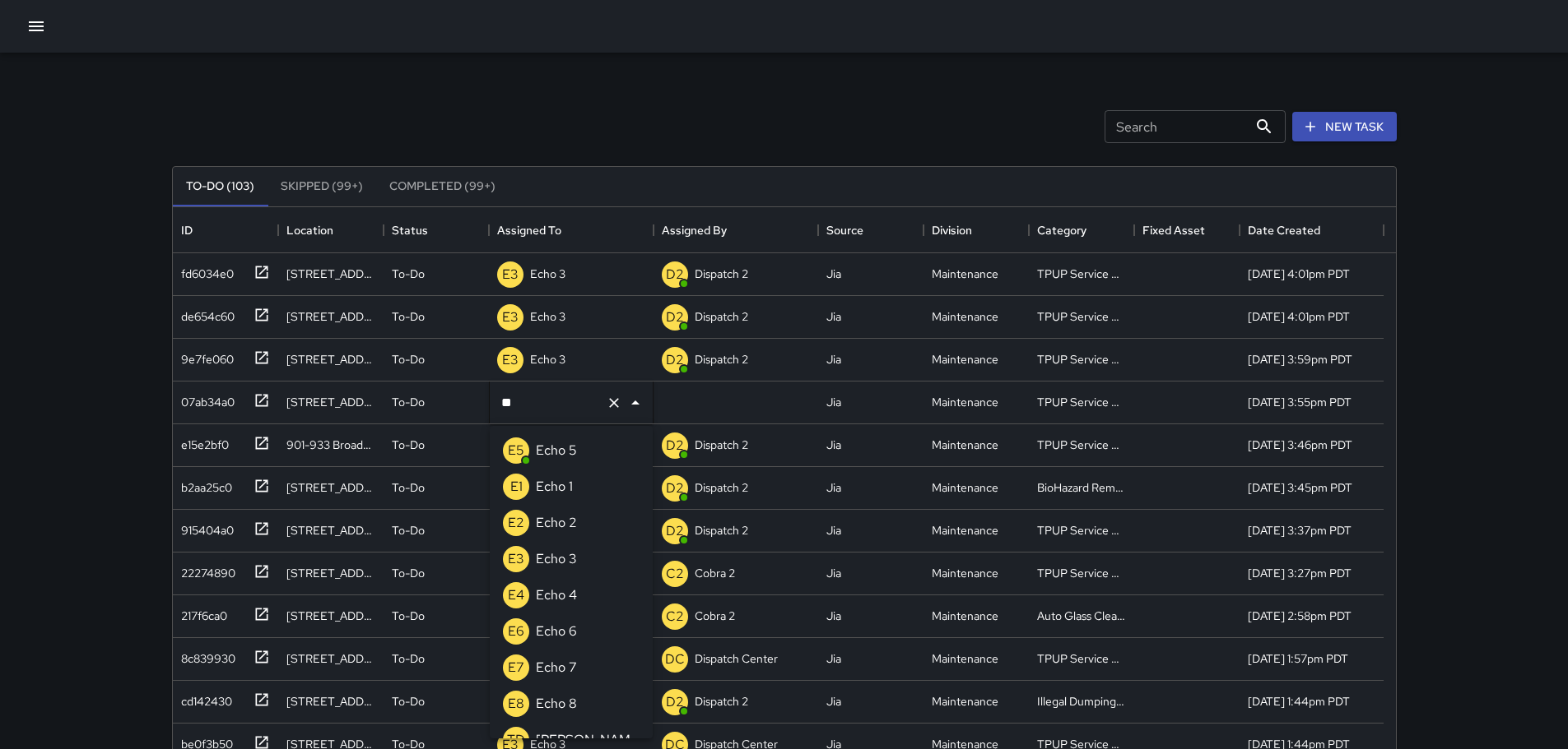
click at [525, 570] on span "E3" at bounding box center [516, 559] width 26 height 26
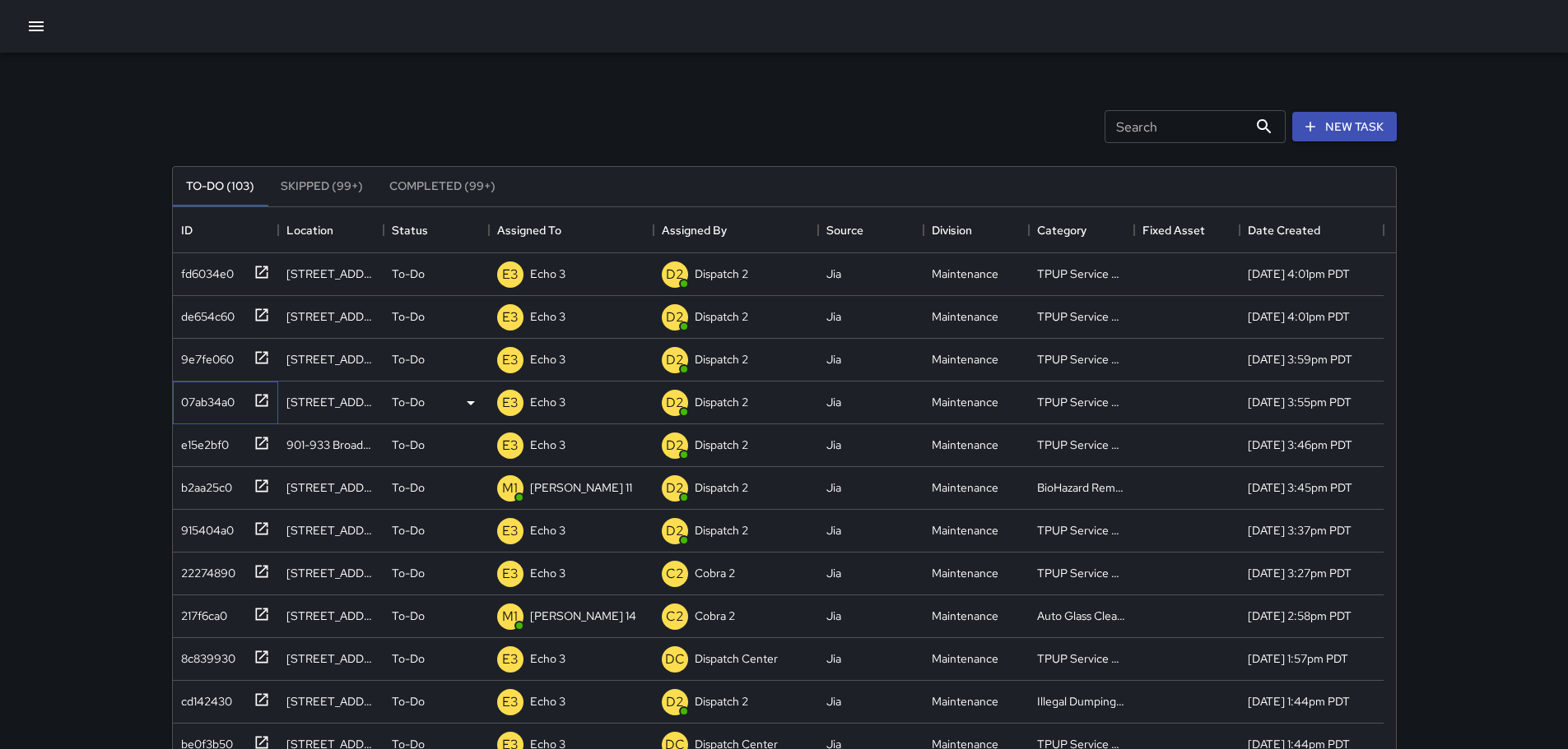
click at [265, 401] on icon at bounding box center [262, 401] width 17 height 17
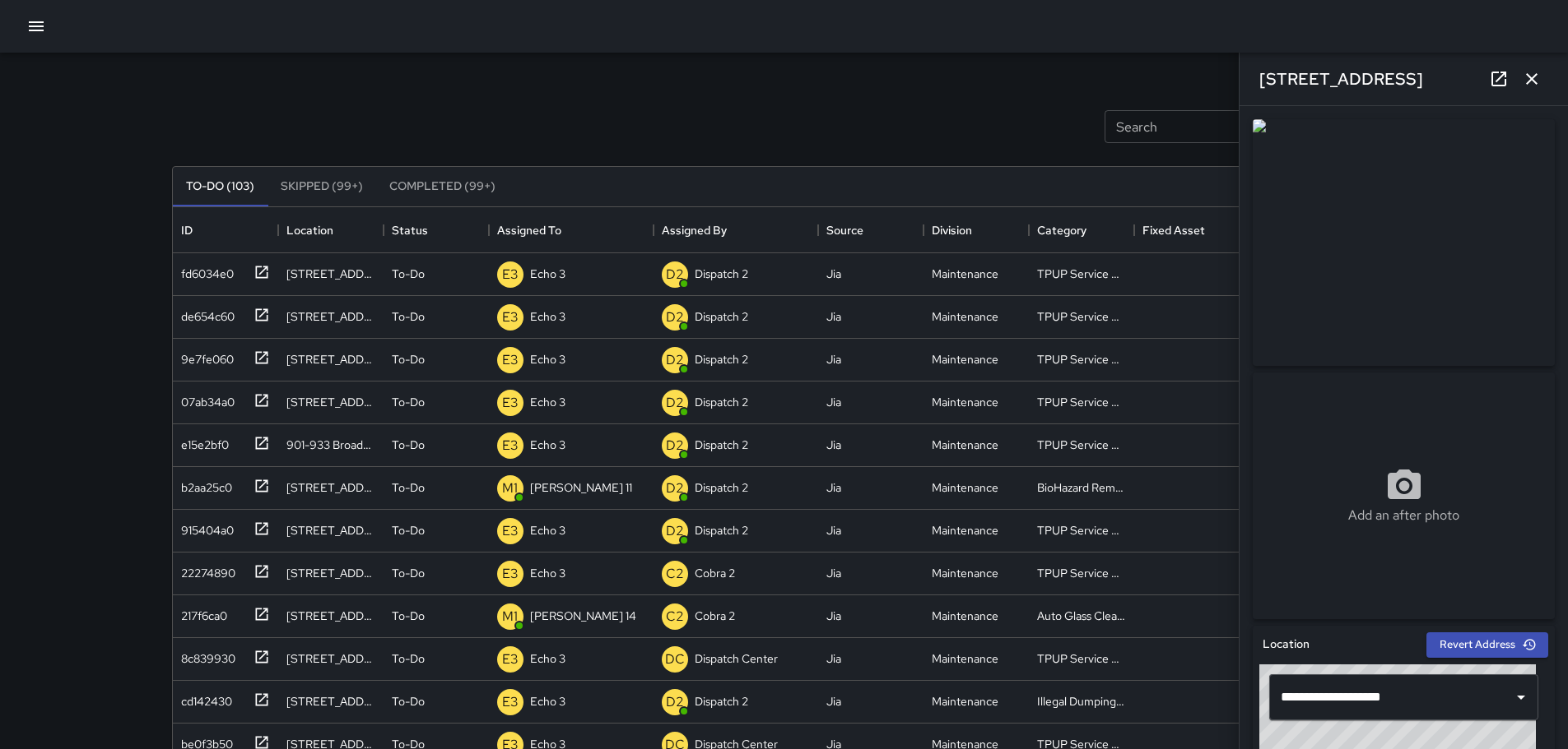
click at [1542, 85] on button "button" at bounding box center [1530, 79] width 33 height 33
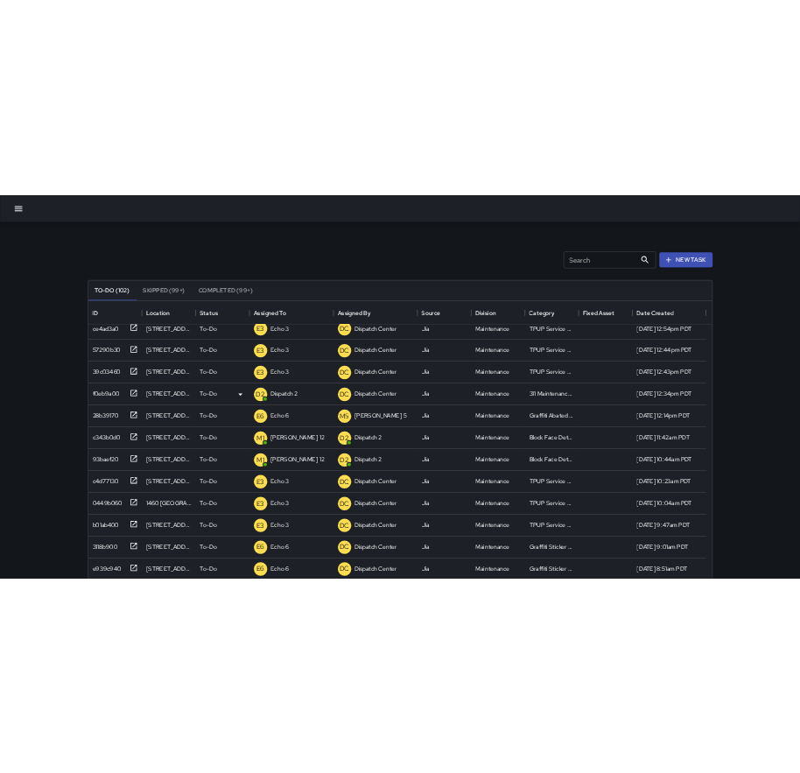
scroll to position [742, 0]
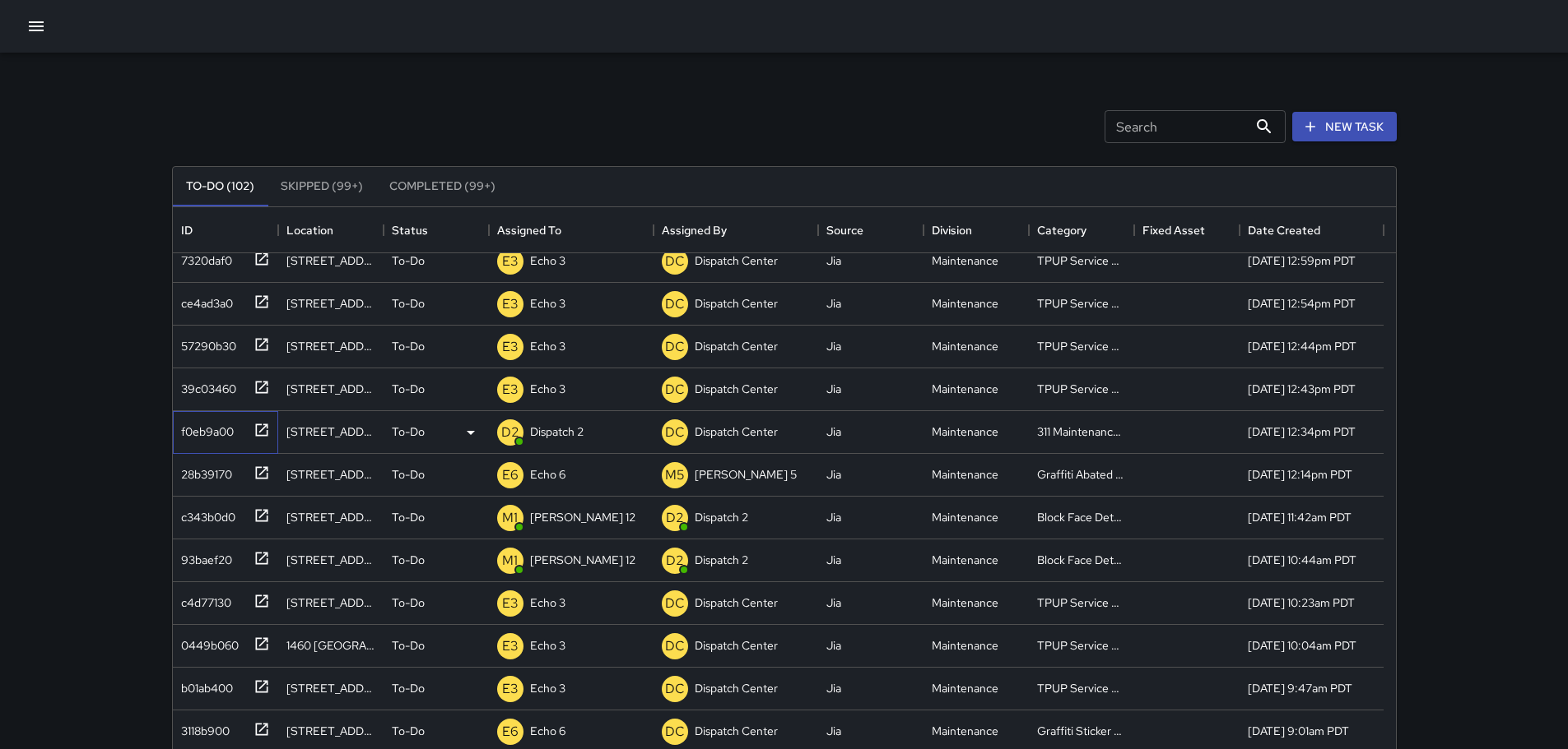
click at [264, 426] on icon at bounding box center [260, 429] width 12 height 12
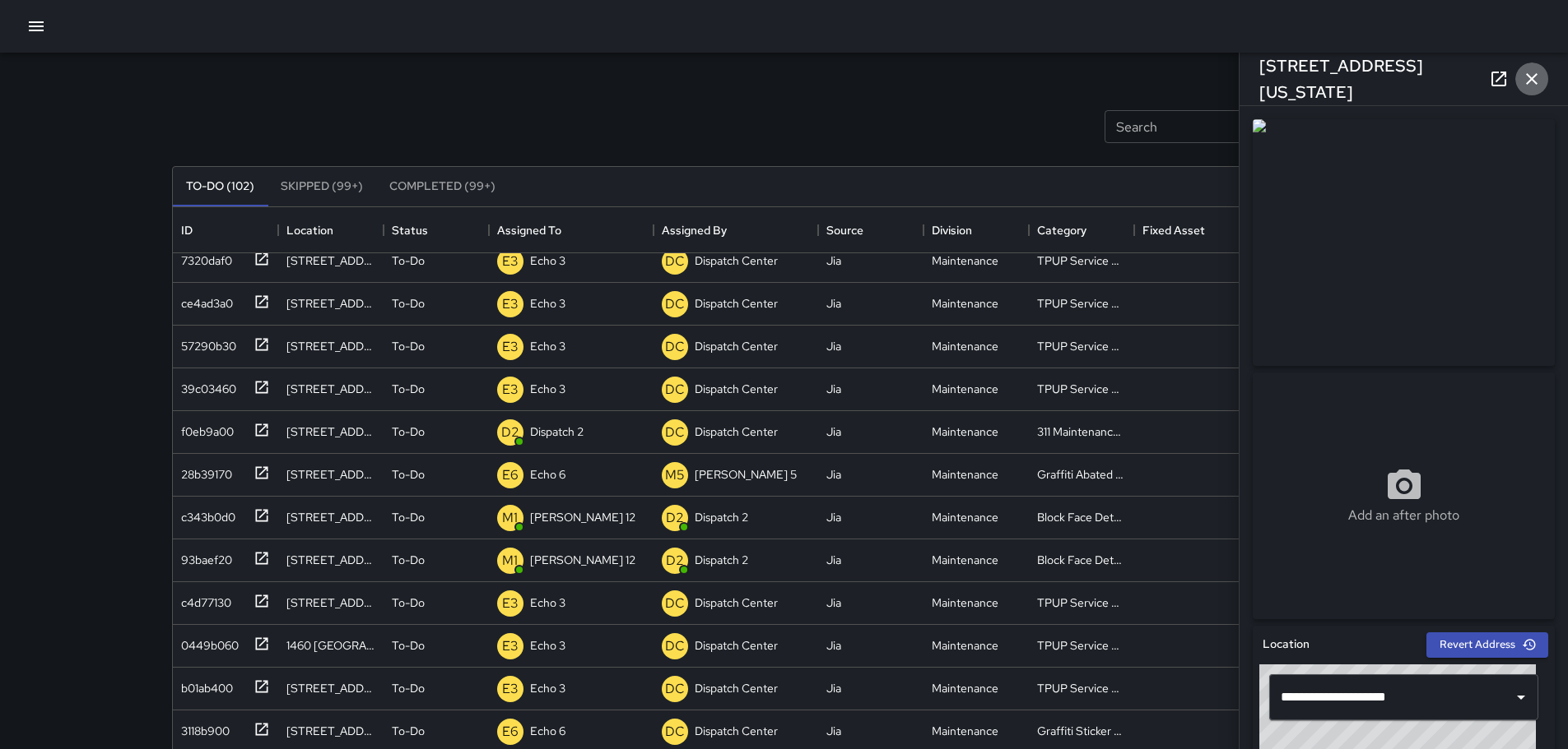
click at [1534, 74] on icon "button" at bounding box center [1530, 79] width 20 height 20
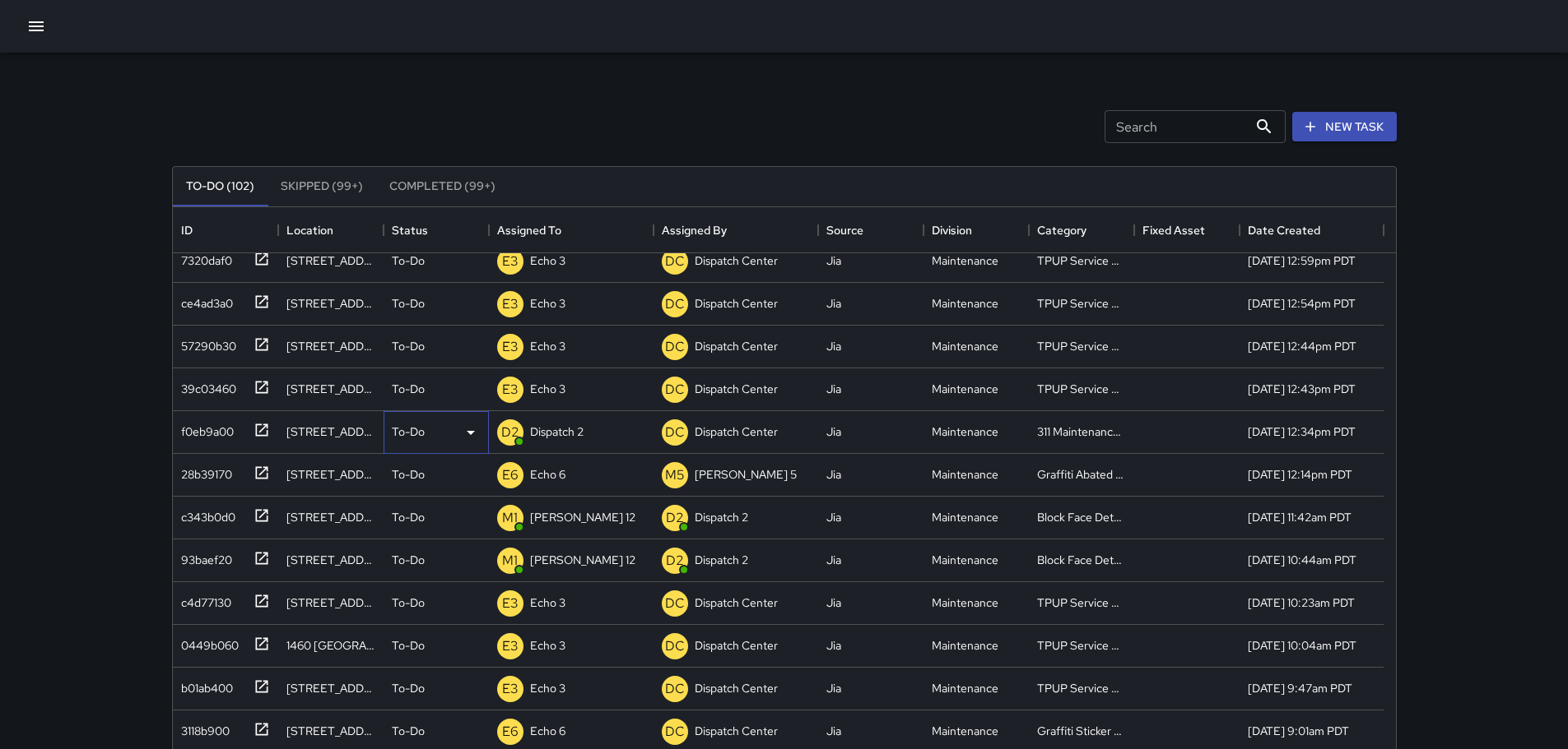
click at [426, 437] on div "To-Do" at bounding box center [436, 432] width 89 height 20
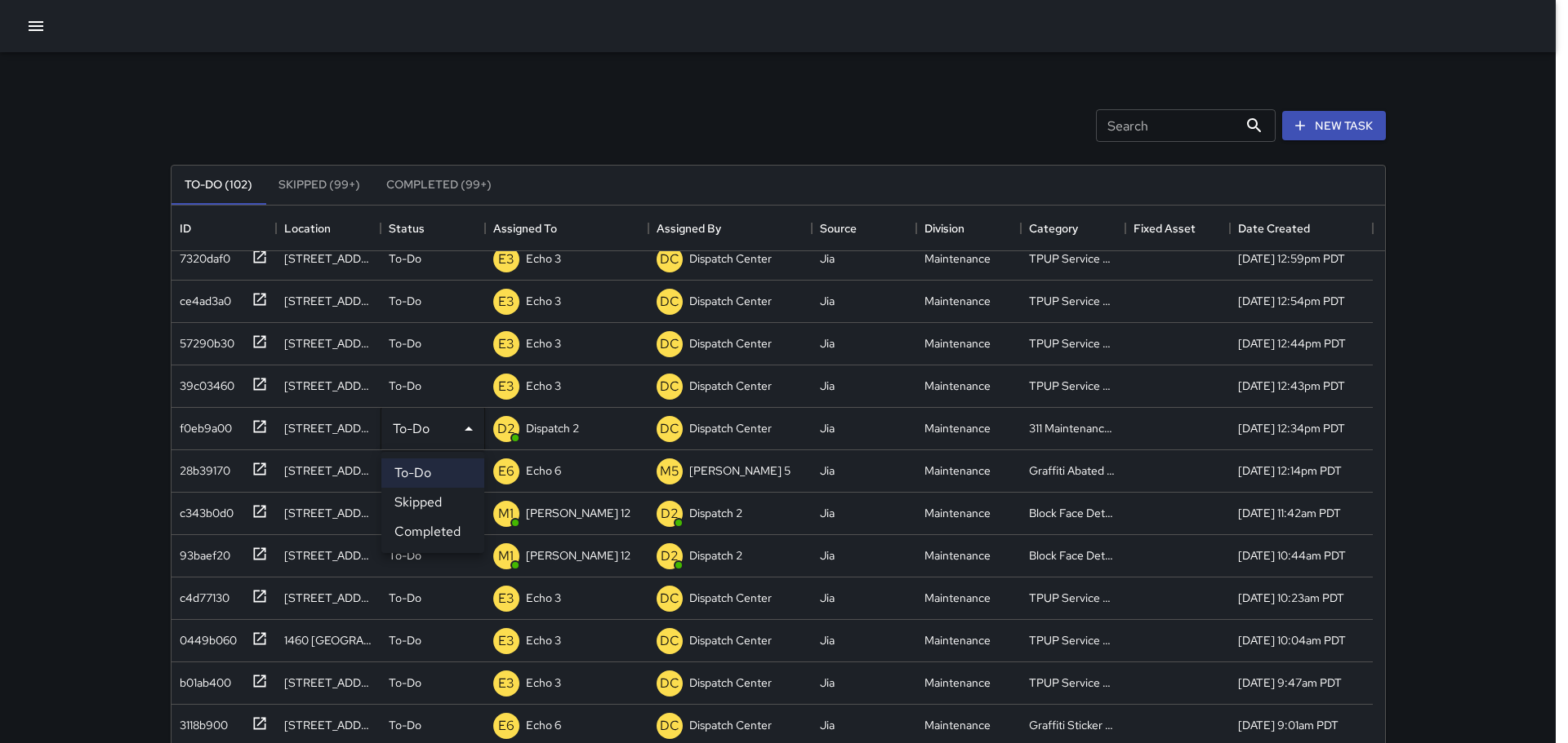
click at [450, 527] on li "Completed" at bounding box center [433, 532] width 103 height 30
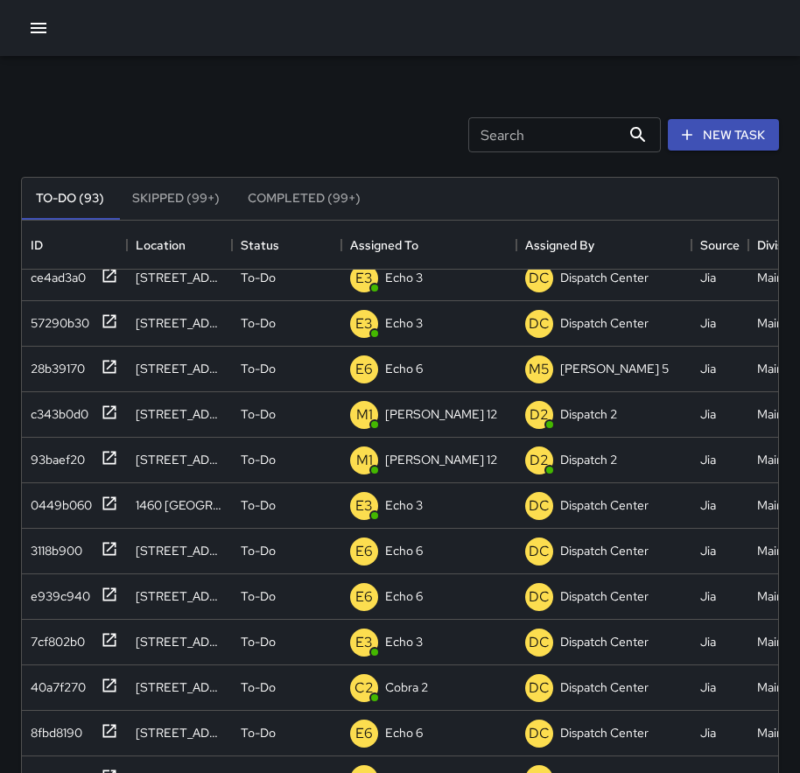
scroll to position [515, 0]
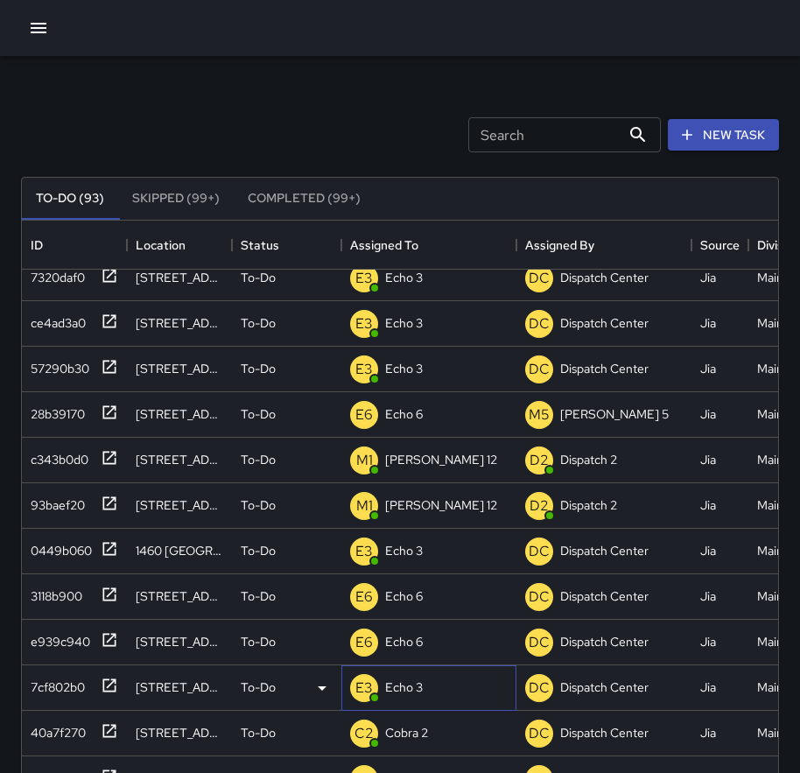
click at [439, 685] on div "E3 Echo 3" at bounding box center [428, 688] width 175 height 46
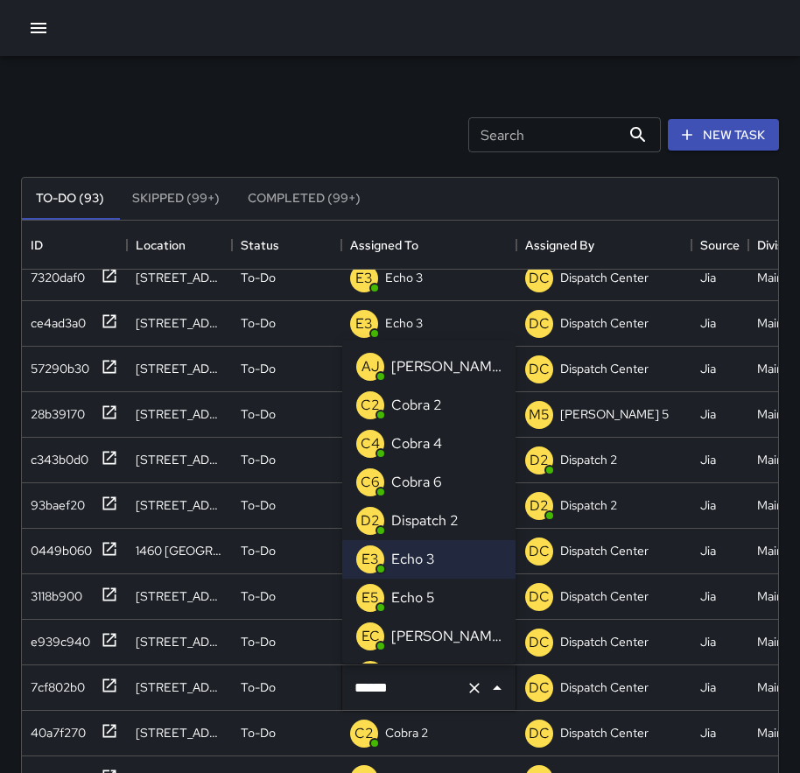
click at [732, 53] on div at bounding box center [400, 28] width 800 height 56
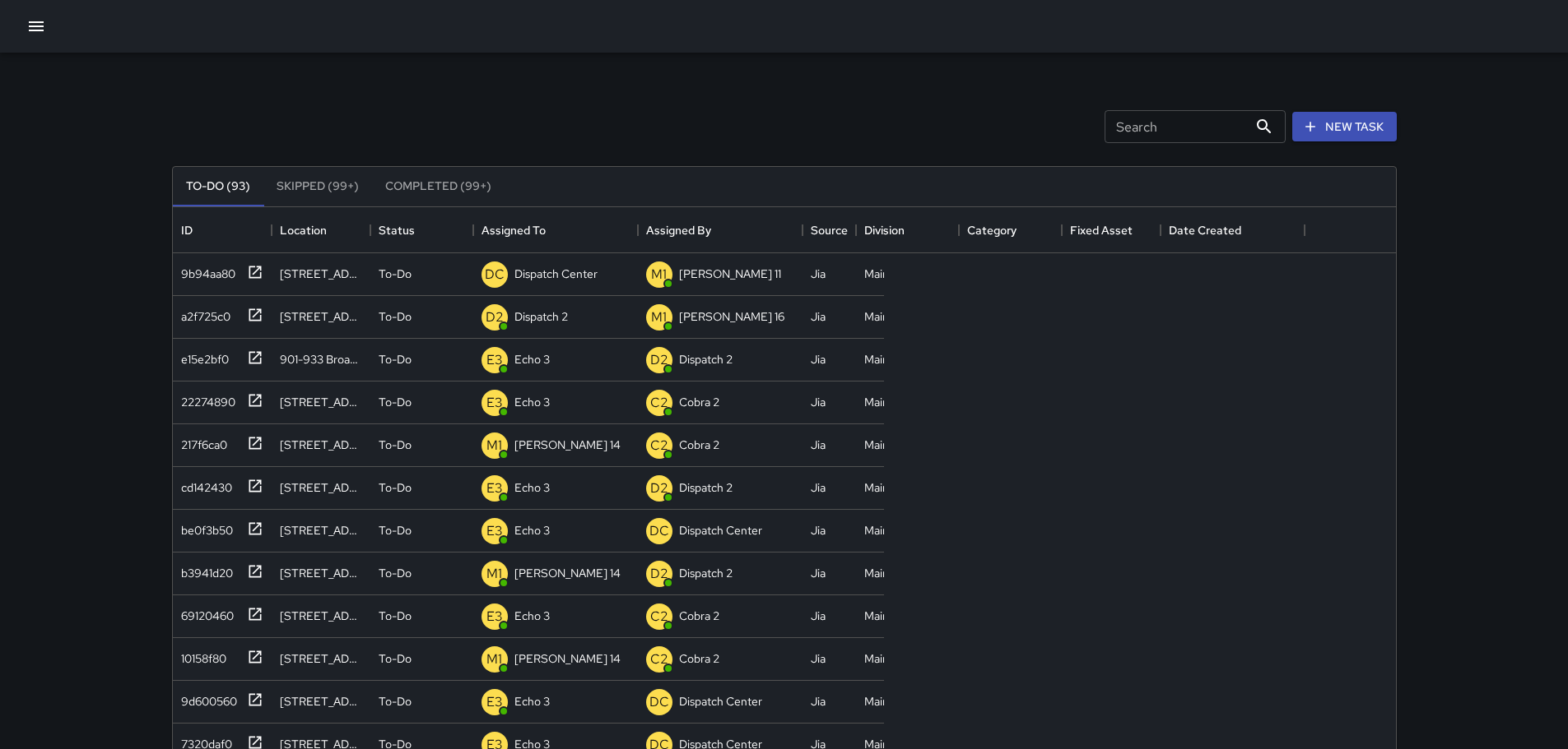
scroll to position [684, 1211]
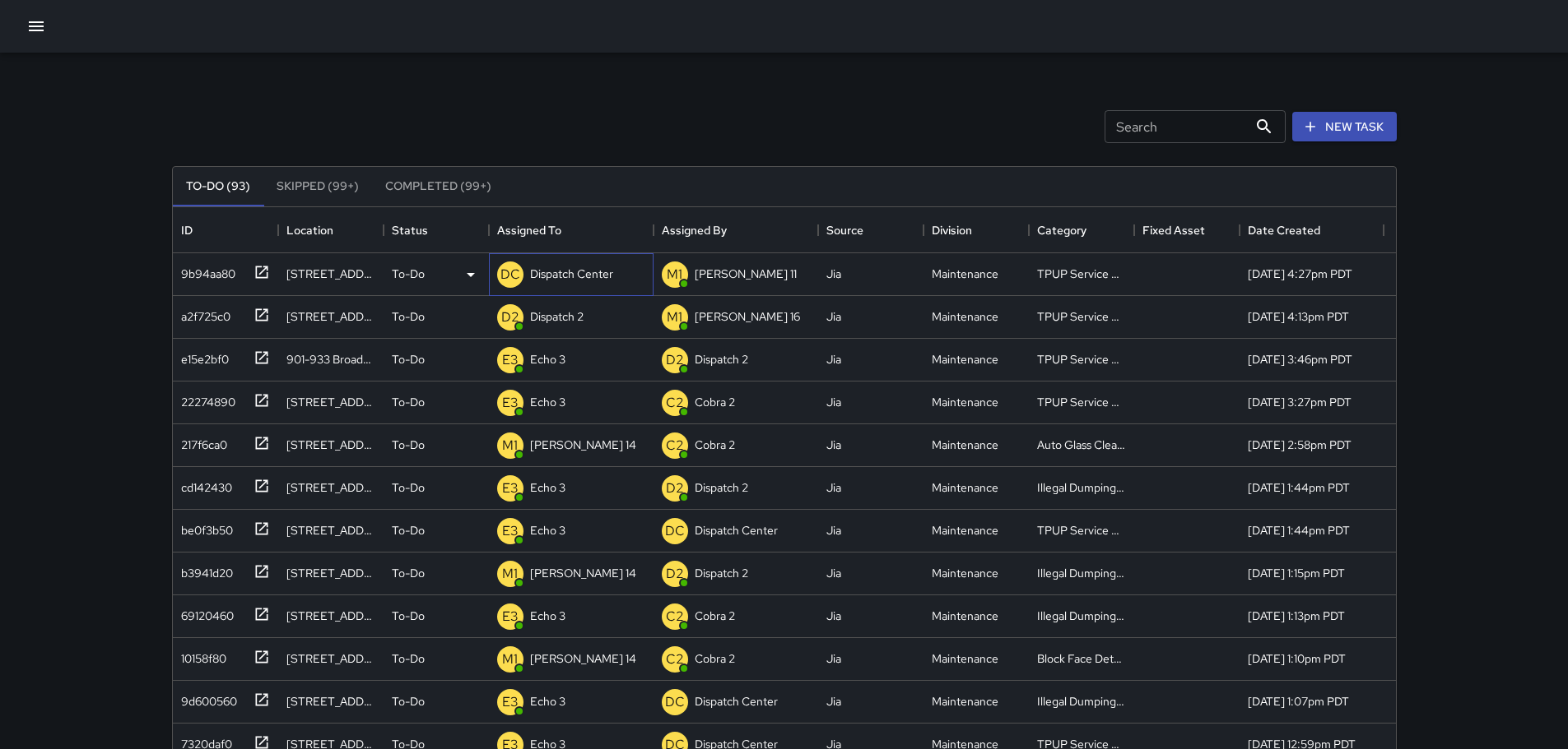
click at [597, 270] on p "Dispatch Center" at bounding box center [572, 274] width 83 height 17
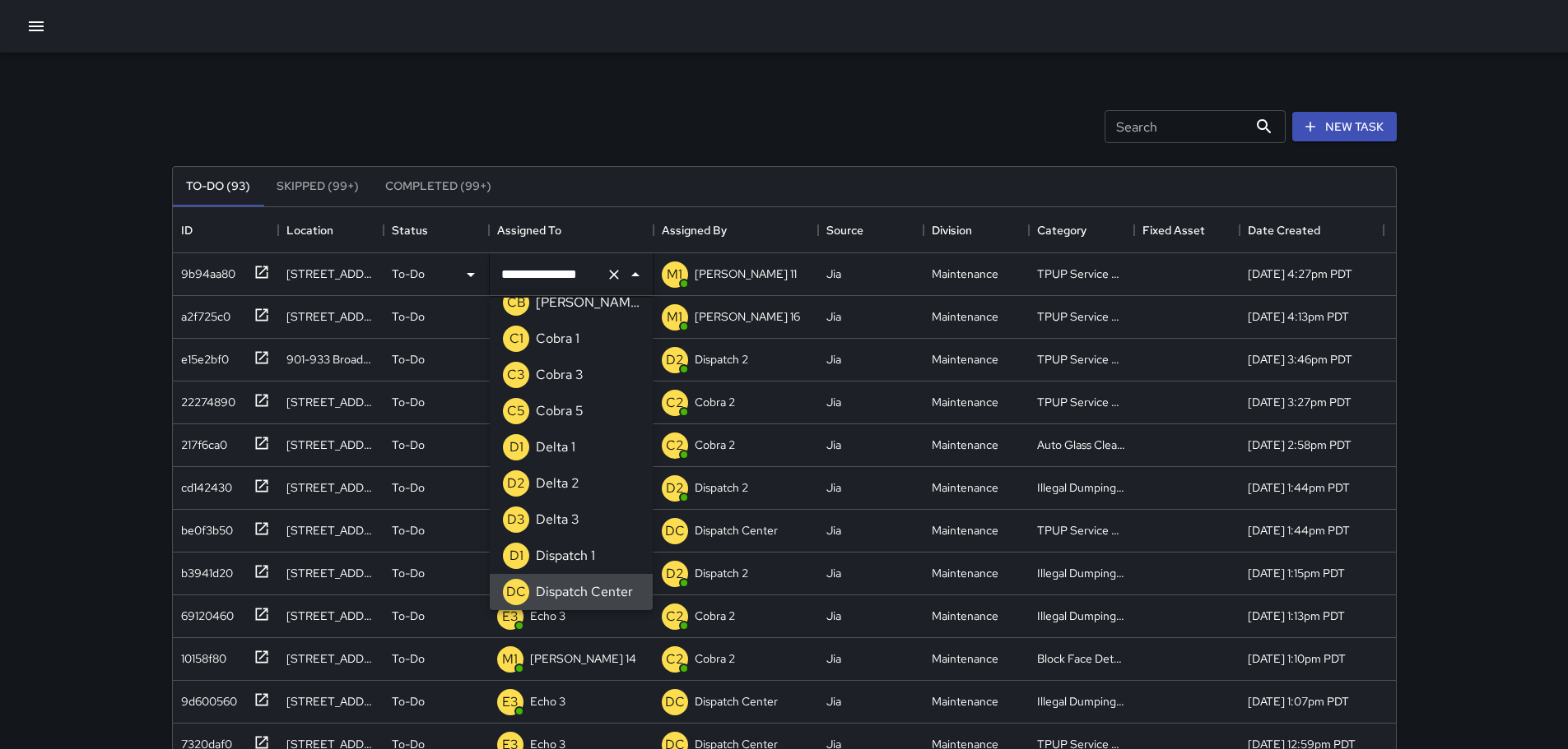
click at [617, 272] on icon "Clear" at bounding box center [614, 274] width 10 height 10
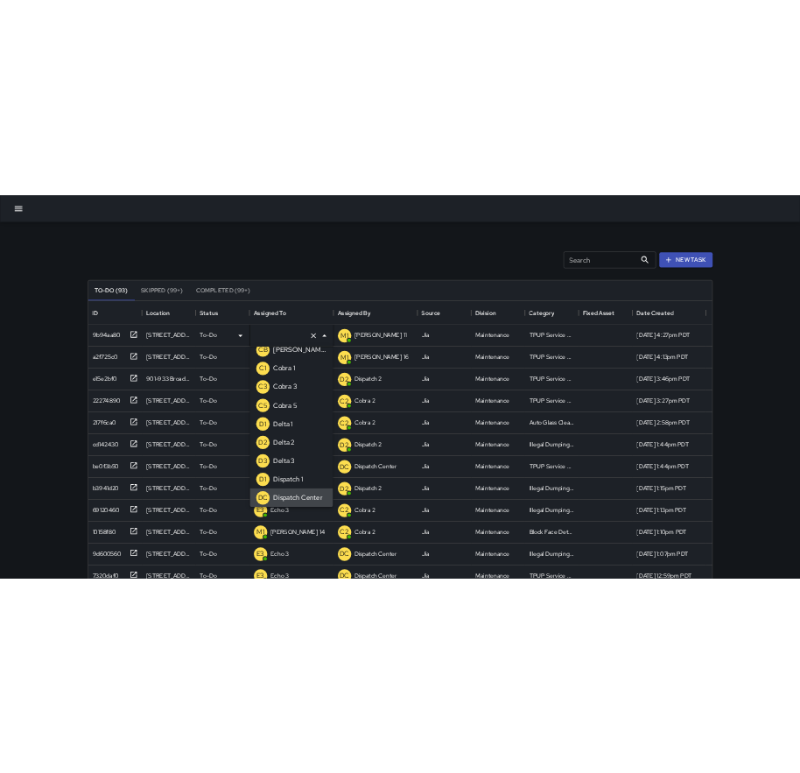
scroll to position [7, 0]
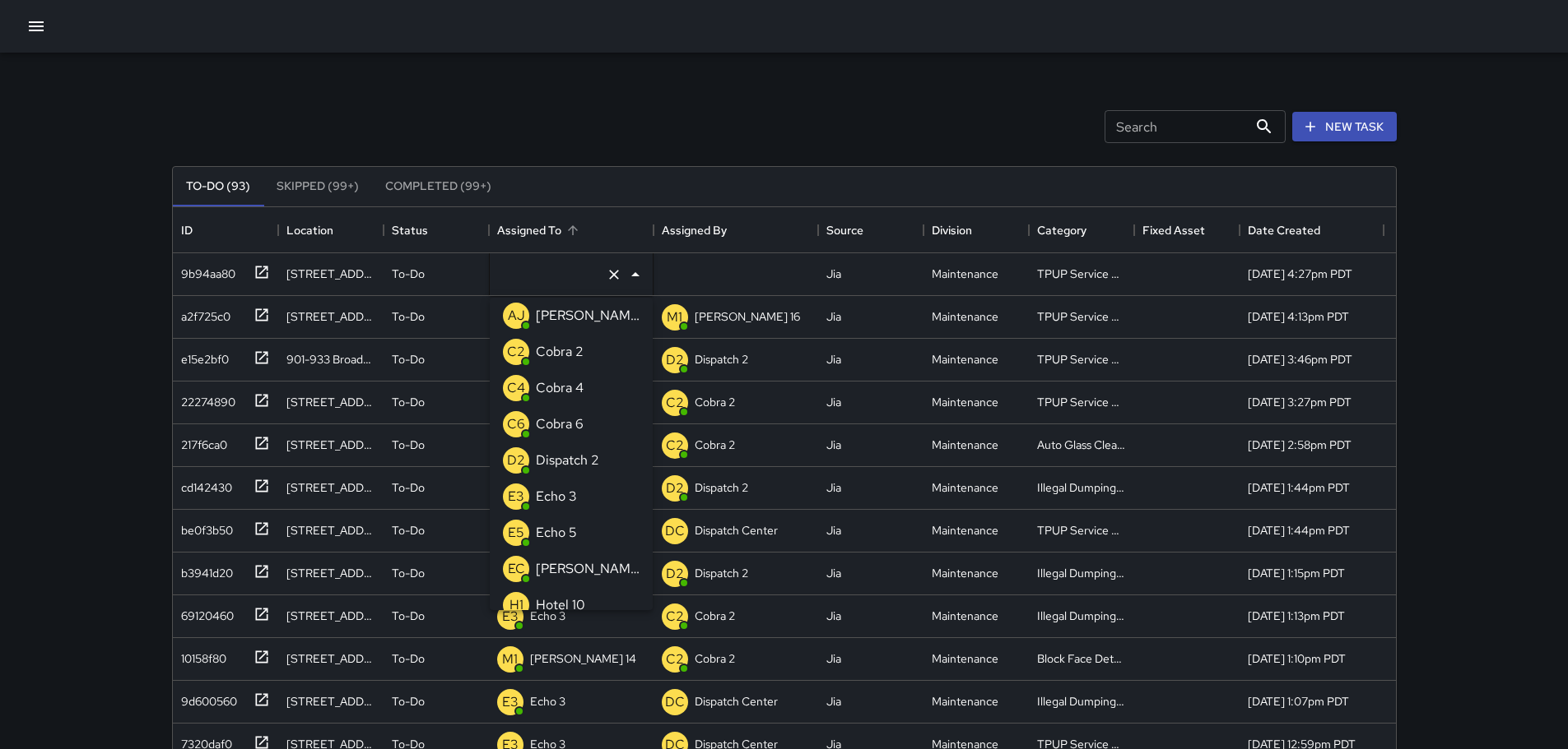
type input "*"
click at [578, 361] on div "Echo 3" at bounding box center [556, 352] width 48 height 26
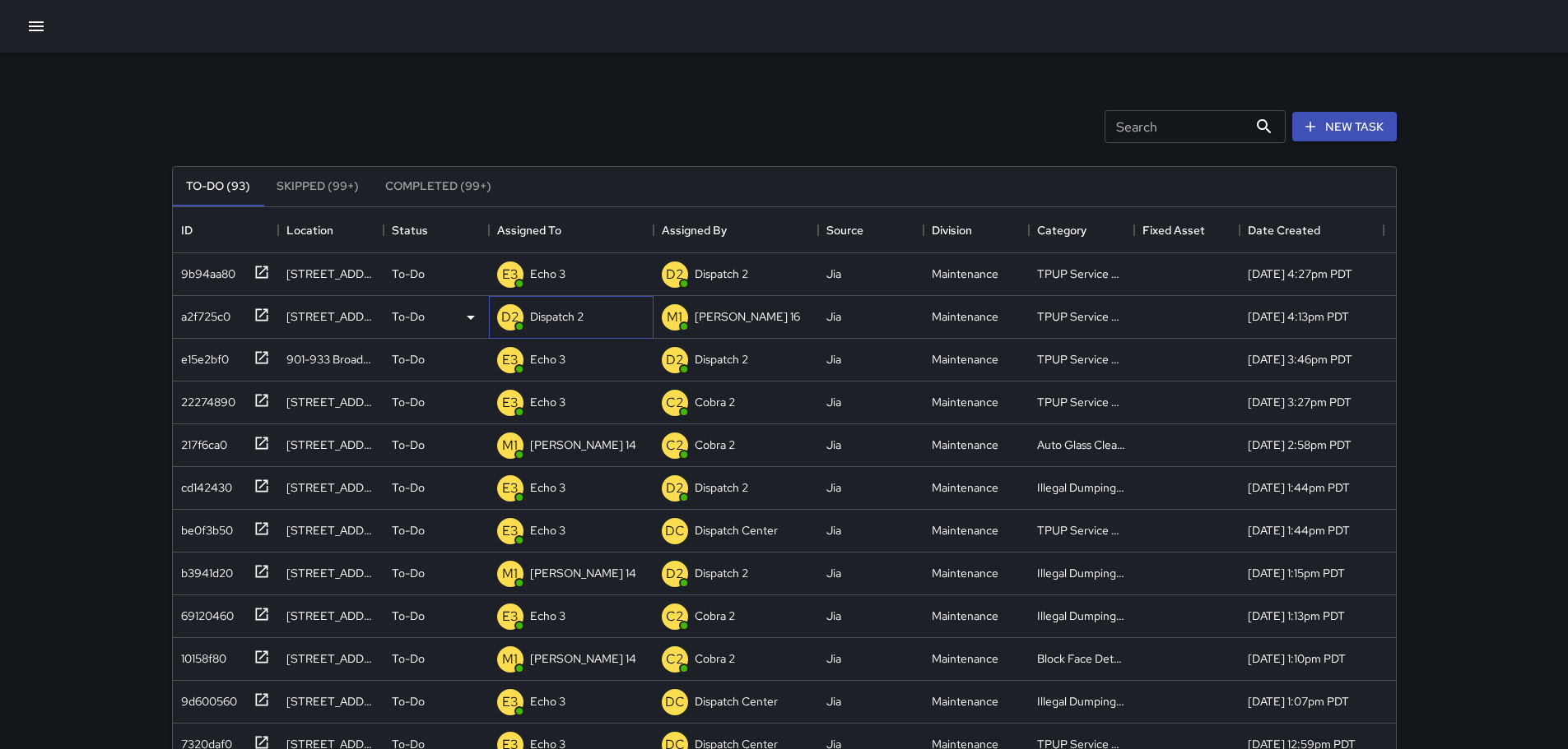
click at [518, 327] on span at bounding box center [519, 326] width 7 height 7
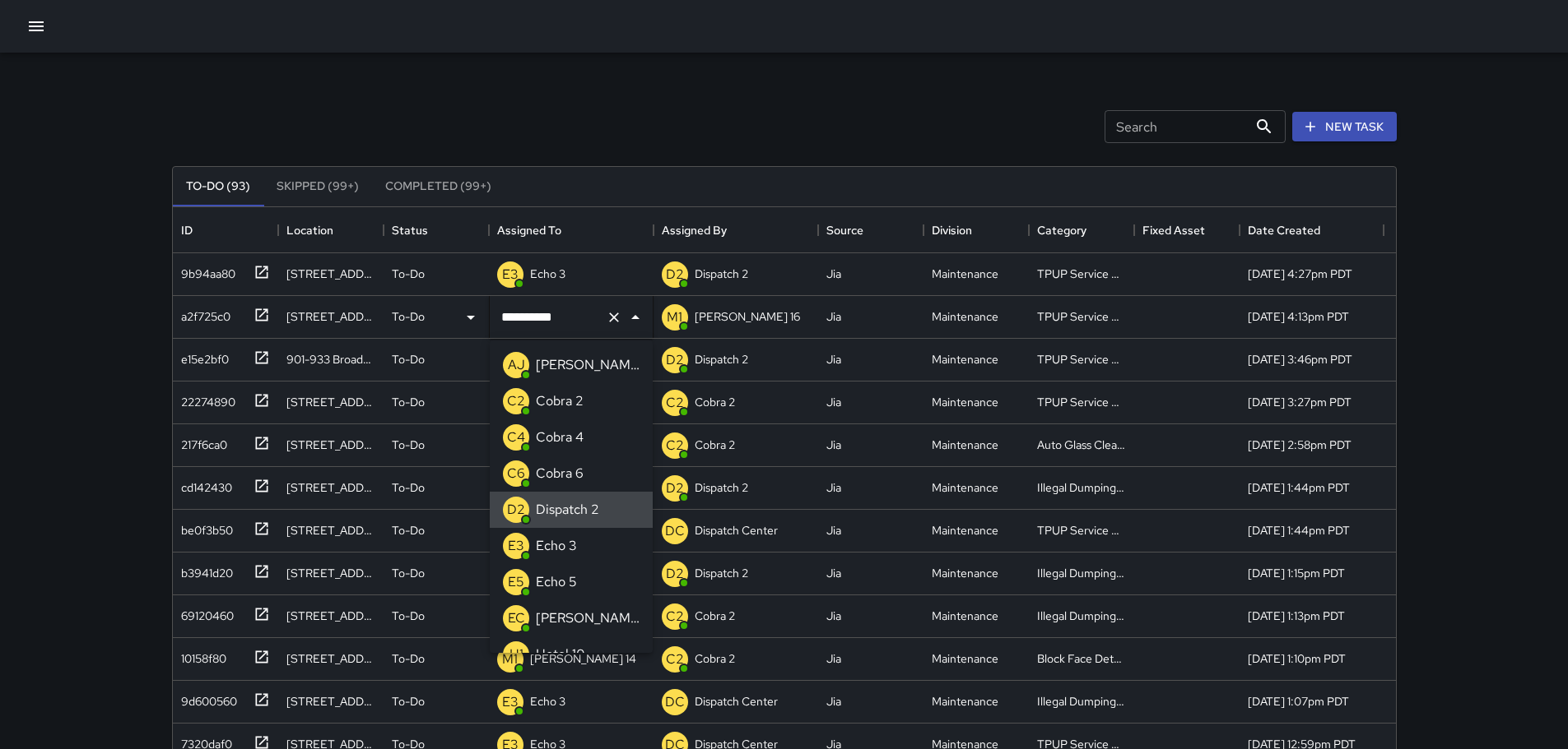
click at [610, 321] on icon "Clear" at bounding box center [614, 318] width 17 height 17
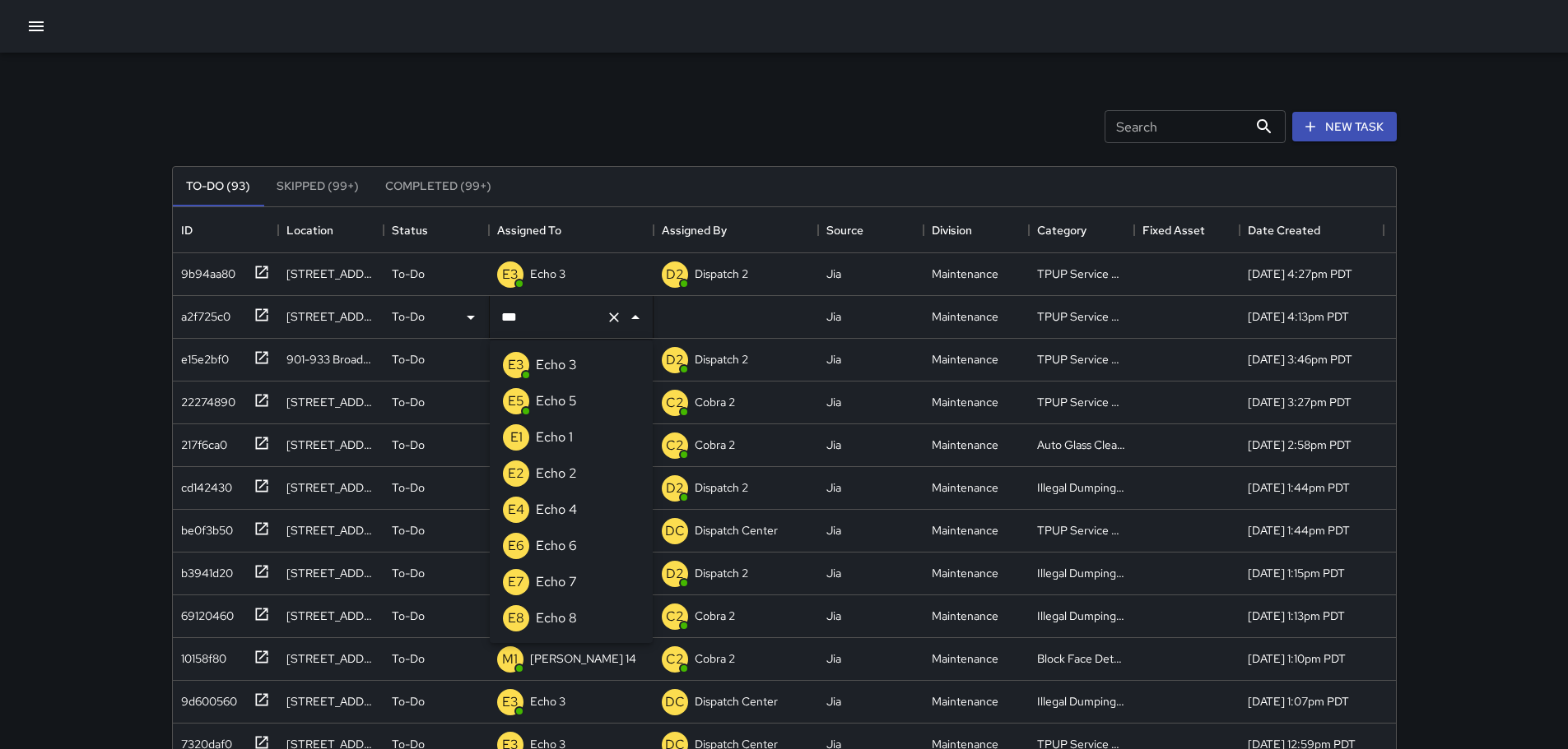
type input "****"
click at [572, 360] on p "Echo 3" at bounding box center [557, 365] width 41 height 20
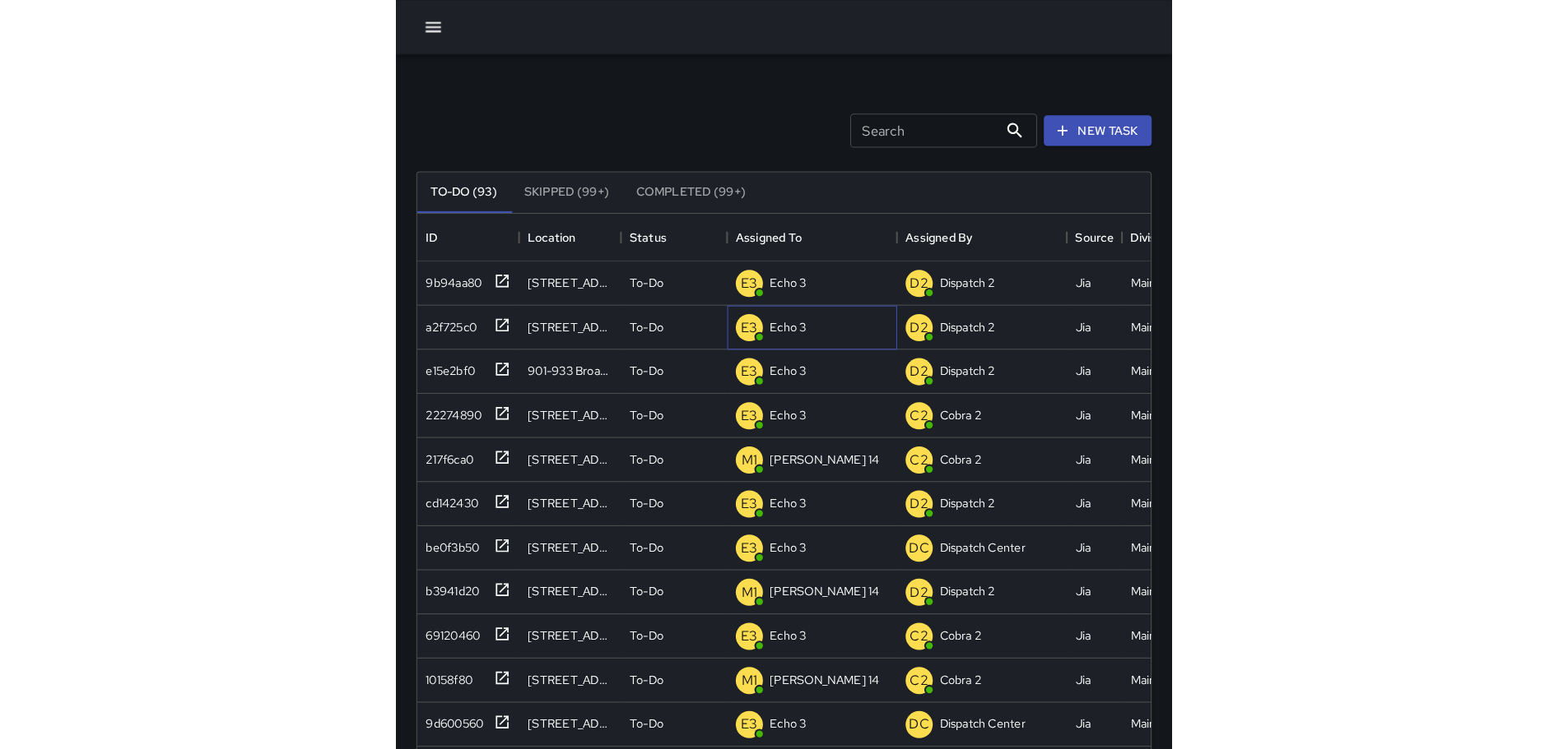
scroll to position [684, 1211]
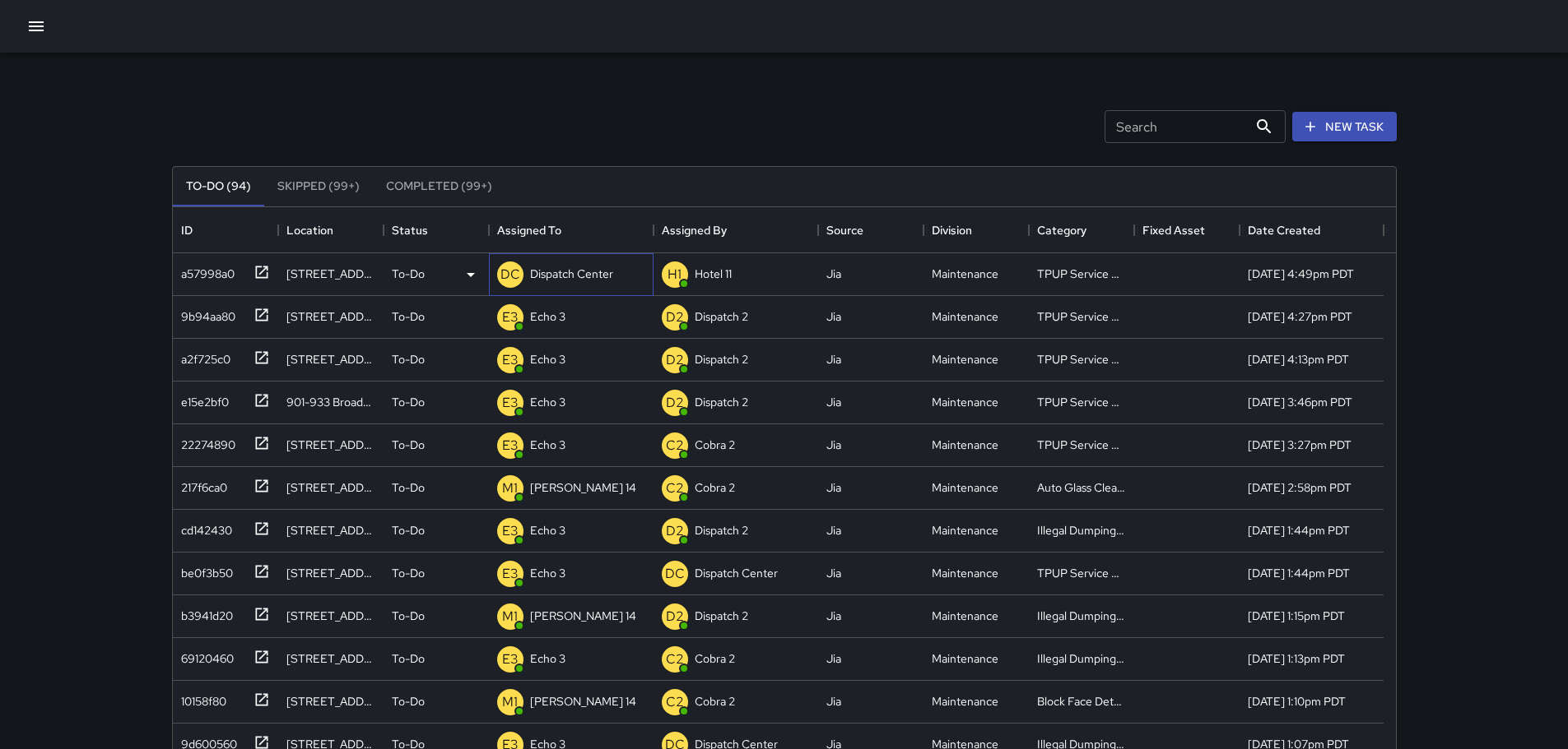
click at [547, 286] on div "Dispatch Center" at bounding box center [571, 273] width 89 height 23
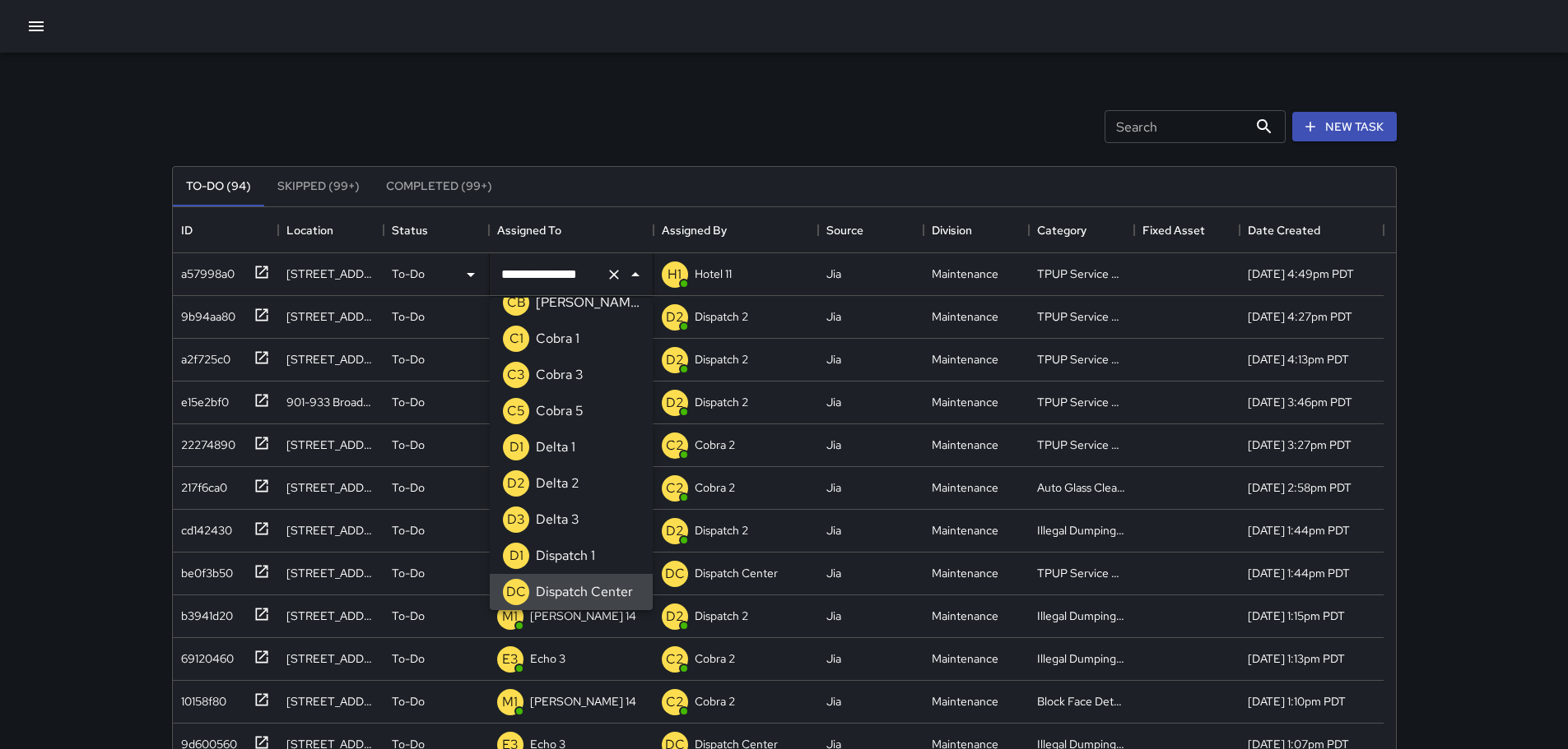
click at [611, 280] on icon "Clear" at bounding box center [614, 275] width 17 height 17
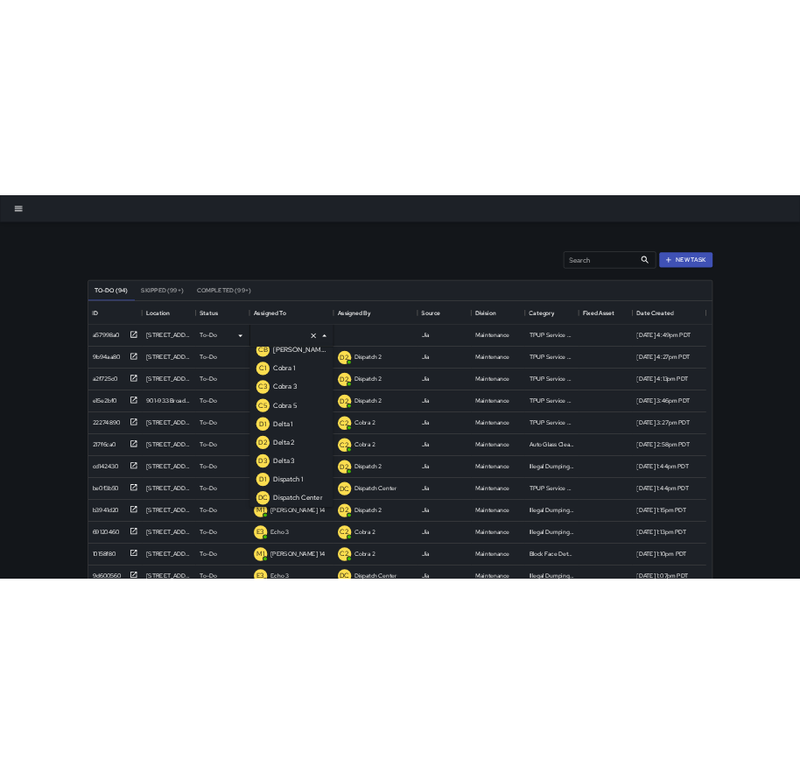
scroll to position [7, 0]
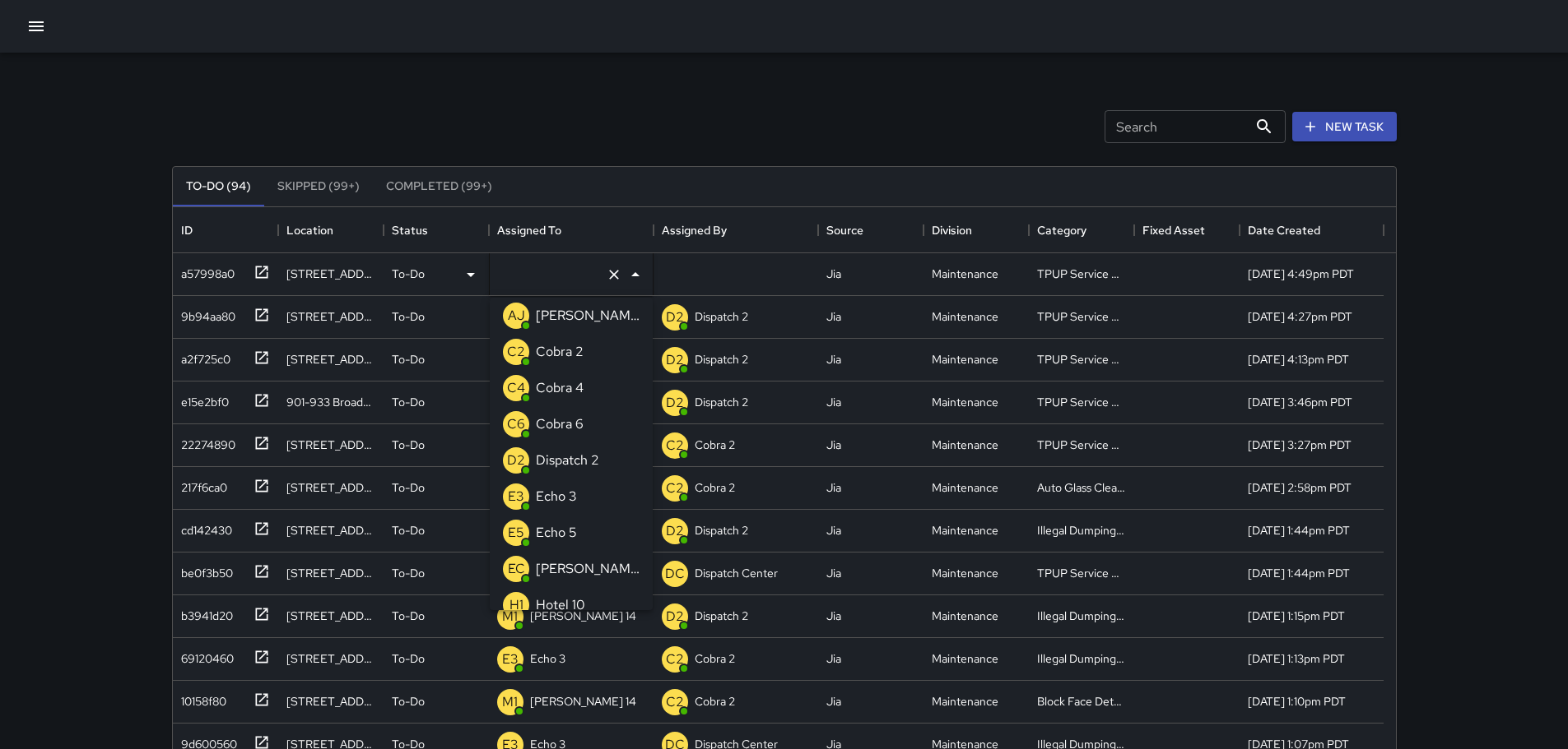
type input "*"
click at [560, 351] on p "Echo 3" at bounding box center [557, 351] width 41 height 20
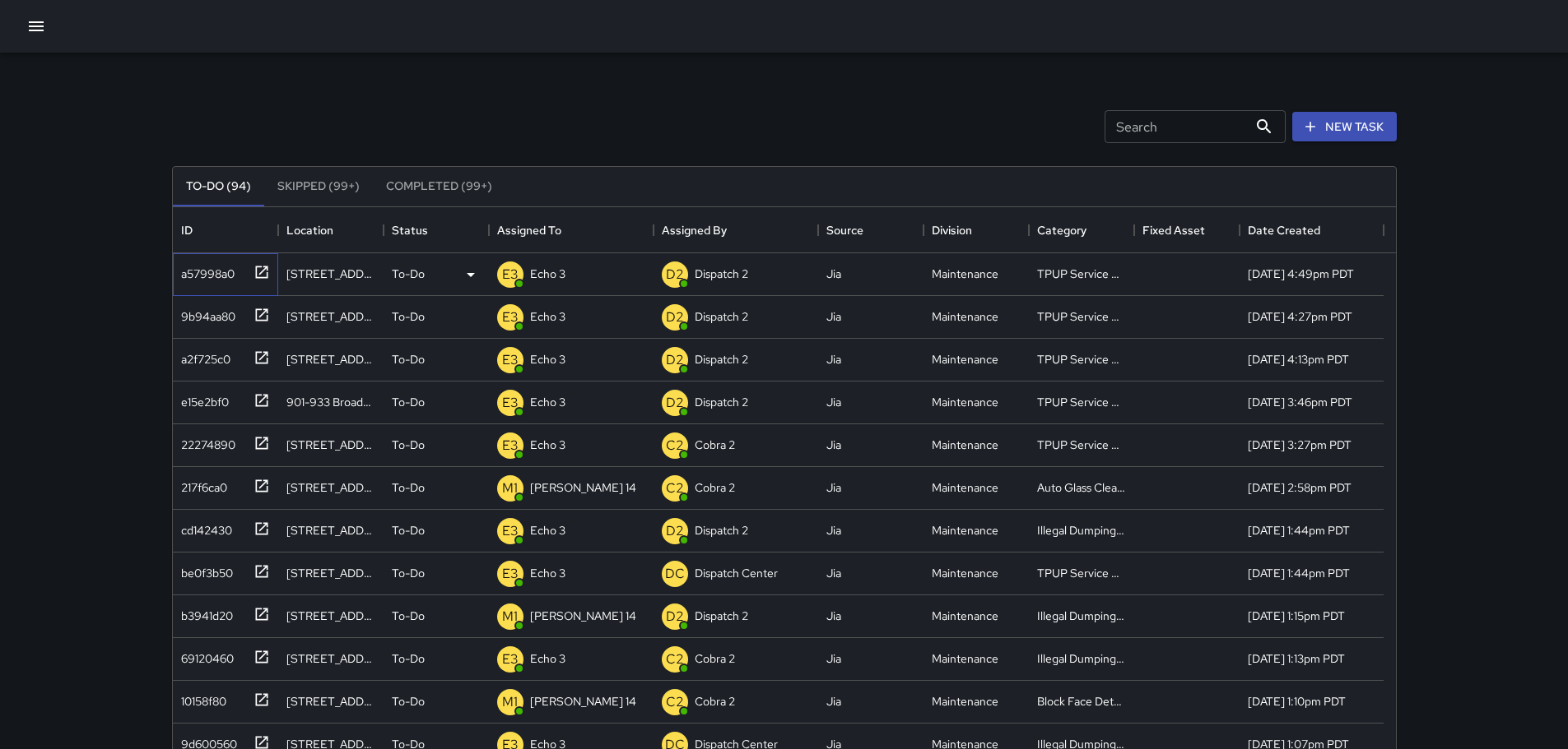
click at [264, 267] on icon at bounding box center [260, 272] width 12 height 12
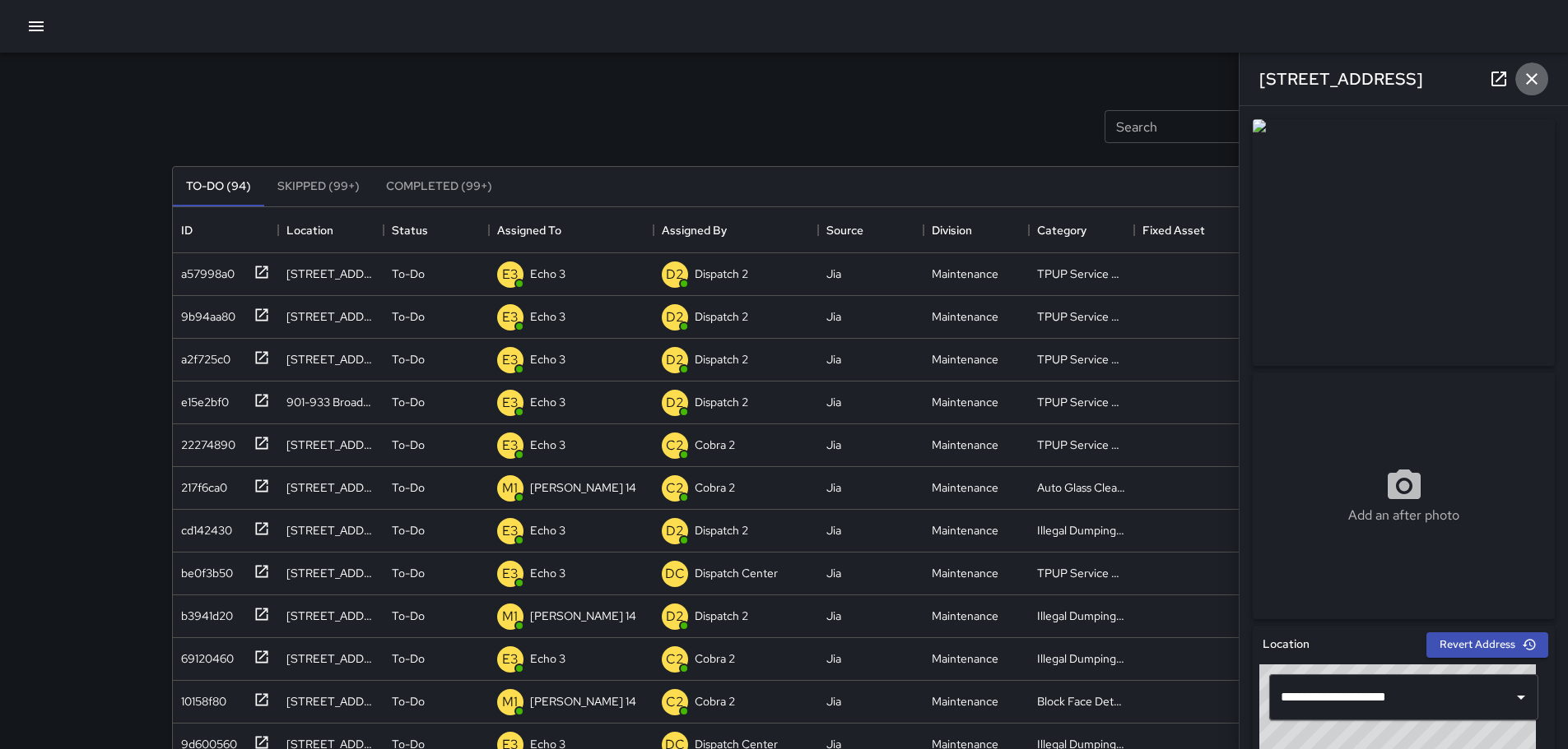
click at [1529, 85] on icon "button" at bounding box center [1530, 79] width 20 height 20
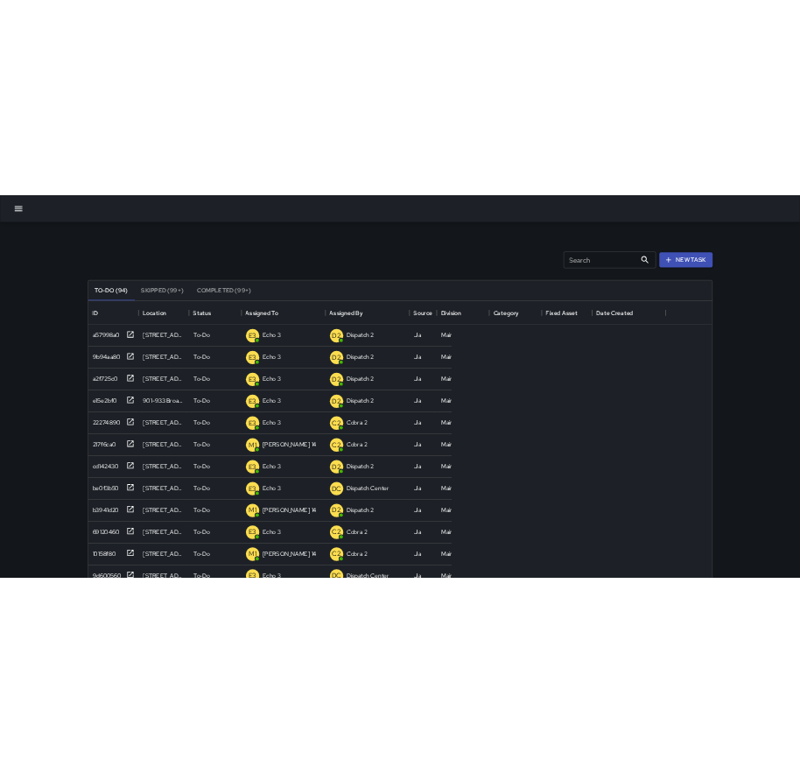
scroll to position [728, 743]
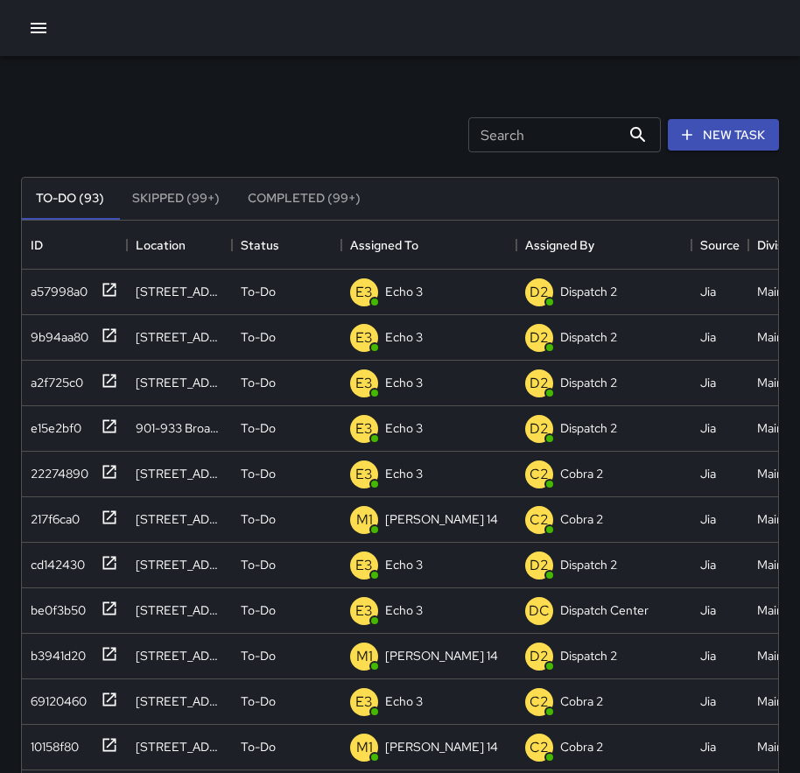
click at [11, 663] on div "Search Search New Task To-Do (93) Skipped (99+) Completed (99+) ID Location Sta…" at bounding box center [400, 545] width 800 height 978
click at [8, 659] on div "Search Search New Task To-Do (93) Skipped (99+) Completed (99+) ID Location Sta…" at bounding box center [400, 545] width 800 height 978
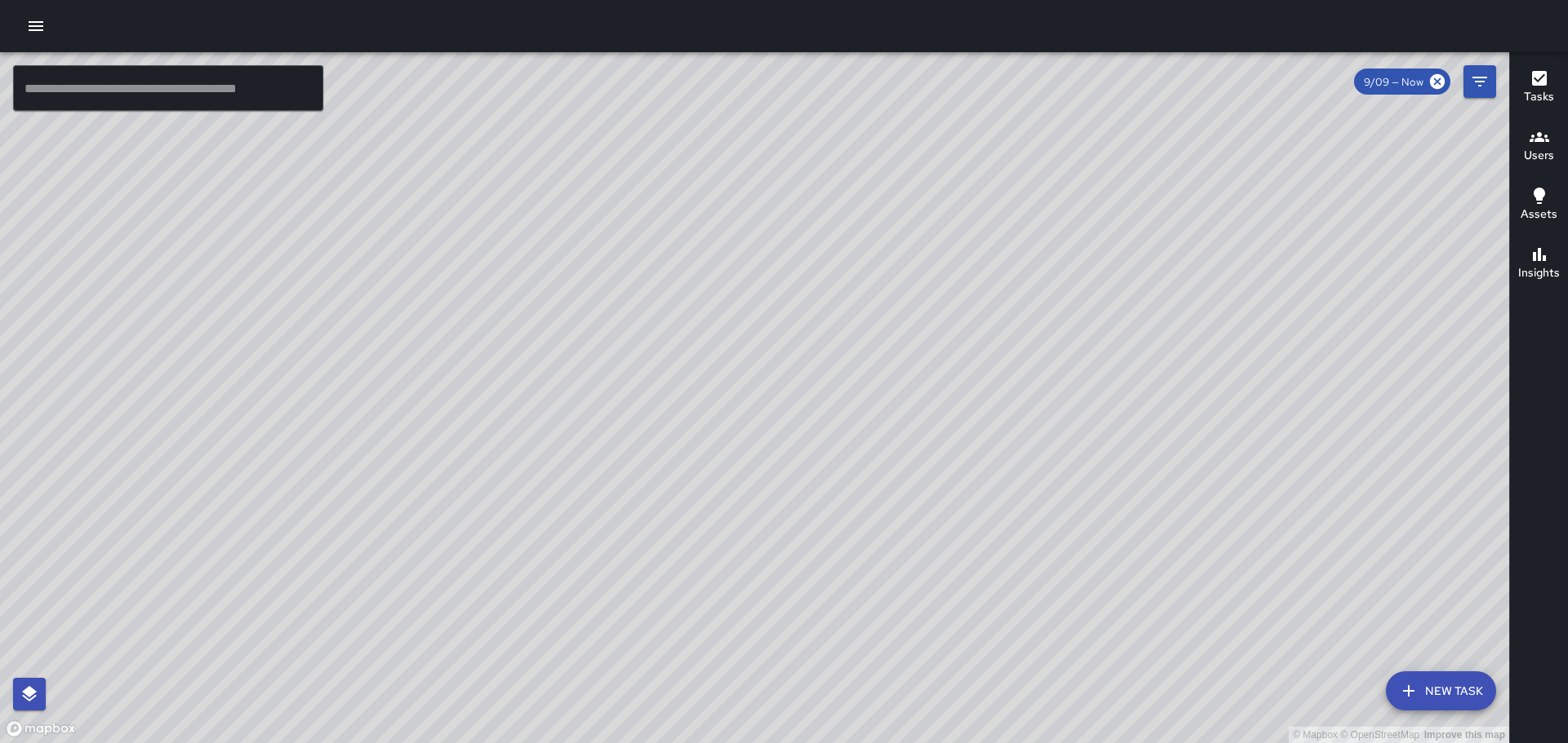
drag, startPoint x: 1087, startPoint y: 235, endPoint x: 1036, endPoint y: 326, distance: 104.3
click at [1065, 337] on div "© Mapbox © OpenStreetMap Improve this map" at bounding box center [755, 397] width 1509 height 691
drag, startPoint x: 950, startPoint y: 420, endPoint x: 983, endPoint y: 170, distance: 252.2
click at [983, 170] on div "© Mapbox © OpenStreetMap Improve this map" at bounding box center [755, 397] width 1509 height 691
drag, startPoint x: 1020, startPoint y: 255, endPoint x: 1086, endPoint y: 296, distance: 77.7
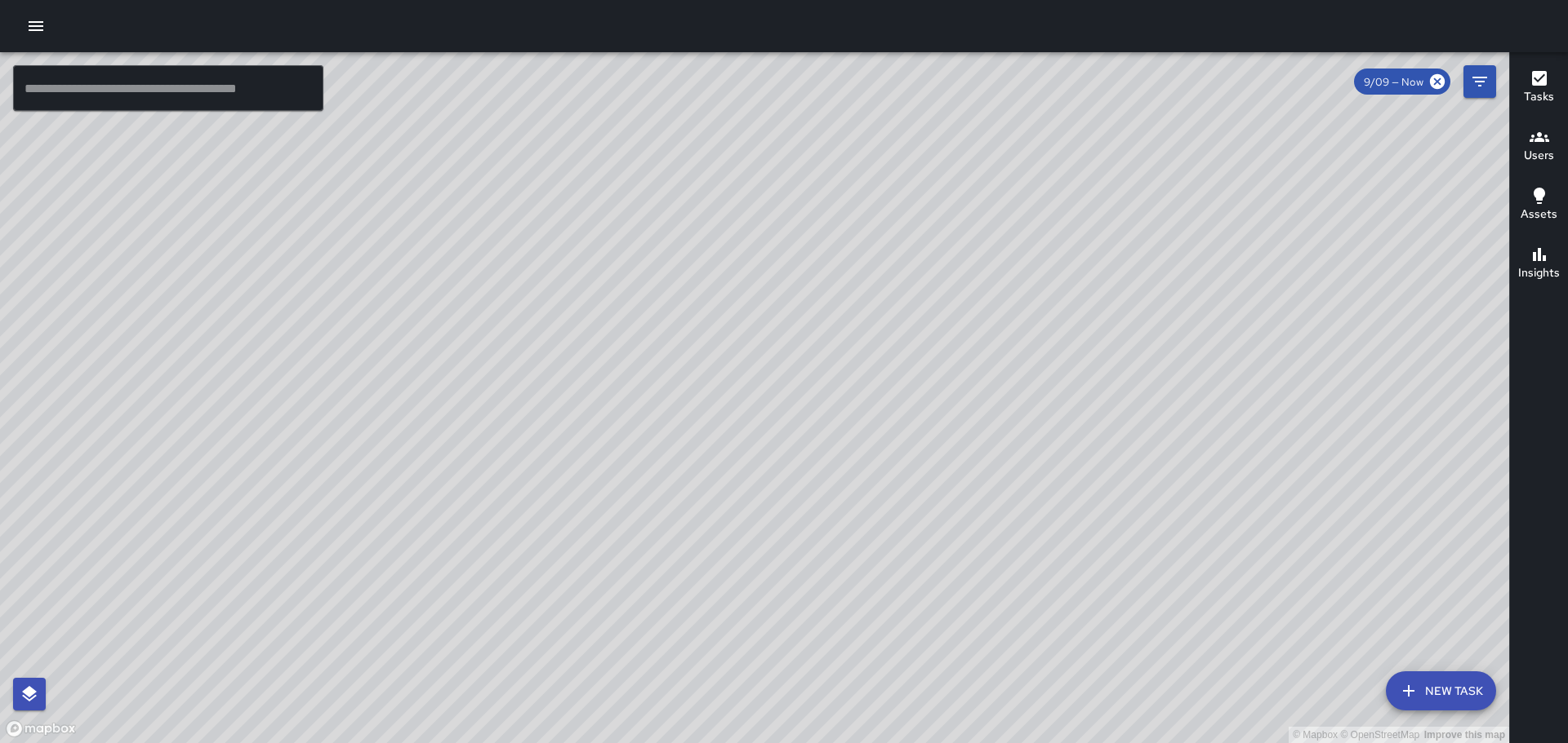
click at [1086, 296] on div "© Mapbox © OpenStreetMap Improve this map" at bounding box center [755, 397] width 1509 height 691
drag, startPoint x: 1019, startPoint y: 271, endPoint x: 1051, endPoint y: 468, distance: 199.6
click at [1051, 472] on div "© Mapbox © OpenStreetMap Improve this map" at bounding box center [755, 397] width 1509 height 691
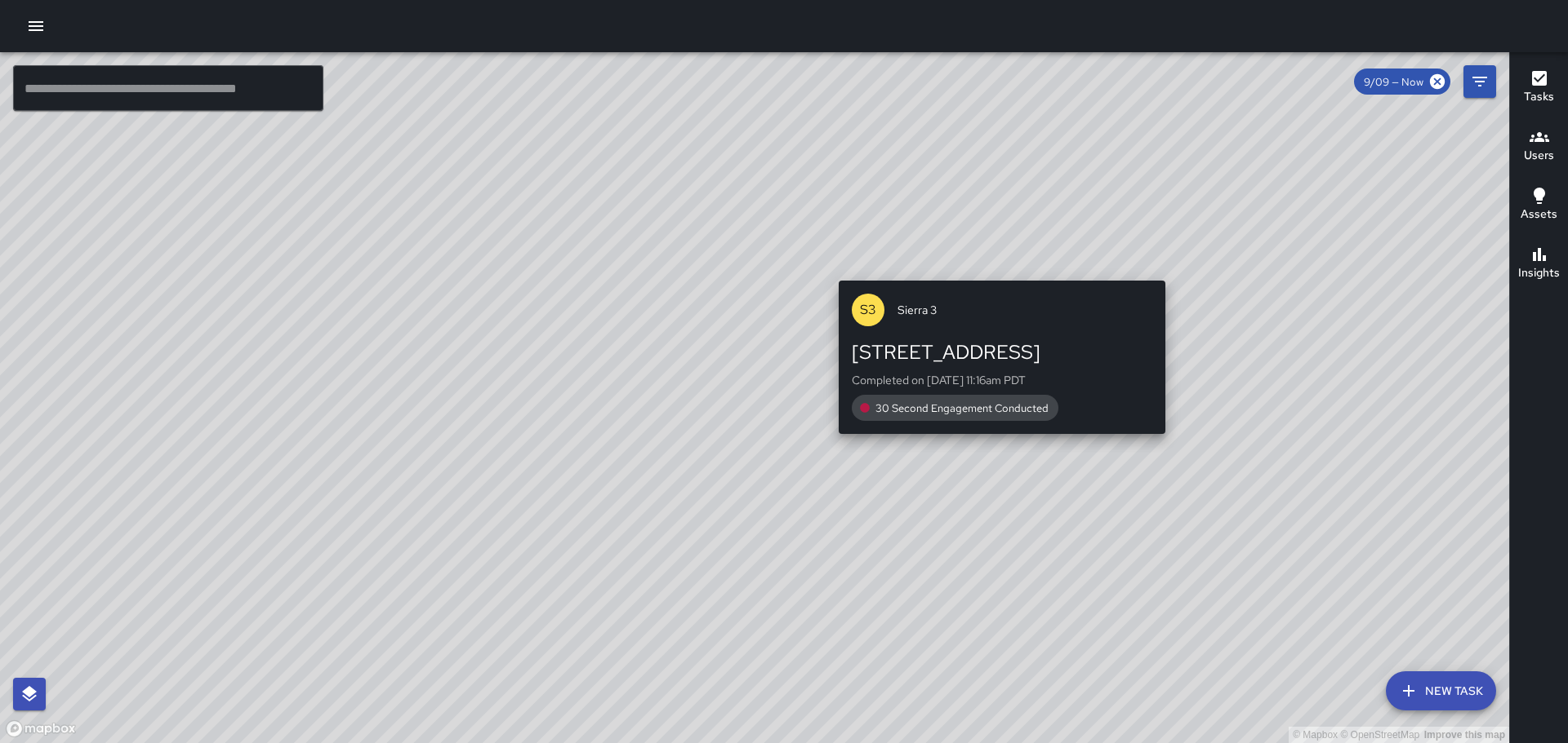
drag, startPoint x: 942, startPoint y: 383, endPoint x: 1006, endPoint y: 256, distance: 142.2
click at [1006, 256] on div "© Mapbox © OpenStreetMap Improve this map S3 Sierra 3 1900 Franklin Street Comp…" at bounding box center [755, 397] width 1509 height 691
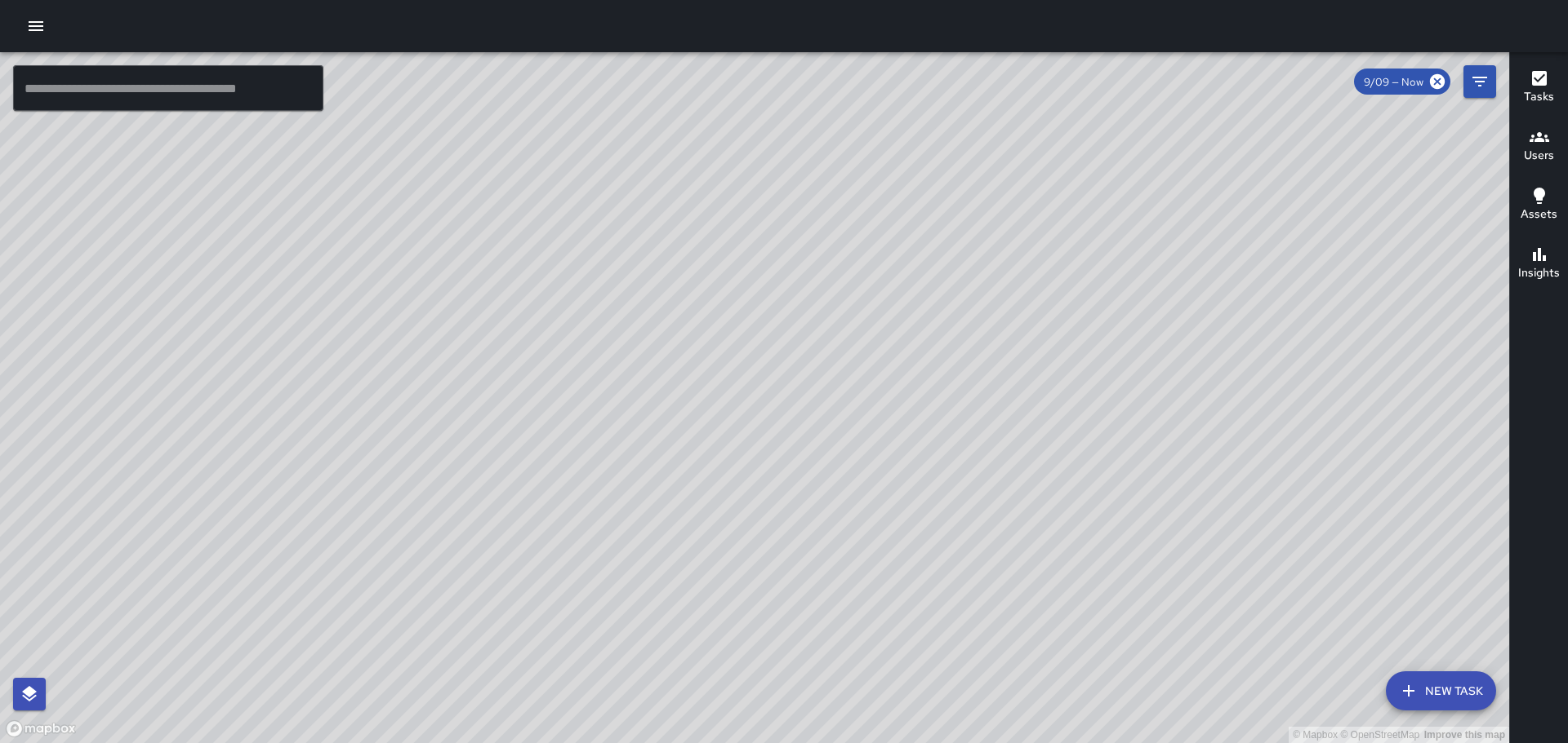
drag, startPoint x: 884, startPoint y: 550, endPoint x: 920, endPoint y: 448, distance: 108.2
click at [912, 457] on div "© Mapbox © OpenStreetMap Improve this map" at bounding box center [755, 397] width 1509 height 691
drag, startPoint x: 975, startPoint y: 519, endPoint x: 1043, endPoint y: 255, distance: 272.6
click at [1044, 255] on div "© Mapbox © OpenStreetMap Improve this map" at bounding box center [755, 397] width 1509 height 691
click at [1067, 310] on div "© Mapbox © OpenStreetMap Improve this map M1 Mike 18 400 15th Street Completed …" at bounding box center [755, 397] width 1509 height 691
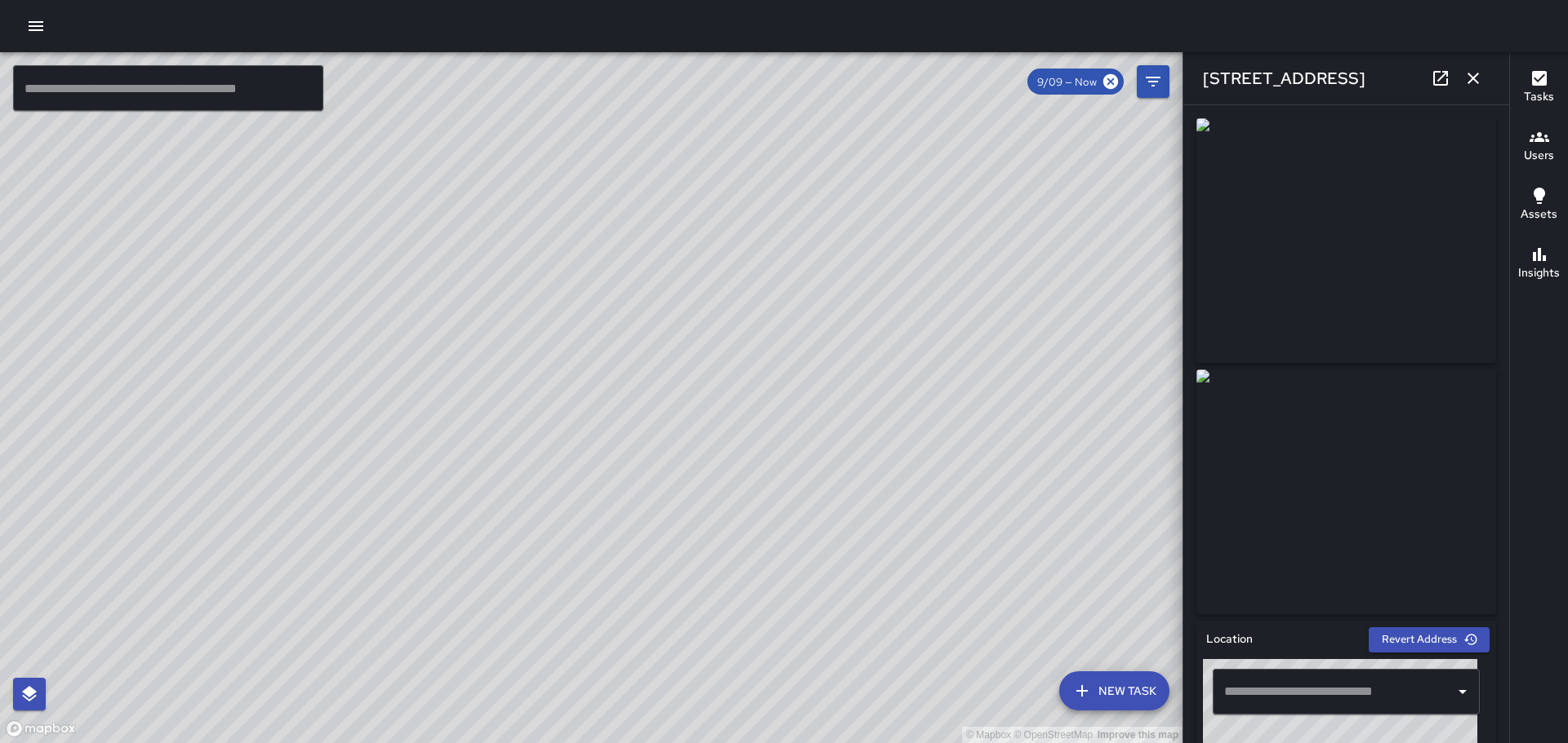
type input "**********"
click at [1474, 85] on icon "button" at bounding box center [1473, 78] width 20 height 20
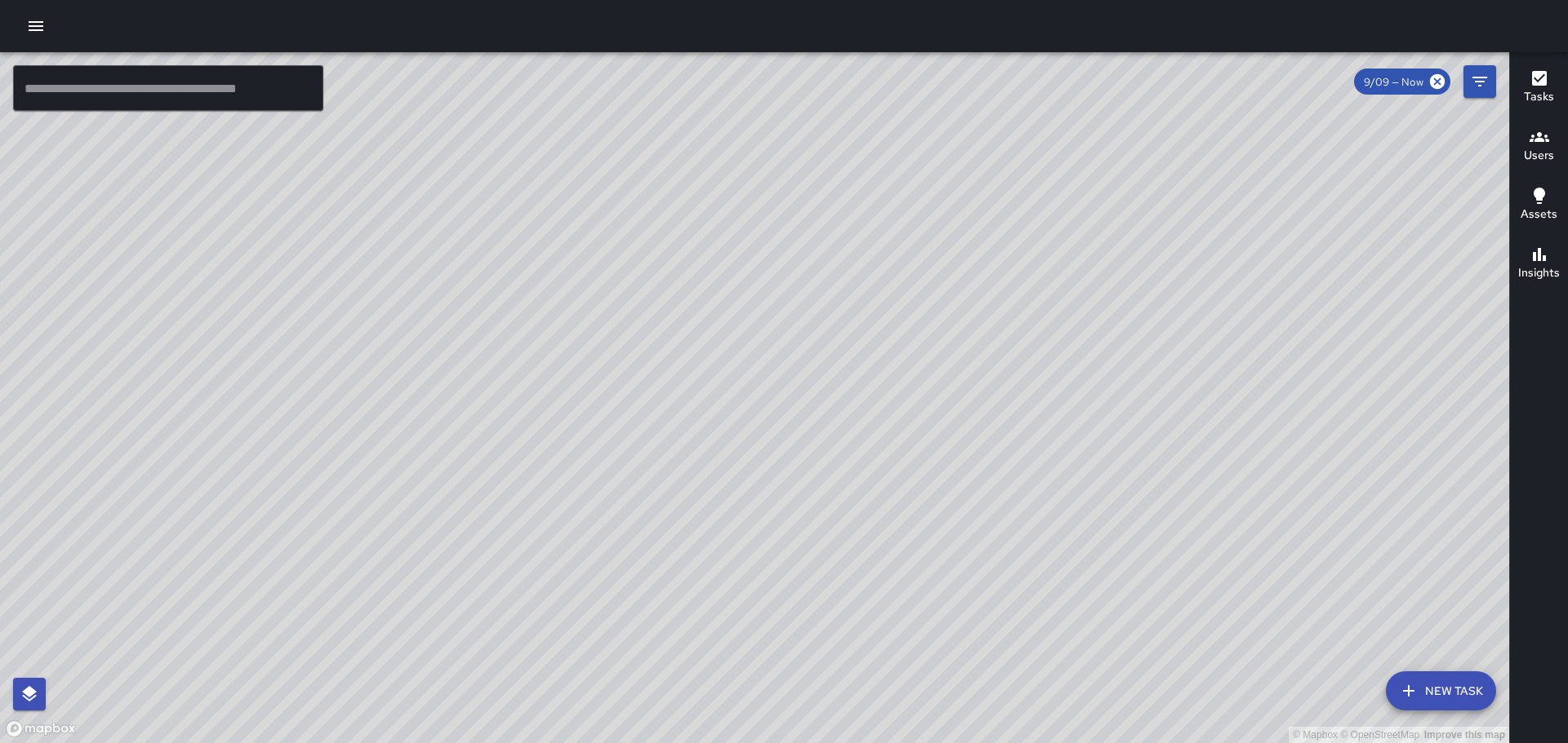
drag, startPoint x: 947, startPoint y: 311, endPoint x: 1114, endPoint y: 160, distance: 225.1
click at [1114, 160] on div "© Mapbox © OpenStreetMap Improve this map" at bounding box center [755, 397] width 1509 height 691
drag, startPoint x: 596, startPoint y: 467, endPoint x: 627, endPoint y: 384, distance: 88.6
click at [627, 384] on div "© Mapbox © OpenStreetMap Improve this map" at bounding box center [755, 397] width 1509 height 691
drag, startPoint x: 894, startPoint y: 550, endPoint x: 933, endPoint y: 386, distance: 168.6
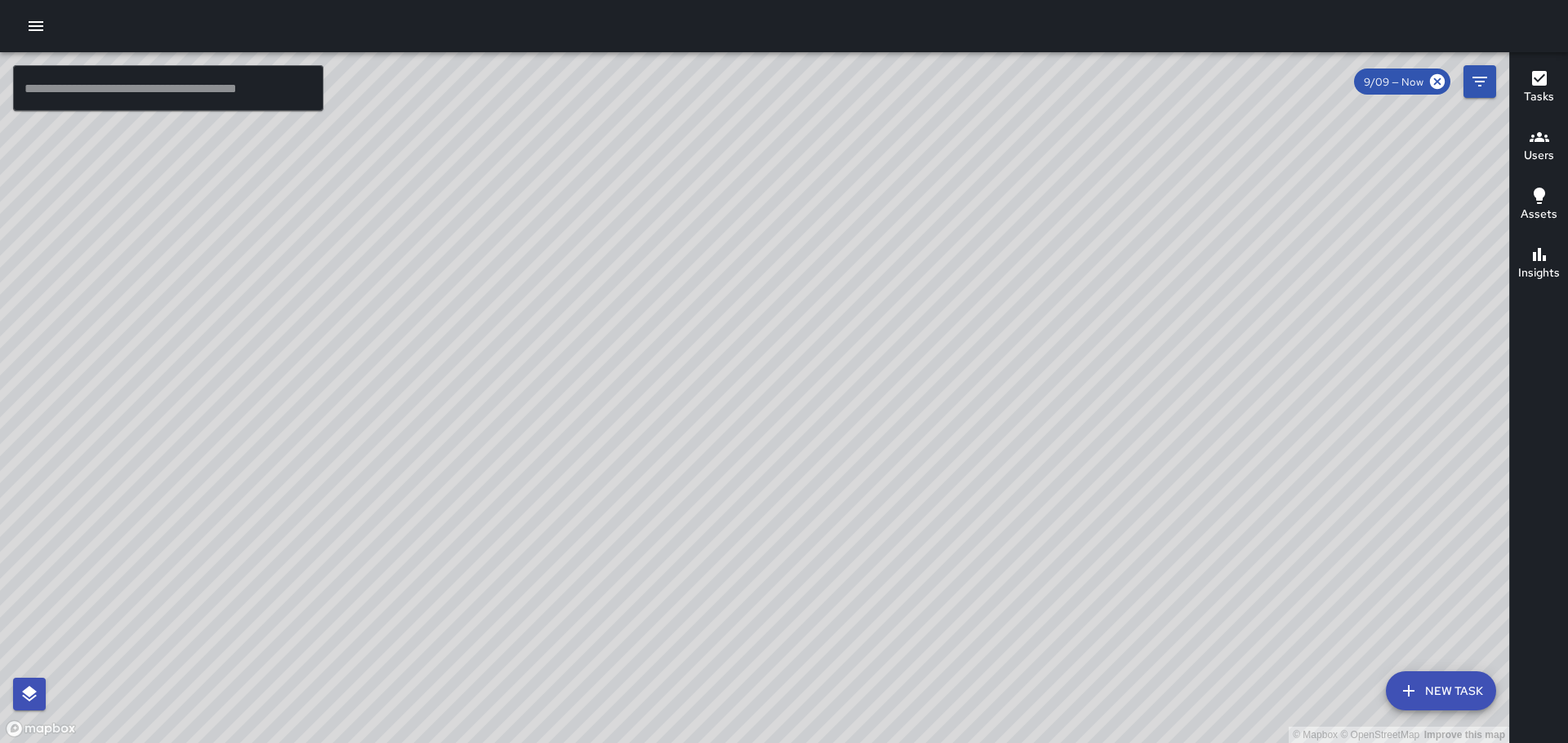
click at [933, 386] on div "© Mapbox © OpenStreetMap Improve this map" at bounding box center [755, 397] width 1509 height 691
drag, startPoint x: 1126, startPoint y: 199, endPoint x: 1063, endPoint y: 506, distance: 313.4
click at [1062, 506] on div "© Mapbox © OpenStreetMap Improve this map" at bounding box center [755, 397] width 1509 height 691
drag, startPoint x: 1167, startPoint y: 298, endPoint x: 1040, endPoint y: 483, distance: 224.4
click at [1028, 509] on div "© Mapbox © OpenStreetMap Improve this map" at bounding box center [755, 397] width 1509 height 691
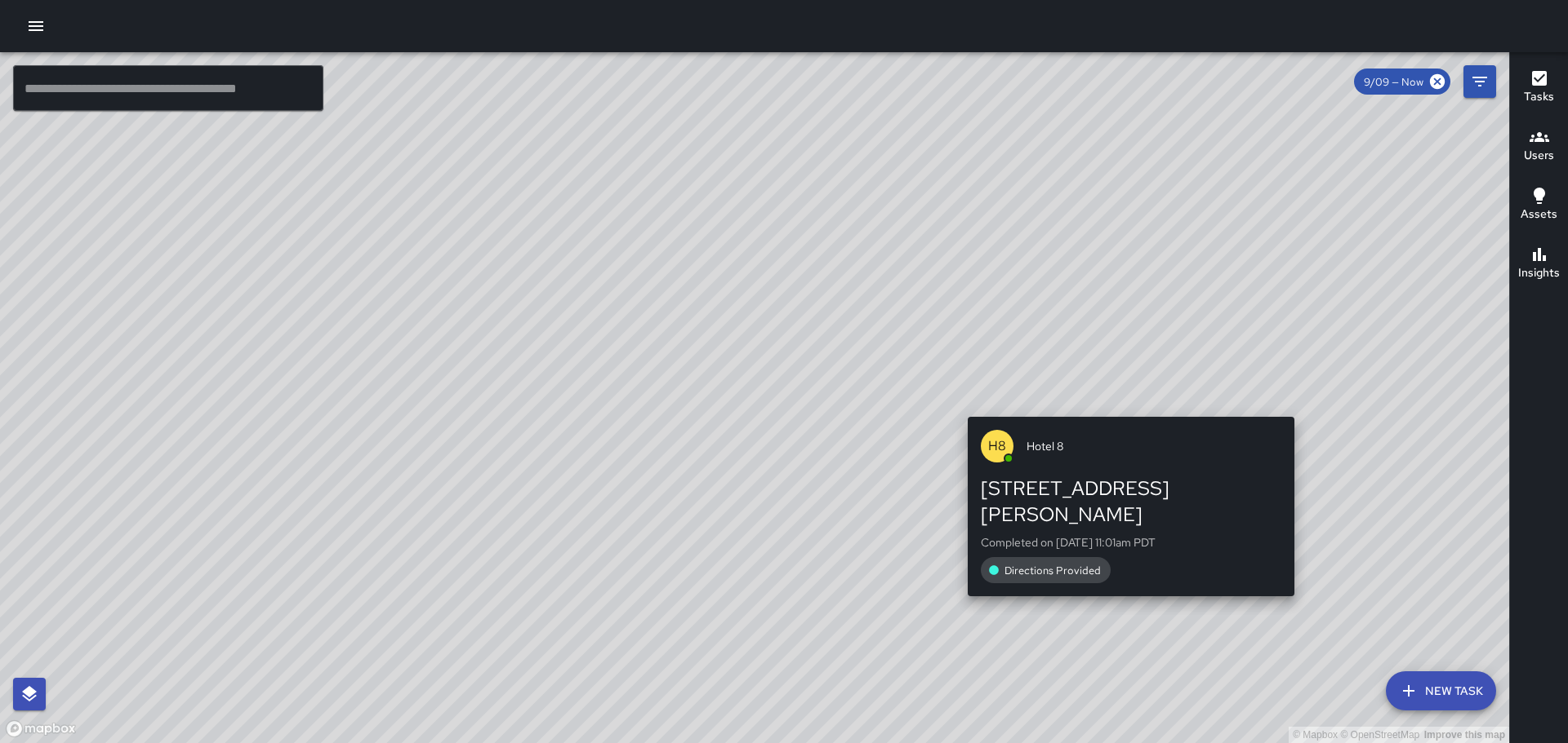
drag, startPoint x: 1172, startPoint y: 293, endPoint x: 1131, endPoint y: 383, distance: 98.9
click at [1131, 384] on div "© Mapbox © OpenStreetMap Improve this map H8 Hotel 8 323 Thomas L. Berkley Way …" at bounding box center [755, 397] width 1509 height 691
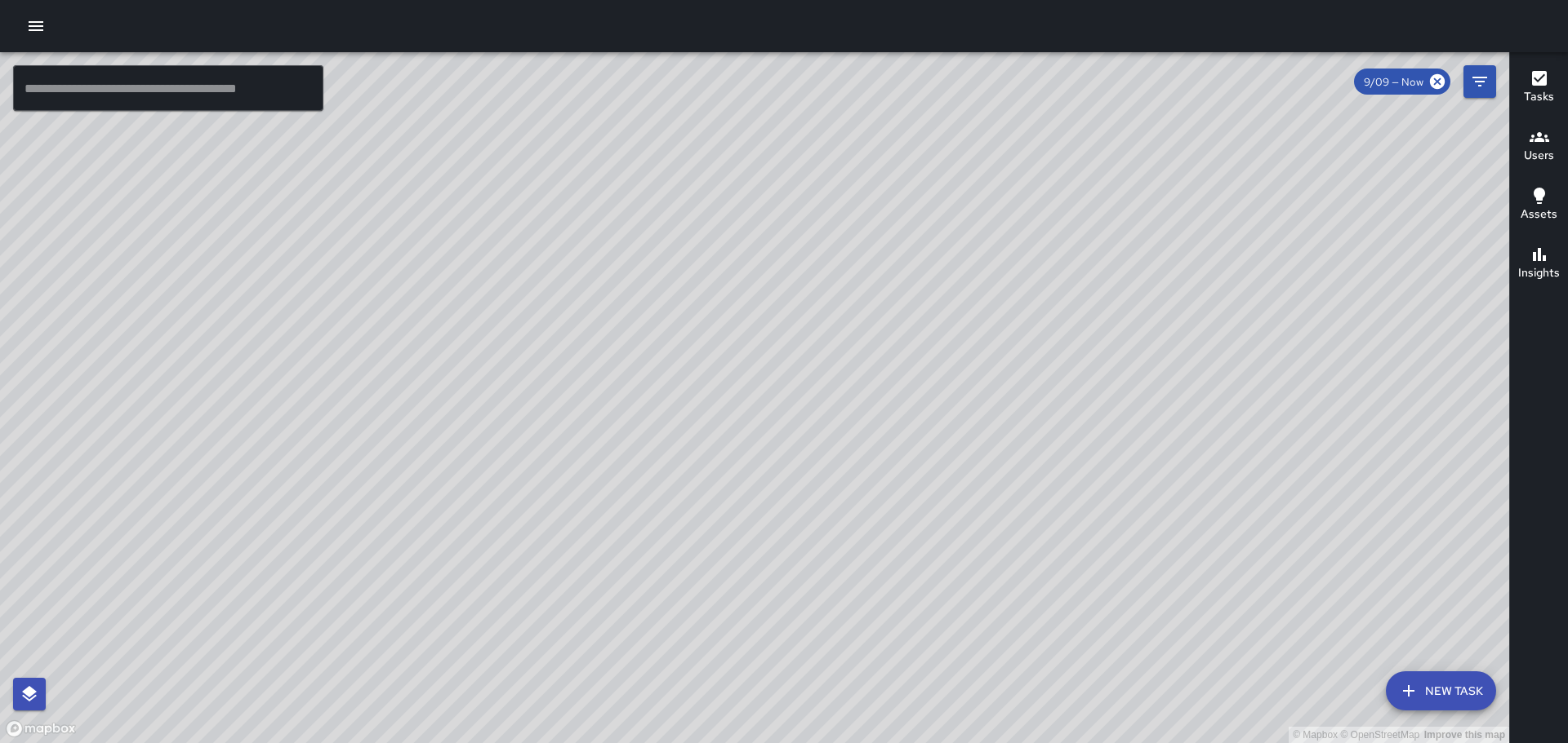
drag, startPoint x: 1083, startPoint y: 463, endPoint x: 1139, endPoint y: 365, distance: 112.9
click at [1139, 367] on div "© Mapbox © OpenStreetMap Improve this map" at bounding box center [755, 397] width 1509 height 691
drag, startPoint x: 1062, startPoint y: 545, endPoint x: 1213, endPoint y: 420, distance: 196.0
click at [1213, 420] on div "© Mapbox © OpenStreetMap Improve this map" at bounding box center [755, 397] width 1509 height 691
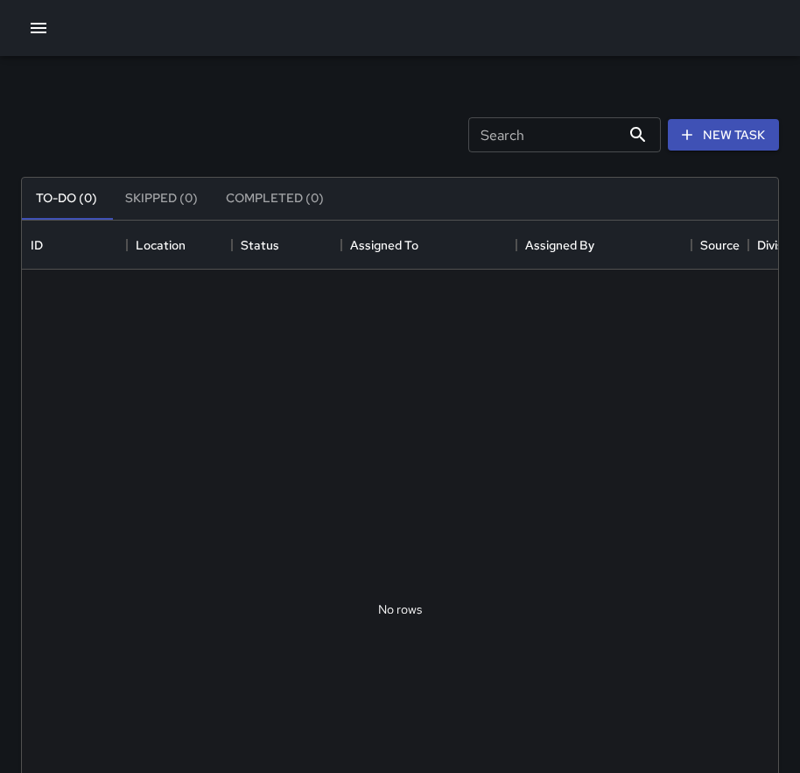
scroll to position [728, 743]
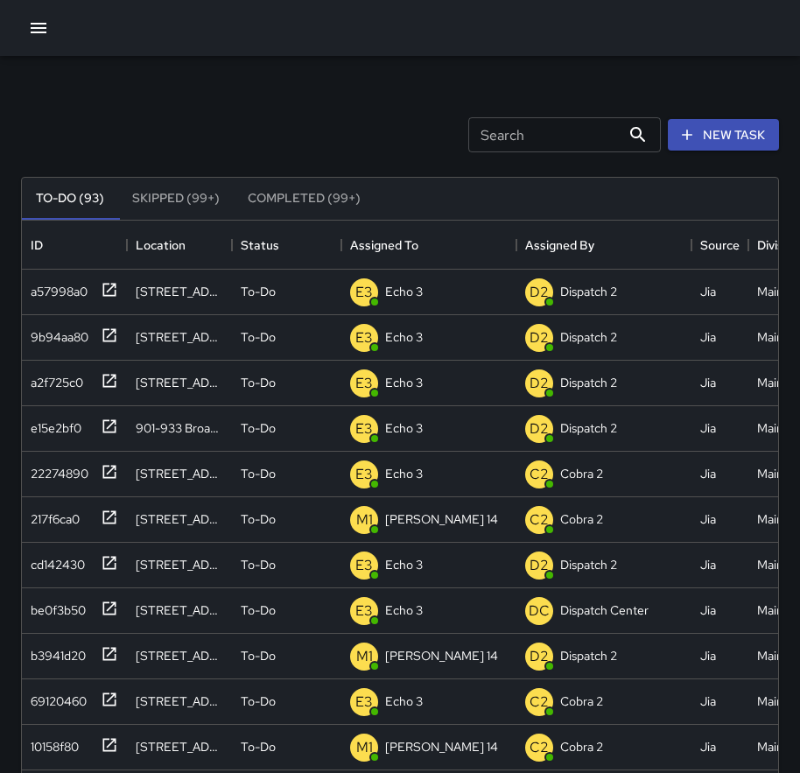
click at [12, 657] on div "Search Search New Task To-Do (93) Skipped (99+) Completed (99+) ID Location Sta…" at bounding box center [400, 545] width 800 height 978
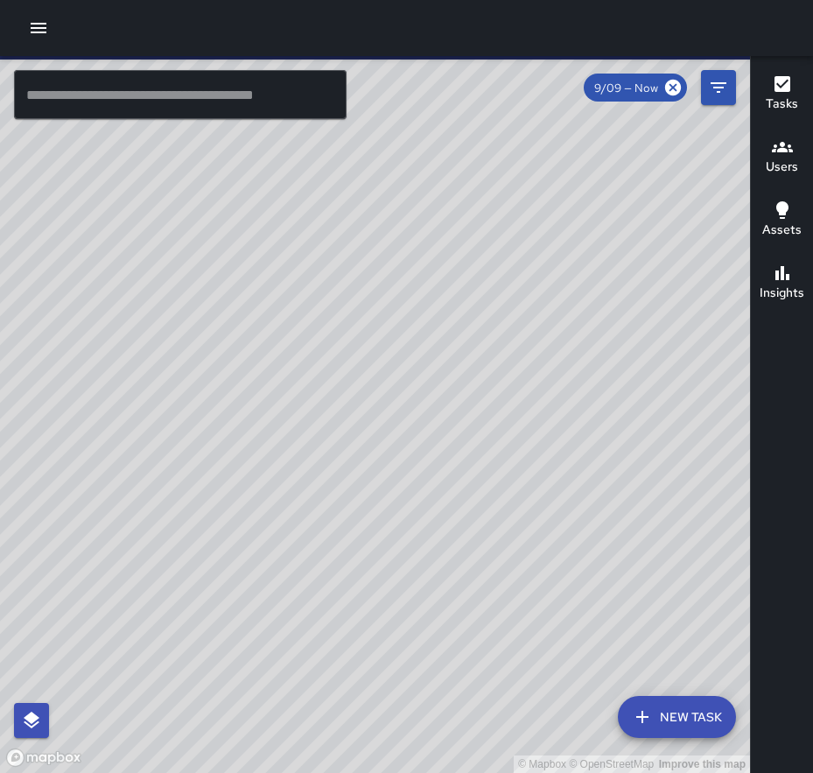
click at [46, 28] on icon "button" at bounding box center [39, 28] width 16 height 11
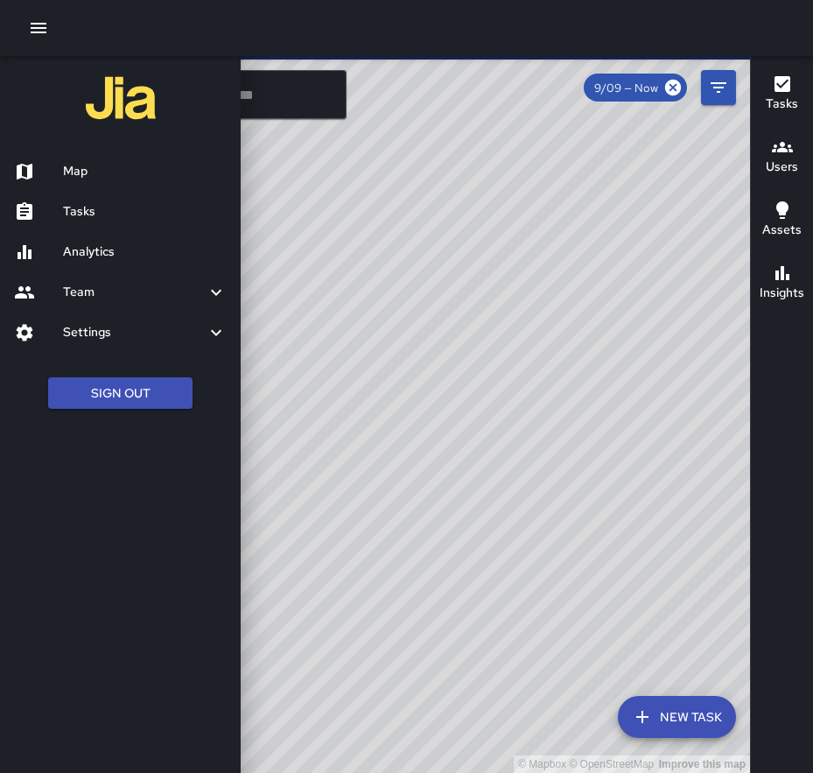
click at [97, 220] on h6 "Tasks" at bounding box center [145, 211] width 164 height 19
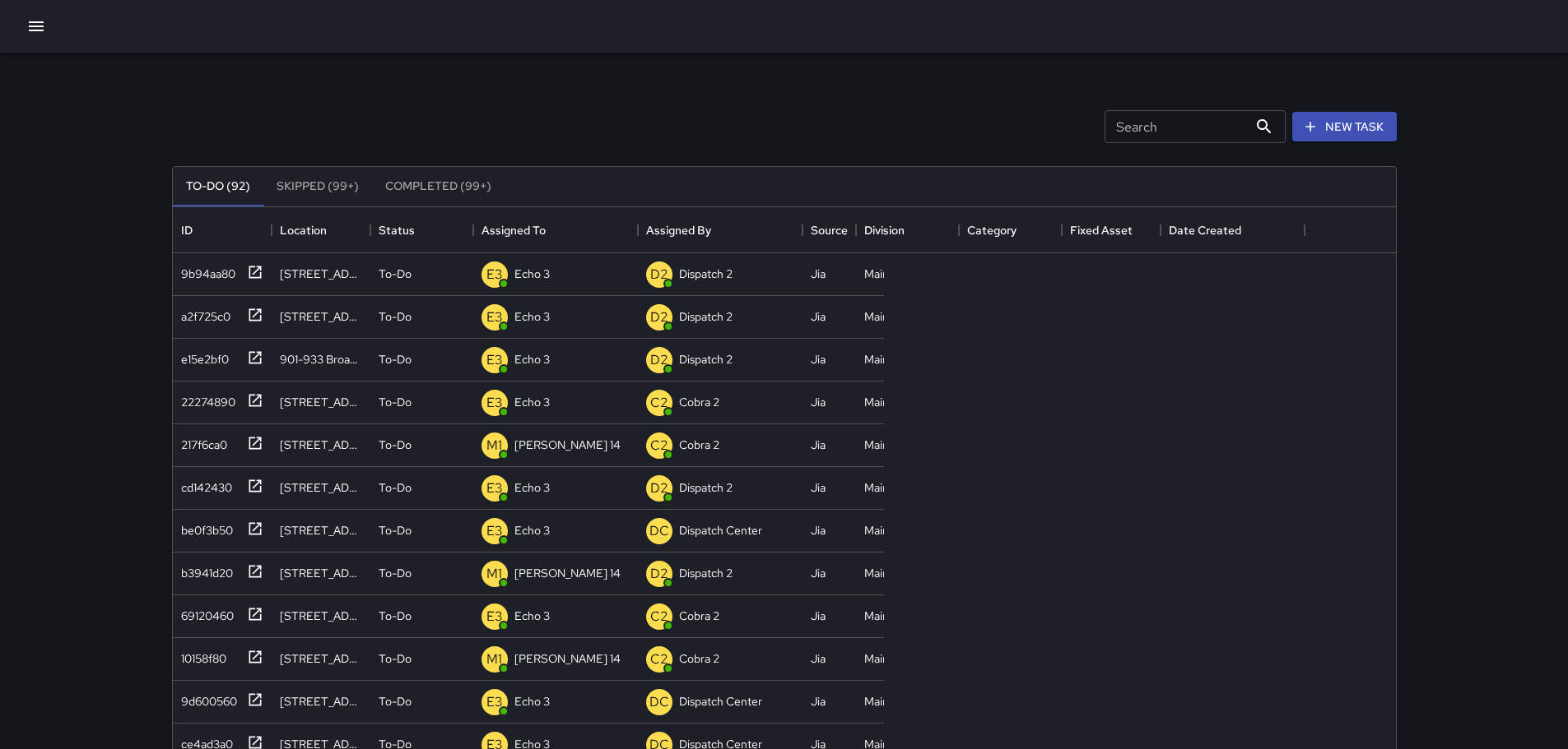
scroll to position [684, 1211]
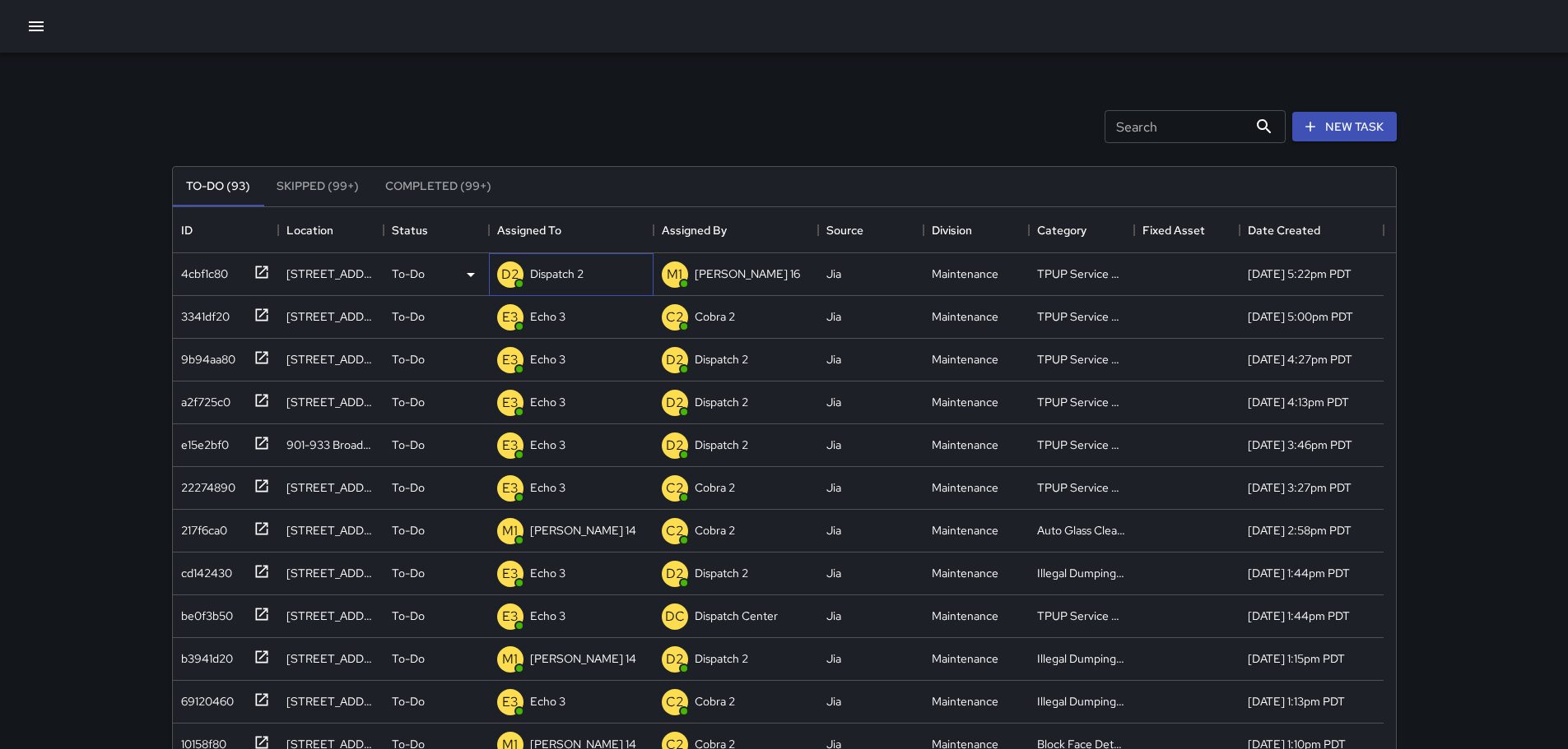
click at [538, 275] on p "Dispatch 2" at bounding box center [557, 274] width 54 height 17
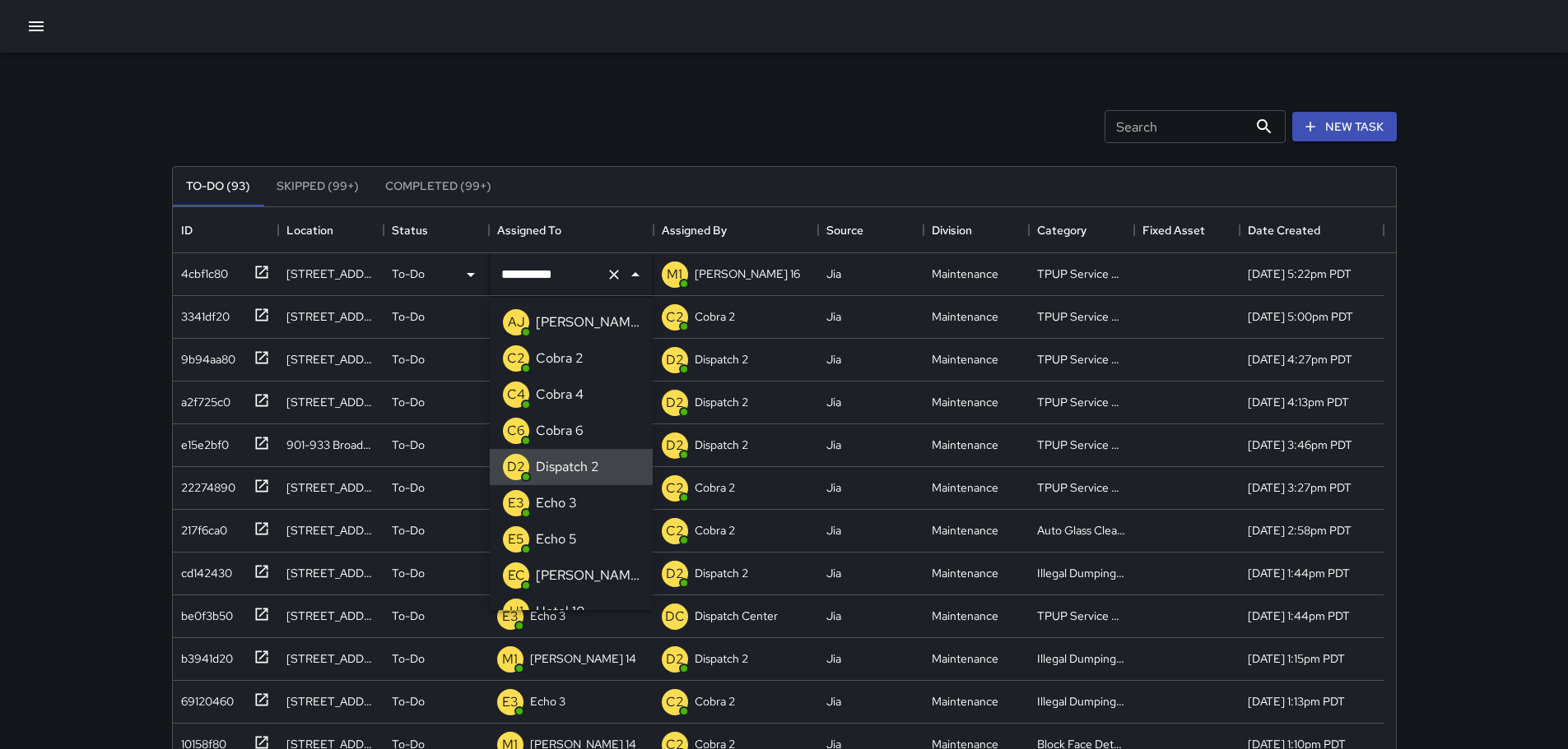
click at [618, 274] on icon "Clear" at bounding box center [614, 275] width 17 height 17
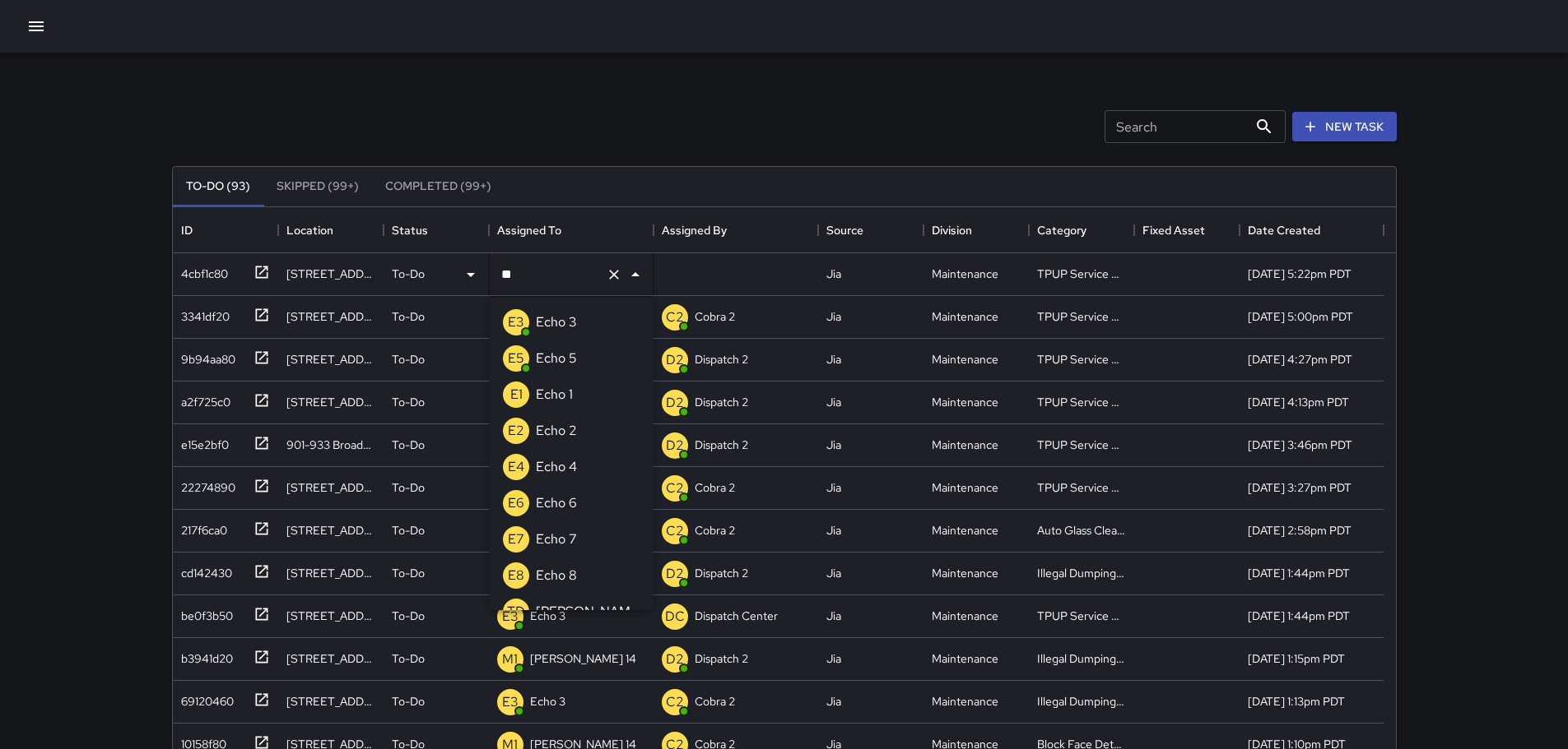
type input "***"
click at [590, 326] on li "E3 Echo 3" at bounding box center [571, 322] width 163 height 37
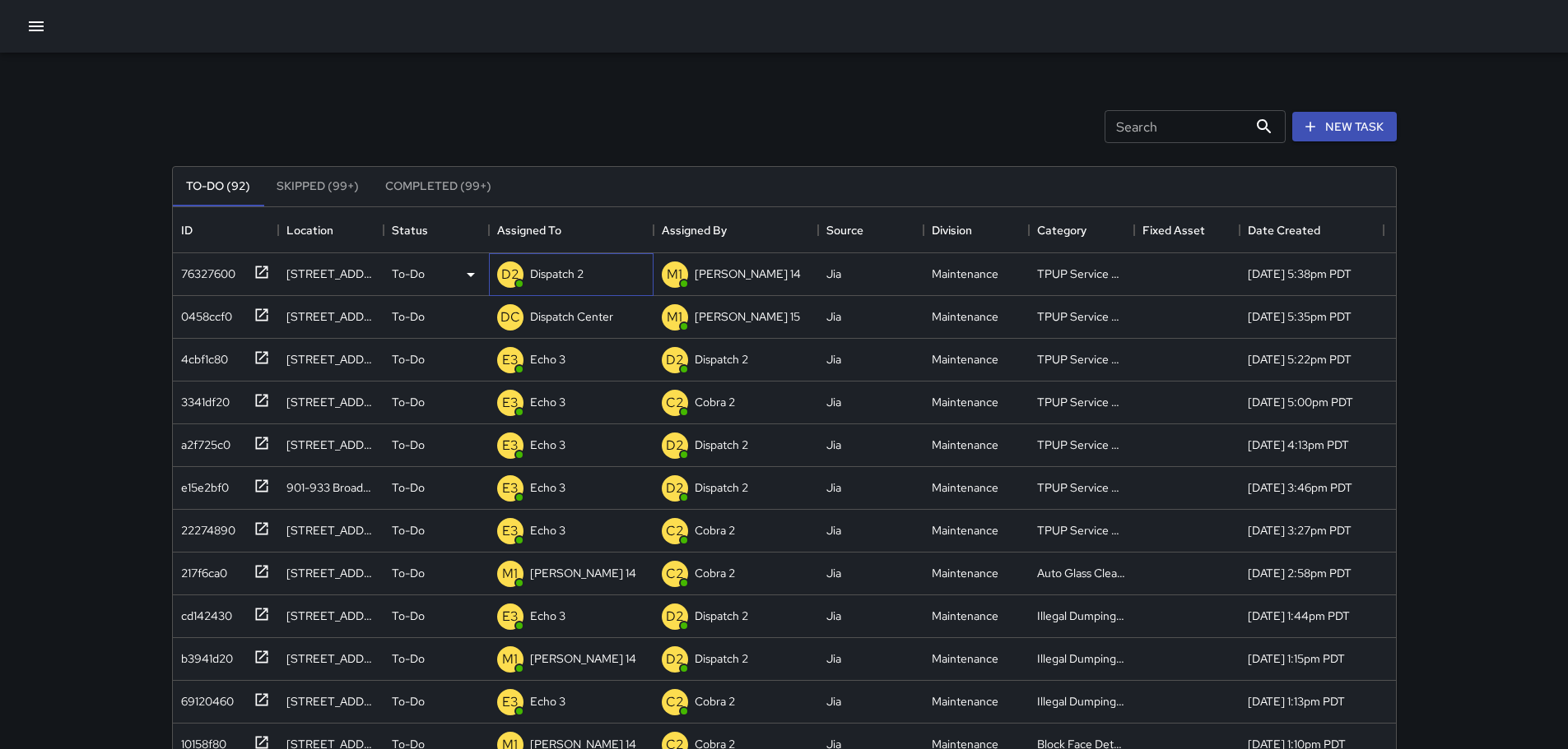
click at [590, 276] on div "D2 Dispatch 2" at bounding box center [571, 275] width 165 height 43
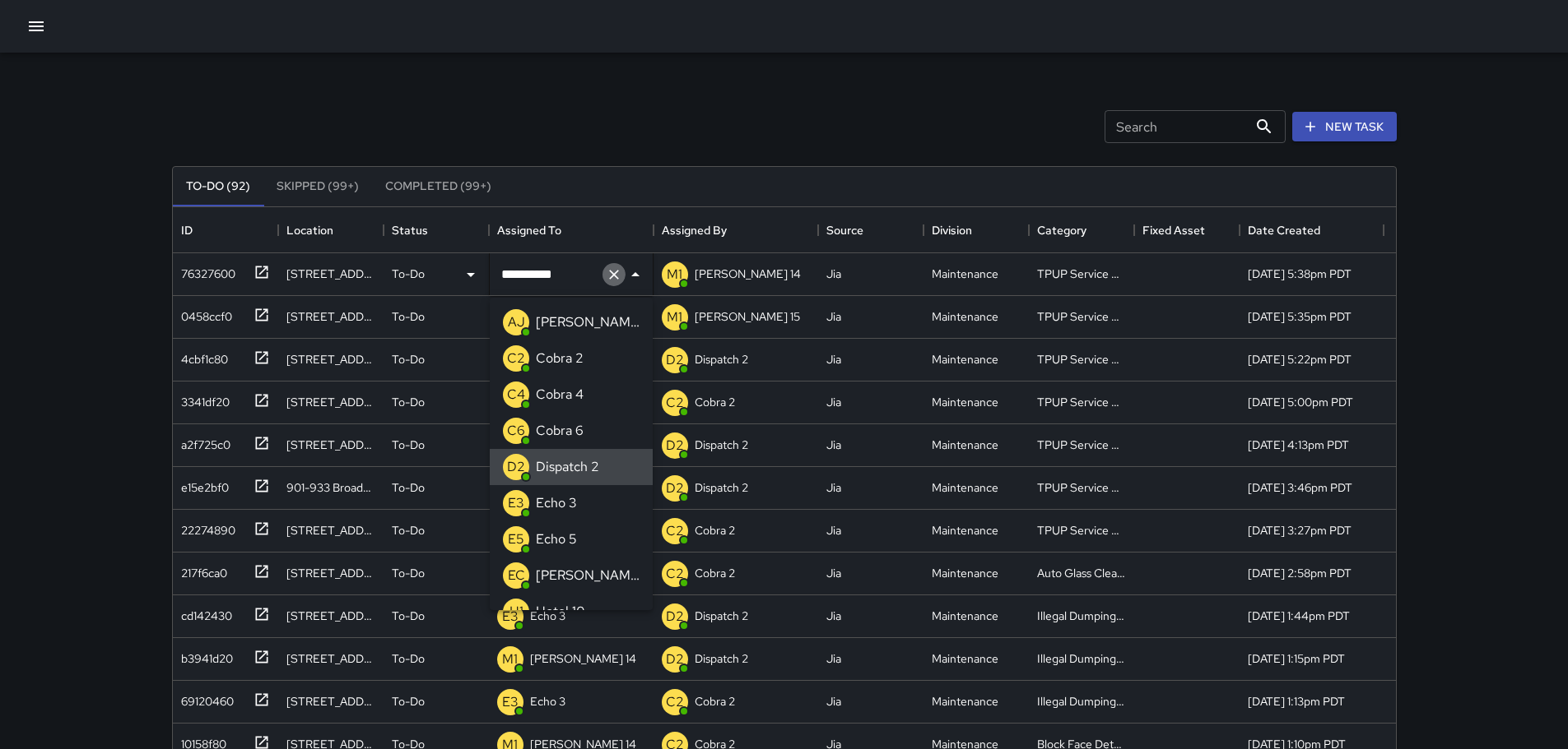
click at [617, 278] on icon "Clear" at bounding box center [614, 274] width 10 height 10
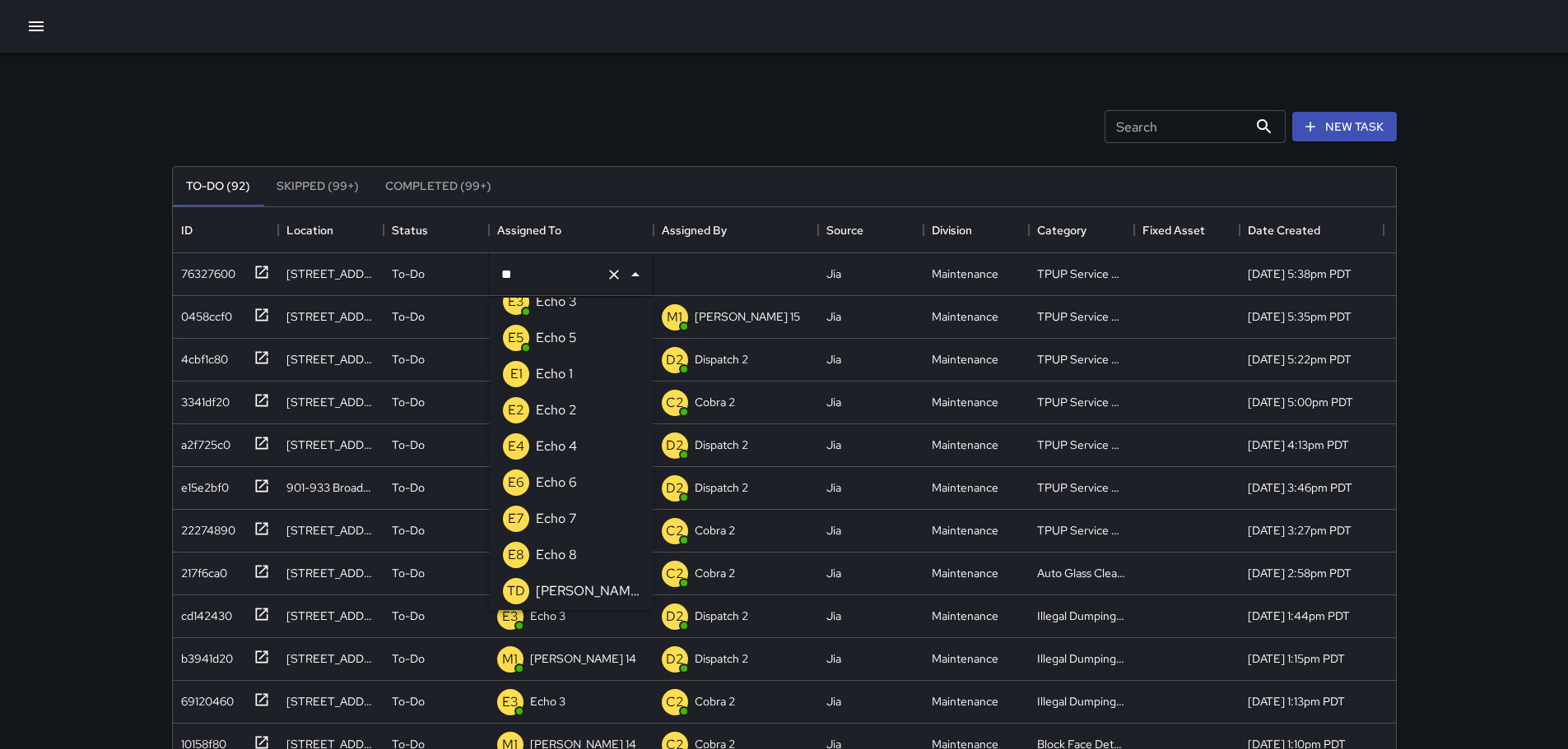
scroll to position [26, 0]
type input "***"
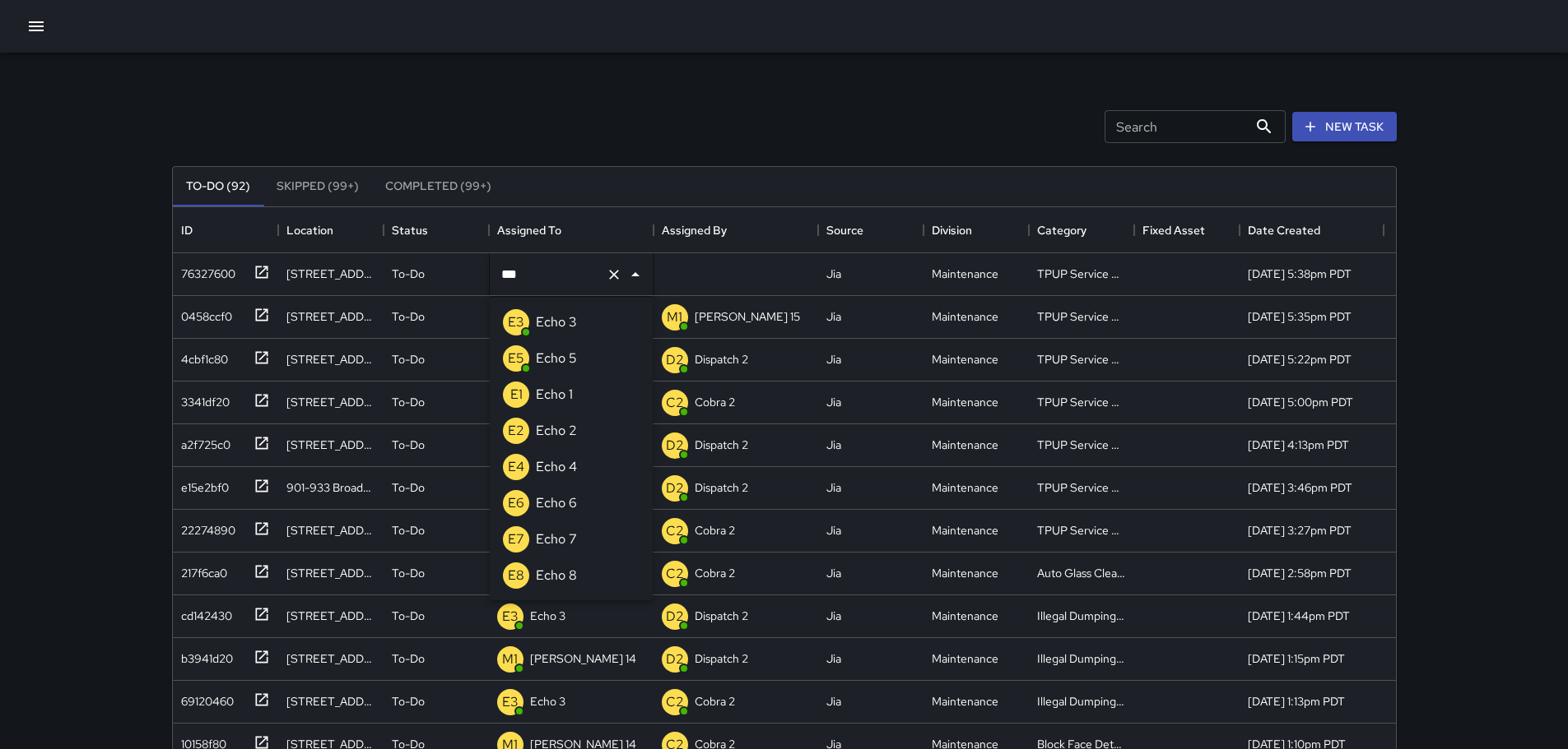
scroll to position [0, 0]
click at [565, 321] on p "Echo 3" at bounding box center [557, 322] width 41 height 20
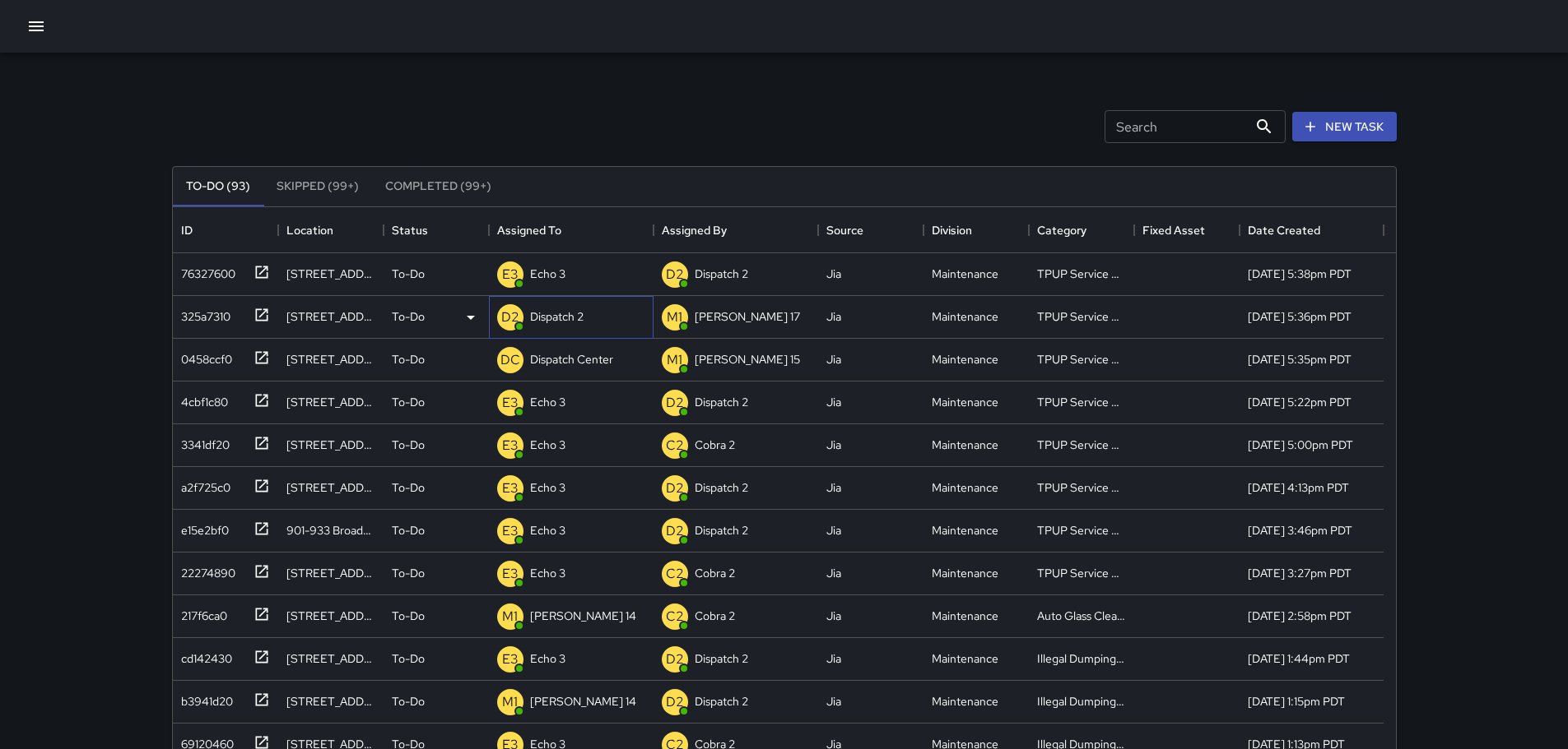
click at [564, 321] on p "Dispatch 2" at bounding box center [557, 317] width 54 height 17
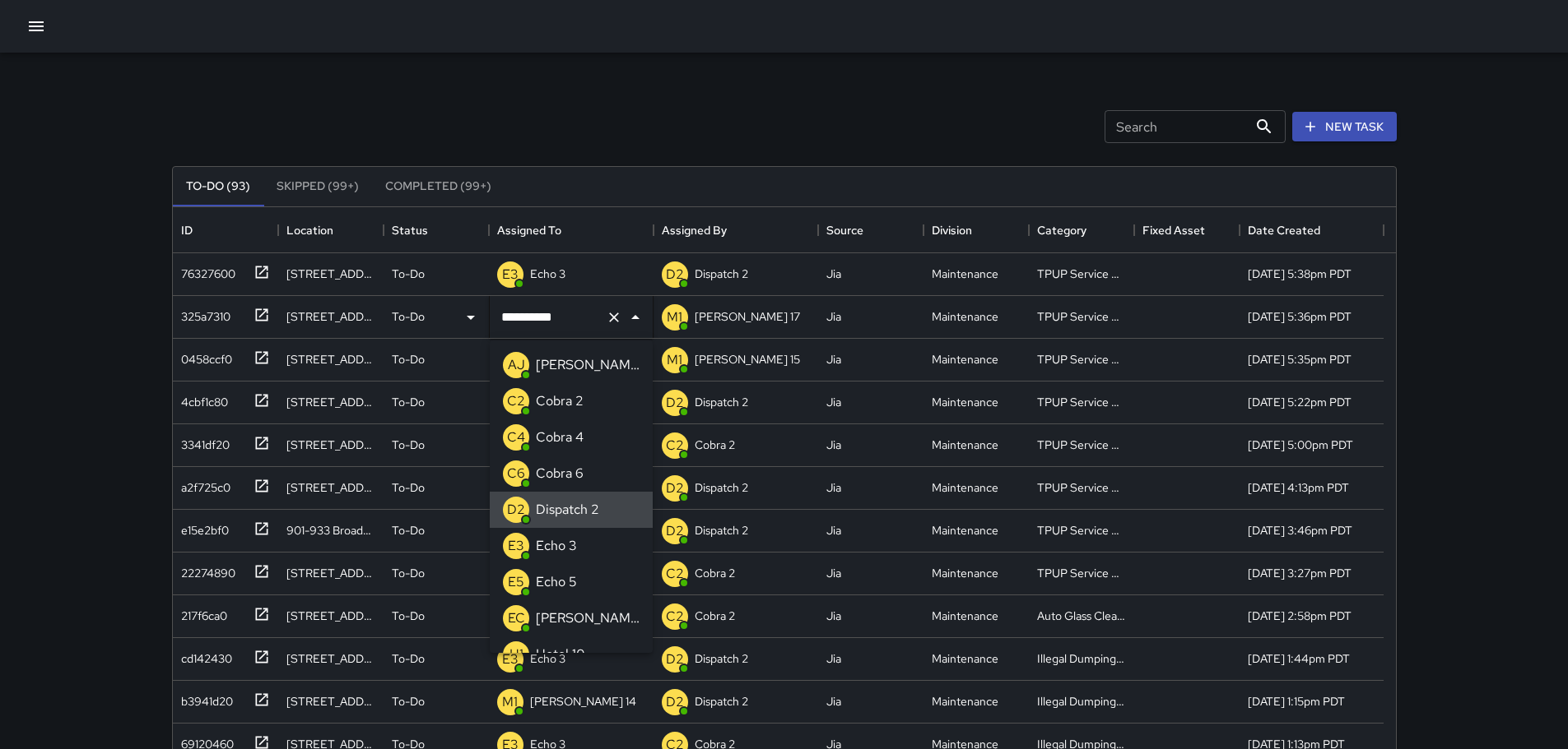
click at [611, 311] on icon "Clear" at bounding box center [614, 318] width 17 height 17
type input "**"
click at [572, 359] on p "Echo 3" at bounding box center [557, 365] width 41 height 20
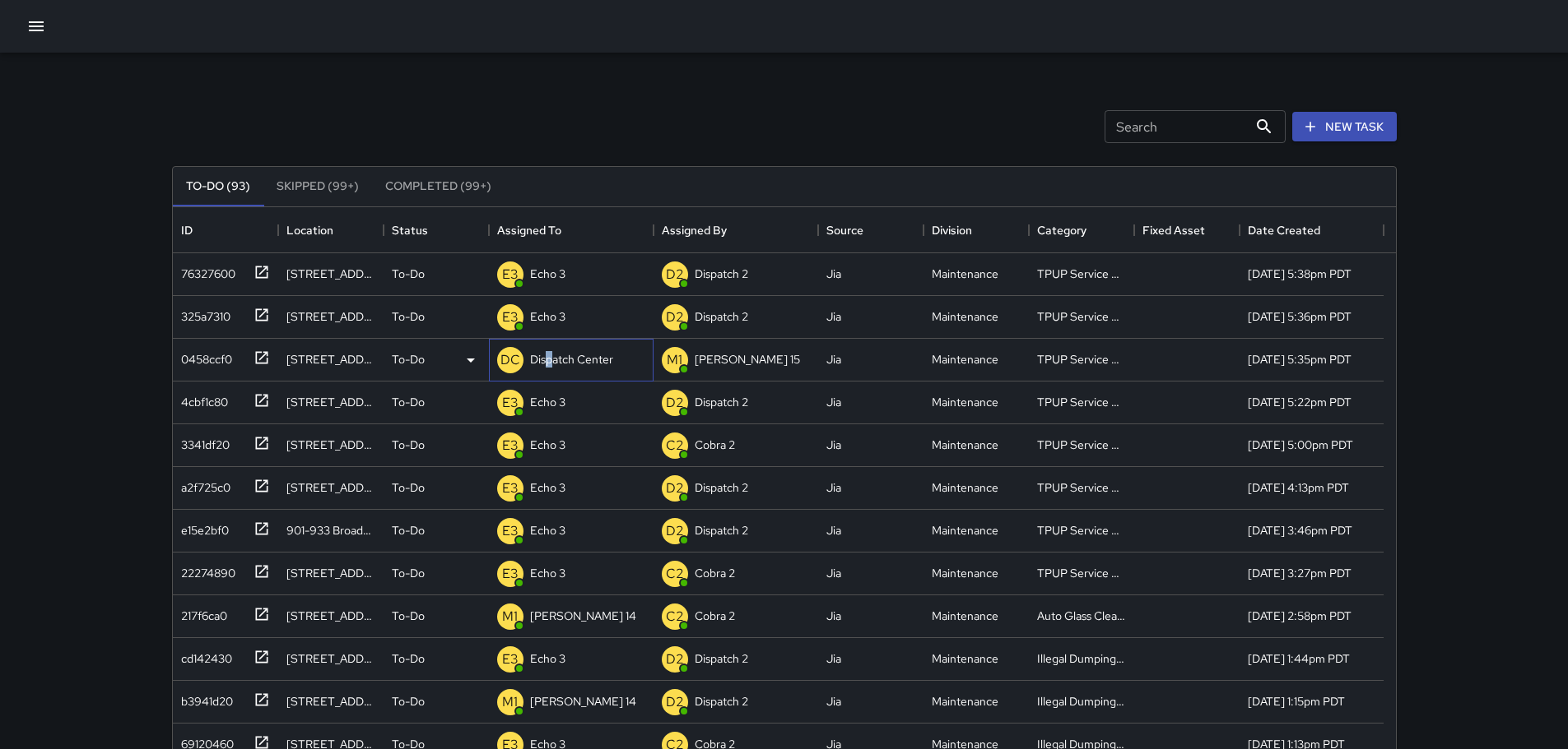
click at [551, 359] on p "Dispatch Center" at bounding box center [572, 360] width 83 height 17
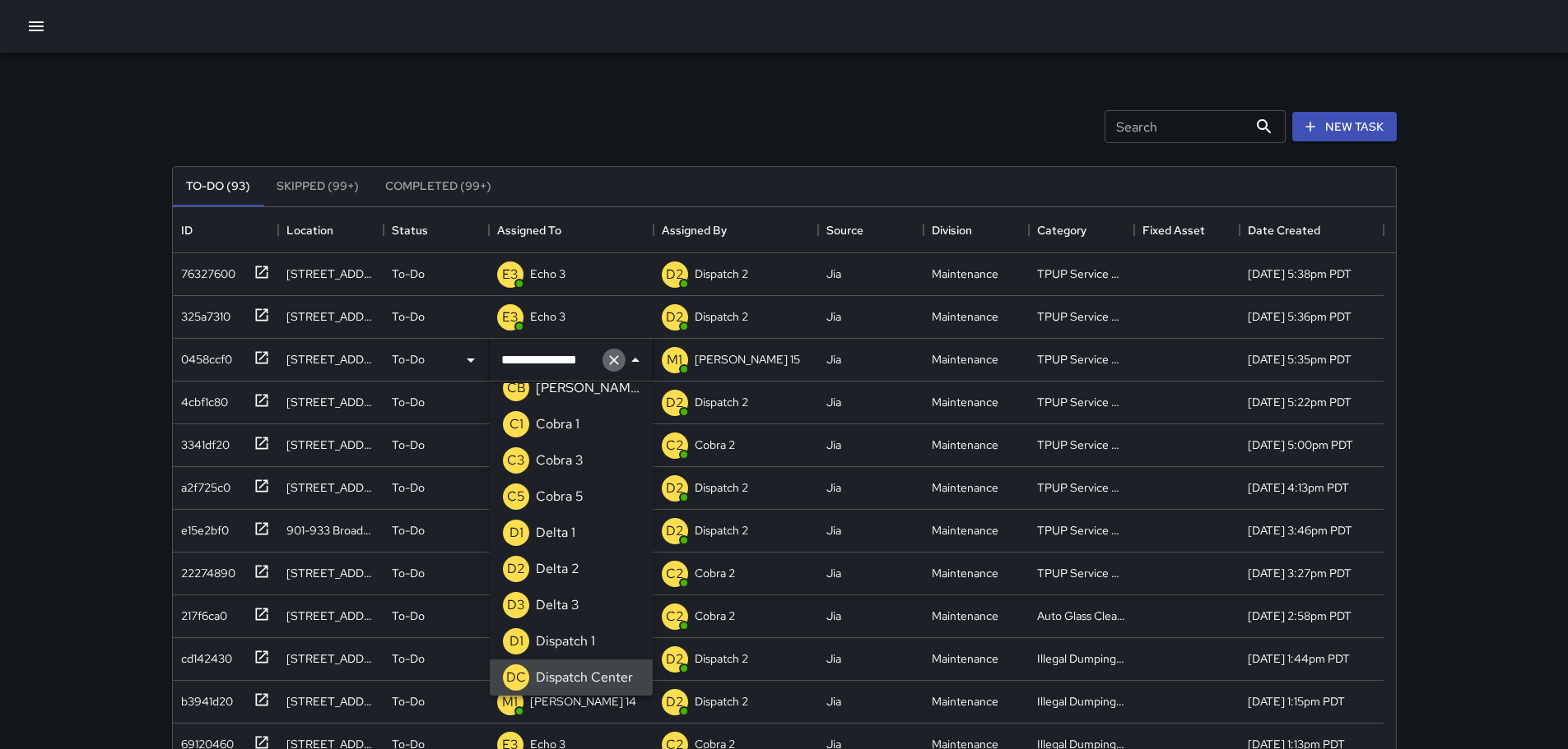
click at [608, 359] on icon "Clear" at bounding box center [614, 361] width 17 height 17
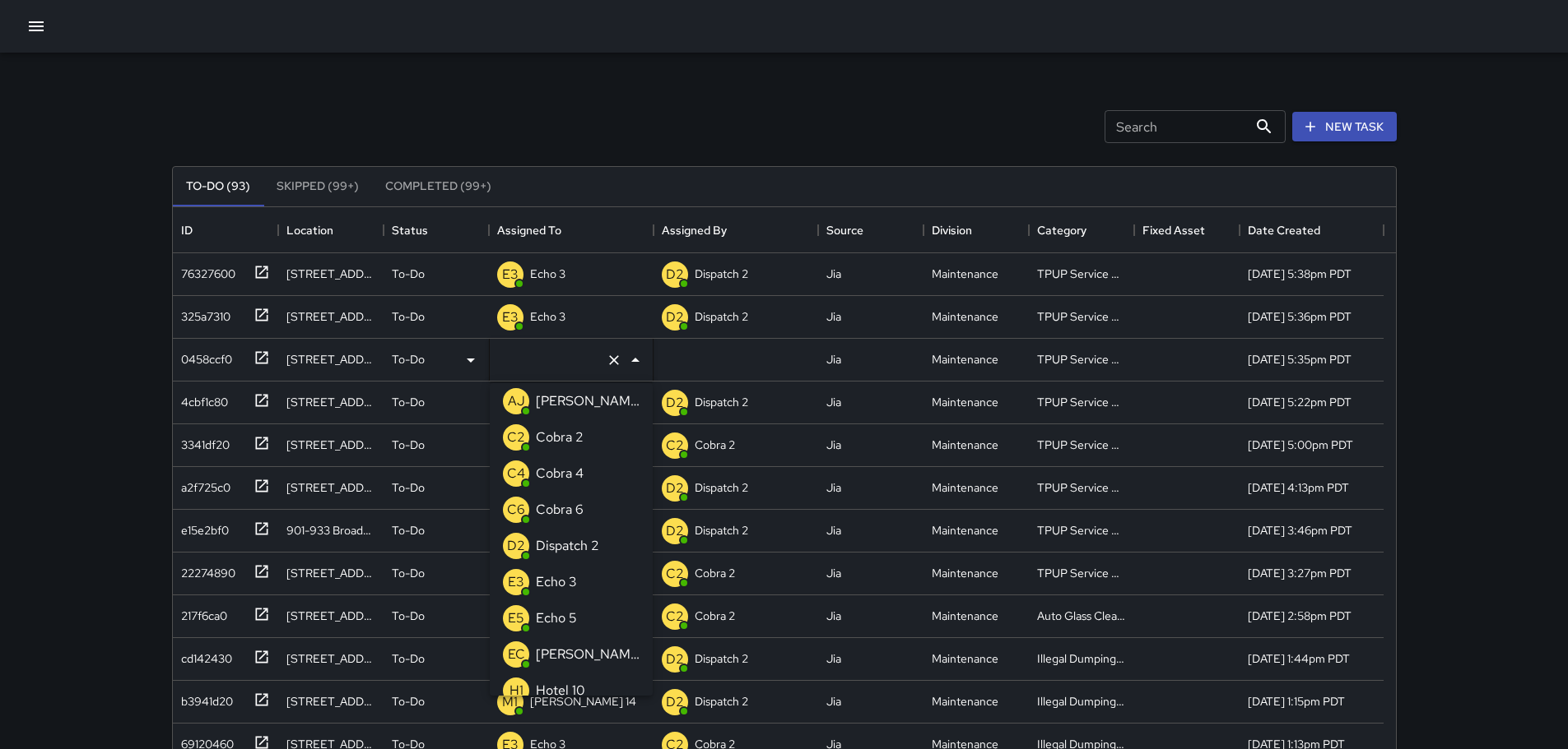
type input "*"
click at [587, 447] on li "E3 Echo 3" at bounding box center [571, 437] width 163 height 37
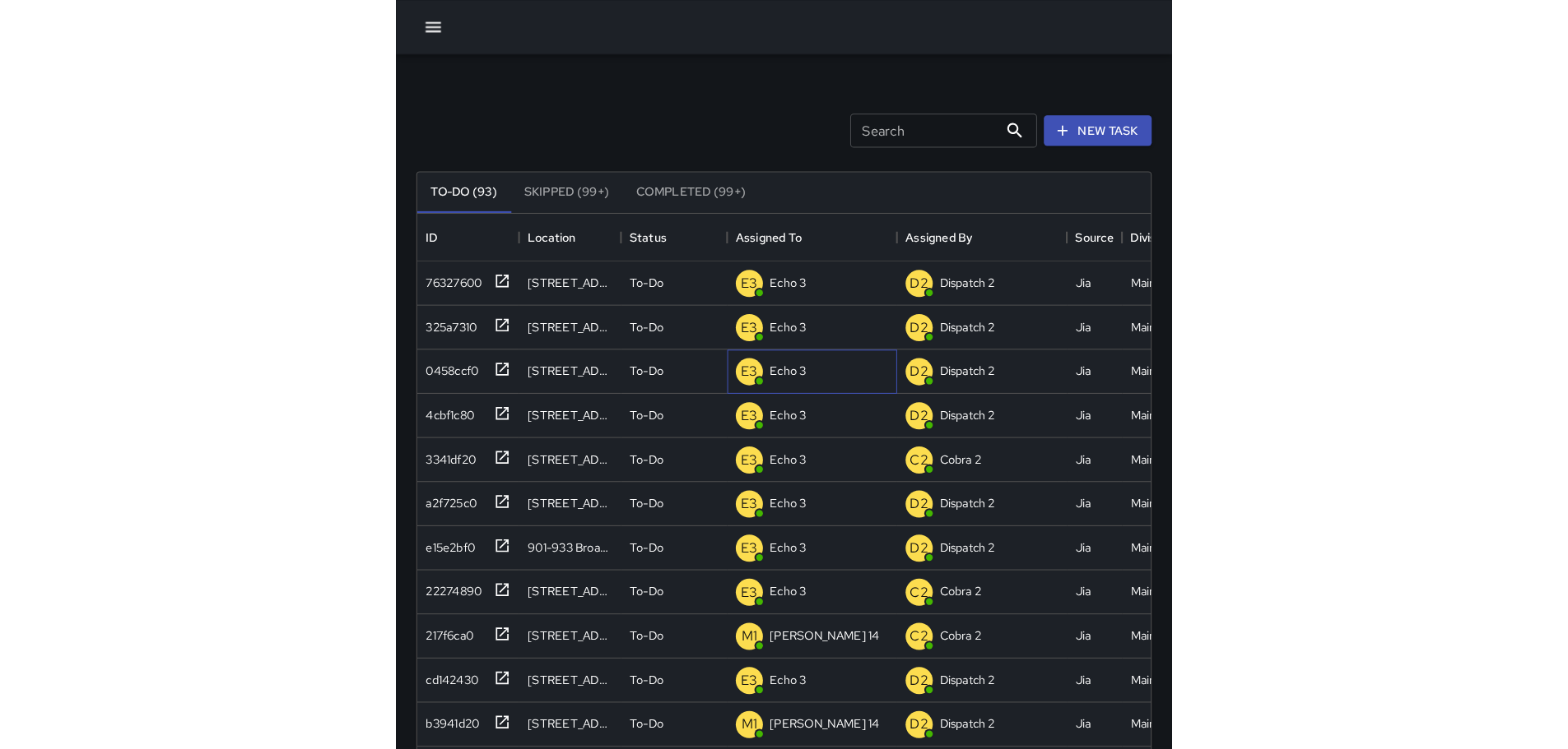
scroll to position [684, 1211]
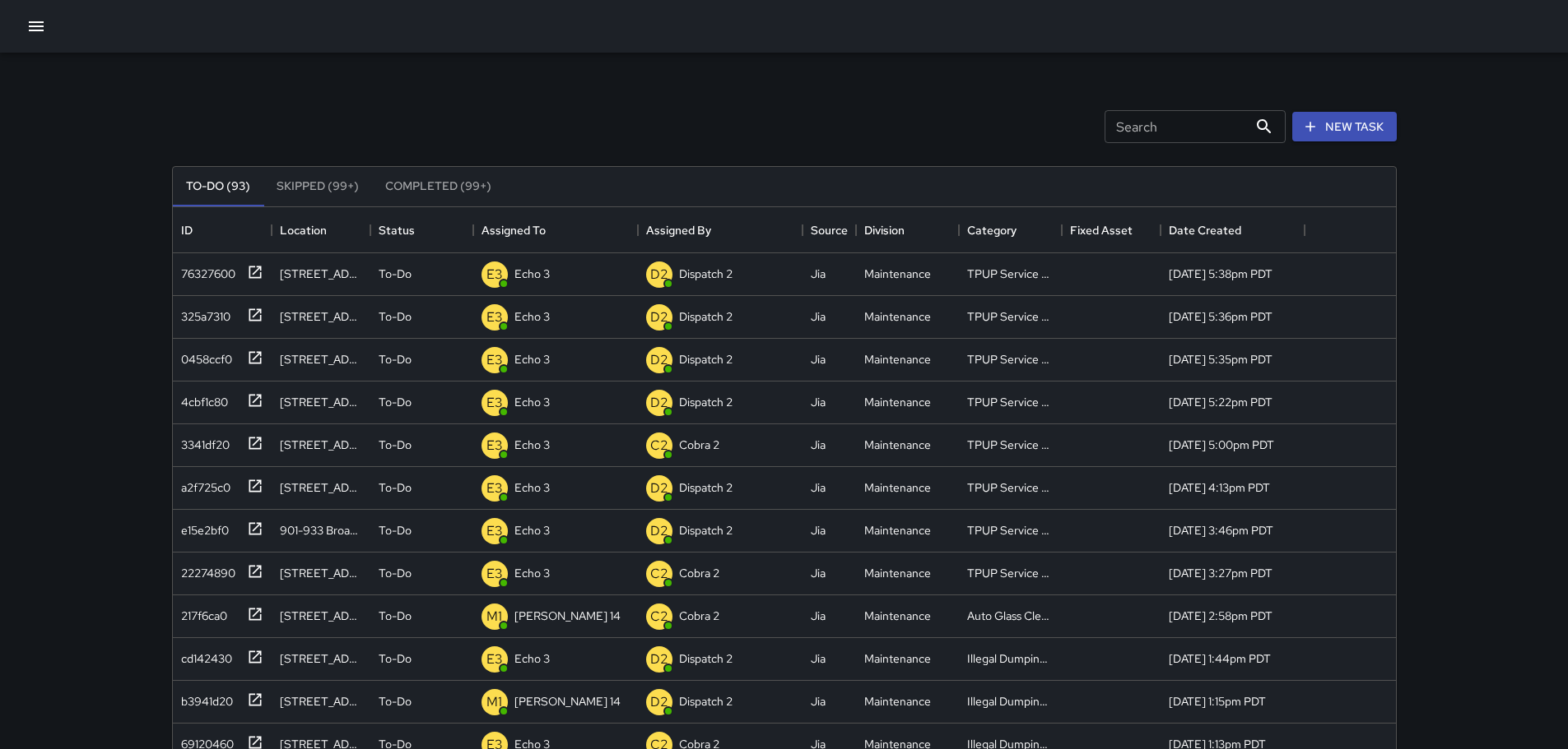
scroll to position [684, 1211]
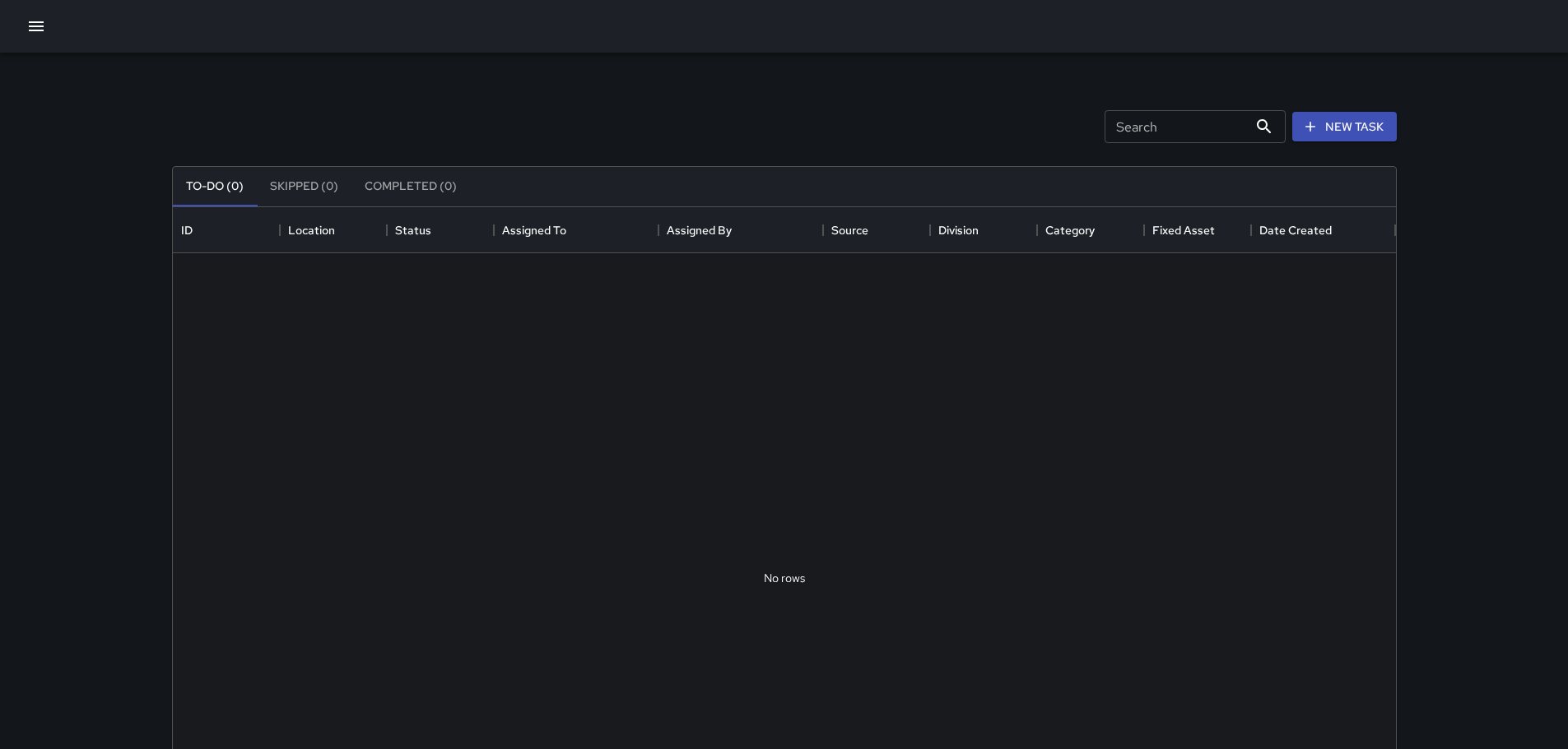
scroll to position [684, 1211]
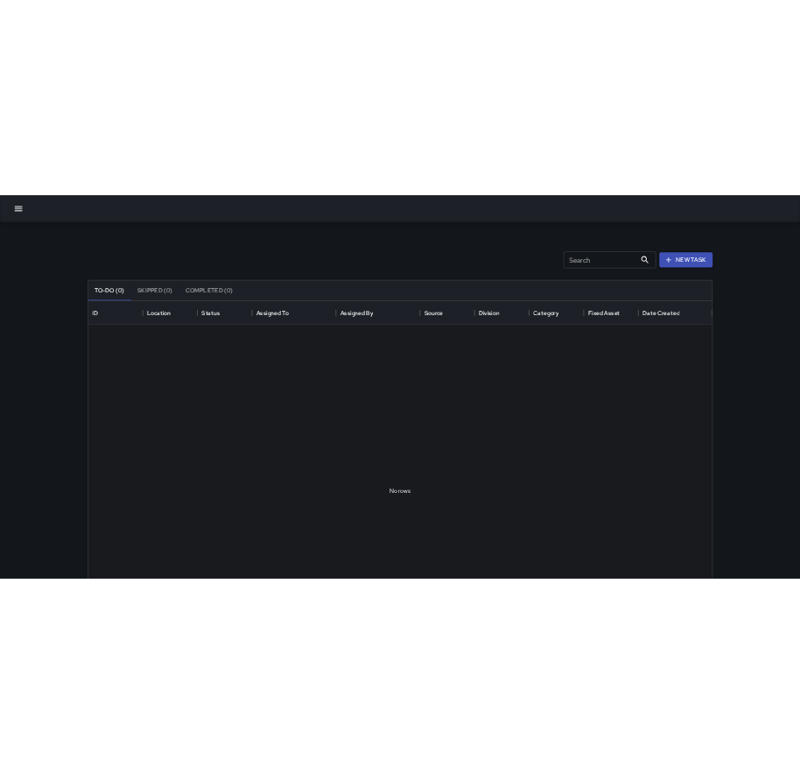
scroll to position [728, 1288]
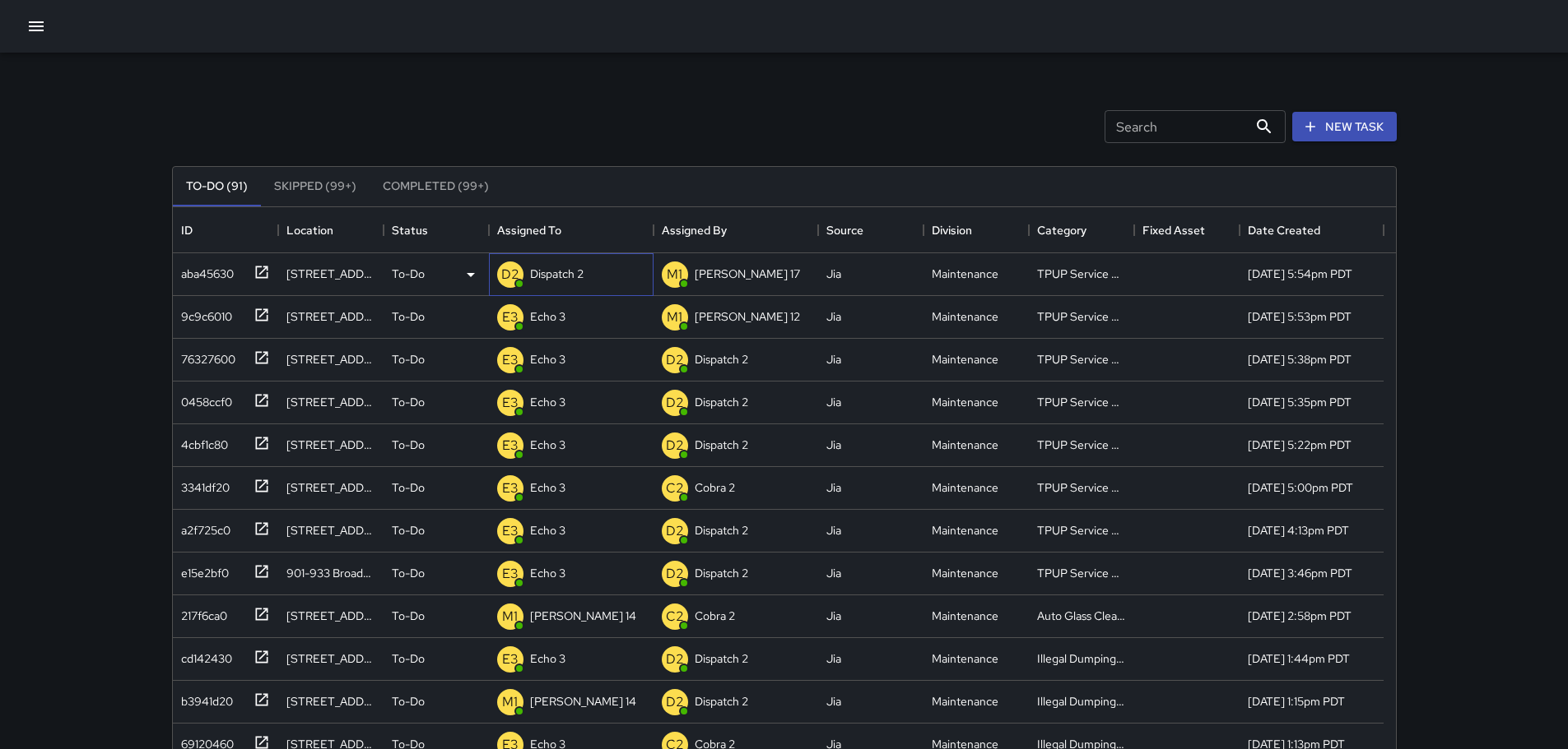
click at [538, 270] on p "Dispatch 2" at bounding box center [557, 274] width 54 height 17
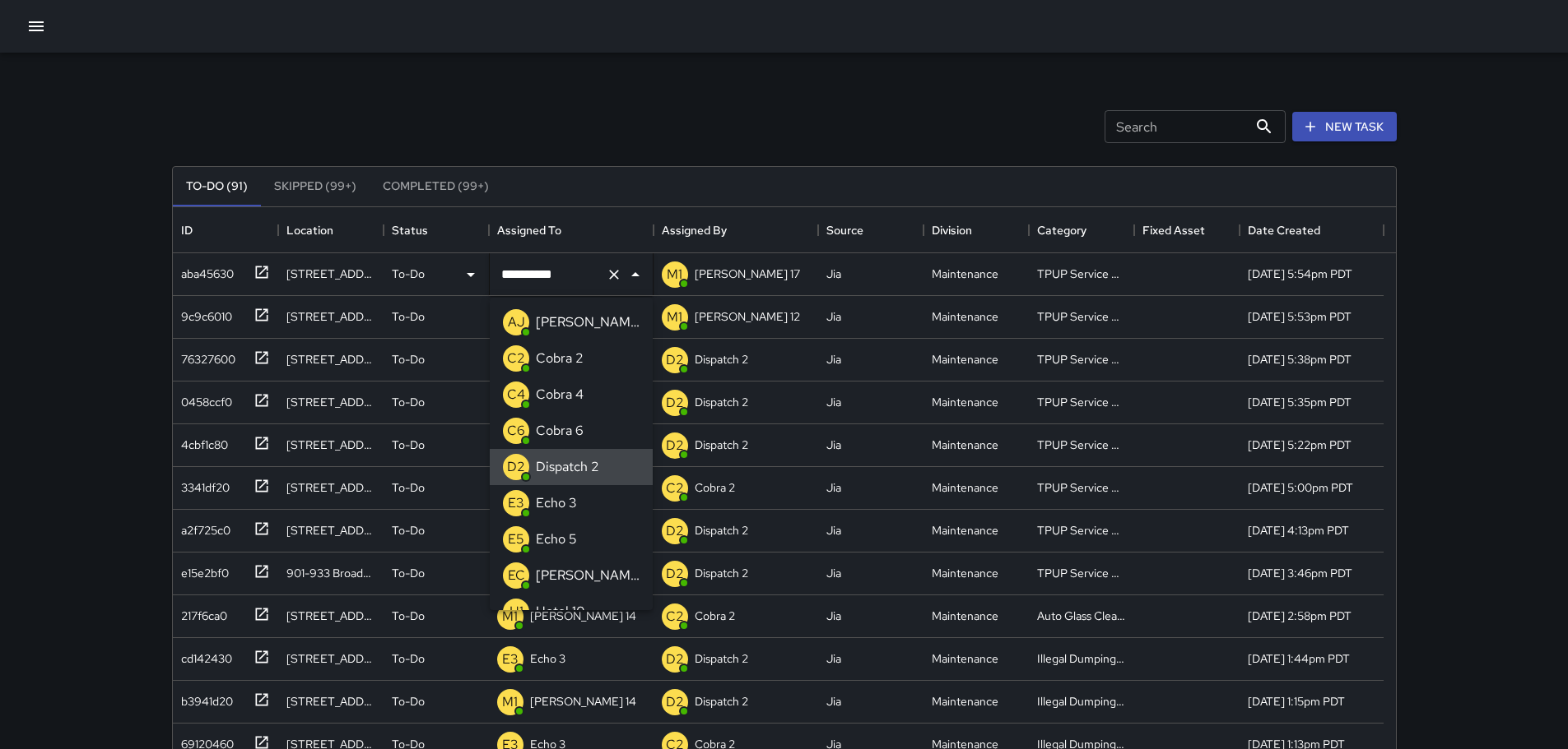
click at [607, 267] on icon "Clear" at bounding box center [614, 275] width 17 height 17
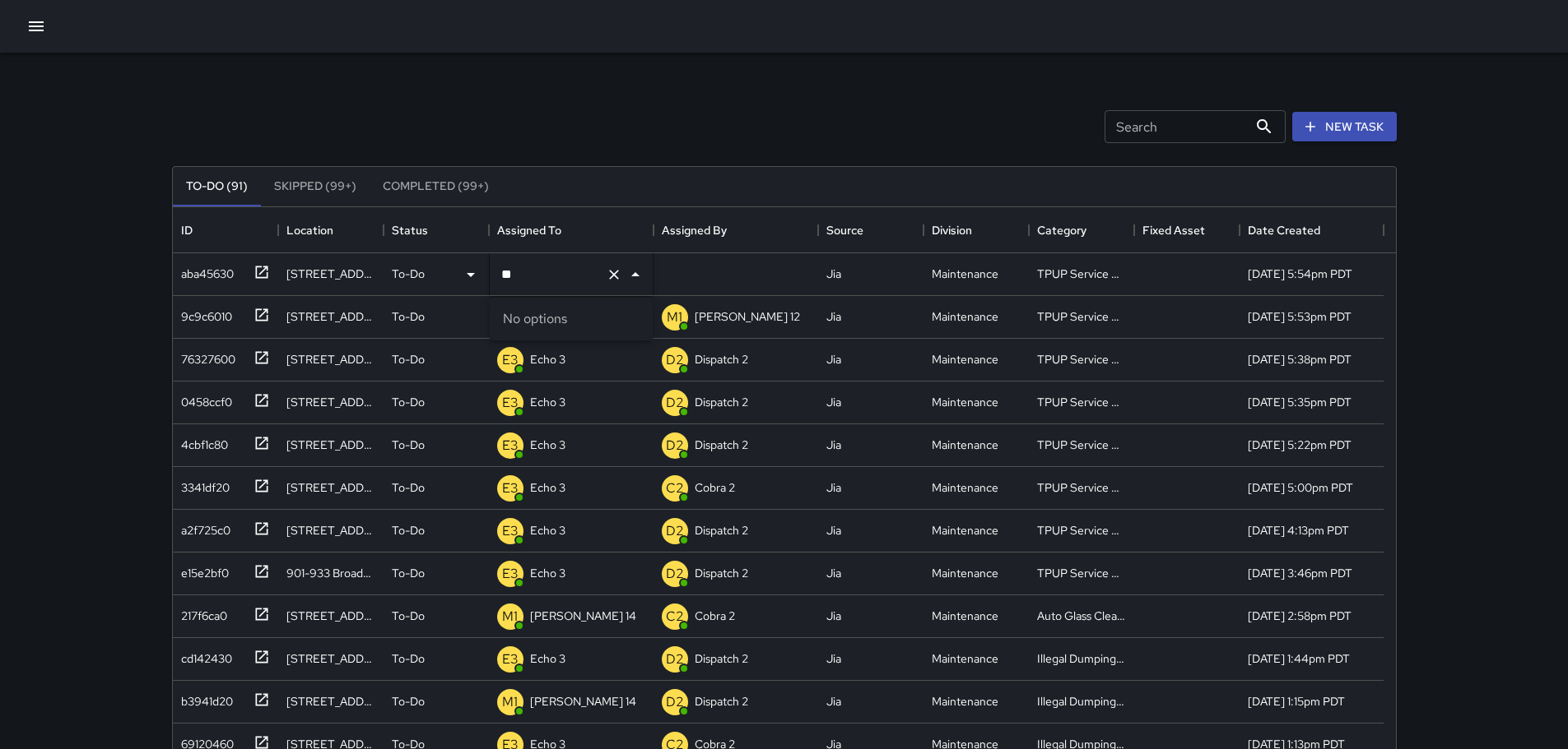
type input "*"
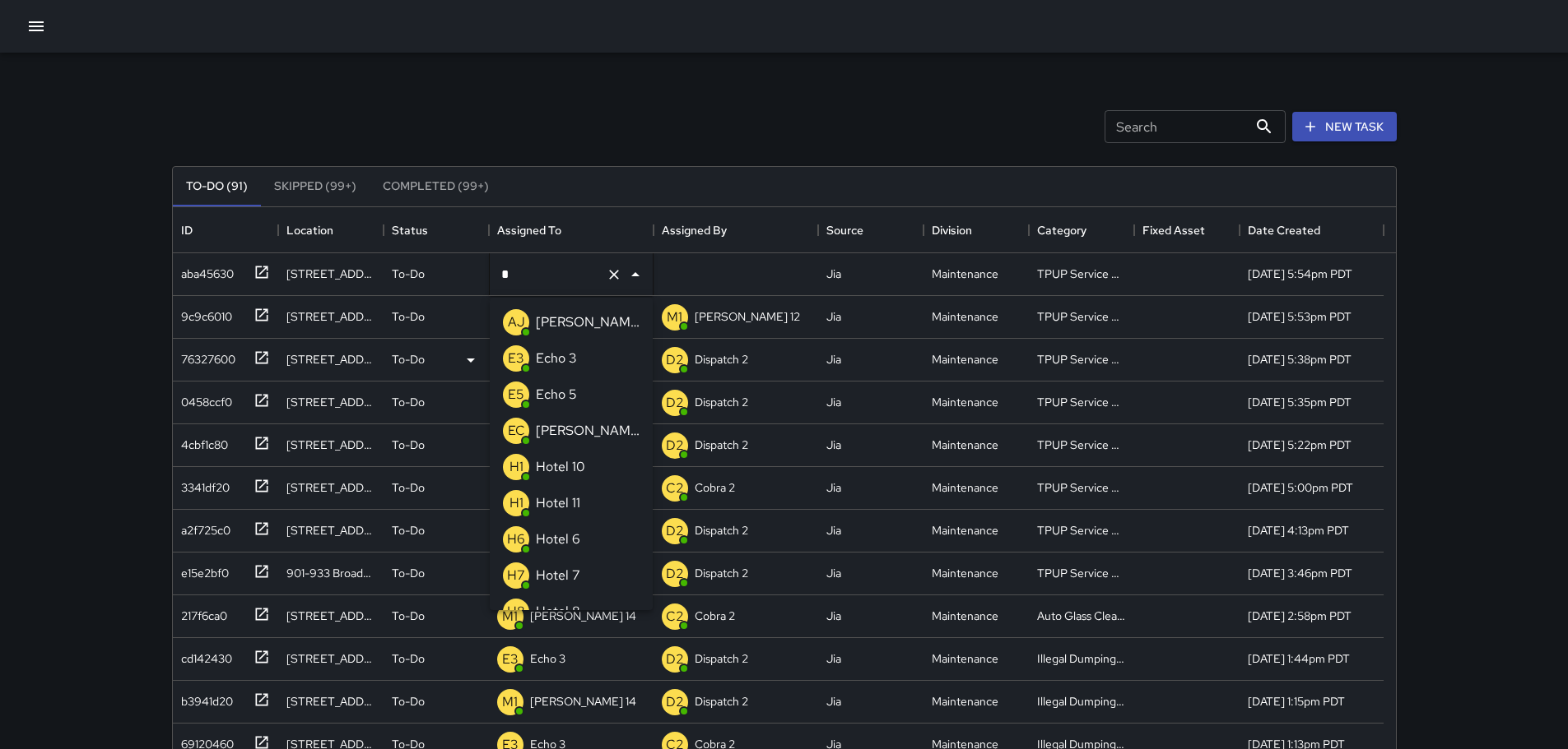
click at [576, 346] on div "Echo 3" at bounding box center [556, 359] width 48 height 26
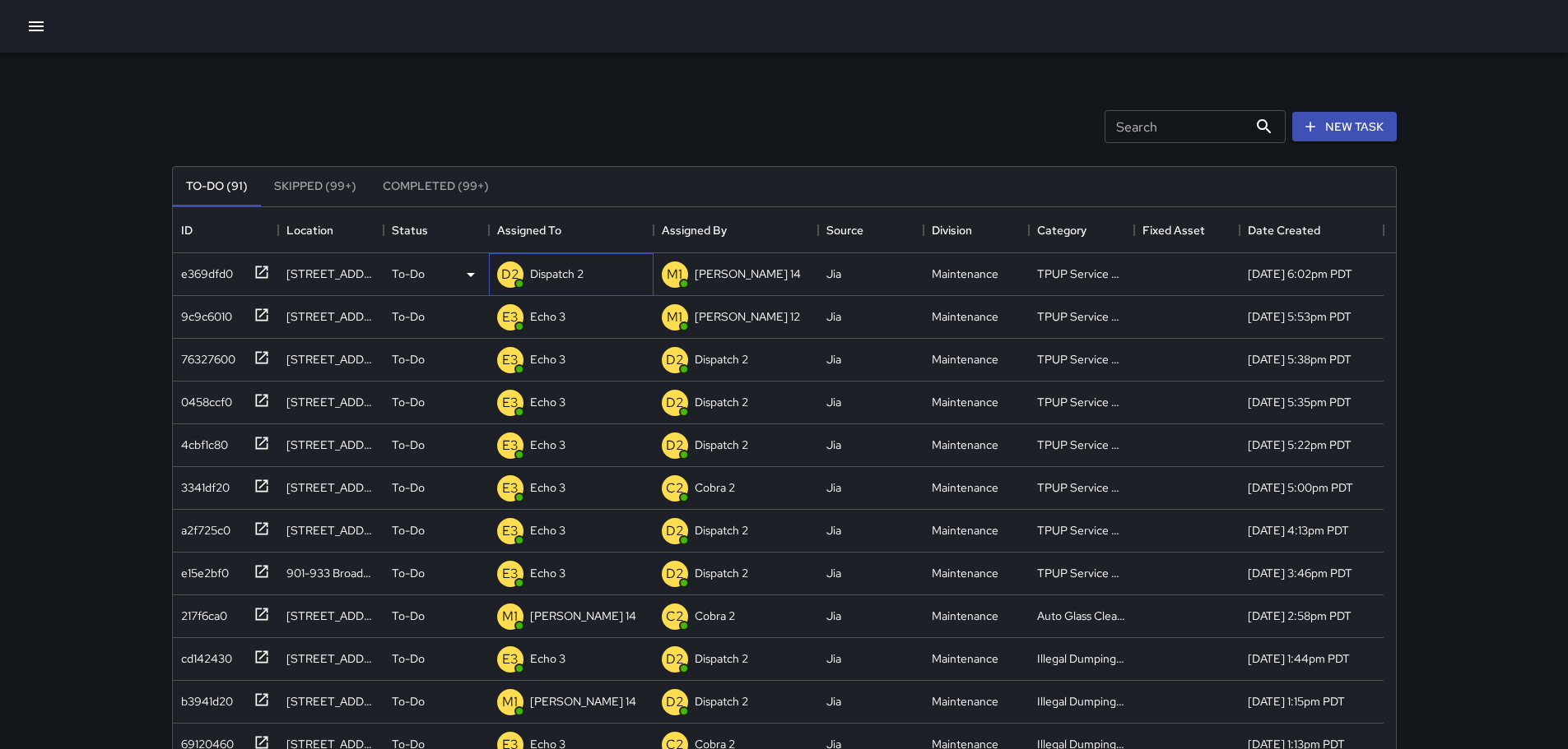
click at [586, 270] on div "Dispatch 2" at bounding box center [557, 273] width 60 height 23
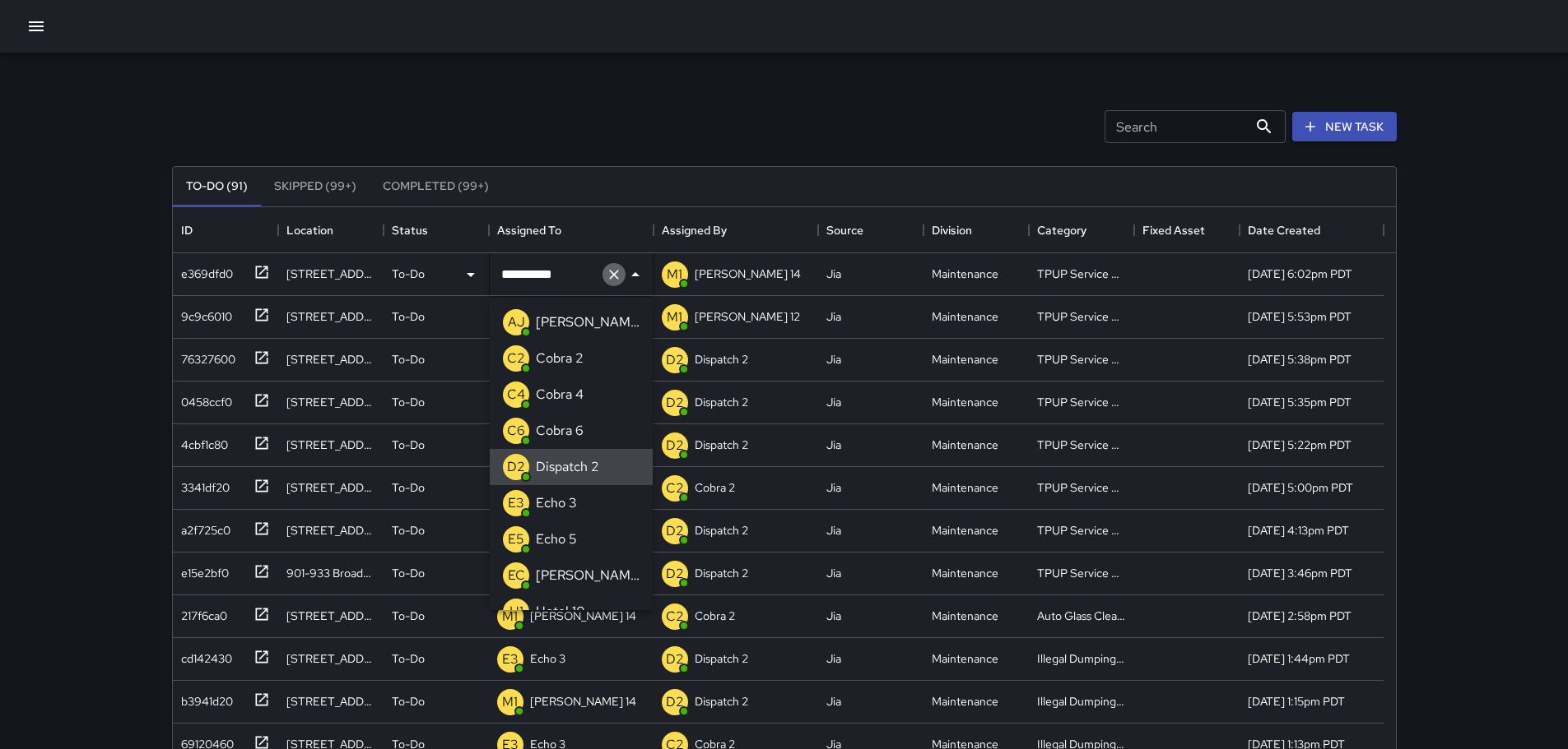
click at [614, 279] on icon "Clear" at bounding box center [614, 275] width 17 height 17
type input "**"
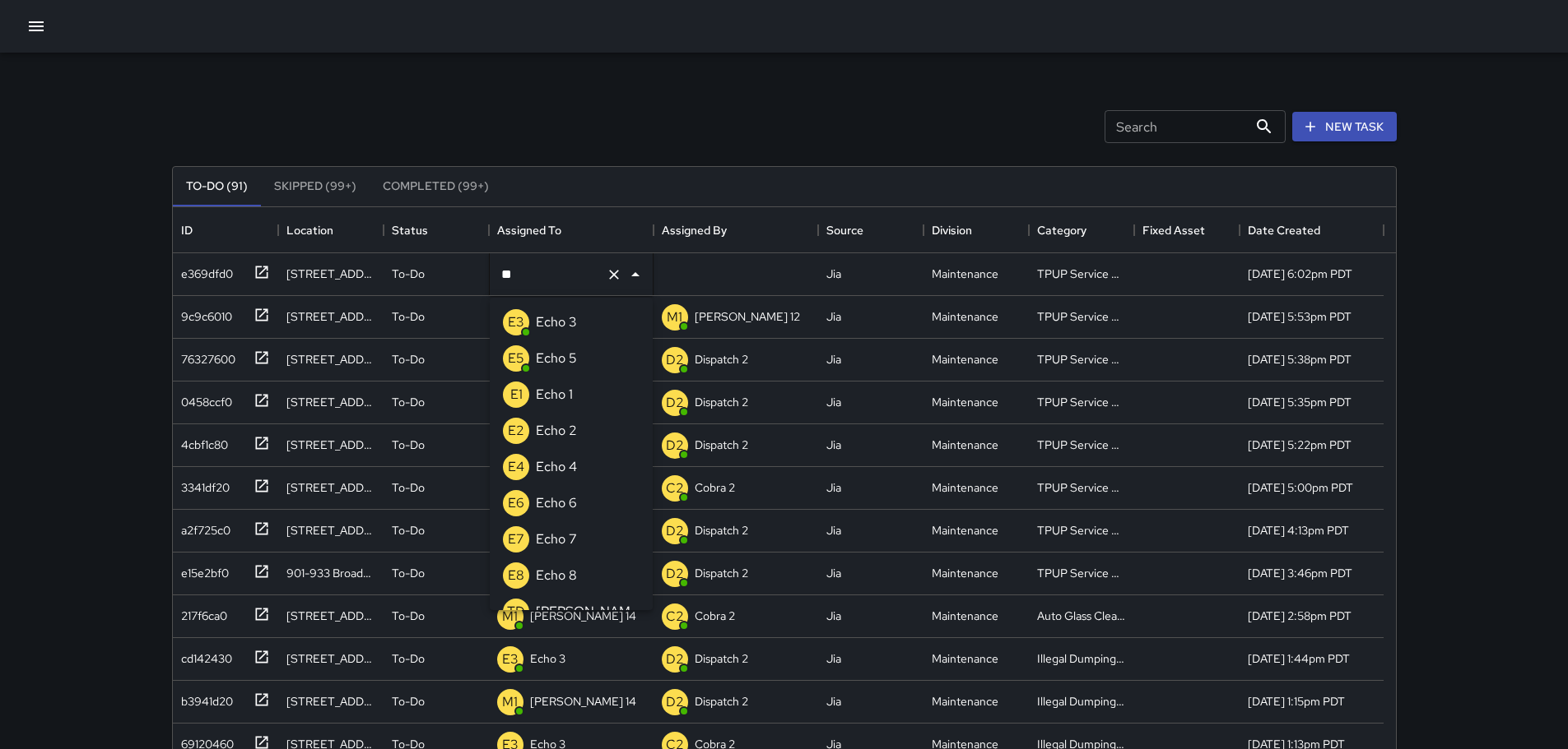
click at [571, 320] on p "Echo 3" at bounding box center [557, 322] width 41 height 20
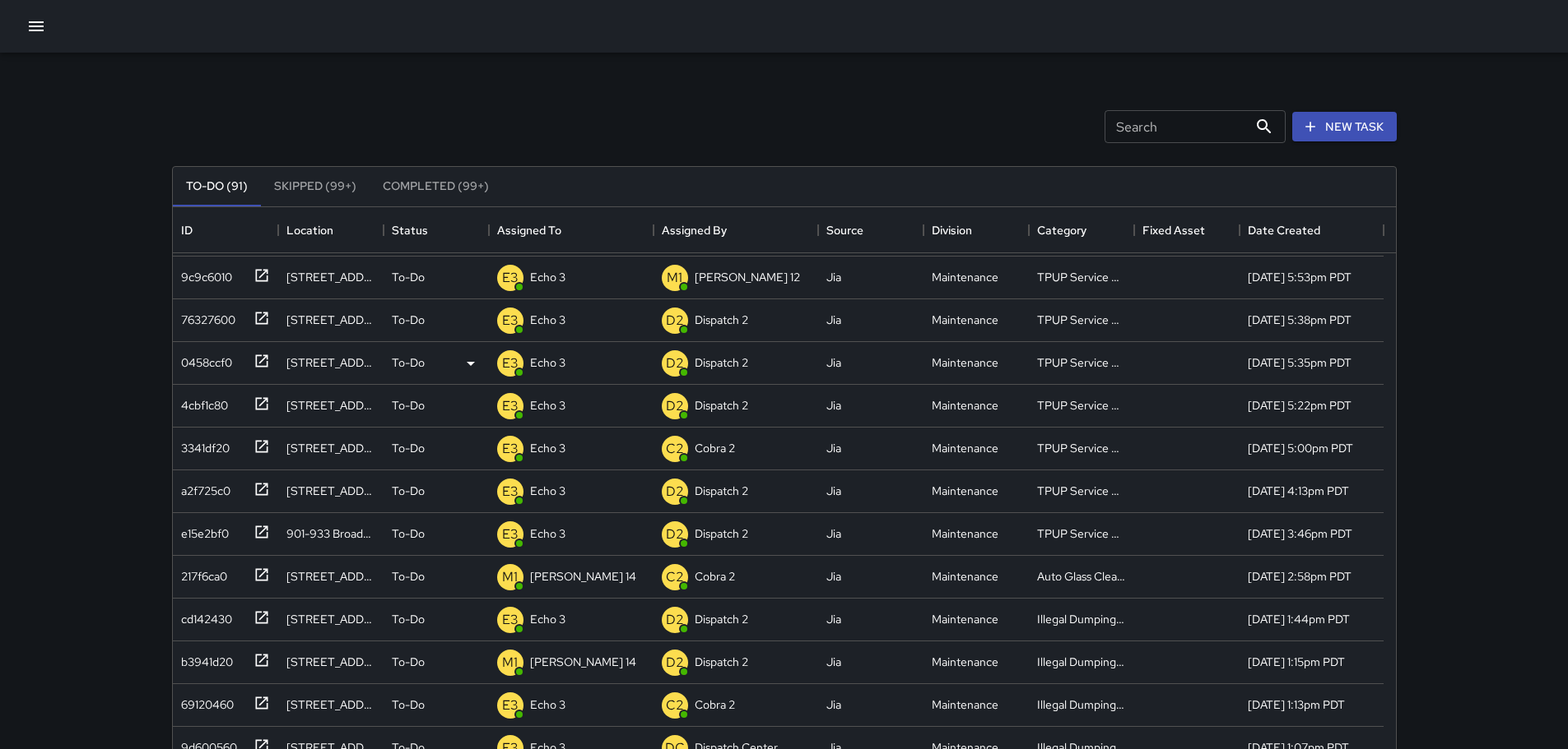
scroll to position [0, 0]
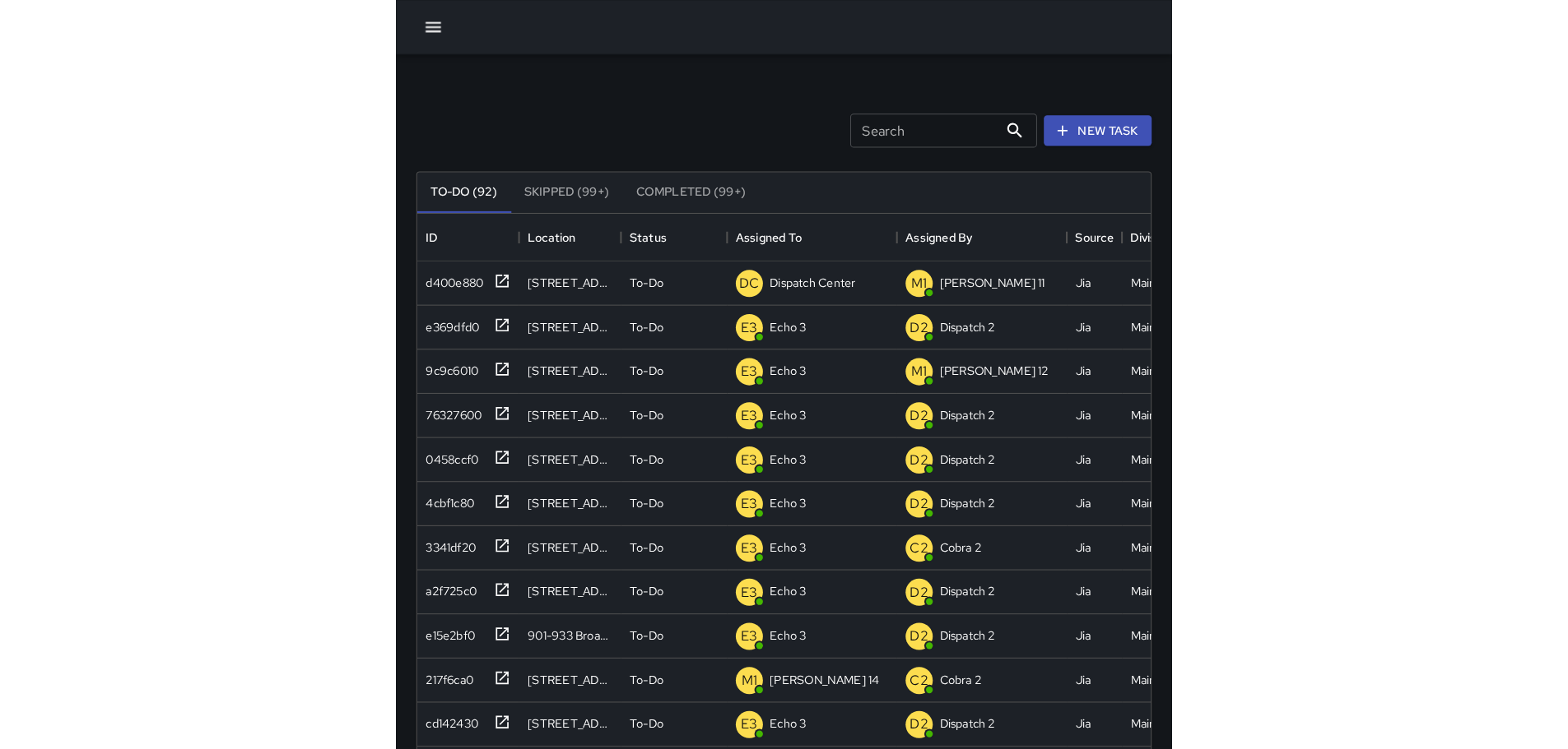
scroll to position [684, 1211]
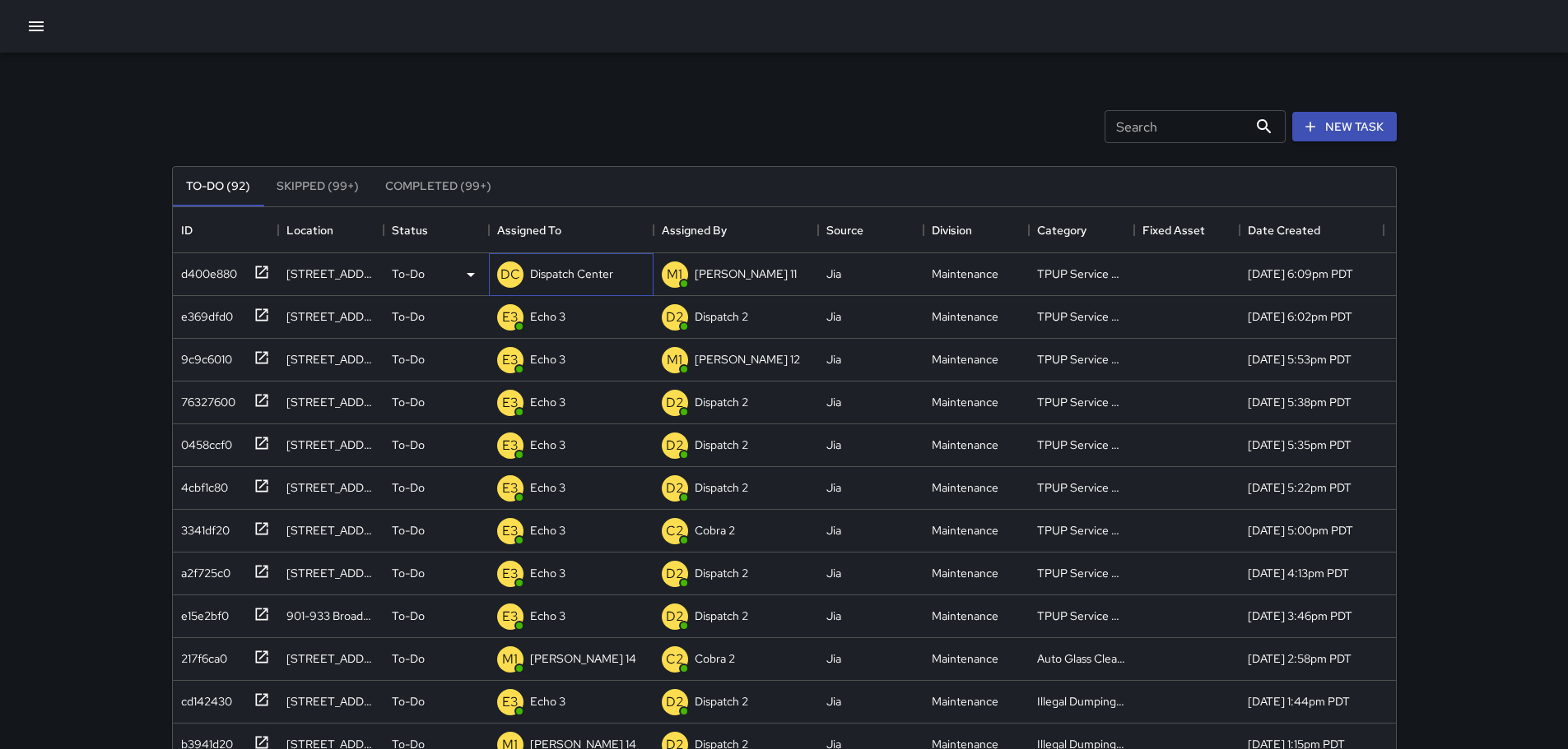
click at [590, 274] on p "Dispatch Center" at bounding box center [572, 274] width 83 height 17
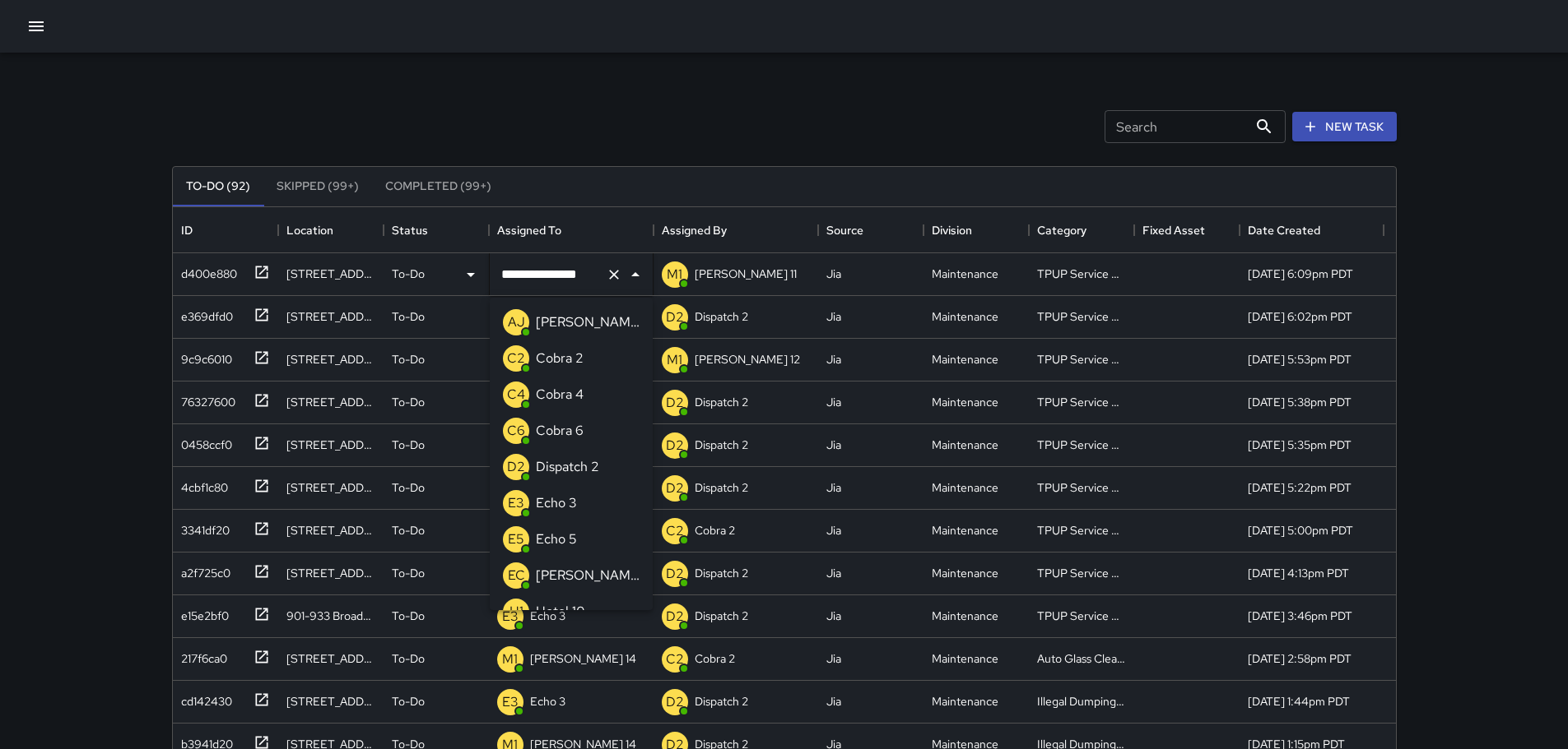
scroll to position [1142, 0]
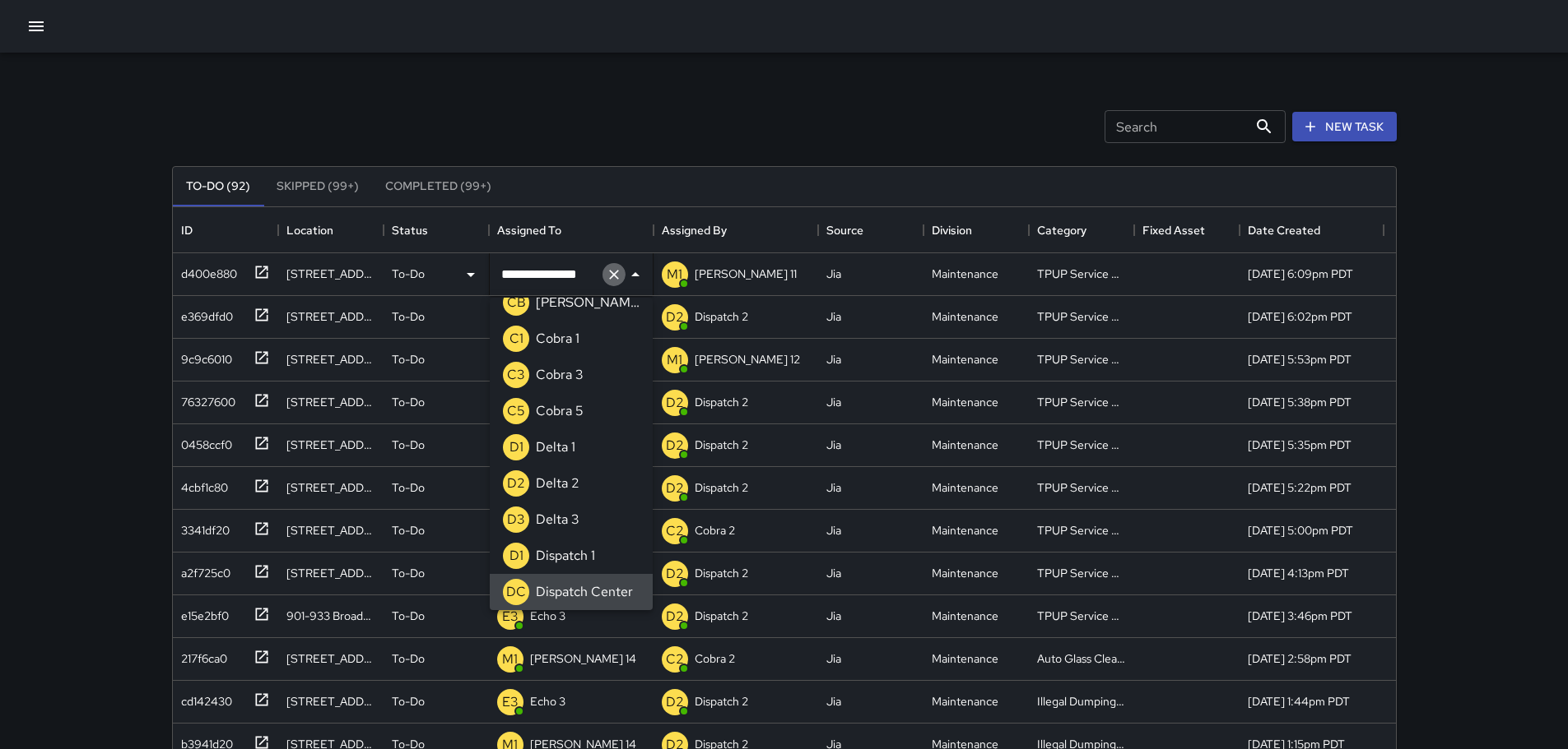
click at [617, 273] on icon "Clear" at bounding box center [614, 275] width 17 height 17
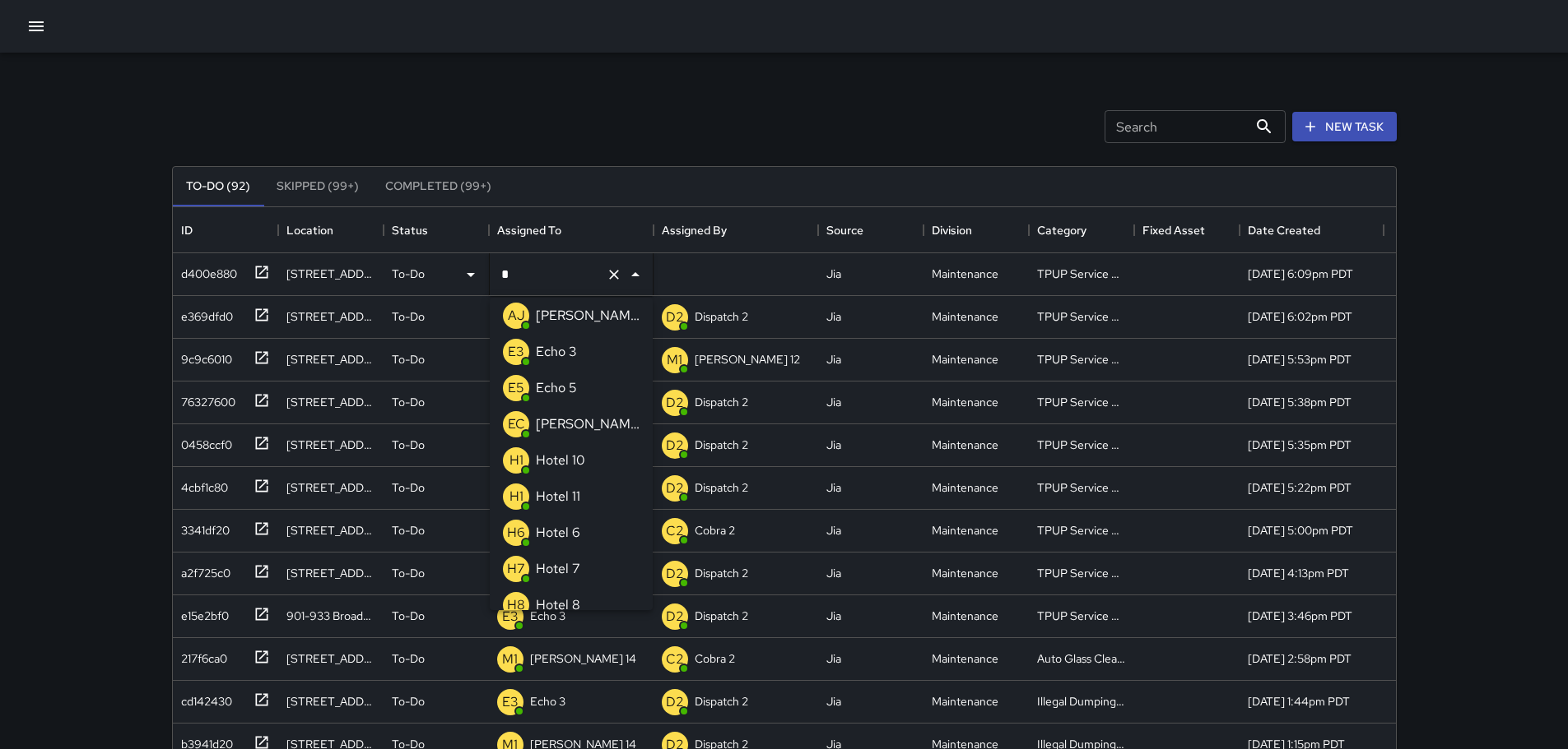
type input "**"
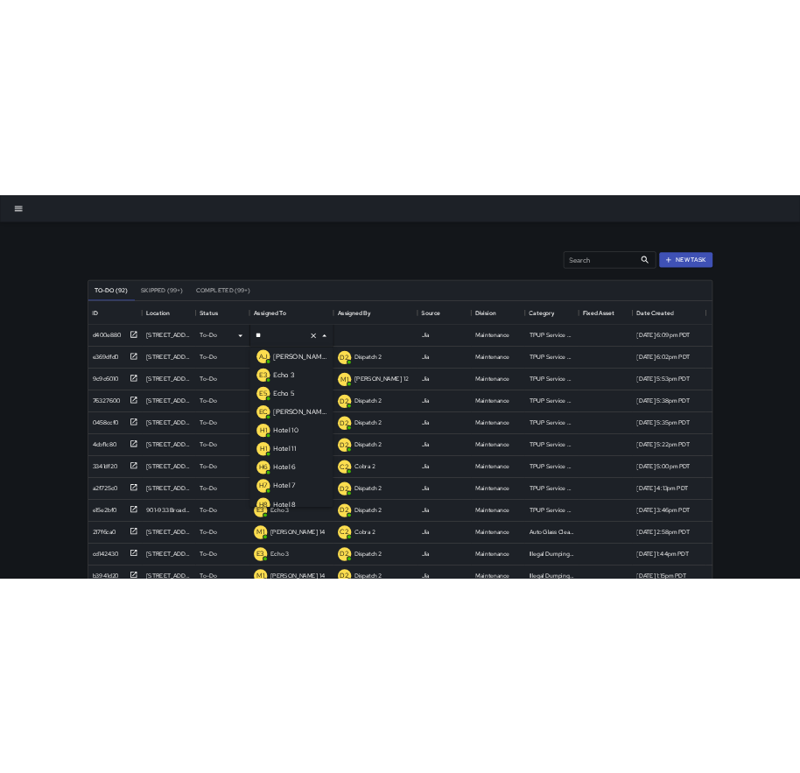
scroll to position [0, 0]
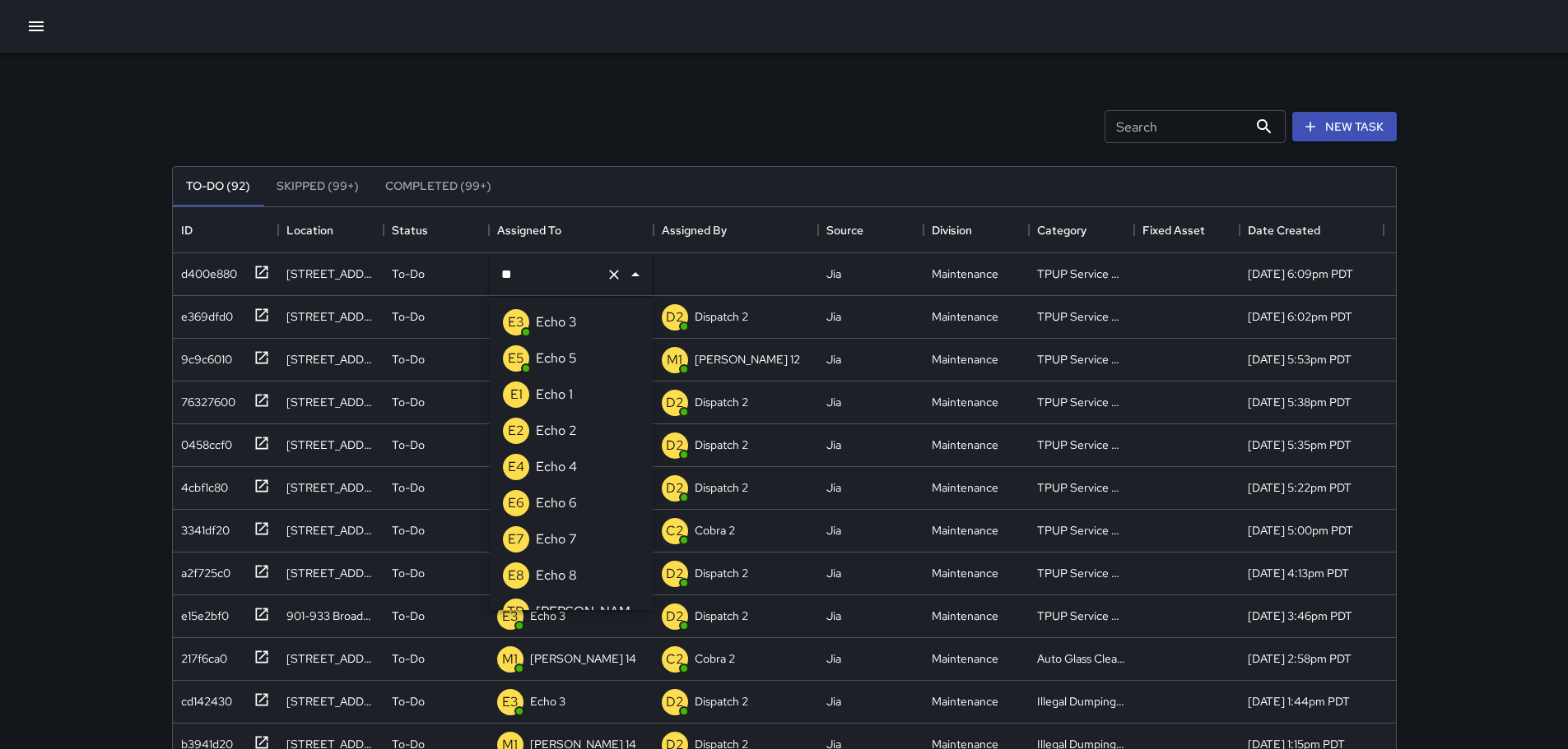
click at [572, 318] on p "Echo 3" at bounding box center [557, 322] width 41 height 20
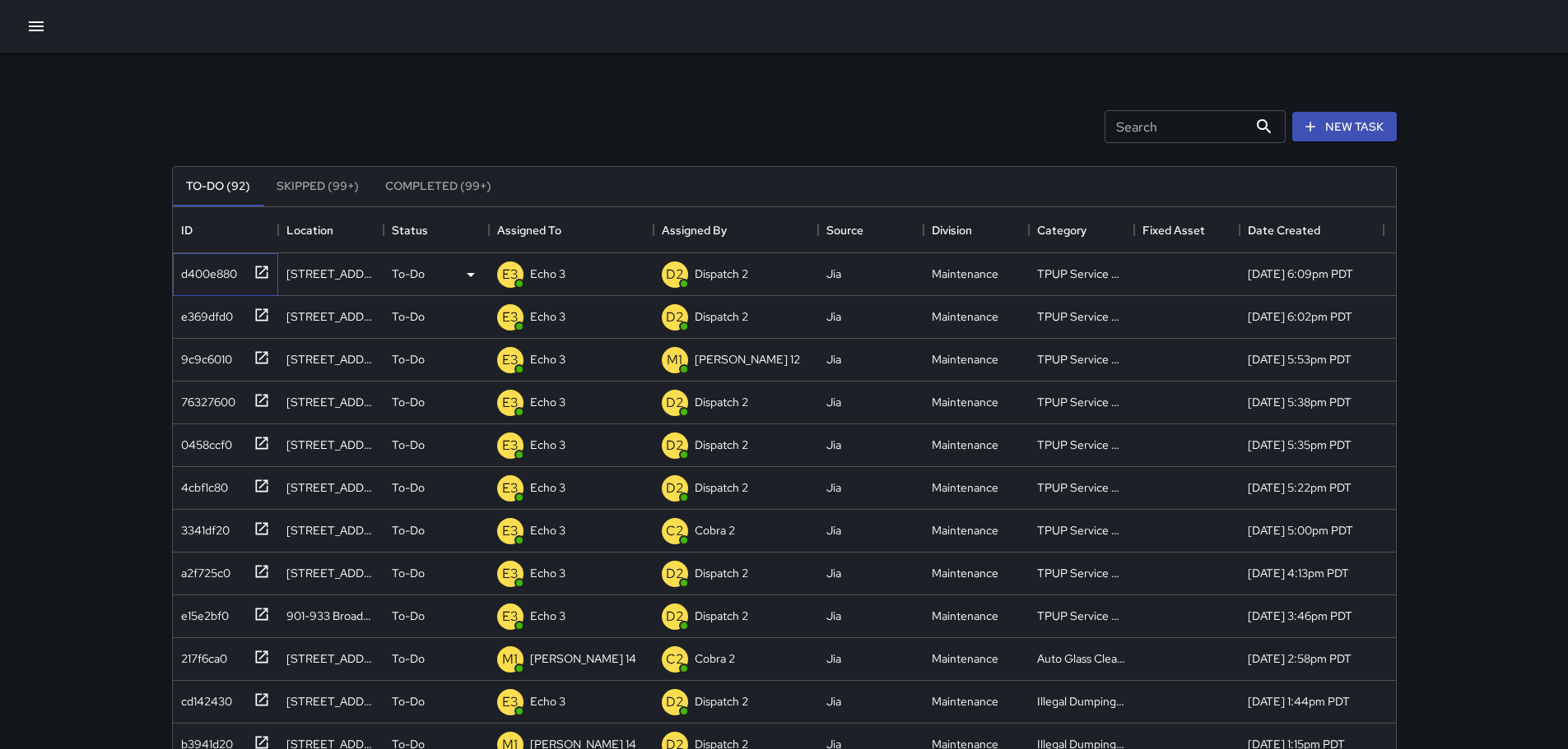
click at [262, 264] on icon at bounding box center [262, 273] width 17 height 17
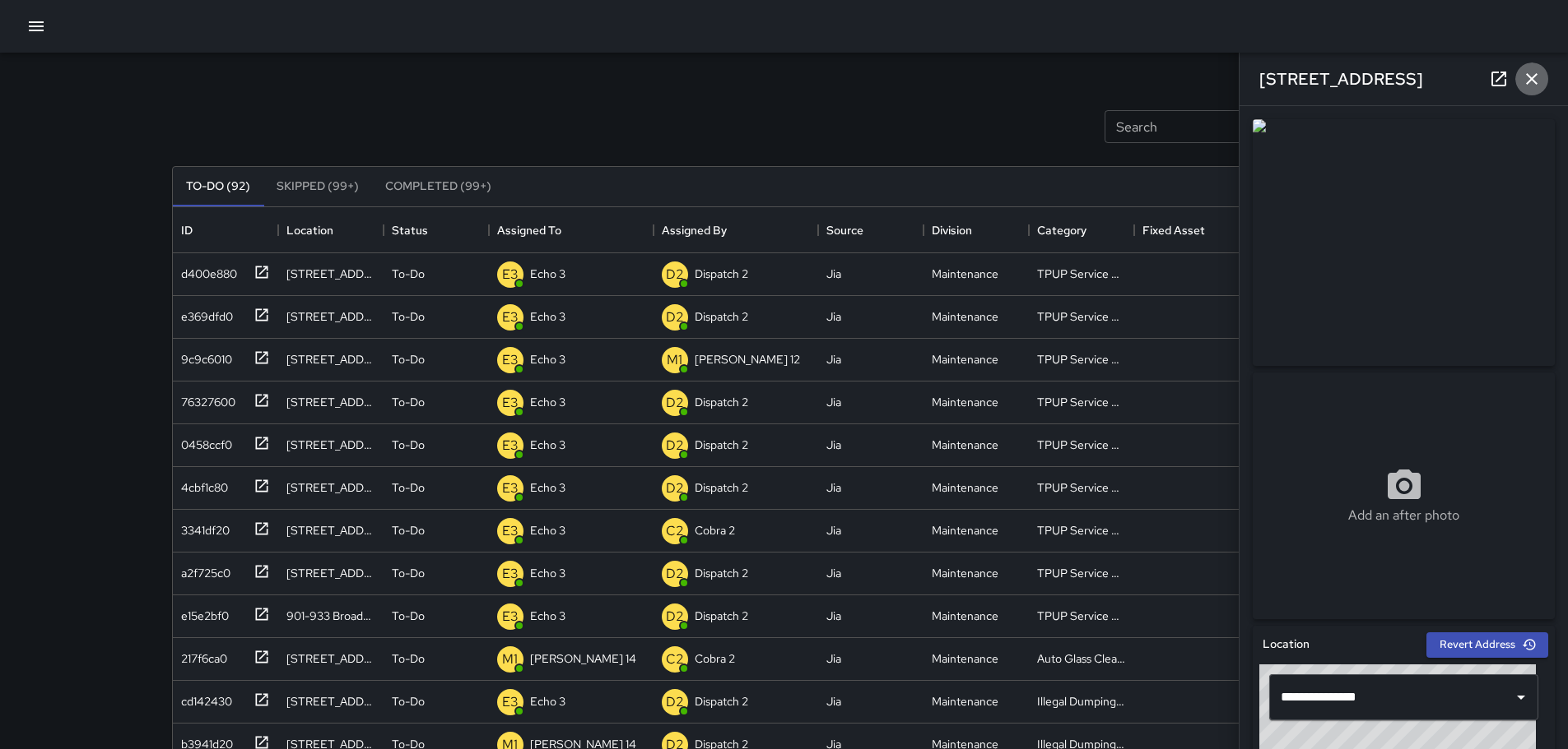
click at [1533, 79] on icon "button" at bounding box center [1530, 79] width 20 height 20
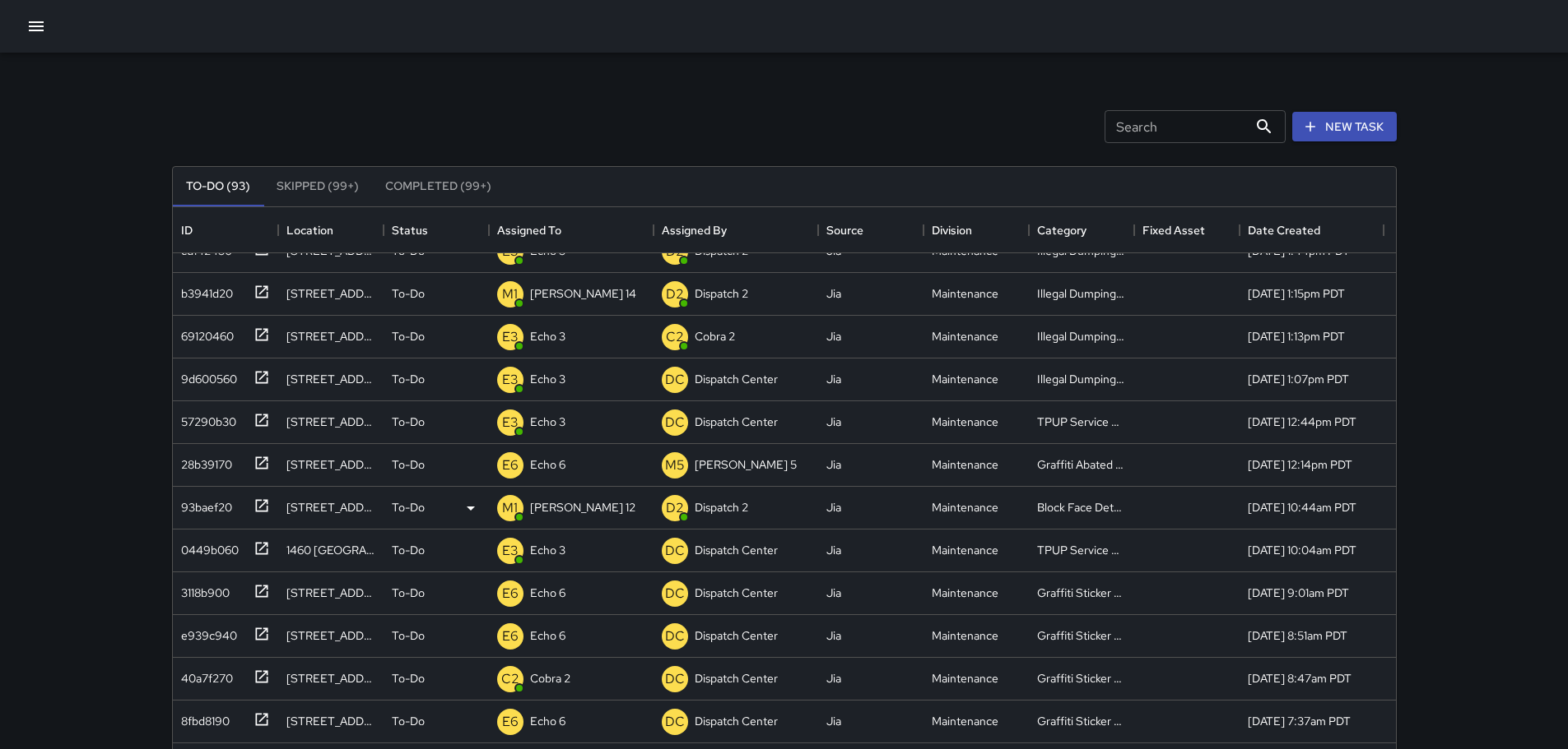
scroll to position [576, 0]
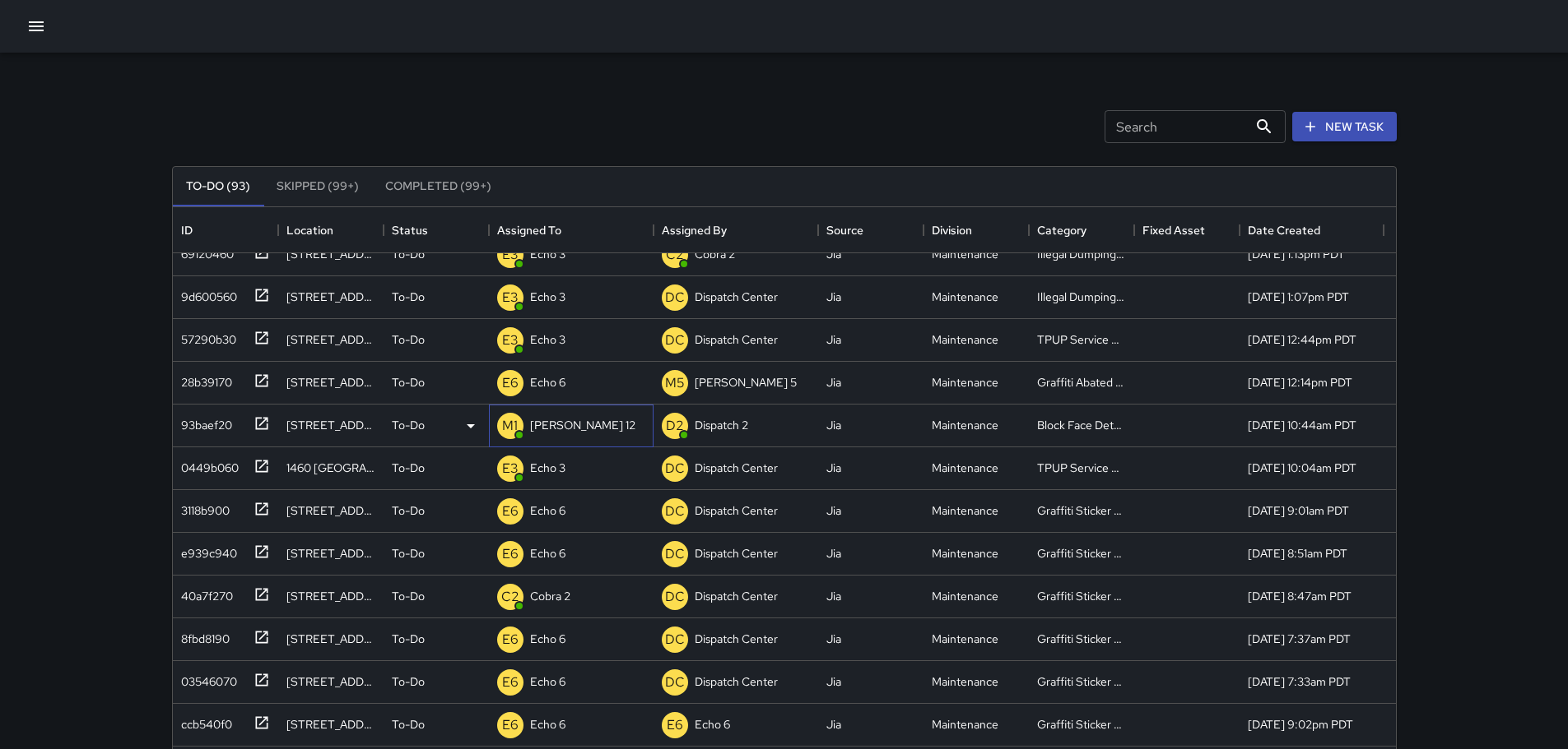
click at [541, 429] on p "[PERSON_NAME] 12" at bounding box center [583, 426] width 105 height 17
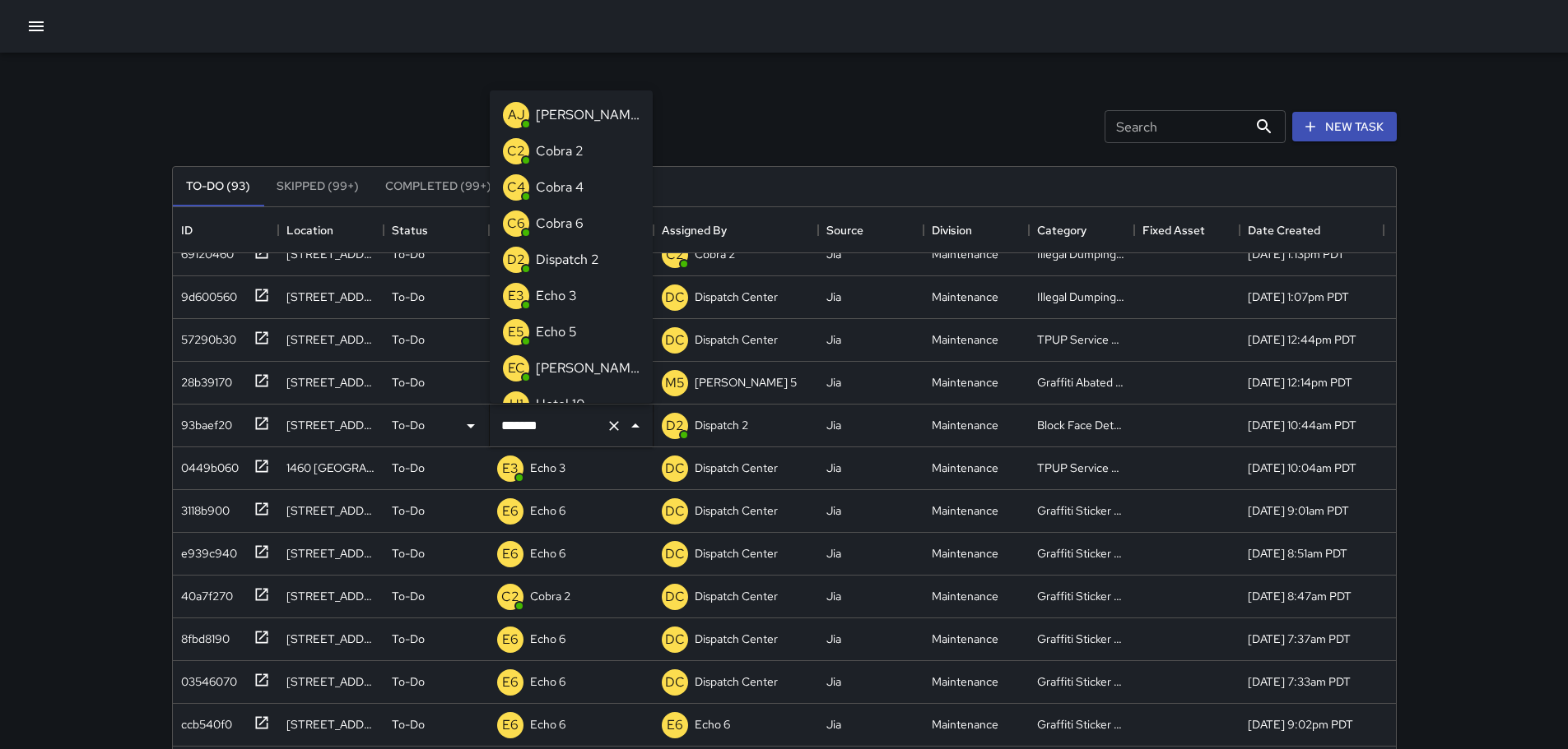
scroll to position [273, 0]
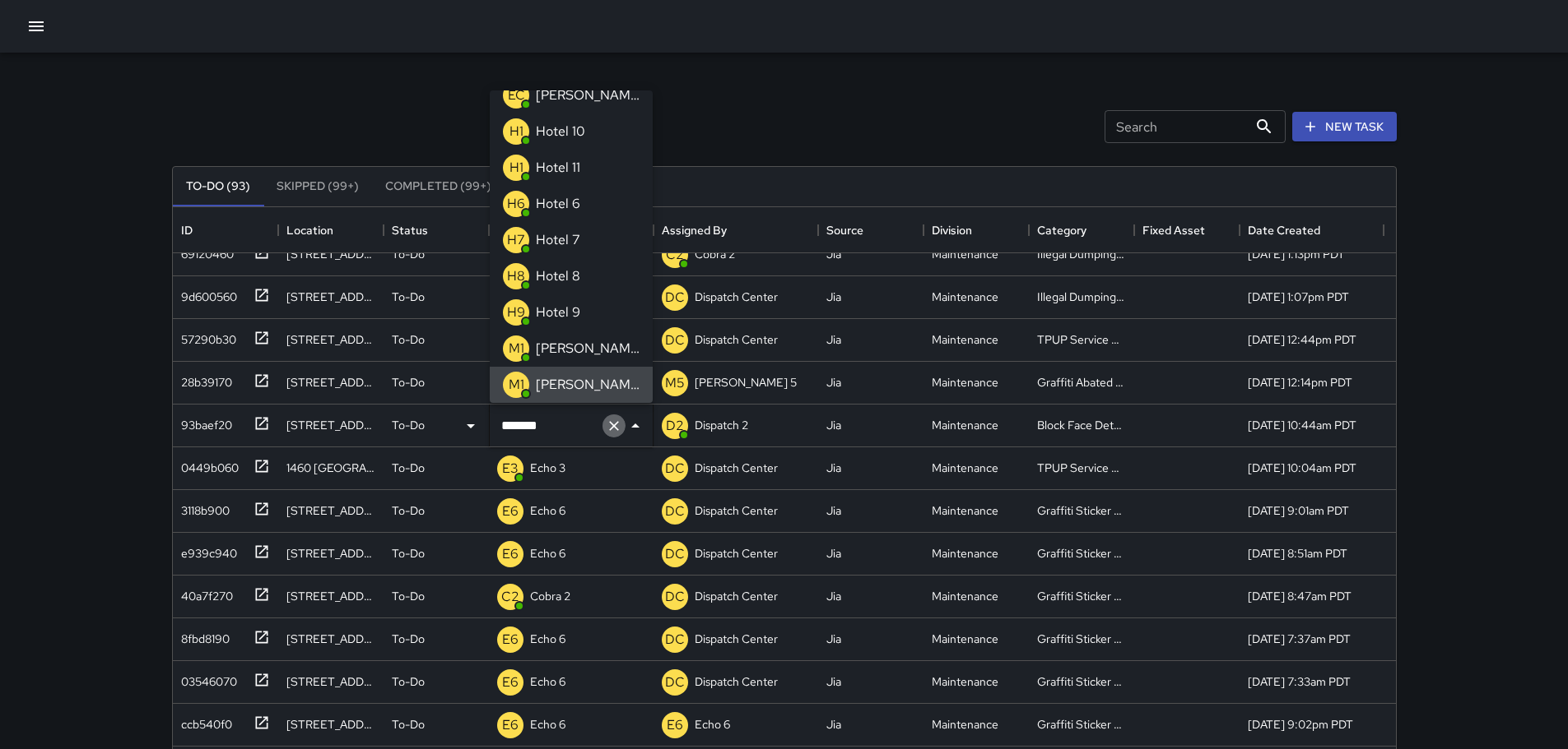
click at [619, 425] on icon "Clear" at bounding box center [614, 427] width 17 height 17
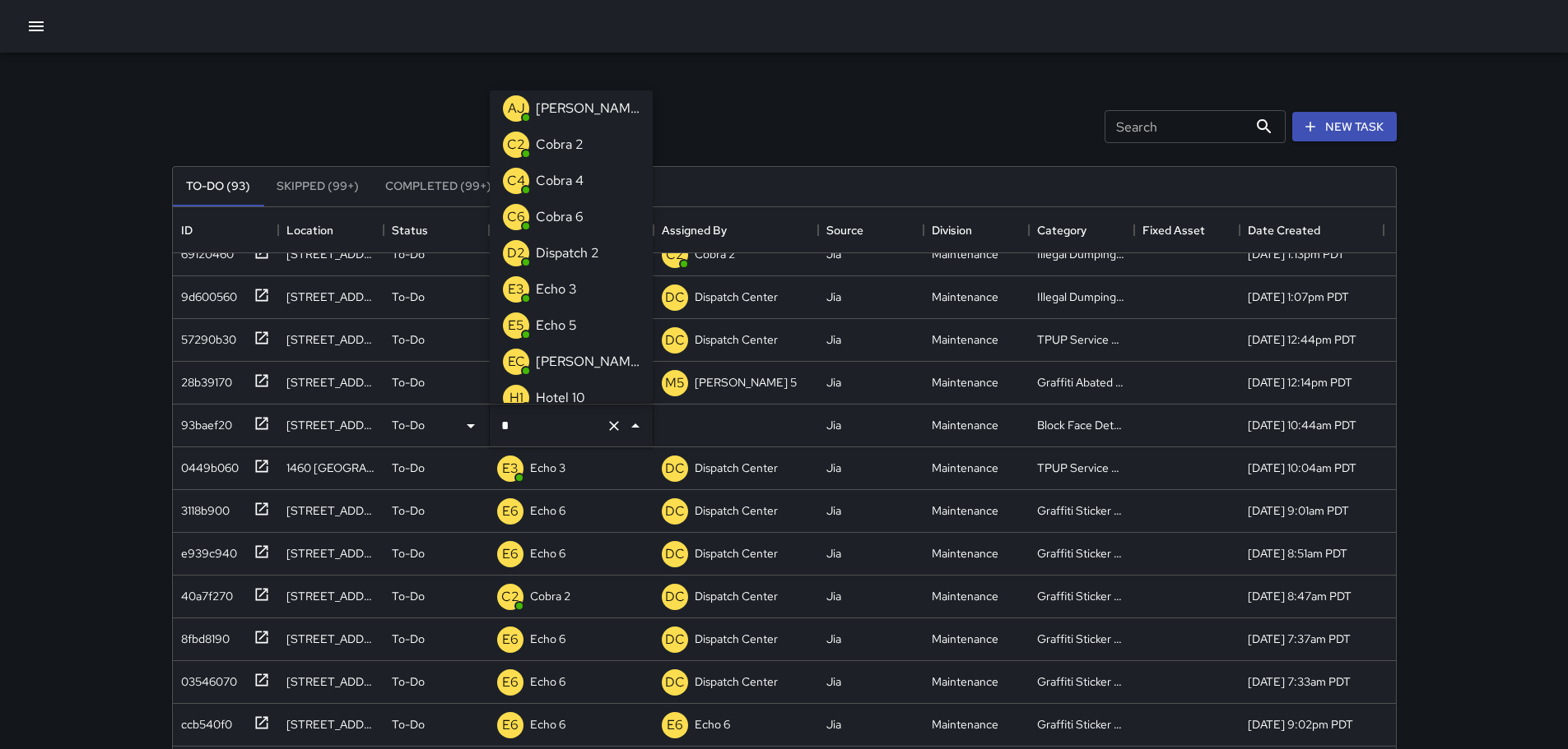
scroll to position [0, 0]
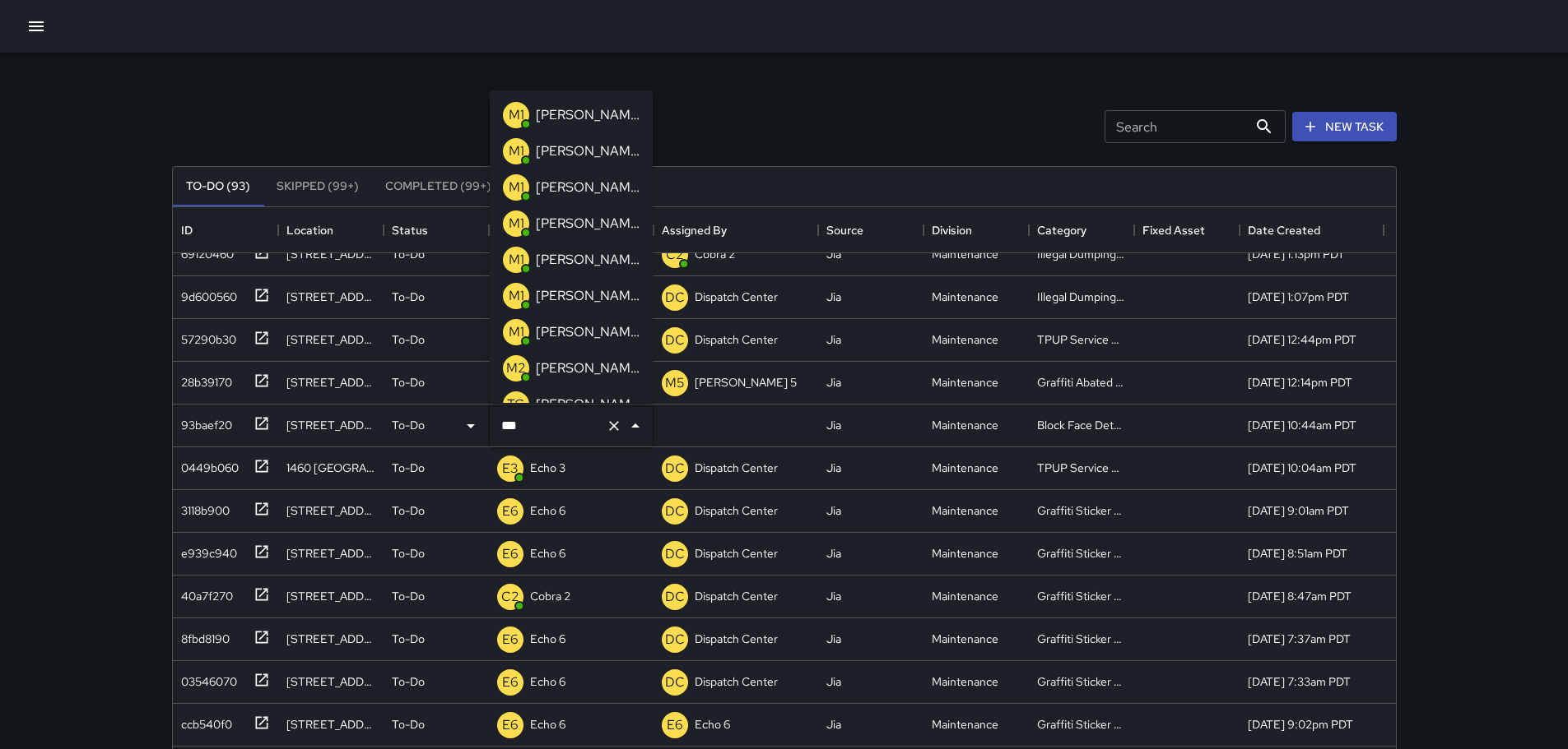
type input "****"
click at [562, 217] on p "[PERSON_NAME] 15" at bounding box center [588, 224] width 103 height 20
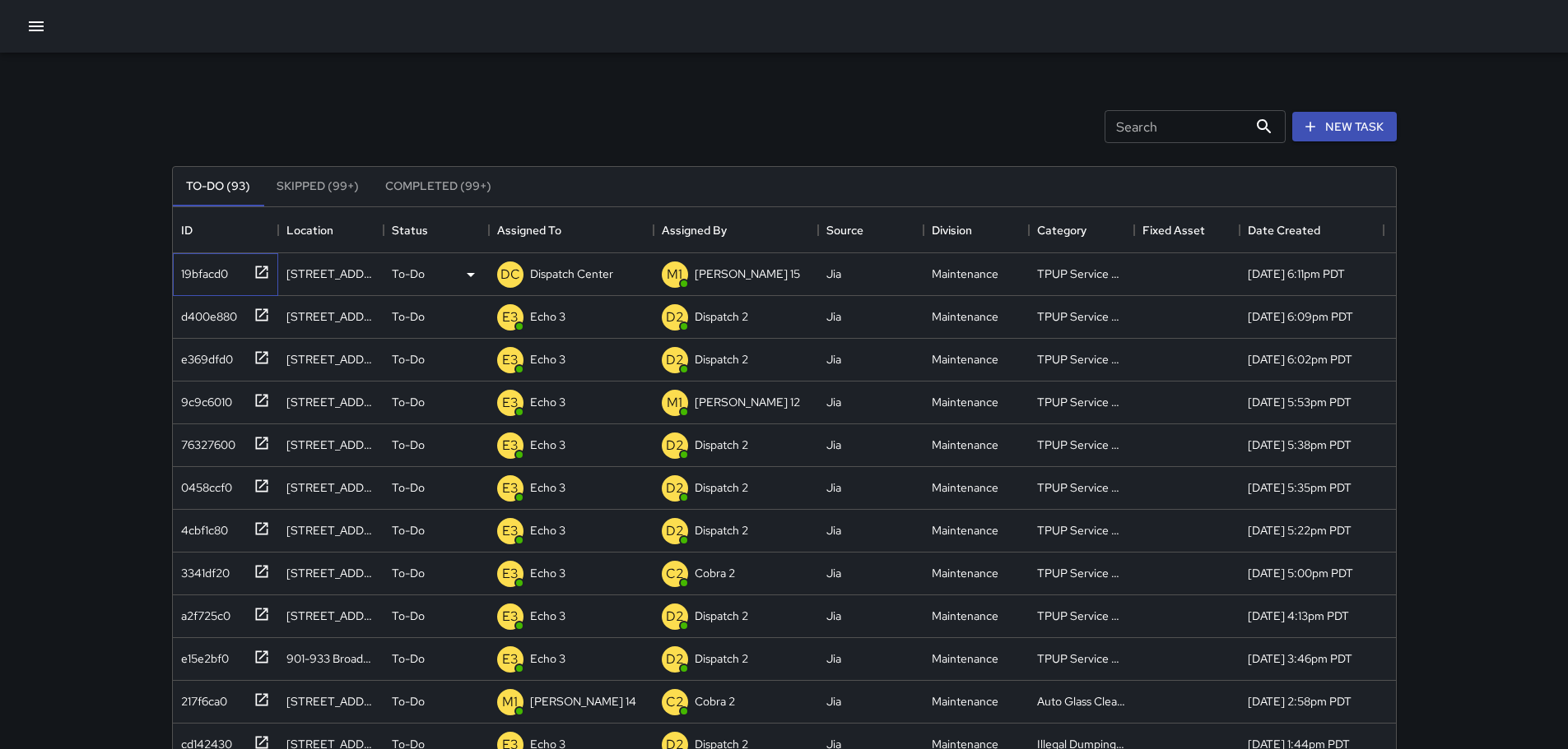
click at [269, 274] on icon at bounding box center [262, 273] width 17 height 17
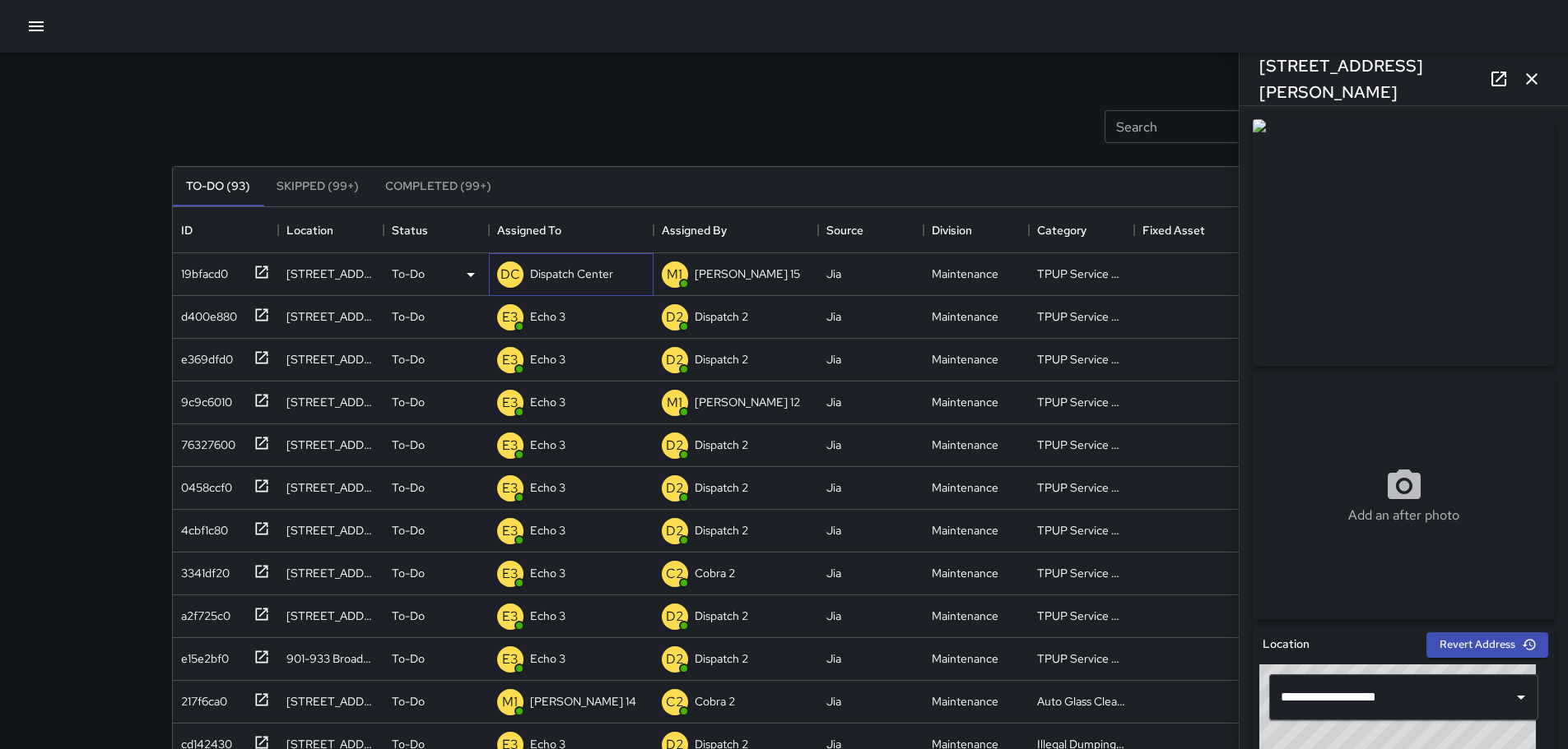
click at [583, 280] on p "Dispatch Center" at bounding box center [572, 274] width 83 height 17
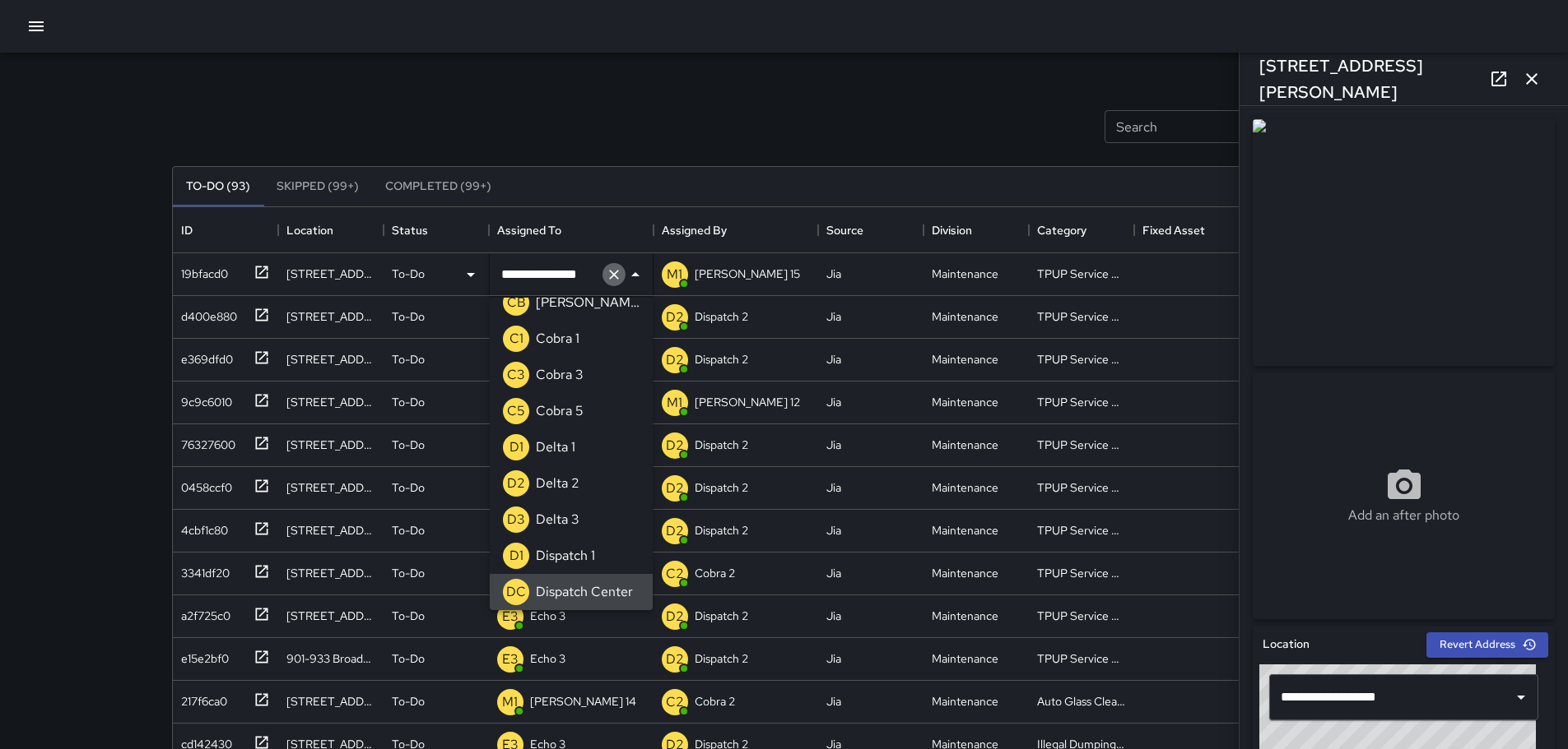
click at [611, 280] on icon "Clear" at bounding box center [614, 275] width 17 height 17
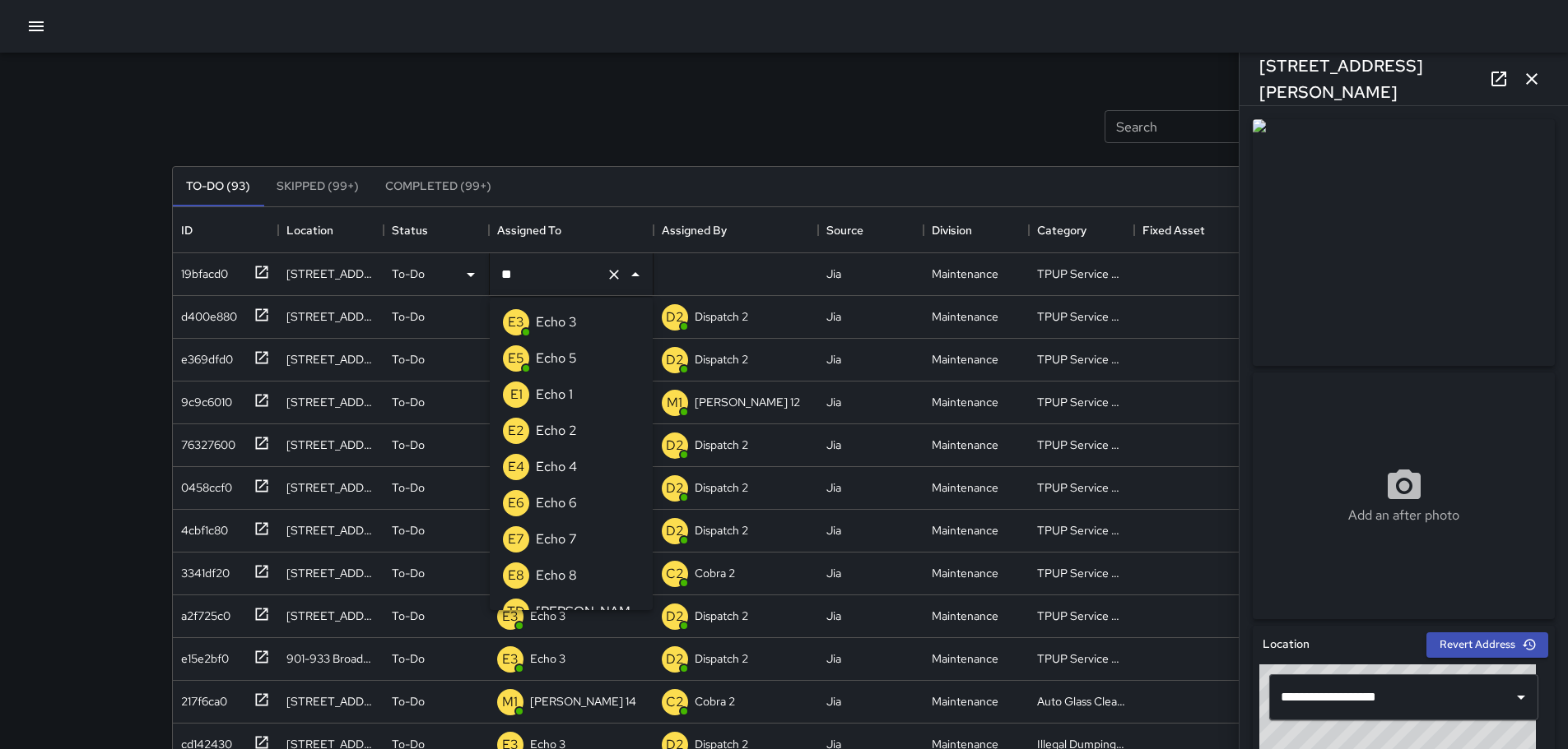
type input "***"
click at [587, 327] on li "E3 Echo 3" at bounding box center [571, 322] width 163 height 37
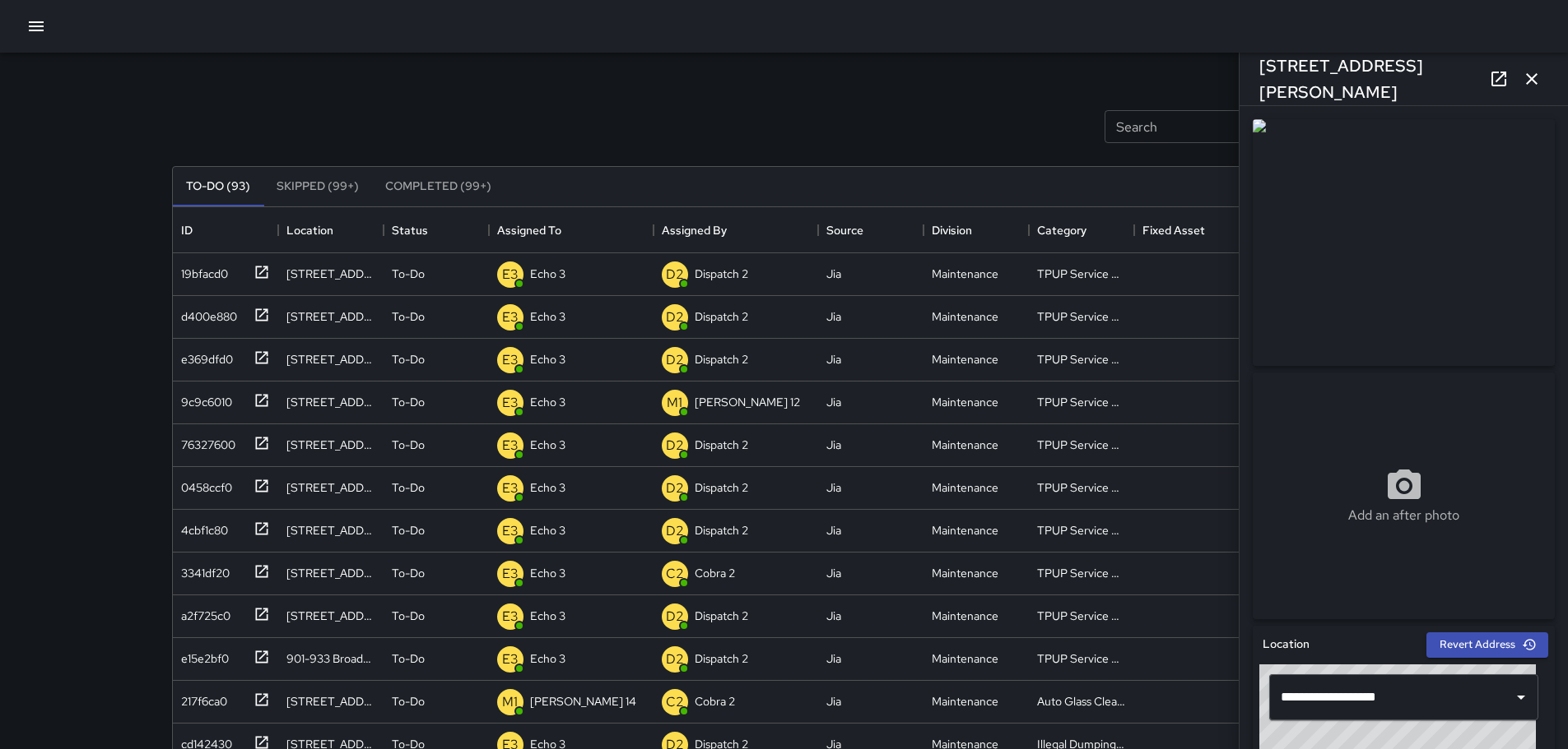
click at [1540, 76] on icon "button" at bounding box center [1530, 79] width 20 height 20
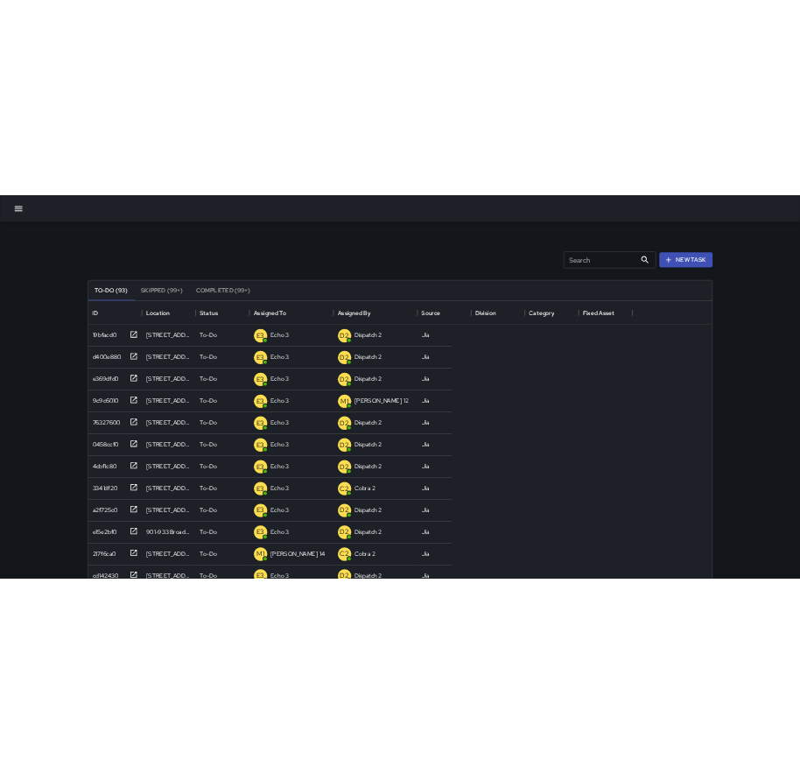
scroll to position [728, 743]
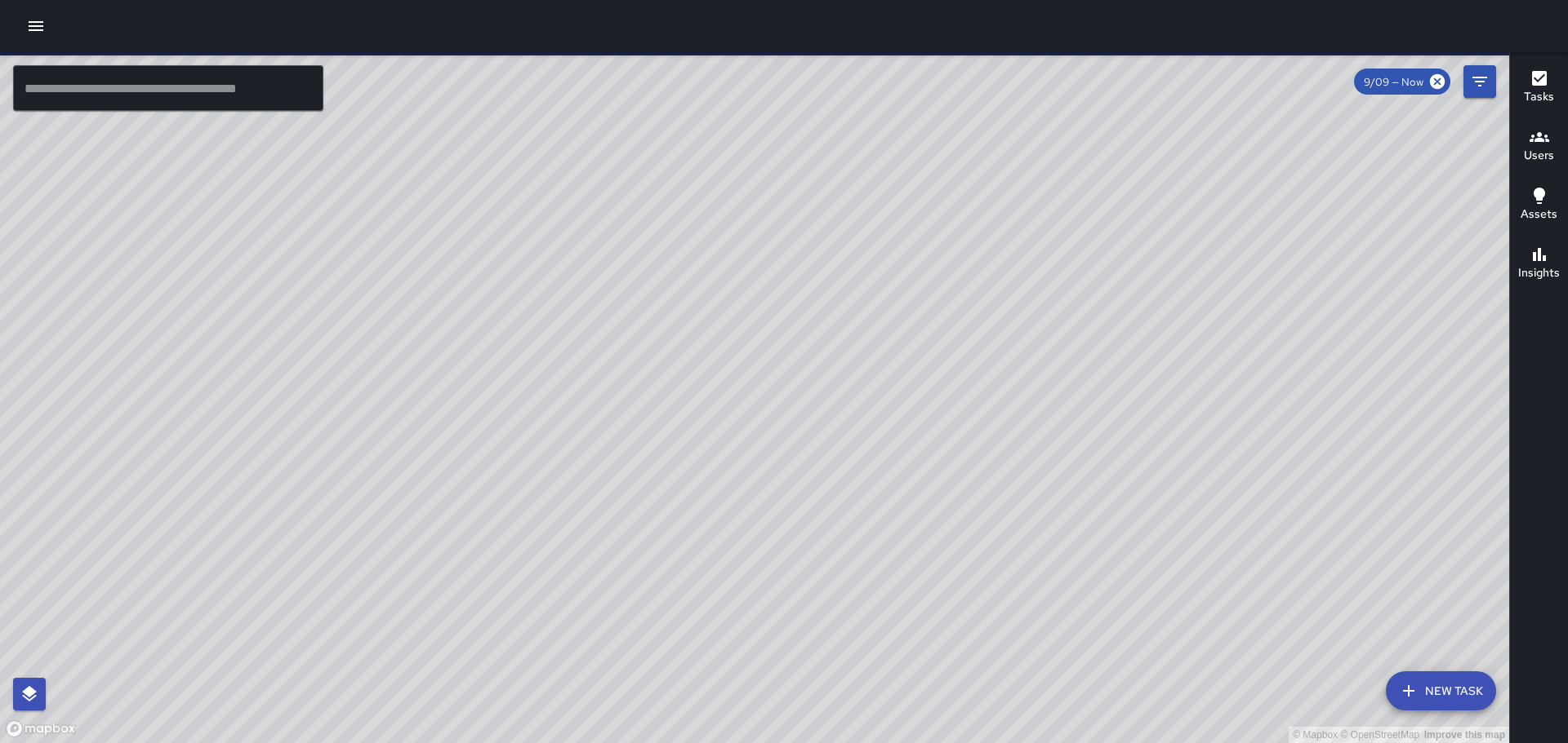
drag, startPoint x: 968, startPoint y: 371, endPoint x: 1006, endPoint y: 344, distance: 46.6
click at [1006, 344] on div "© Mapbox © OpenStreetMap Improve this map" at bounding box center [755, 397] width 1509 height 691
drag, startPoint x: 529, startPoint y: 493, endPoint x: 597, endPoint y: 365, distance: 144.9
click at [598, 365] on div "© Mapbox © OpenStreetMap Improve this map" at bounding box center [755, 397] width 1509 height 691
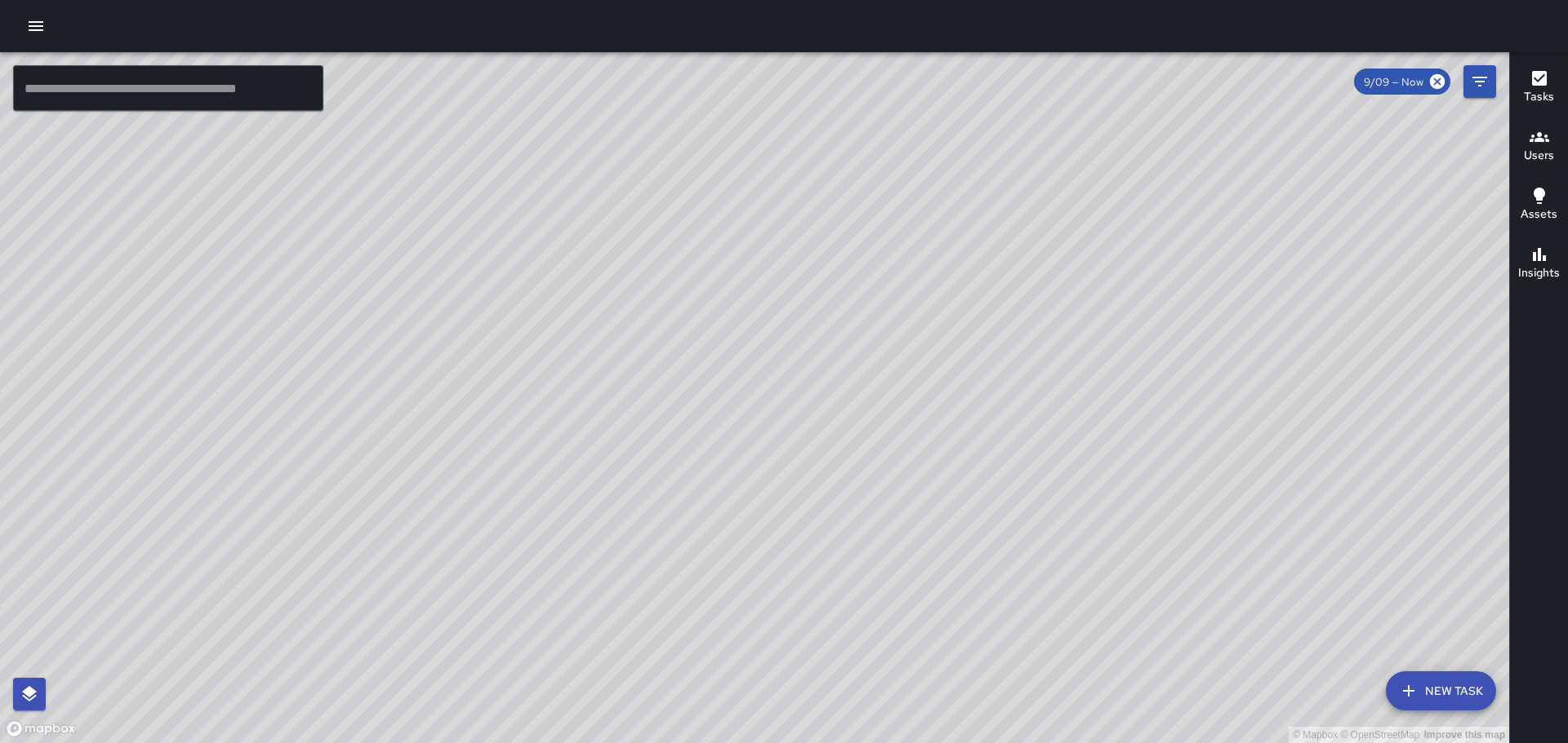
drag, startPoint x: 456, startPoint y: 501, endPoint x: 510, endPoint y: 467, distance: 63.8
click at [510, 467] on div "© Mapbox © OpenStreetMap Improve this map" at bounding box center [755, 397] width 1509 height 691
drag, startPoint x: 645, startPoint y: 294, endPoint x: 747, endPoint y: 418, distance: 160.6
click at [747, 418] on div "© Mapbox © OpenStreetMap Improve this map" at bounding box center [755, 397] width 1509 height 691
drag, startPoint x: 864, startPoint y: 332, endPoint x: 630, endPoint y: 324, distance: 234.1
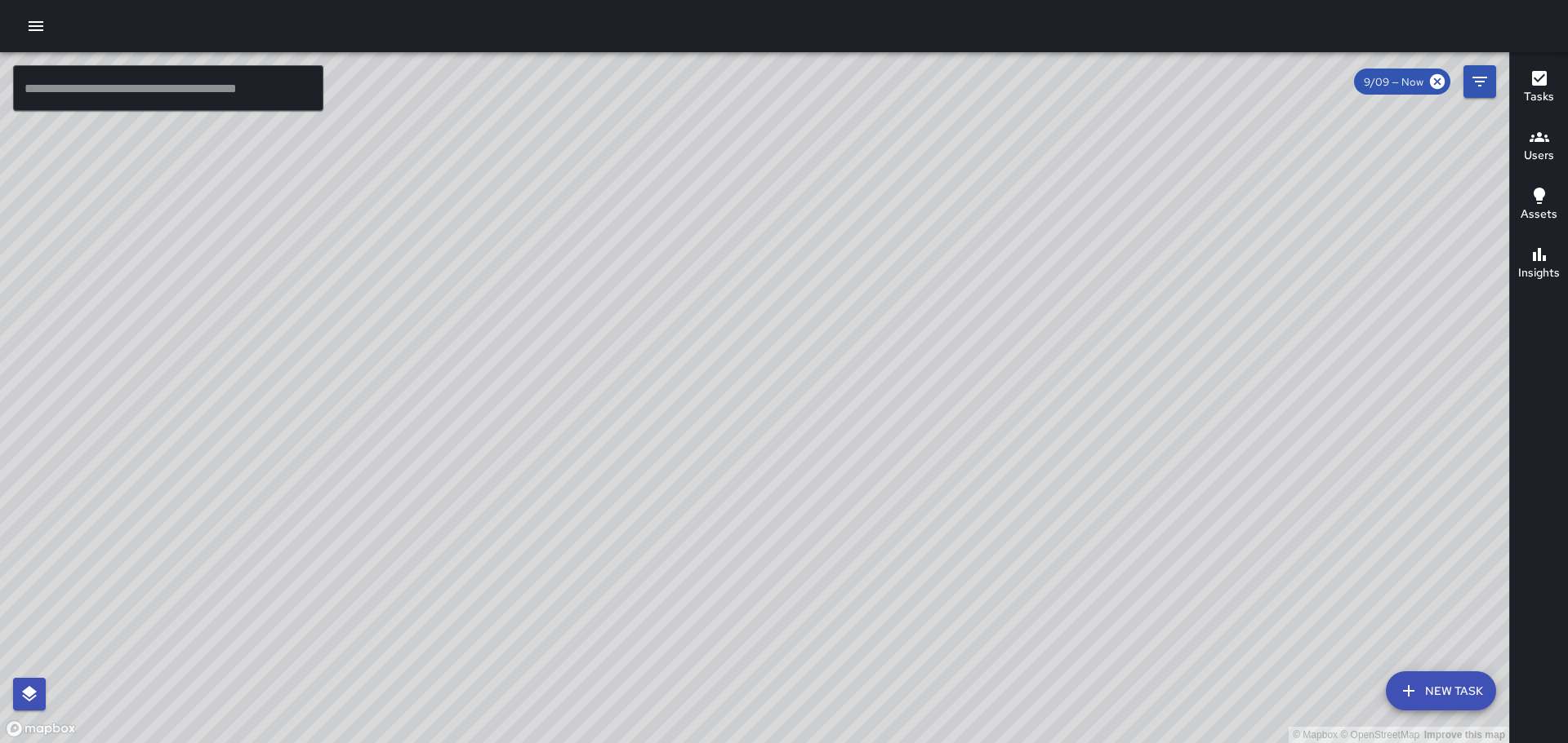
click at [826, 518] on div "© Mapbox © OpenStreetMap Improve this map" at bounding box center [755, 397] width 1509 height 691
drag, startPoint x: 776, startPoint y: 305, endPoint x: 750, endPoint y: 581, distance: 277.2
click at [750, 581] on div "© Mapbox © OpenStreetMap Improve this map" at bounding box center [755, 397] width 1509 height 691
drag, startPoint x: 825, startPoint y: 250, endPoint x: 763, endPoint y: 393, distance: 155.9
click at [763, 393] on div "© Mapbox © OpenStreetMap Improve this map" at bounding box center [755, 397] width 1509 height 691
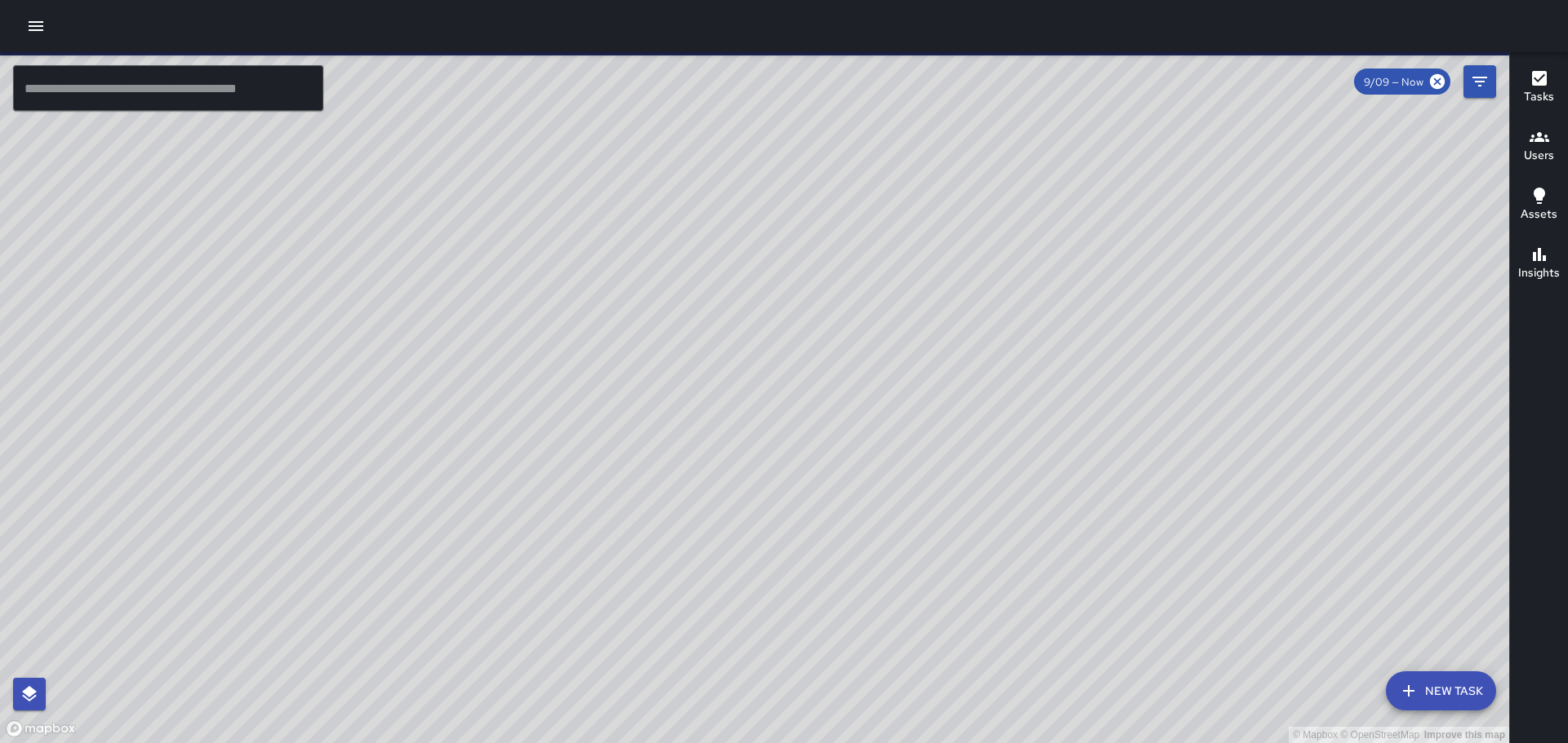
drag, startPoint x: 631, startPoint y: 645, endPoint x: 690, endPoint y: 476, distance: 179.0
click at [690, 476] on div "© Mapbox © OpenStreetMap Improve this map" at bounding box center [755, 397] width 1509 height 691
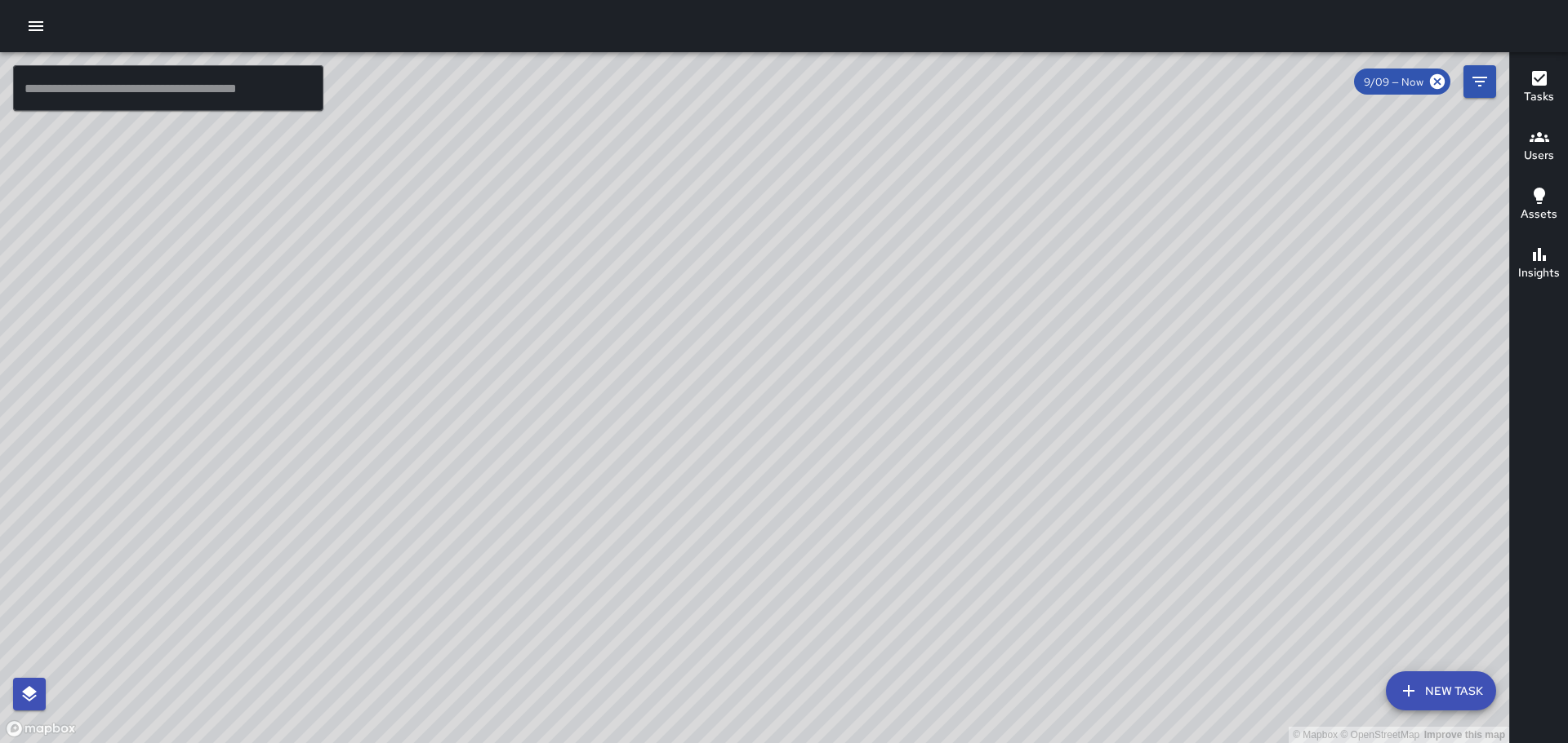
drag, startPoint x: 950, startPoint y: 196, endPoint x: 815, endPoint y: 769, distance: 588.7
click at [815, 743] on html "© Mapbox © OpenStreetMap Improve this map ​ New Task 9/09 — Now Map Layers Task…" at bounding box center [784, 371] width 1568 height 743
drag, startPoint x: 459, startPoint y: 264, endPoint x: 446, endPoint y: 540, distance: 276.3
click at [446, 540] on div "© Mapbox © OpenStreetMap Improve this map" at bounding box center [755, 397] width 1509 height 691
drag, startPoint x: 737, startPoint y: 260, endPoint x: 798, endPoint y: 19, distance: 248.6
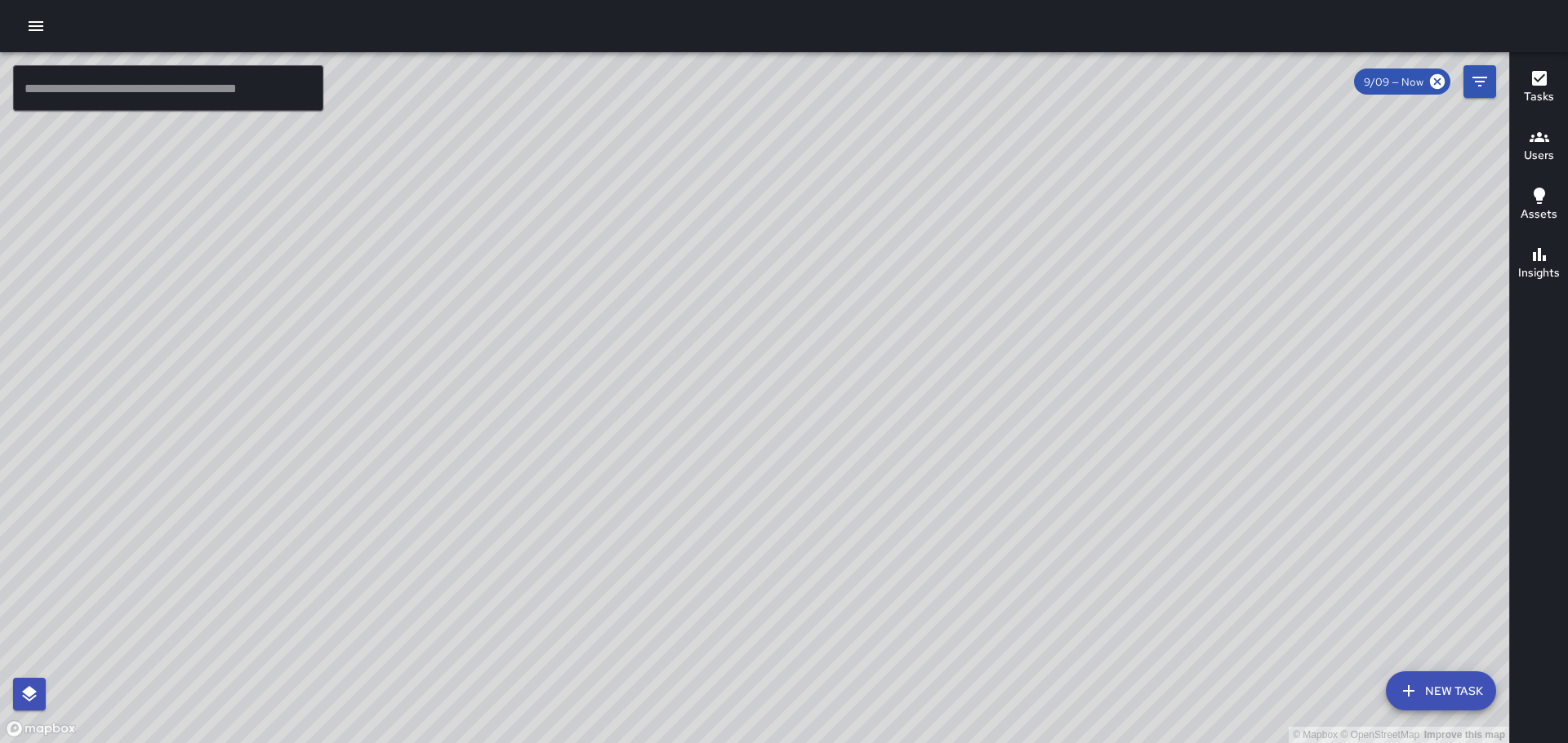
click at [798, 19] on div "© Mapbox © OpenStreetMap Improve this map ​ New Task 9/09 — Now Map Layers Task…" at bounding box center [784, 371] width 1568 height 743
drag, startPoint x: 397, startPoint y: 240, endPoint x: 326, endPoint y: 567, distance: 334.6
click at [326, 567] on div "© Mapbox © OpenStreetMap Improve this map" at bounding box center [755, 397] width 1509 height 691
drag, startPoint x: 403, startPoint y: 471, endPoint x: 399, endPoint y: 516, distance: 45.2
click at [399, 516] on div "© Mapbox © OpenStreetMap Improve this map" at bounding box center [755, 397] width 1509 height 691
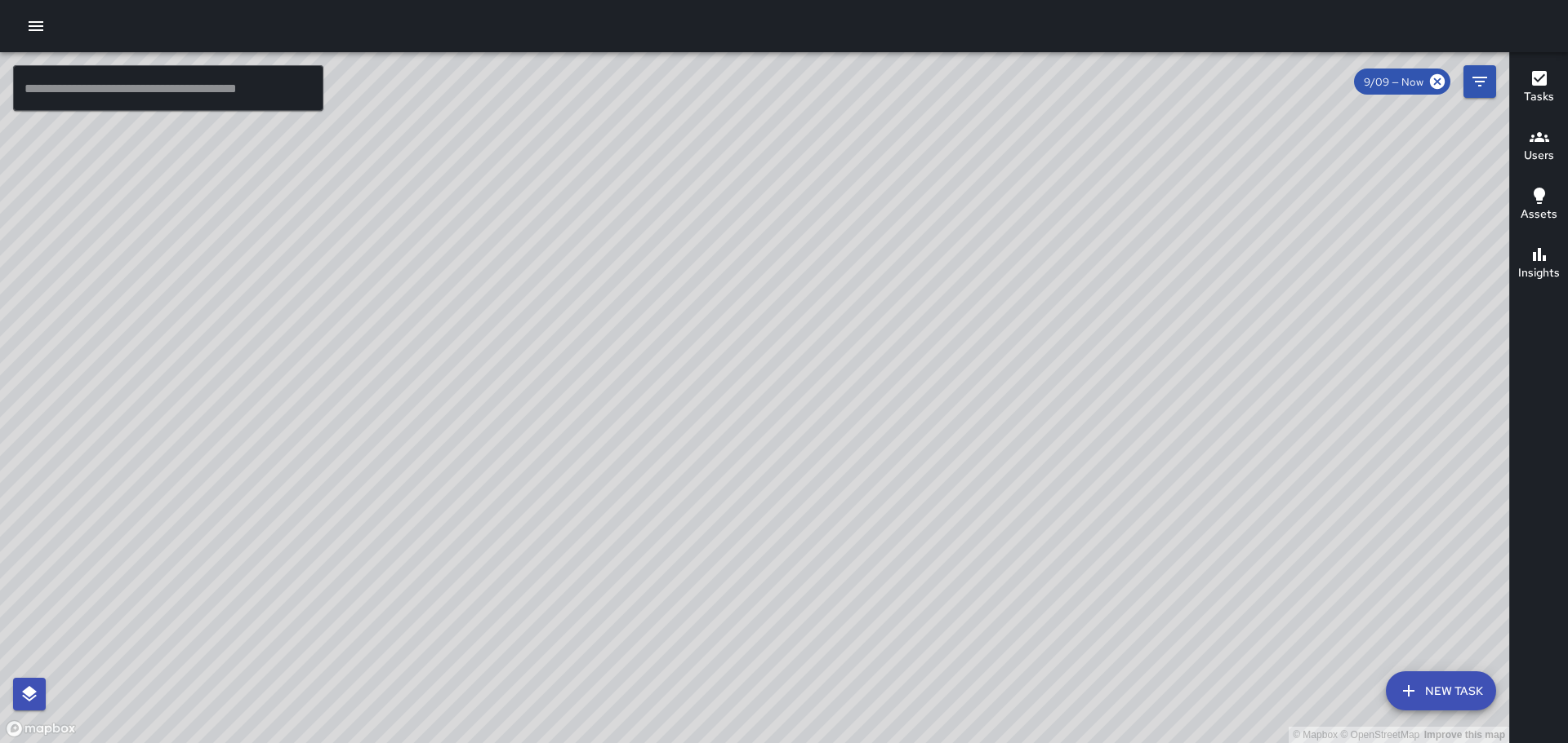
drag, startPoint x: 247, startPoint y: 579, endPoint x: 994, endPoint y: 259, distance: 812.7
click at [994, 259] on div "© Mapbox © OpenStreetMap Improve this map" at bounding box center [755, 397] width 1509 height 691
drag, startPoint x: 616, startPoint y: 608, endPoint x: 652, endPoint y: 381, distance: 229.8
click at [652, 381] on div "© Mapbox © OpenStreetMap Improve this map" at bounding box center [755, 397] width 1509 height 691
drag, startPoint x: 368, startPoint y: 527, endPoint x: 559, endPoint y: 384, distance: 238.6
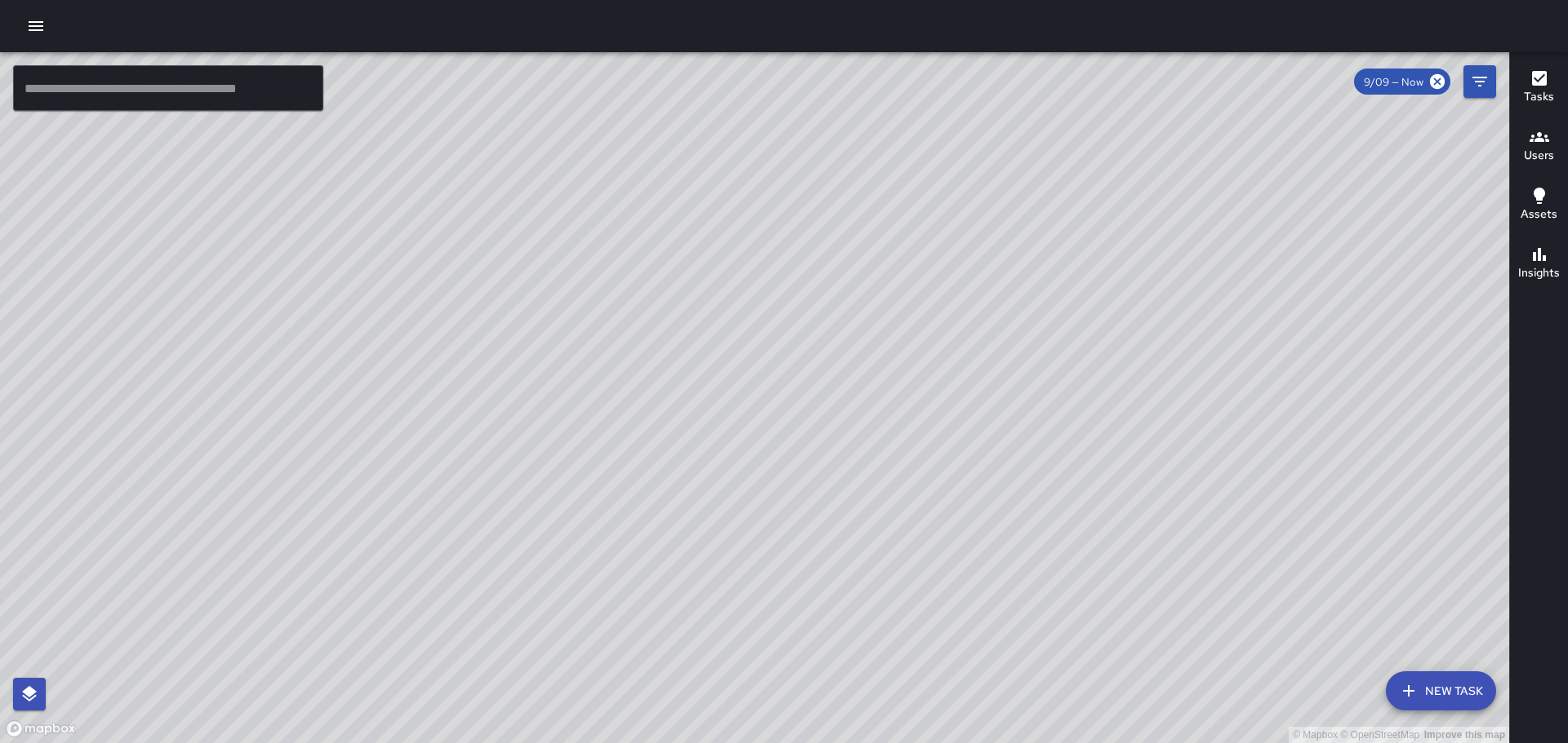
click at [559, 384] on div "© Mapbox © OpenStreetMap Improve this map" at bounding box center [755, 397] width 1509 height 691
drag, startPoint x: 647, startPoint y: 330, endPoint x: 468, endPoint y: 621, distance: 341.6
click at [454, 671] on div "© Mapbox © OpenStreetMap Improve this map" at bounding box center [755, 397] width 1509 height 691
drag, startPoint x: 823, startPoint y: 231, endPoint x: 609, endPoint y: 612, distance: 437.0
click at [612, 613] on div "© Mapbox © OpenStreetMap Improve this map" at bounding box center [755, 397] width 1509 height 691
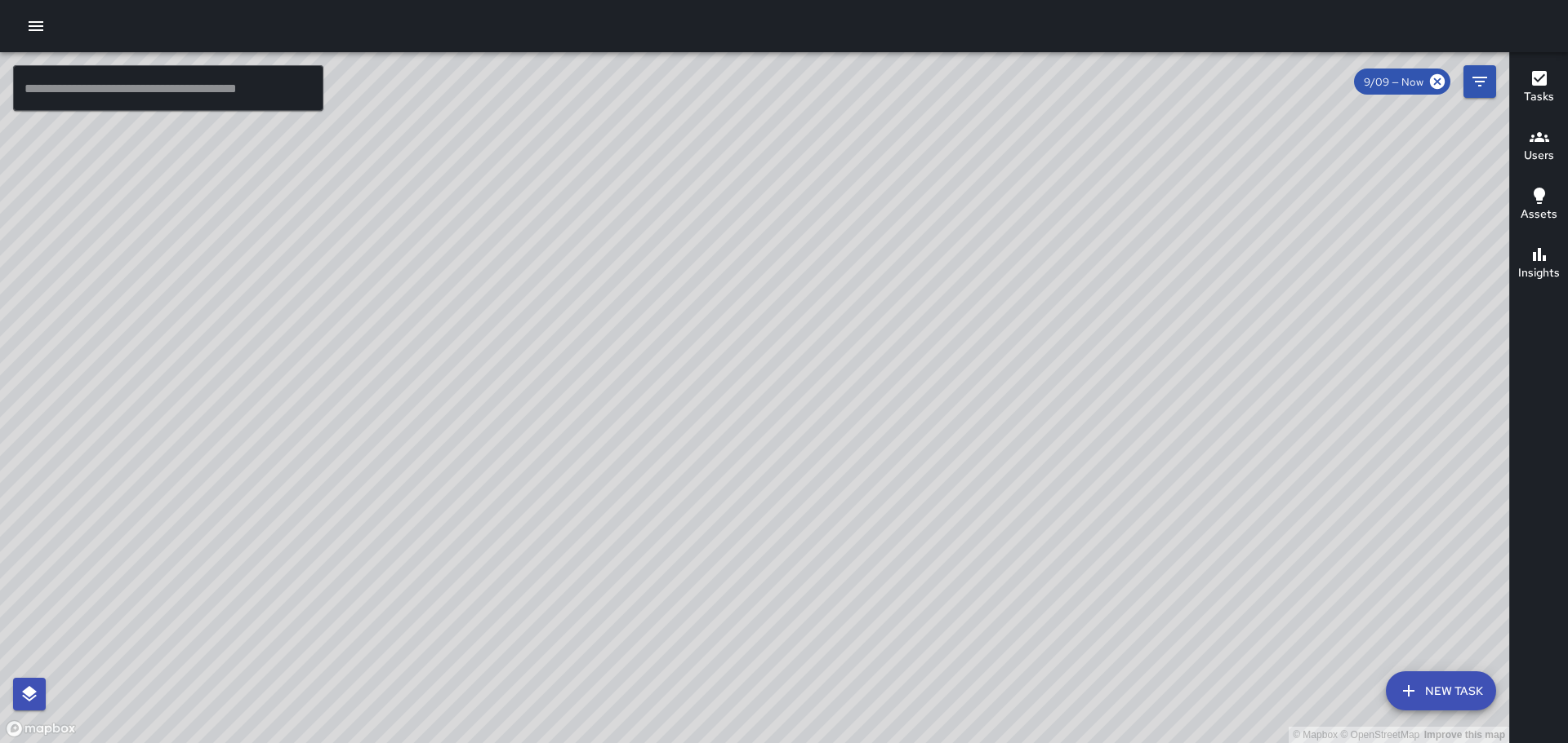
drag, startPoint x: 704, startPoint y: 265, endPoint x: 453, endPoint y: 699, distance: 501.4
click at [453, 699] on div "© Mapbox © OpenStreetMap Improve this map" at bounding box center [755, 397] width 1509 height 691
